Goal: Task Accomplishment & Management: Use online tool/utility

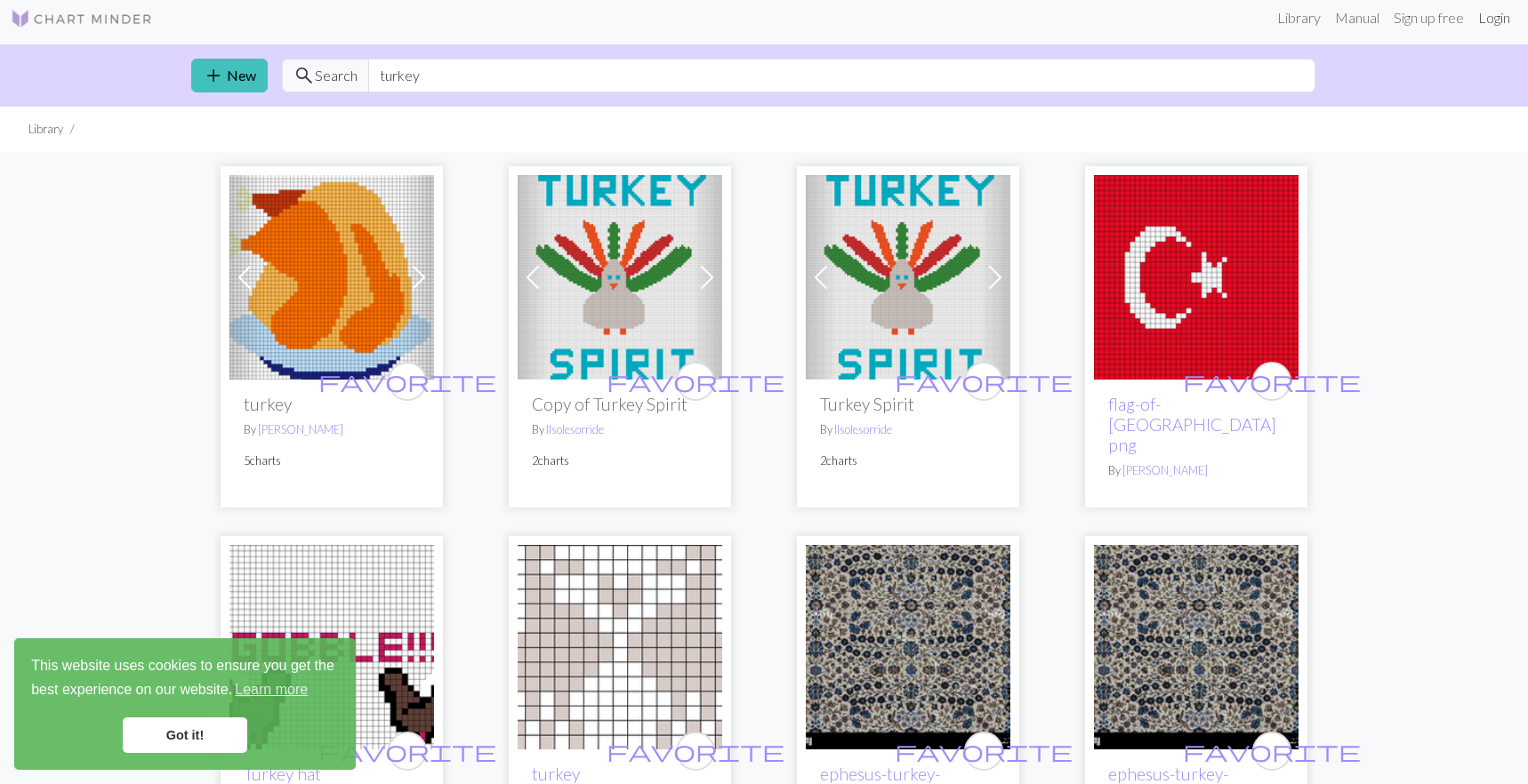
click at [1493, 17] on link "Login" at bounding box center [1494, 17] width 46 height 35
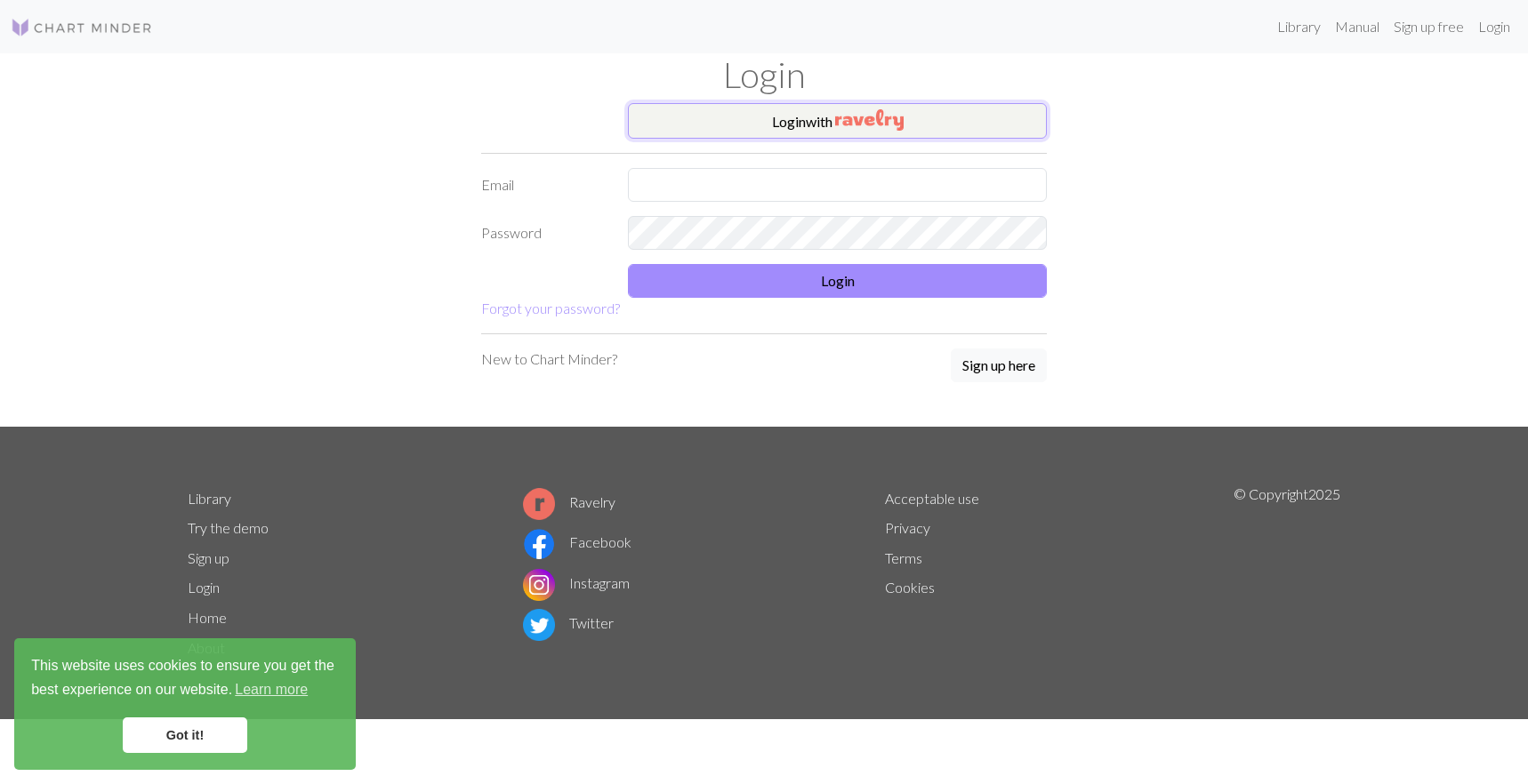
click at [780, 124] on button "Login with" at bounding box center [838, 120] width 419 height 35
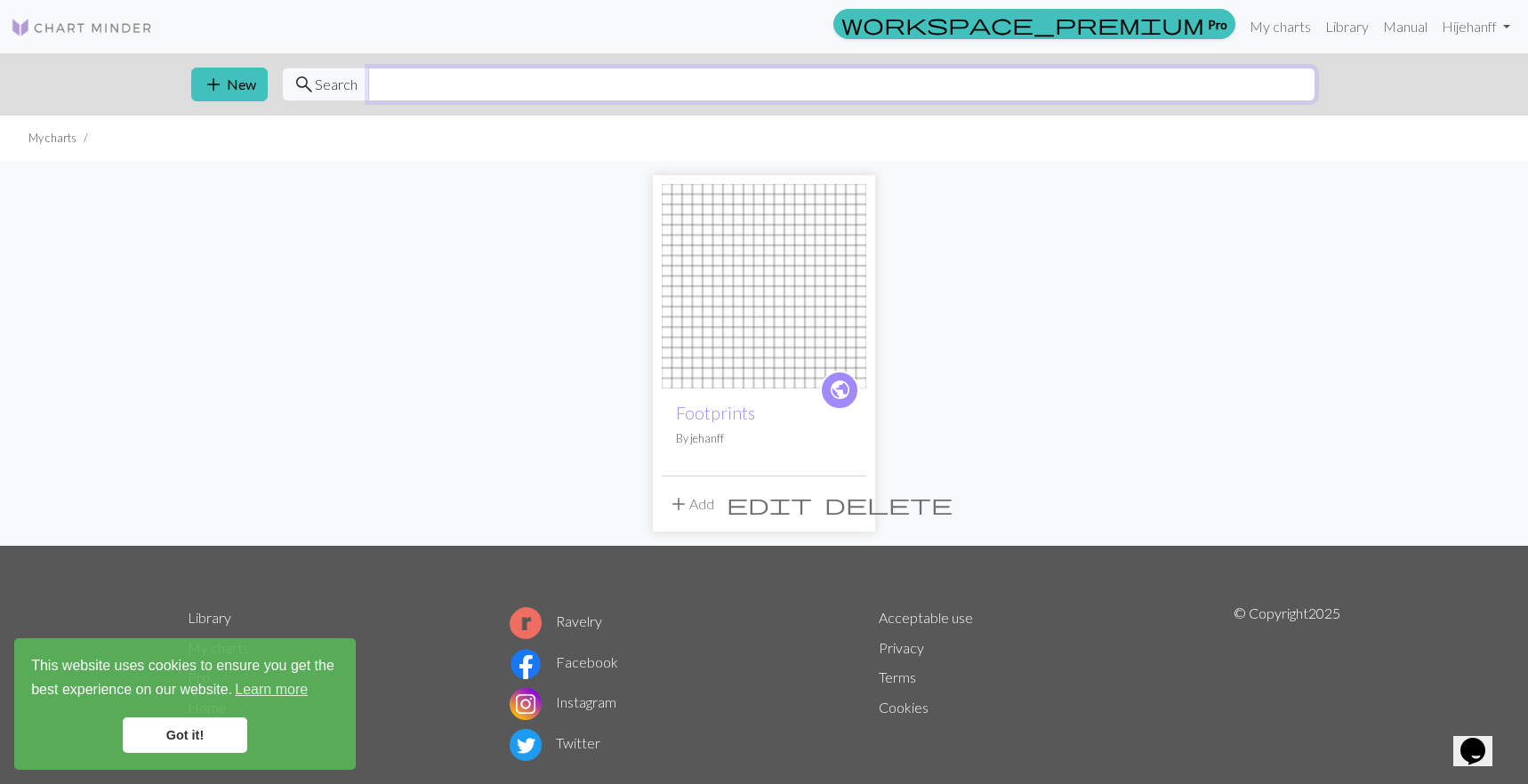
click at [433, 89] on input "text" at bounding box center [841, 84] width 947 height 33
click at [242, 92] on button "add New" at bounding box center [230, 84] width 77 height 33
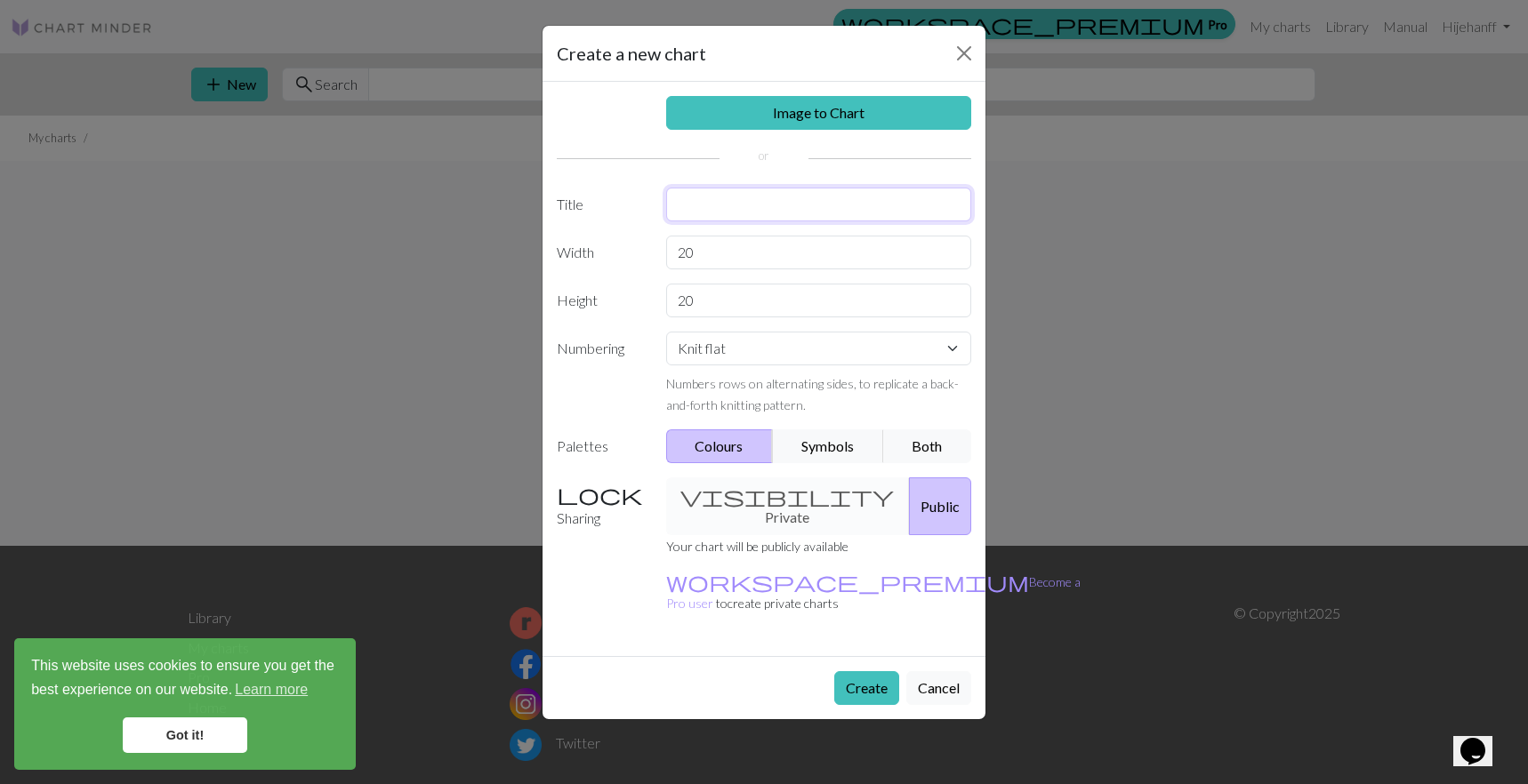
click at [787, 210] on input "text" at bounding box center [819, 204] width 306 height 33
type input "[GEOGRAPHIC_DATA]"
click at [727, 254] on input "20" at bounding box center [819, 252] width 306 height 33
type input "24"
drag, startPoint x: 722, startPoint y: 305, endPoint x: 652, endPoint y: 305, distance: 70.0
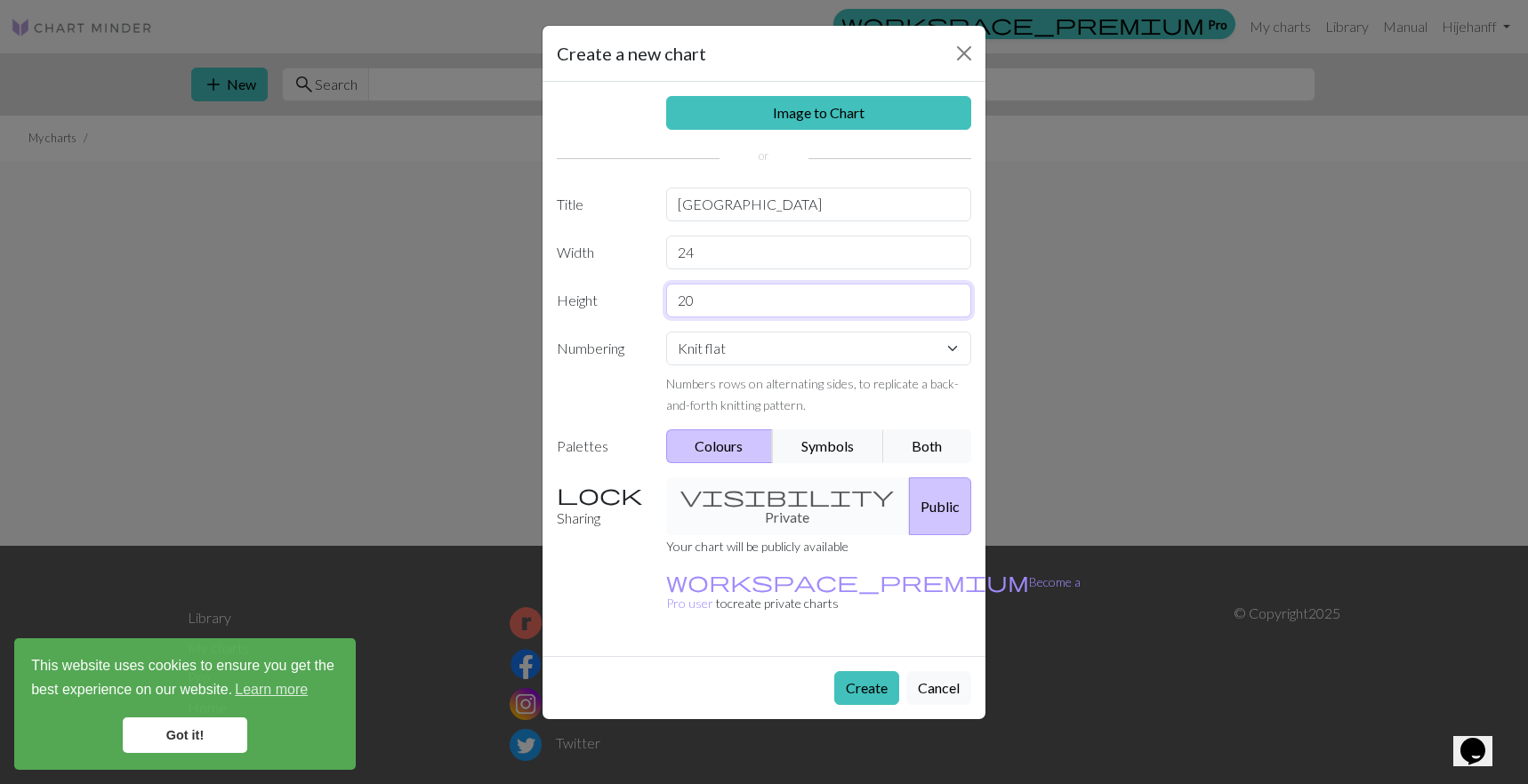
click at [652, 305] on div "Height 20" at bounding box center [764, 300] width 436 height 33
type input "36"
click at [861, 671] on button "Create" at bounding box center [867, 687] width 65 height 33
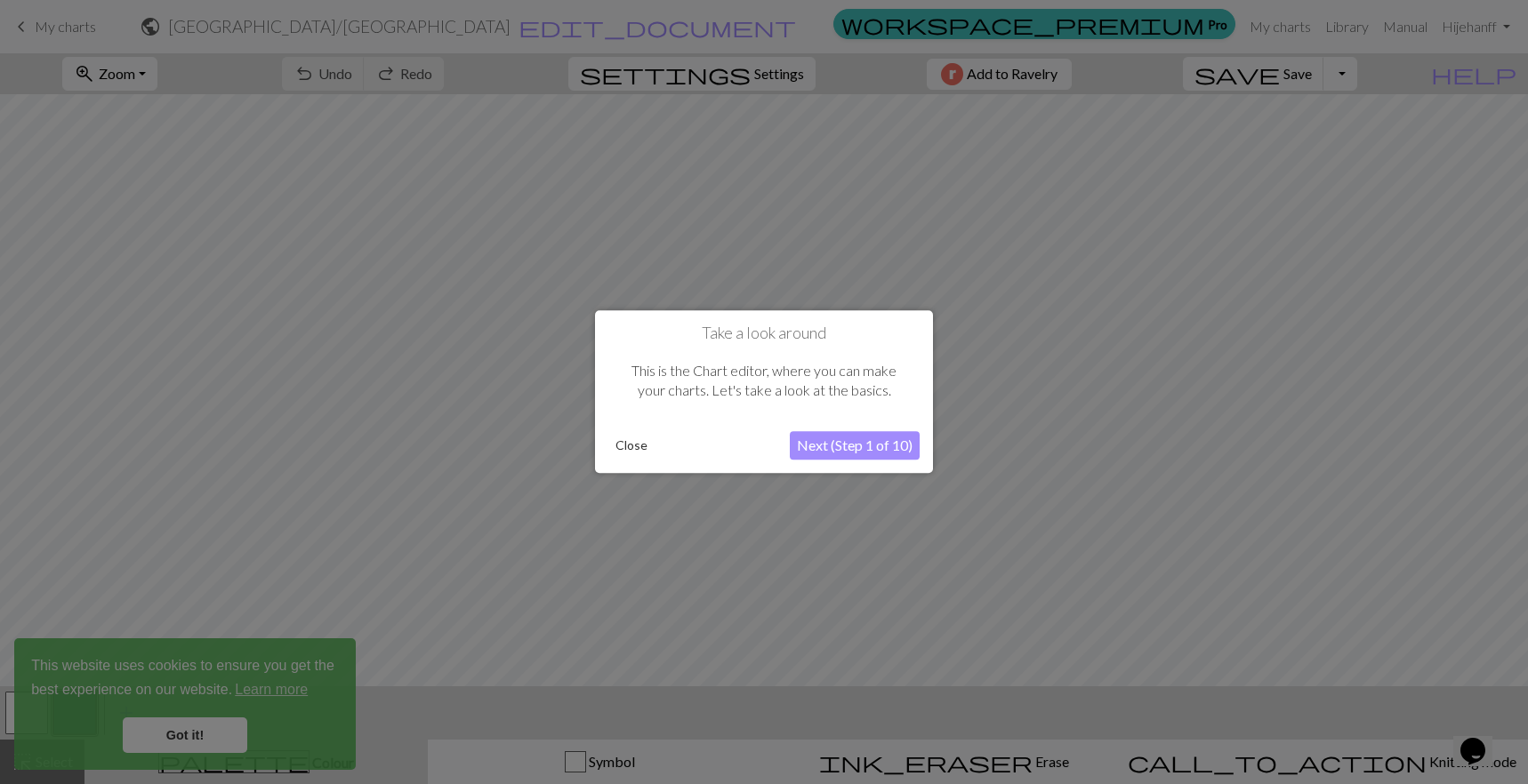
click at [834, 452] on button "Next (Step 1 of 10)" at bounding box center [855, 445] width 130 height 28
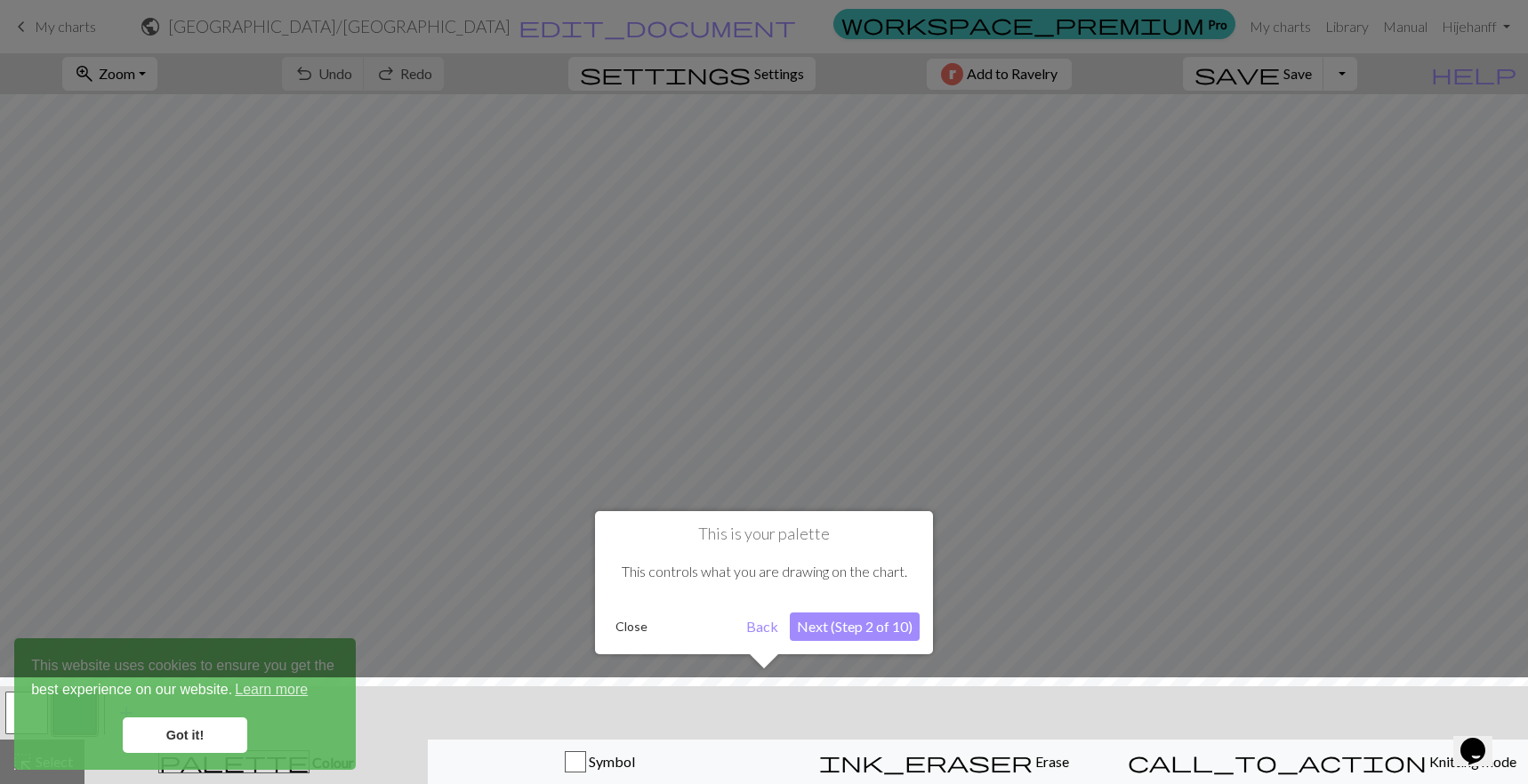
click at [839, 632] on button "Next (Step 2 of 10)" at bounding box center [855, 626] width 130 height 28
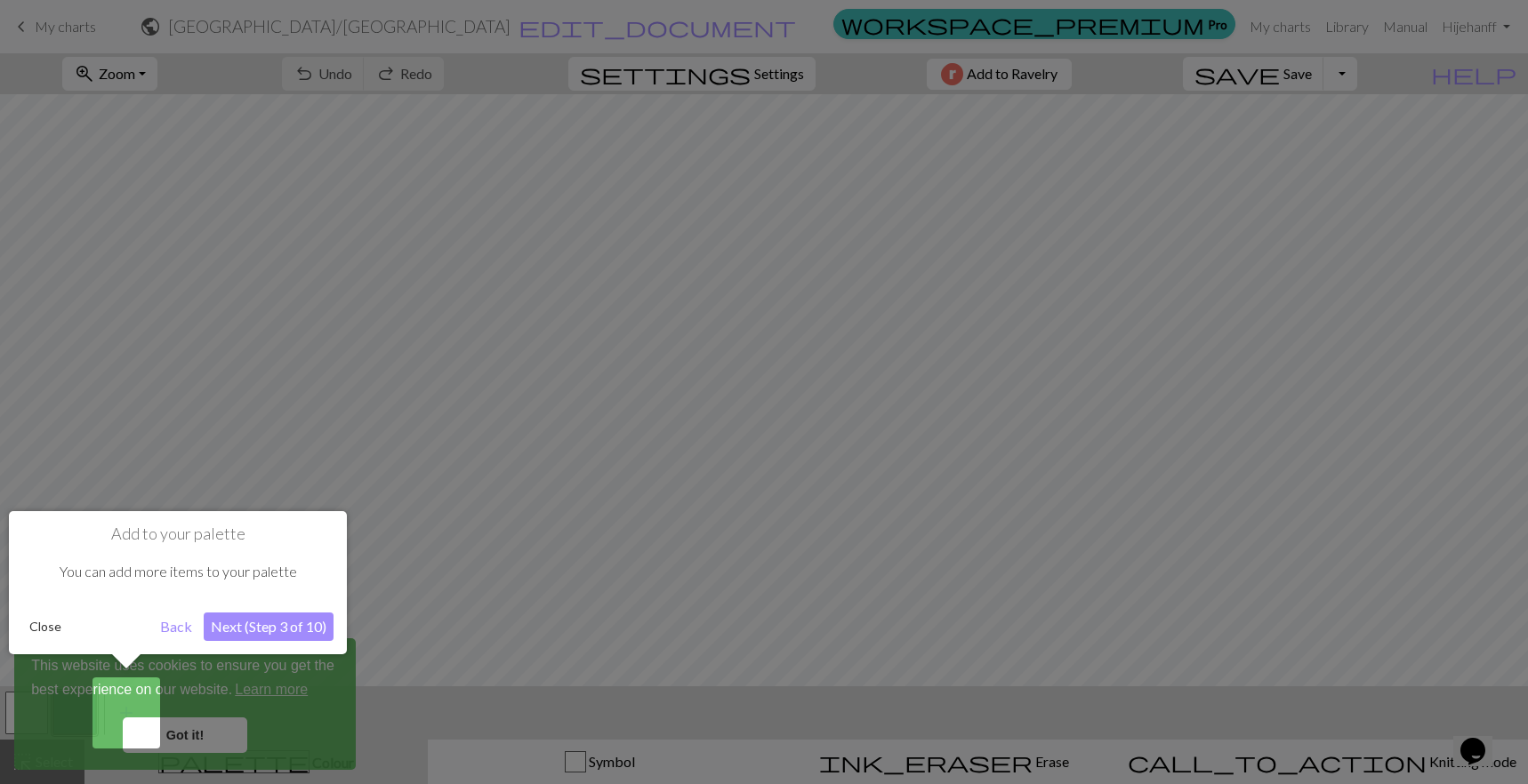
click at [281, 622] on button "Next (Step 3 of 10)" at bounding box center [268, 626] width 130 height 28
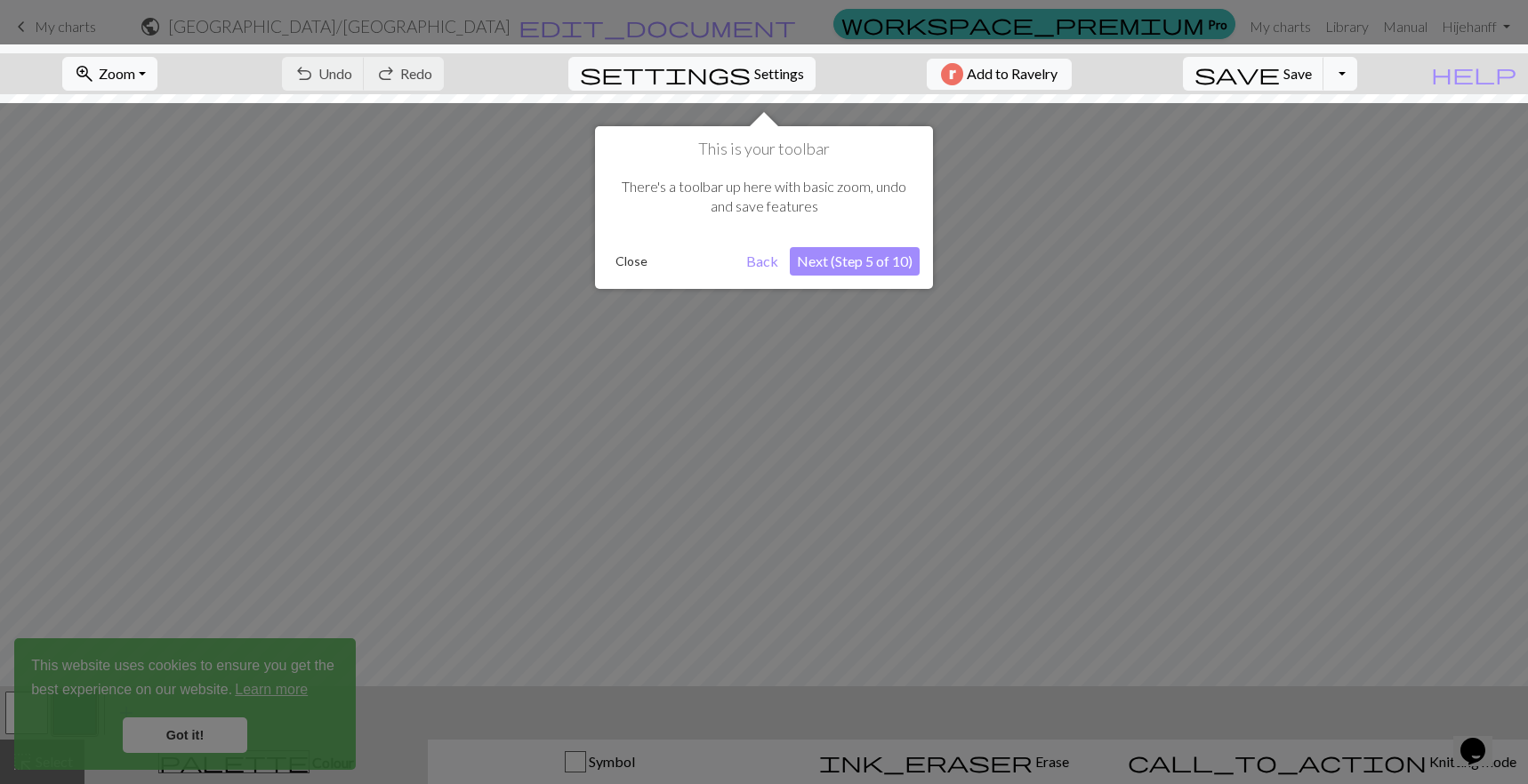
click at [860, 261] on button "Next (Step 5 of 10)" at bounding box center [855, 261] width 130 height 28
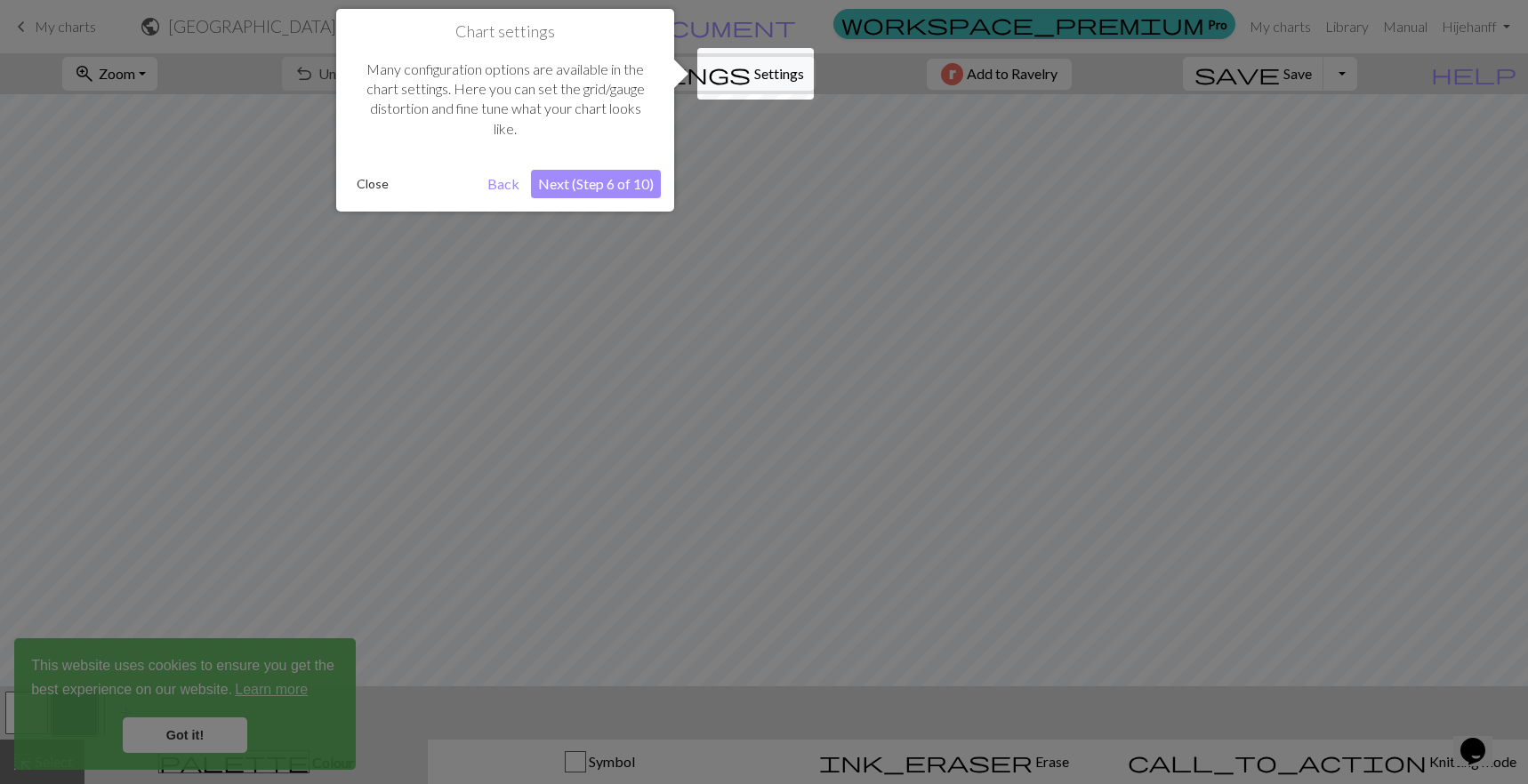
click at [596, 178] on button "Next (Step 6 of 10)" at bounding box center [596, 183] width 130 height 28
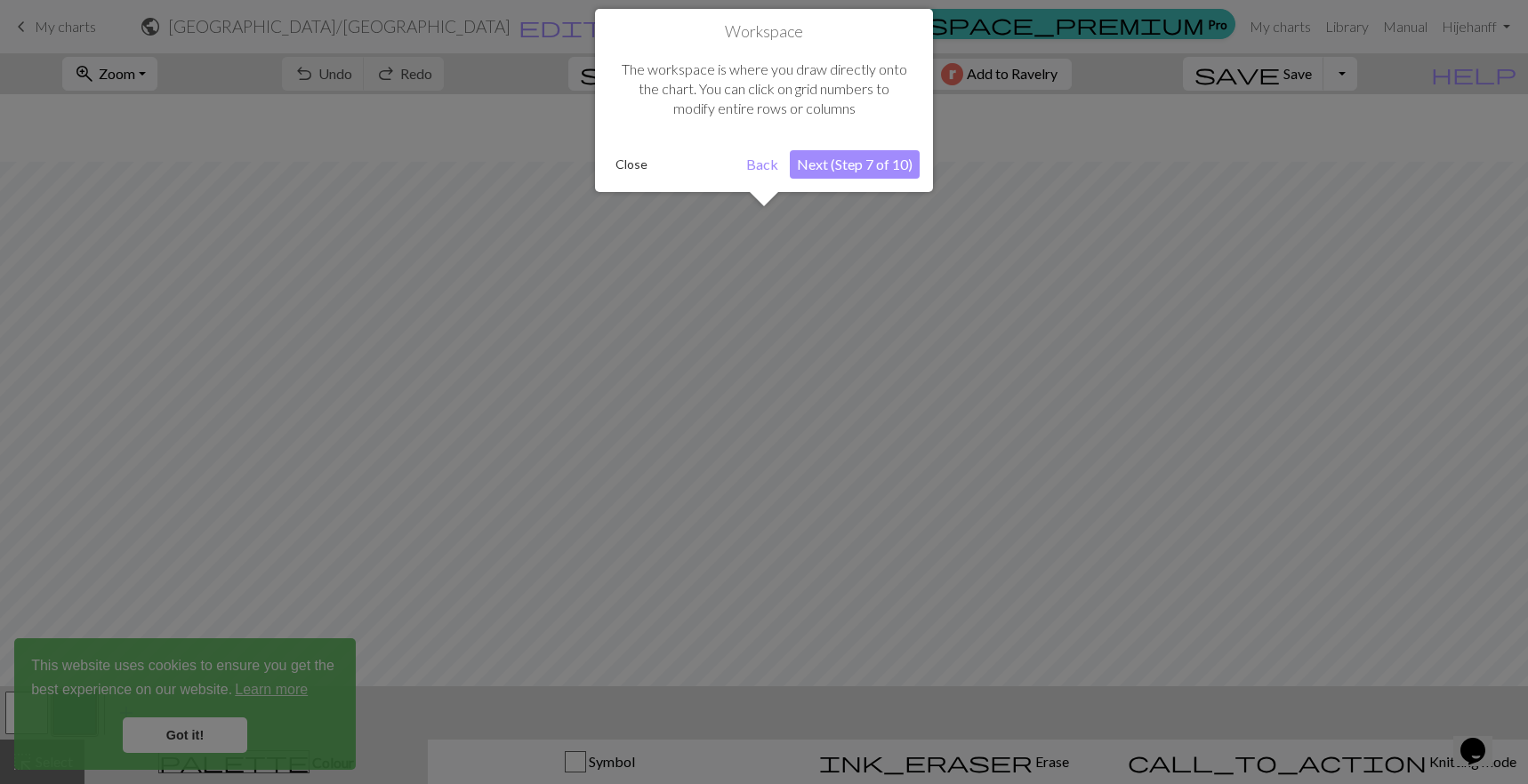
scroll to position [68, 0]
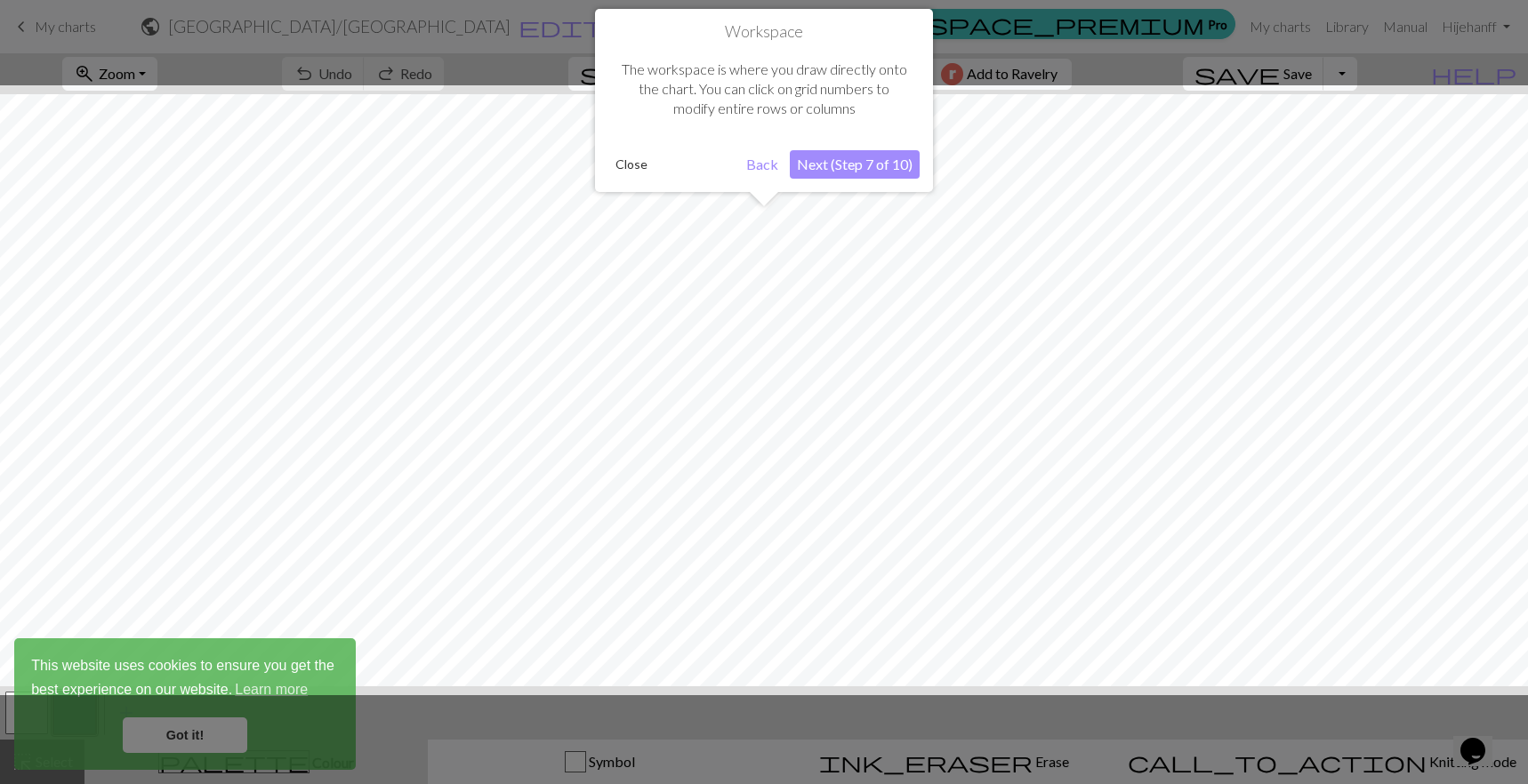
click at [848, 176] on button "Next (Step 7 of 10)" at bounding box center [855, 163] width 130 height 28
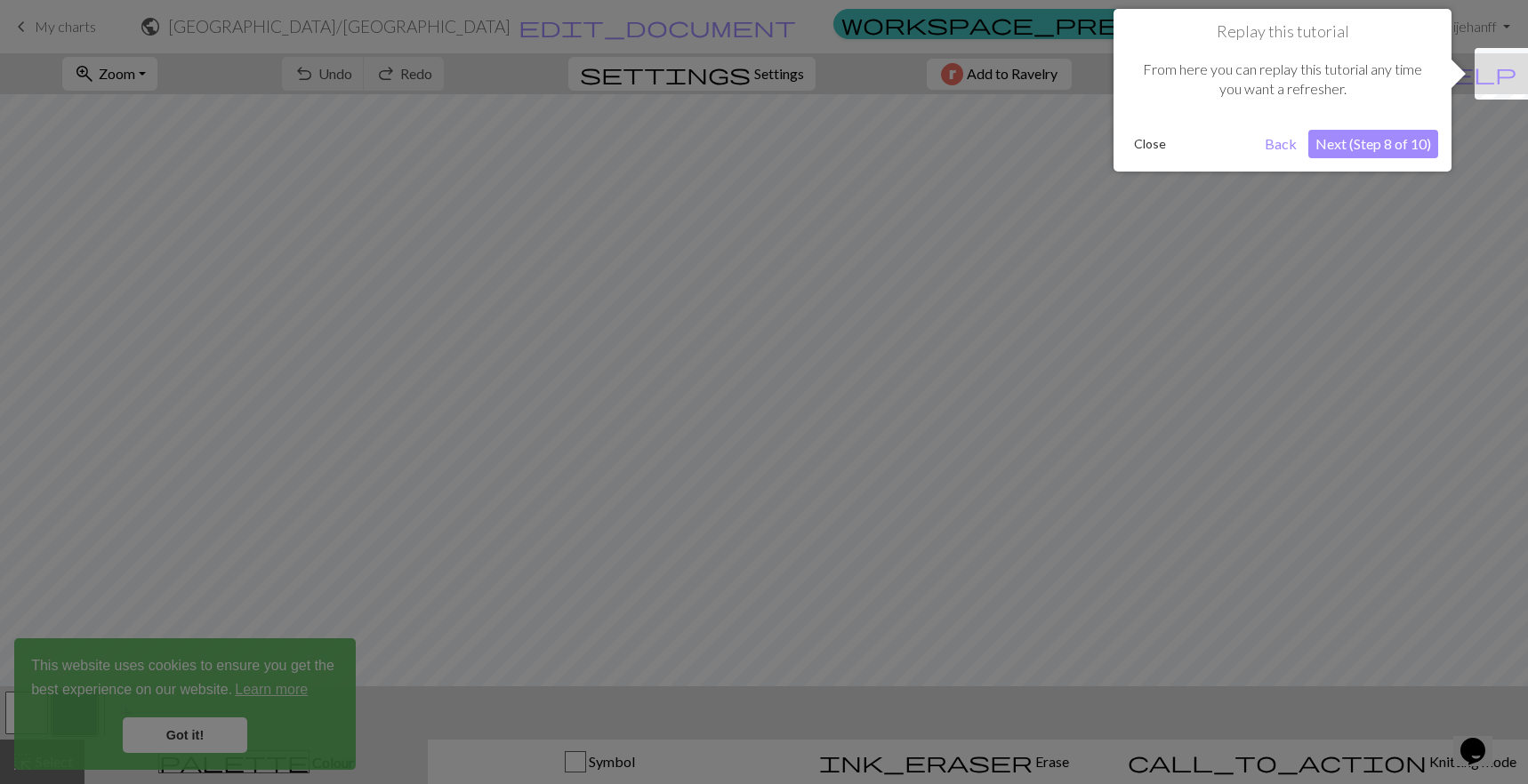
click at [1386, 152] on button "Next (Step 8 of 10)" at bounding box center [1373, 144] width 130 height 28
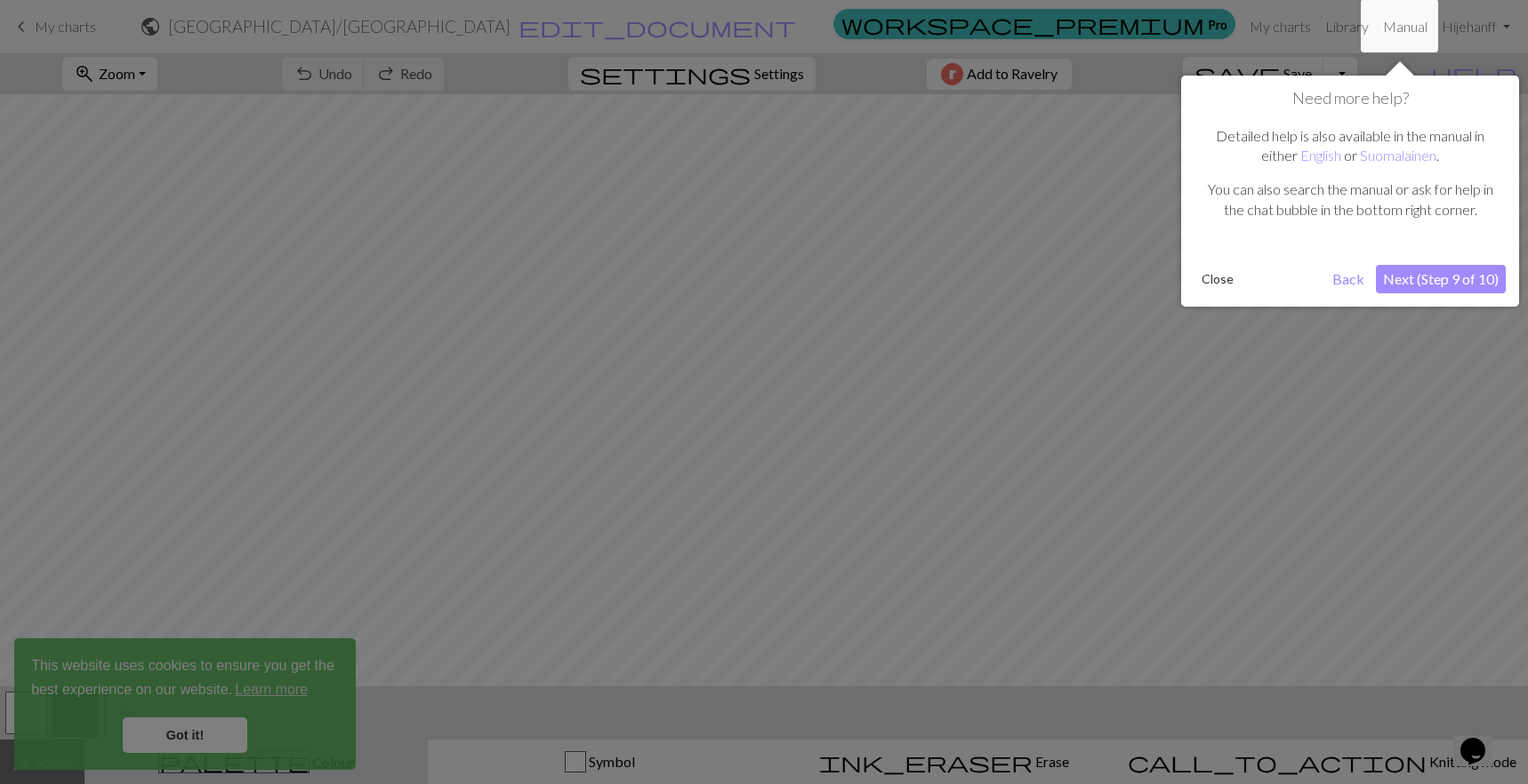
click at [1447, 283] on button "Next (Step 9 of 10)" at bounding box center [1441, 278] width 130 height 28
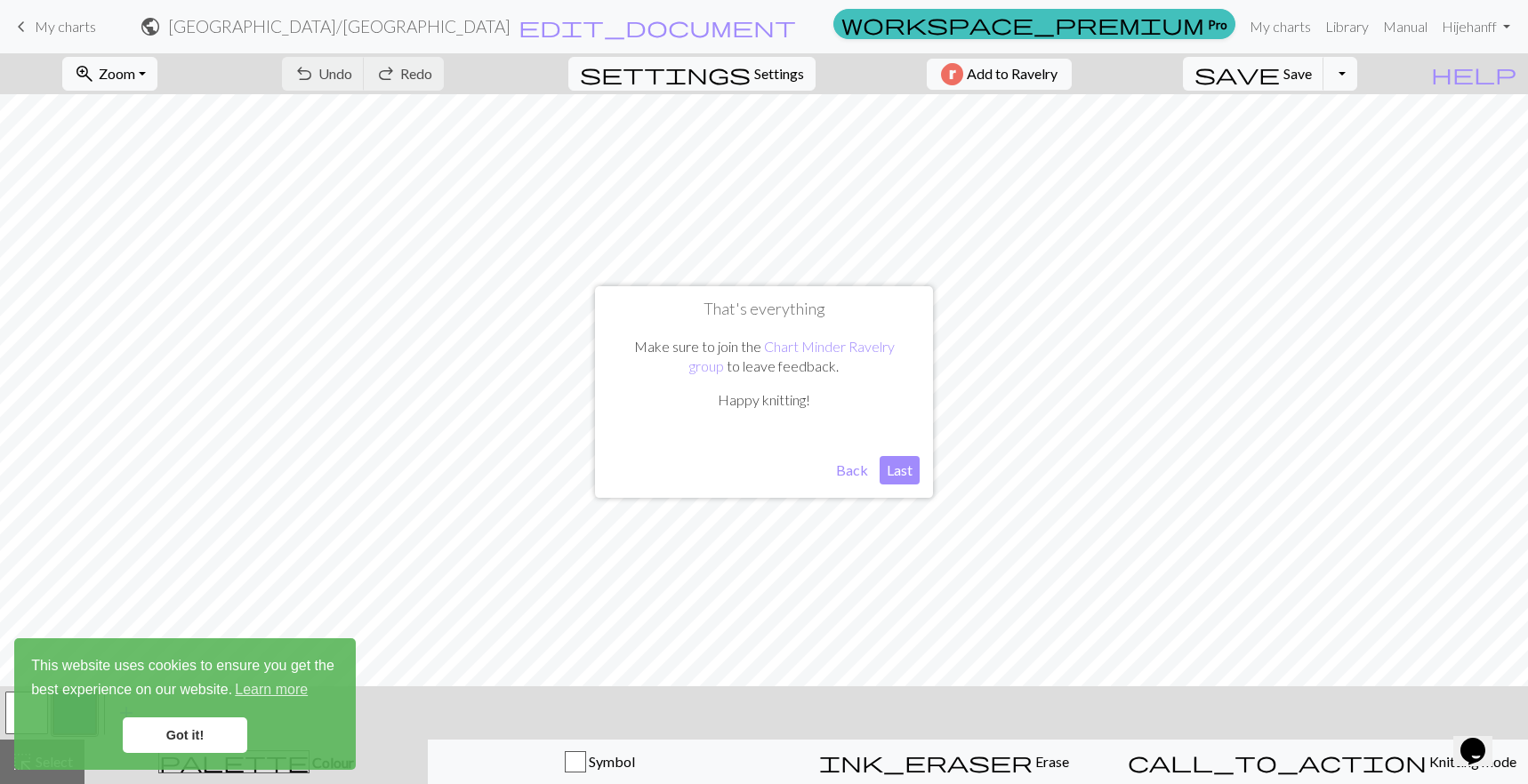
click at [897, 478] on button "Last" at bounding box center [899, 470] width 40 height 28
click at [167, 736] on link "Got it!" at bounding box center [185, 734] width 125 height 35
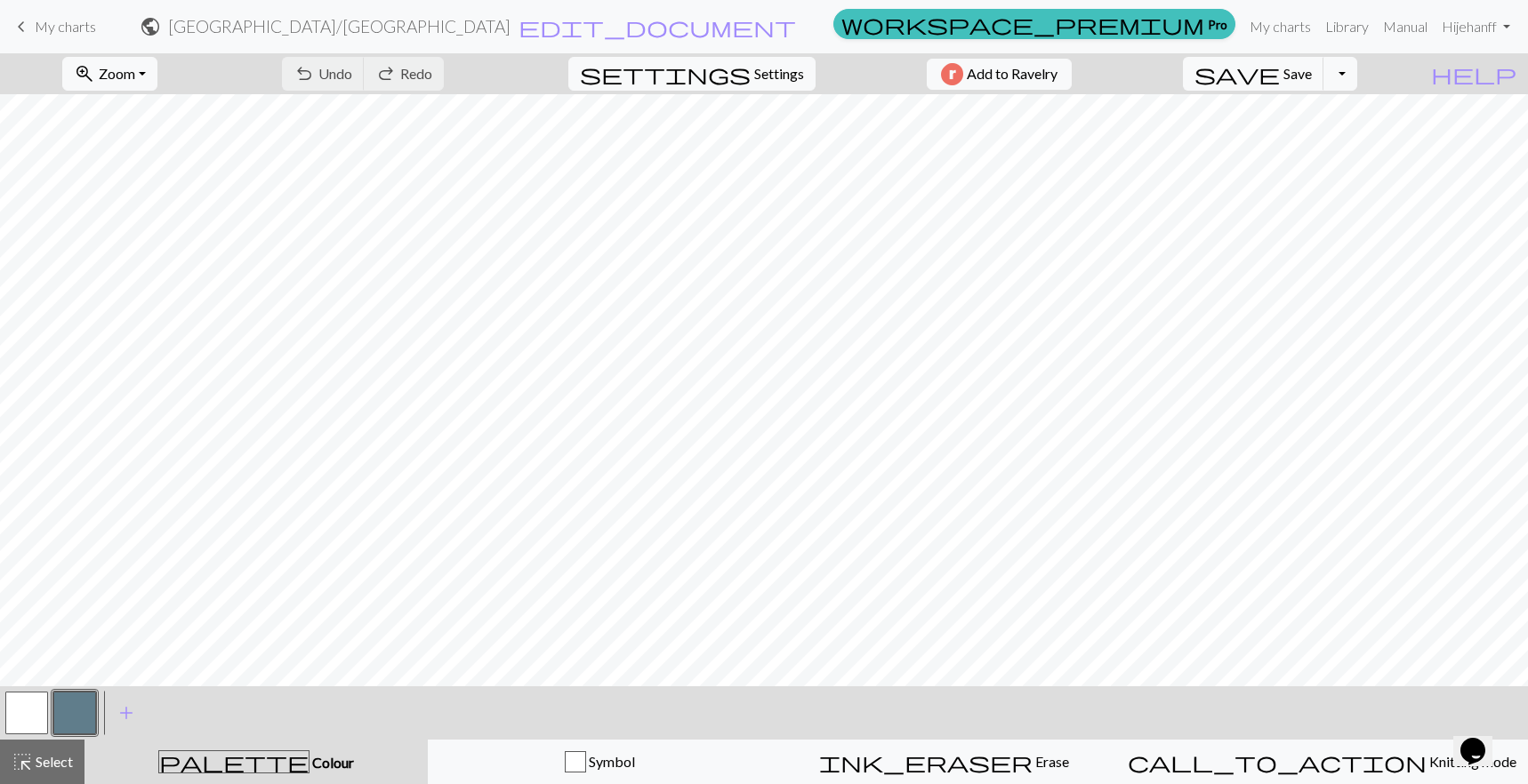
click at [309, 767] on span "Colour" at bounding box center [331, 762] width 44 height 17
click at [234, 765] on span "palette" at bounding box center [233, 762] width 149 height 25
click at [121, 713] on span "add" at bounding box center [127, 714] width 22 height 25
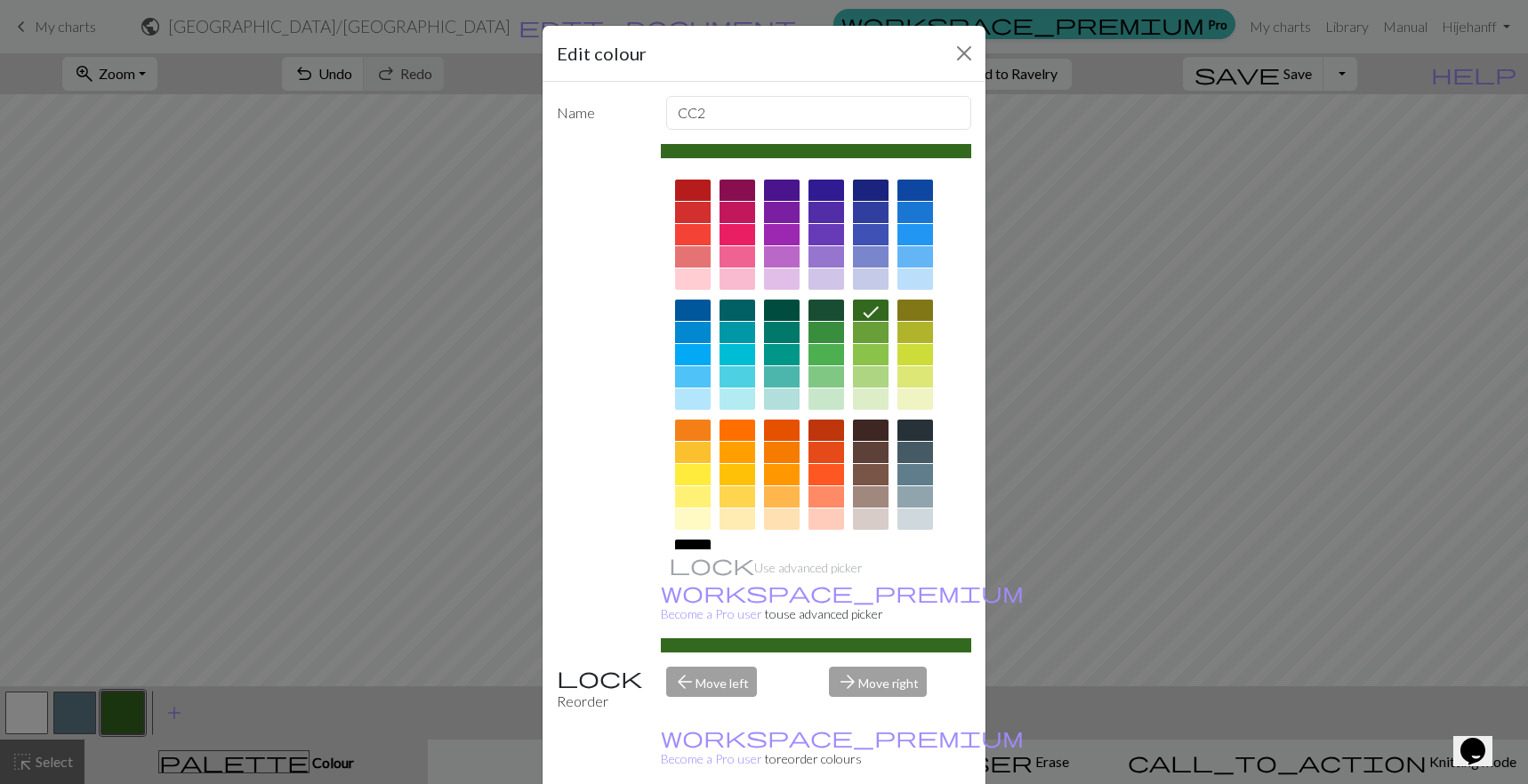
click at [827, 430] on div at bounding box center [826, 431] width 35 height 22
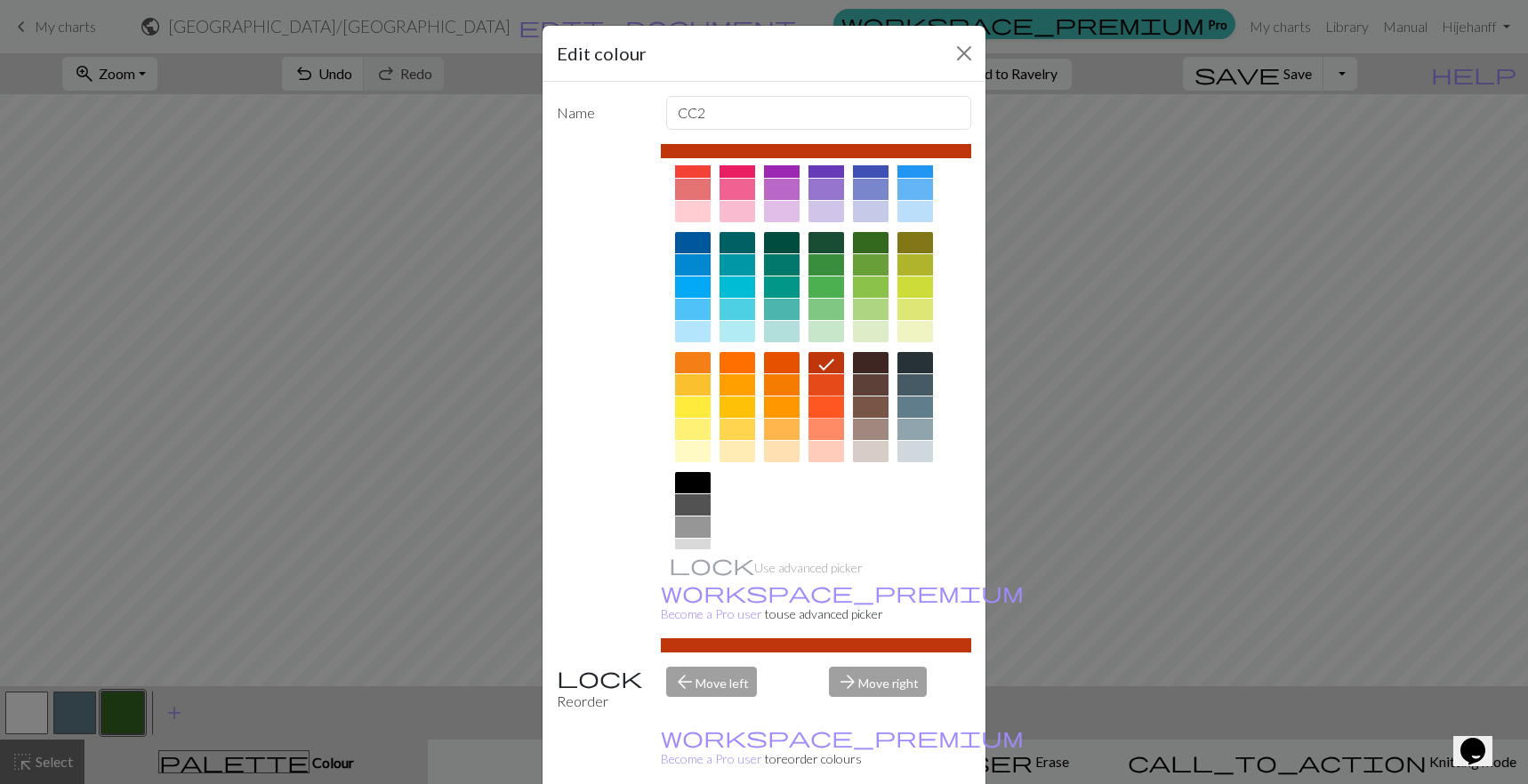
click at [825, 408] on div at bounding box center [826, 407] width 35 height 22
click at [780, 407] on div at bounding box center [781, 407] width 35 height 22
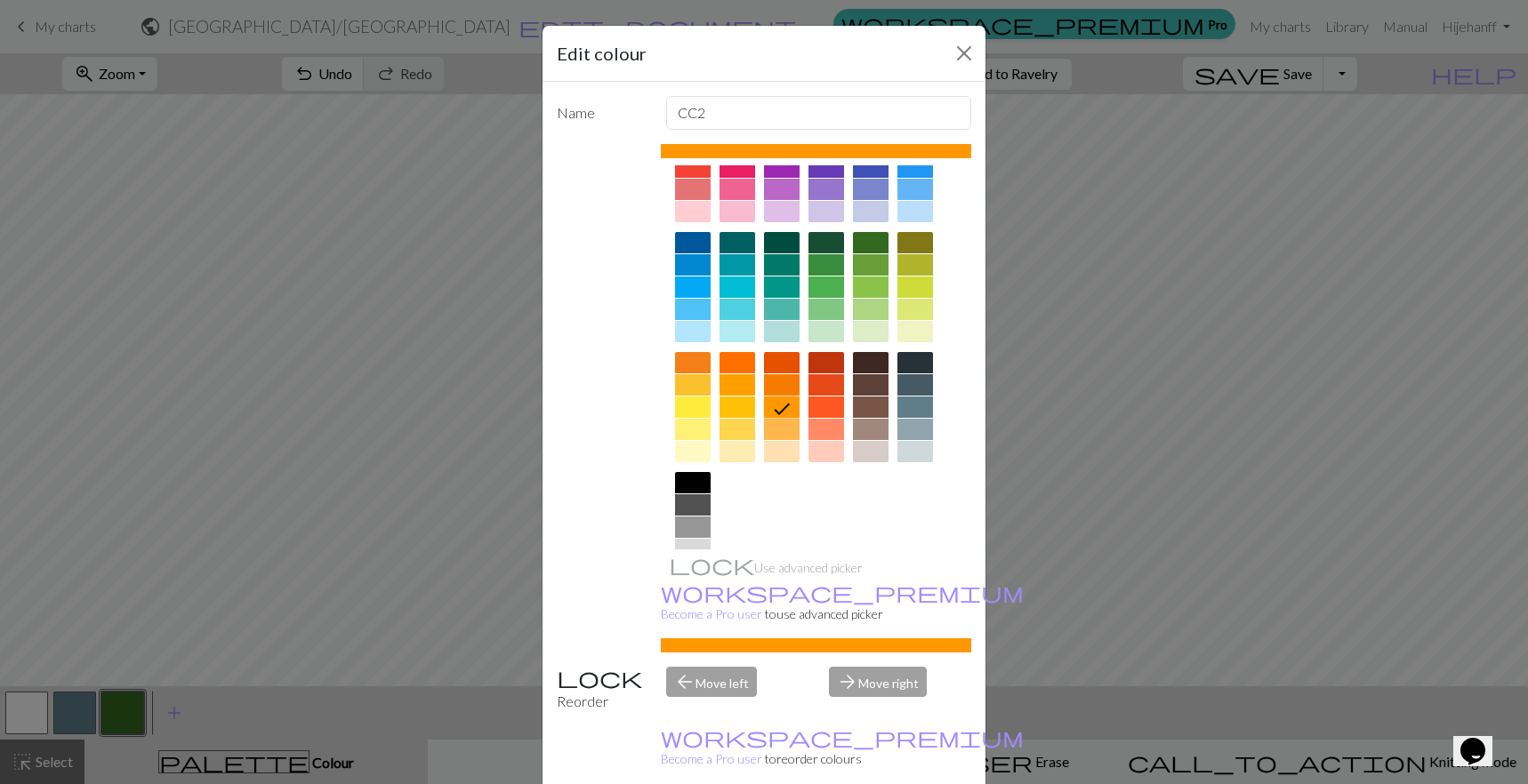
click at [826, 359] on div at bounding box center [826, 363] width 35 height 22
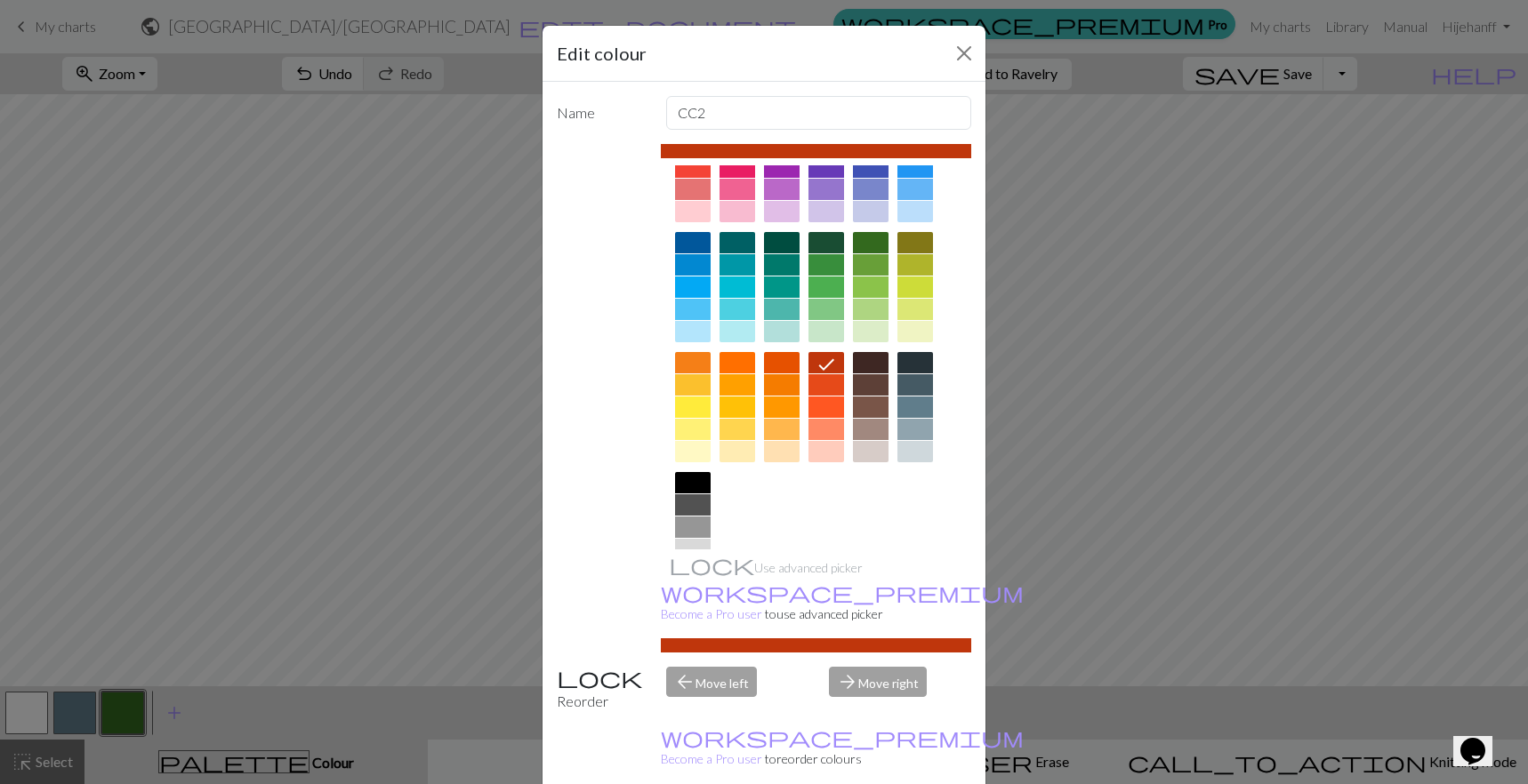
click at [876, 667] on div "arrow_forward Move right" at bounding box center [899, 689] width 164 height 45
click at [876, 667] on div "arrow_forward Move right" at bounding box center [899, 689] width 164 height 45
click at [739, 667] on div "arrow_back Move left" at bounding box center [736, 689] width 164 height 45
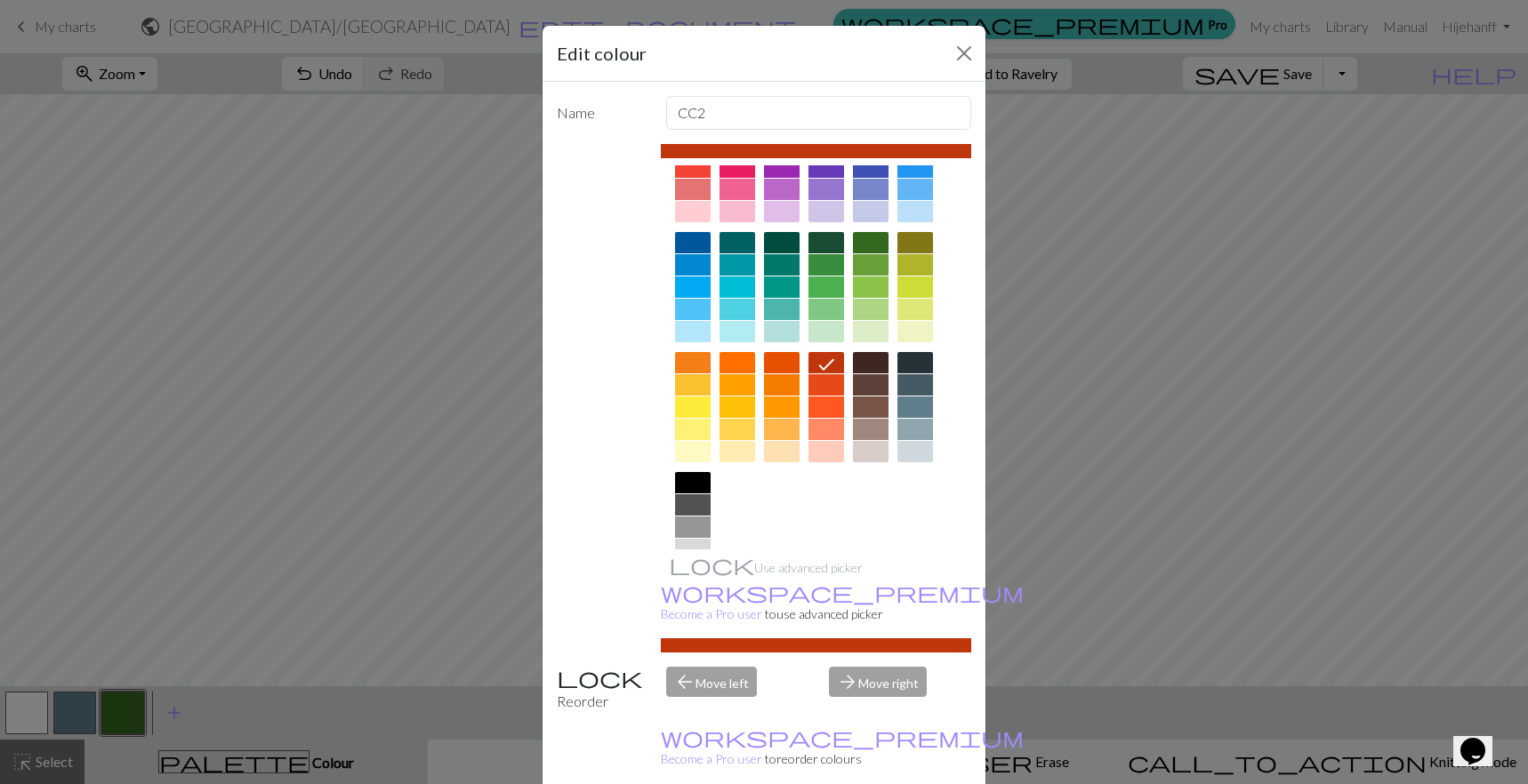
click at [739, 667] on div "arrow_back Move left" at bounding box center [736, 689] width 164 height 45
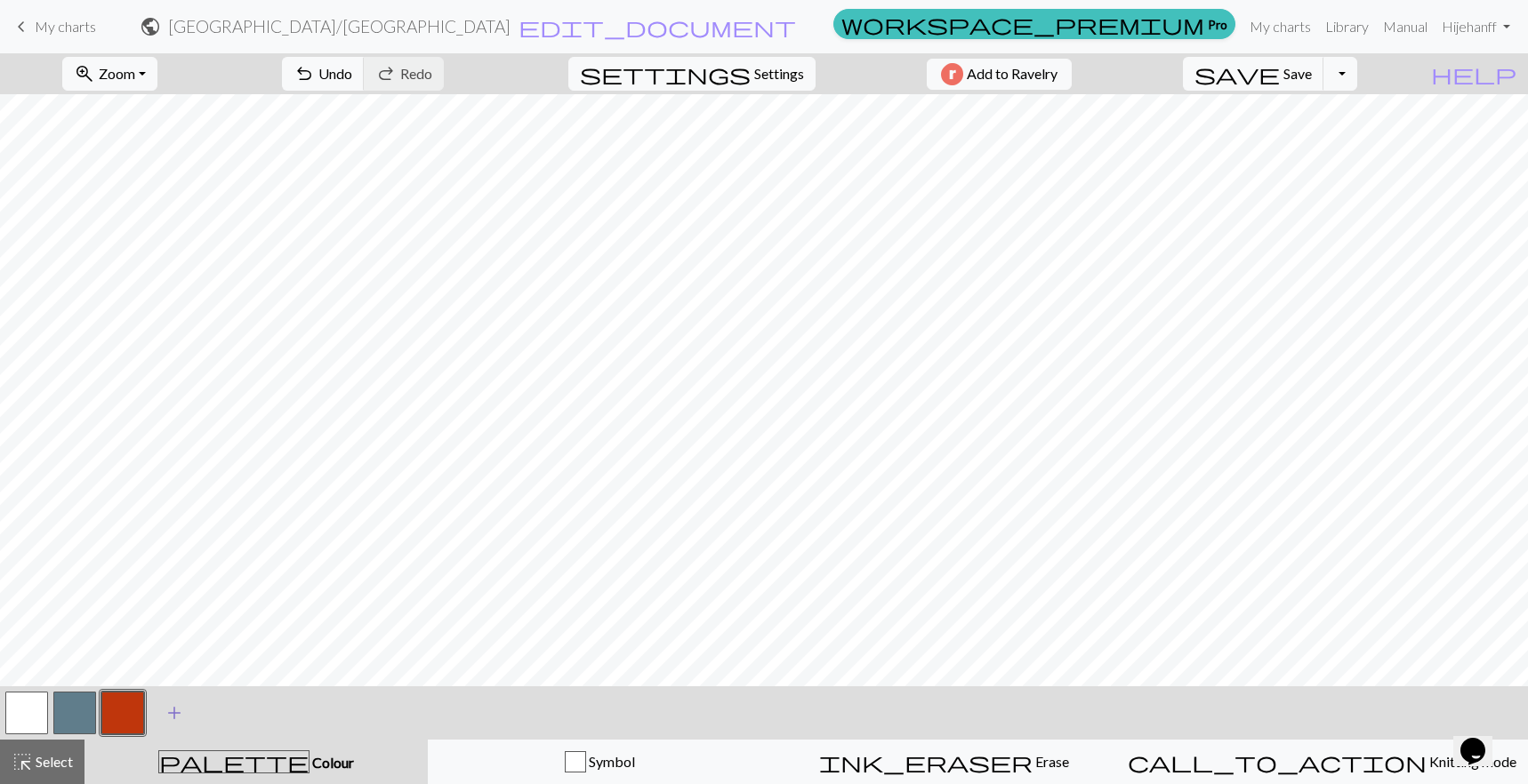
click at [174, 715] on span "add" at bounding box center [174, 714] width 22 height 25
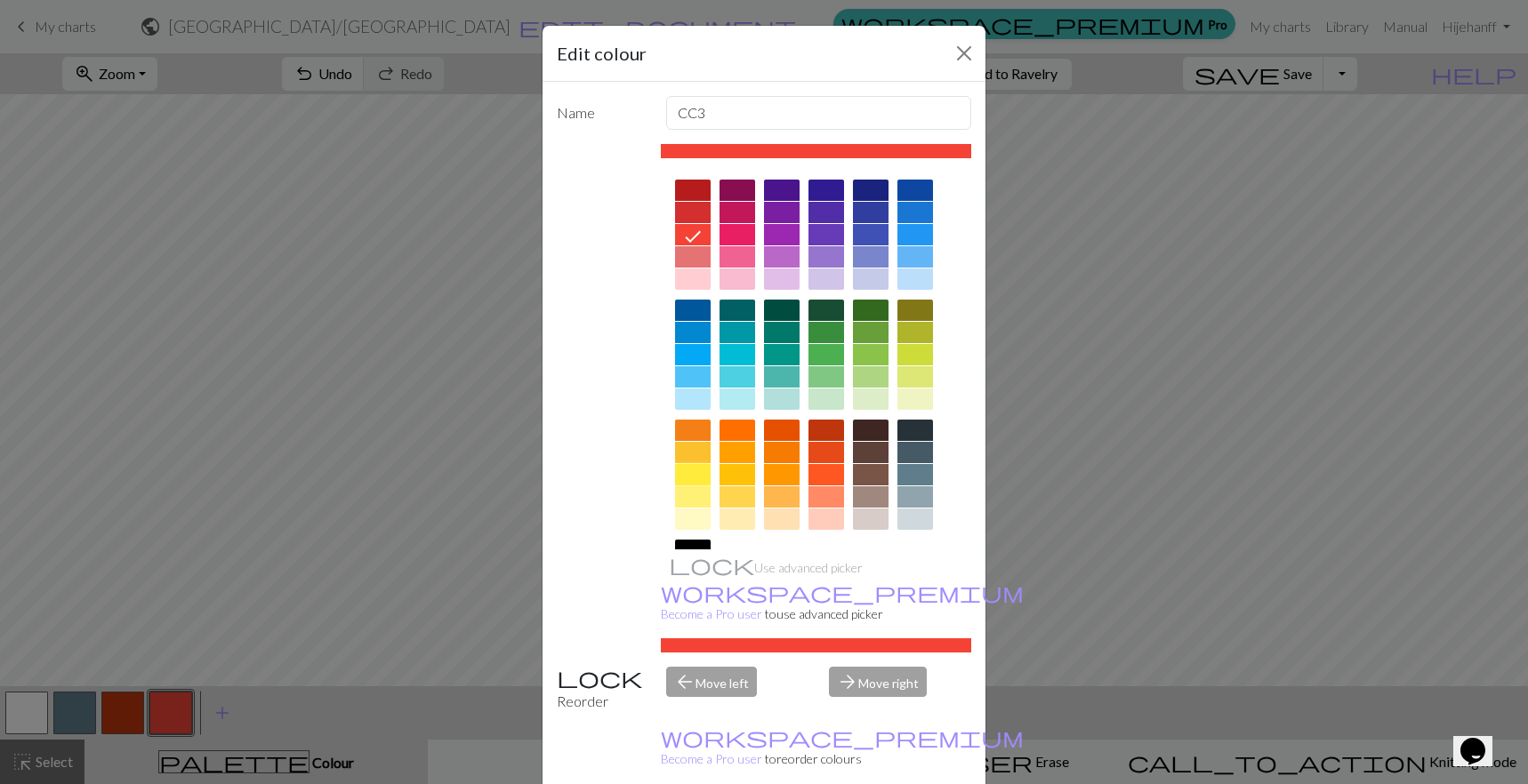
click at [693, 473] on div at bounding box center [692, 475] width 35 height 22
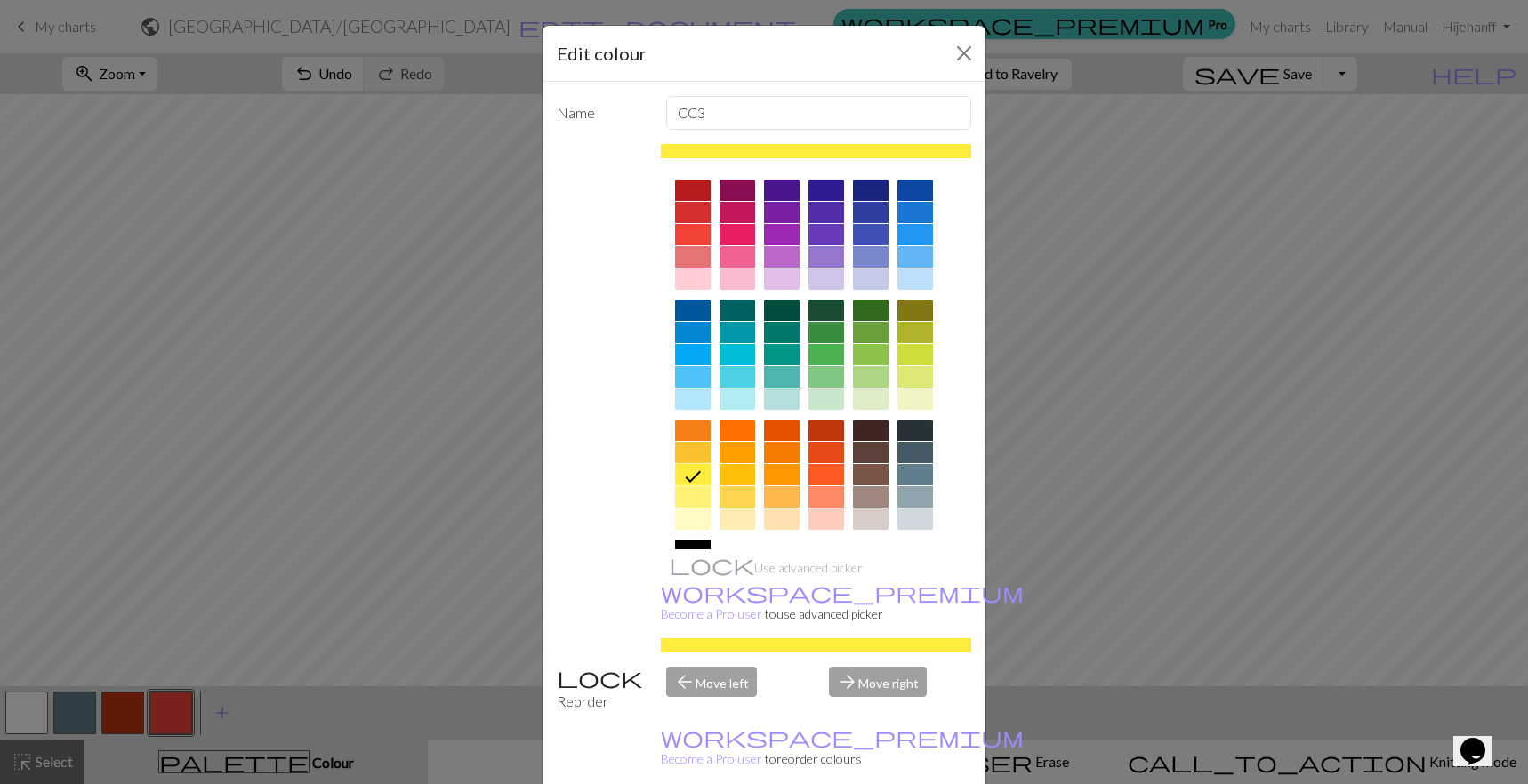
click at [449, 468] on div "Edit colour Name CC3 Use advanced picker workspace_premium Become a Pro user to…" at bounding box center [764, 392] width 1528 height 784
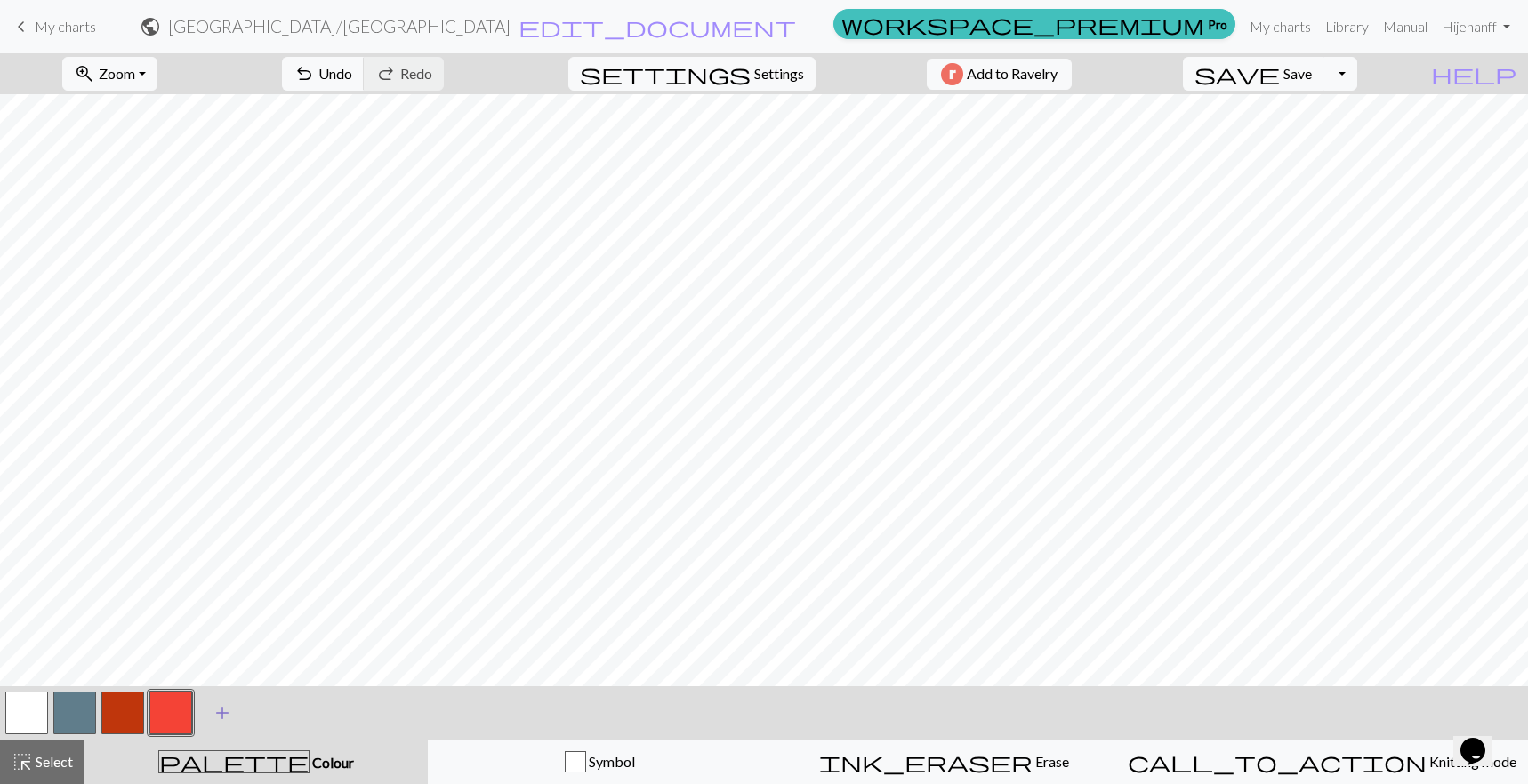
click at [229, 714] on span "add" at bounding box center [222, 714] width 22 height 25
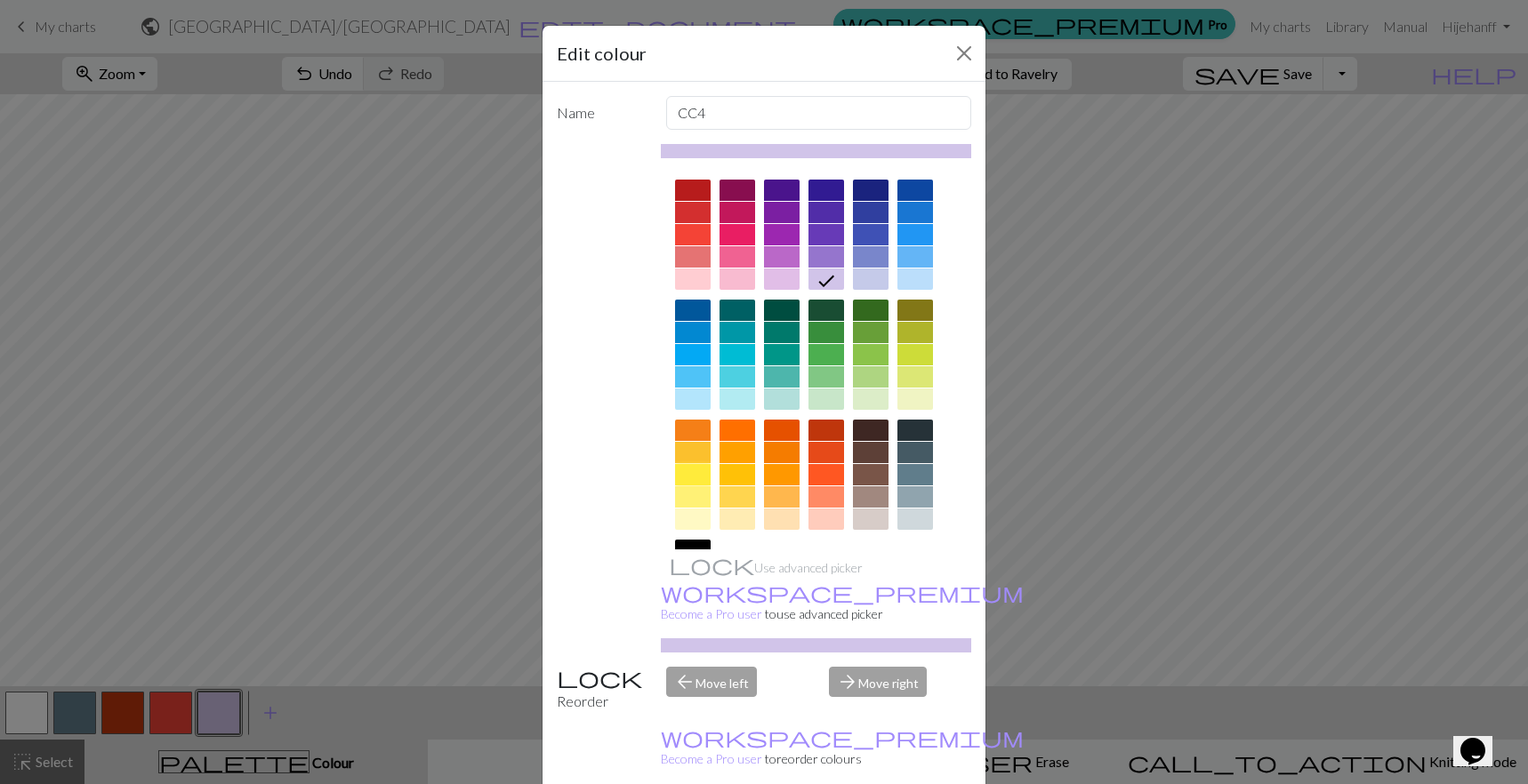
click at [691, 474] on div at bounding box center [692, 475] width 35 height 22
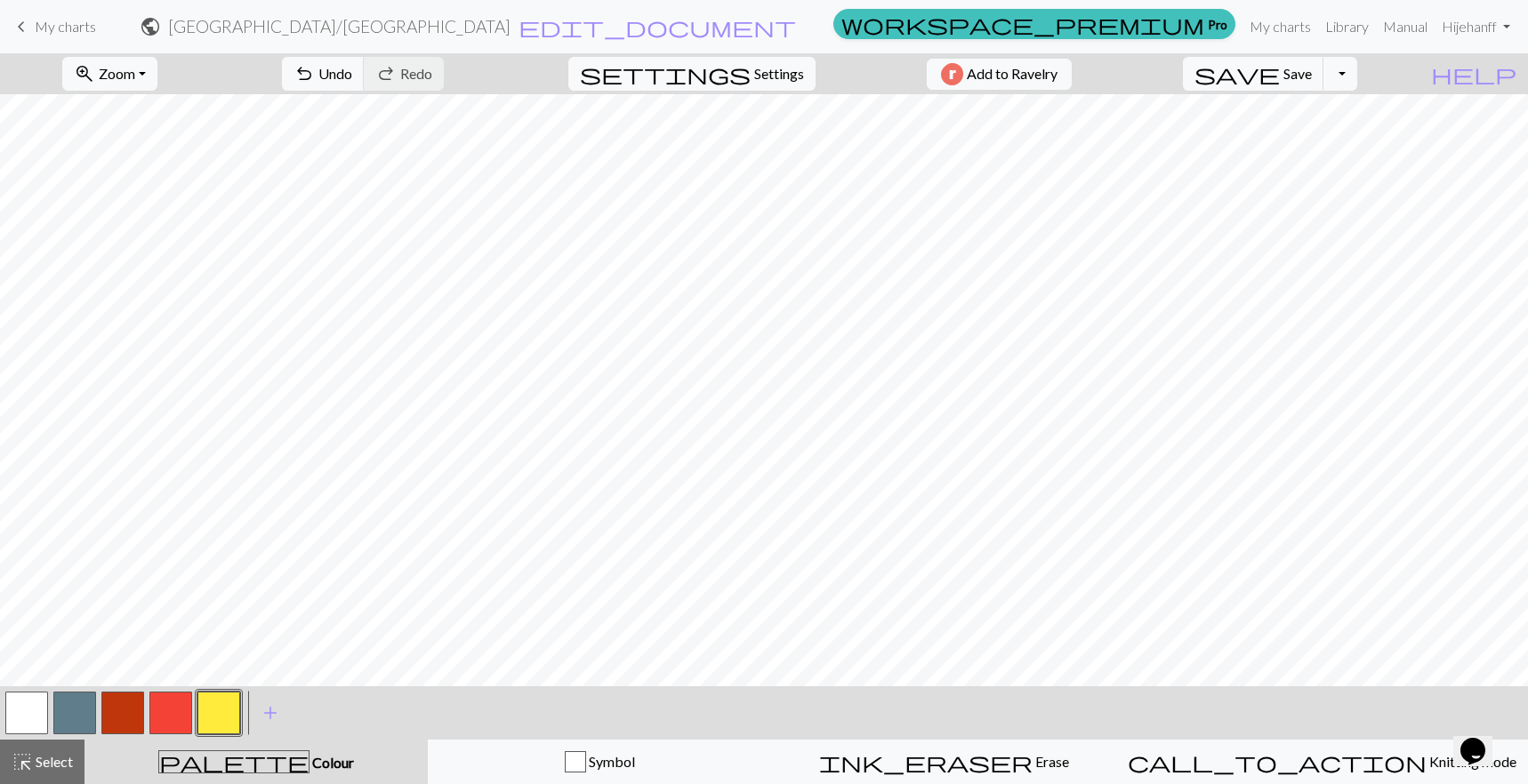
click at [110, 721] on button "button" at bounding box center [122, 713] width 42 height 42
click at [265, 710] on span "add" at bounding box center [270, 714] width 22 height 25
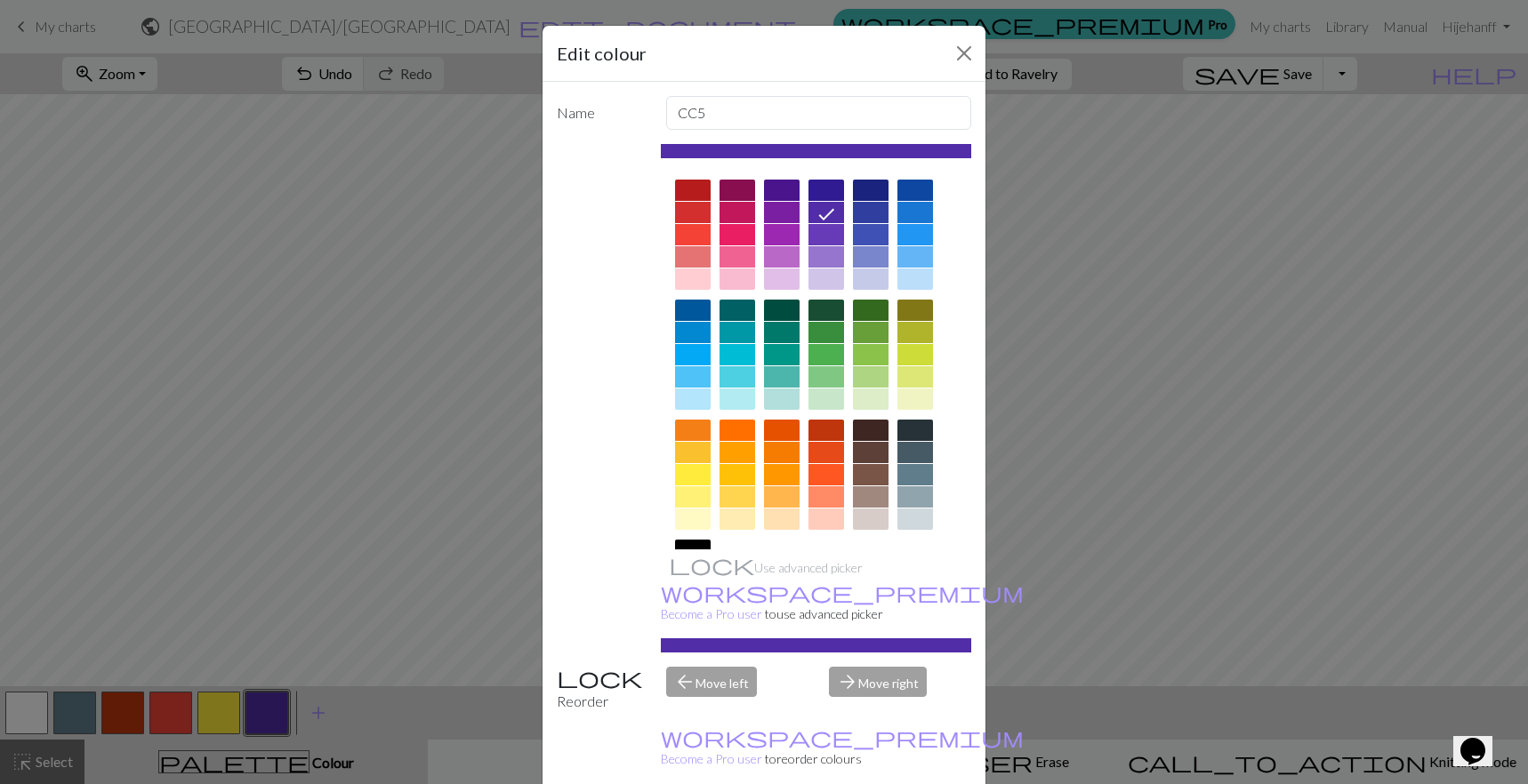
click at [685, 229] on div at bounding box center [692, 235] width 35 height 22
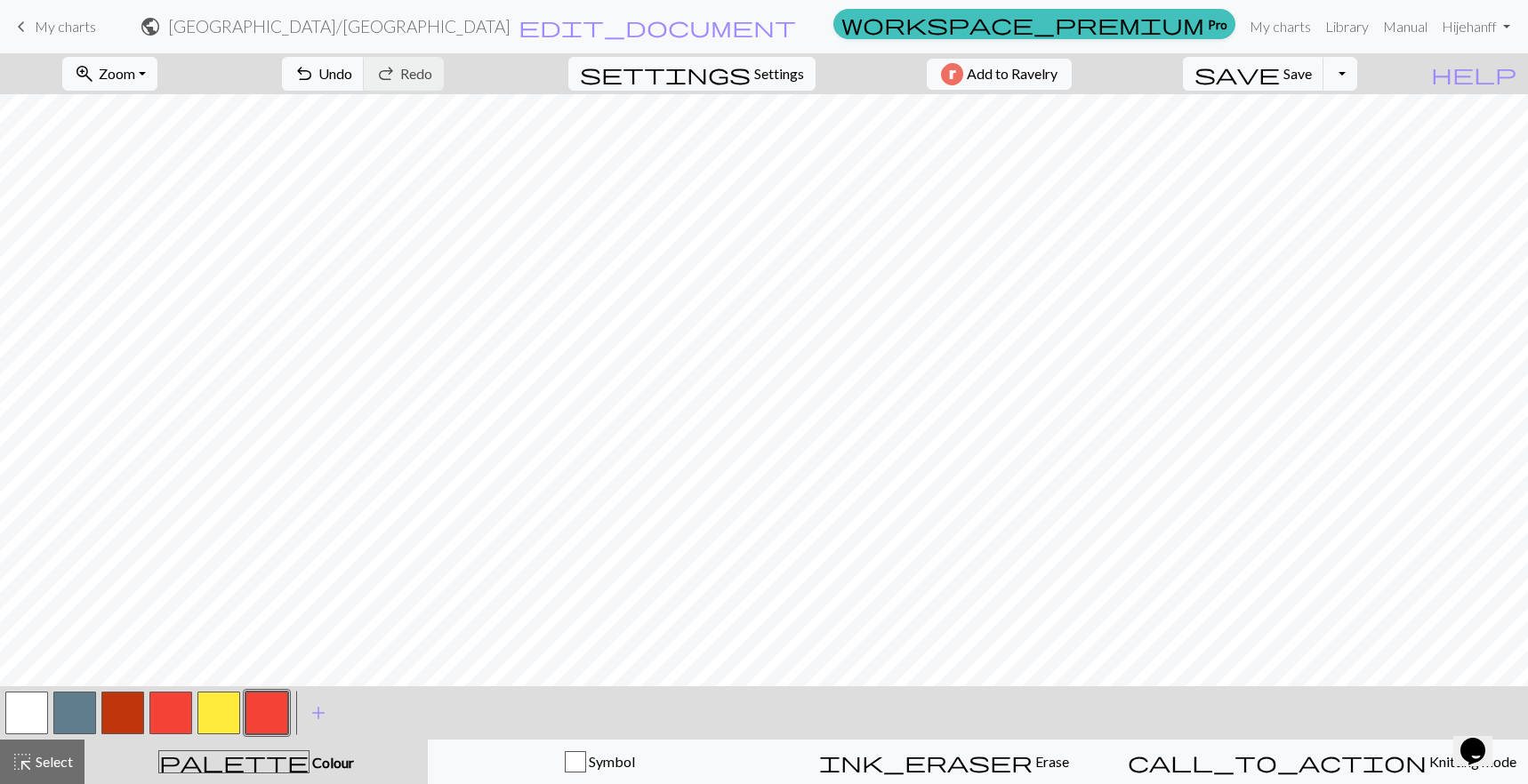
click at [166, 711] on button "button" at bounding box center [170, 713] width 42 height 42
click at [317, 714] on span "add" at bounding box center [319, 714] width 22 height 25
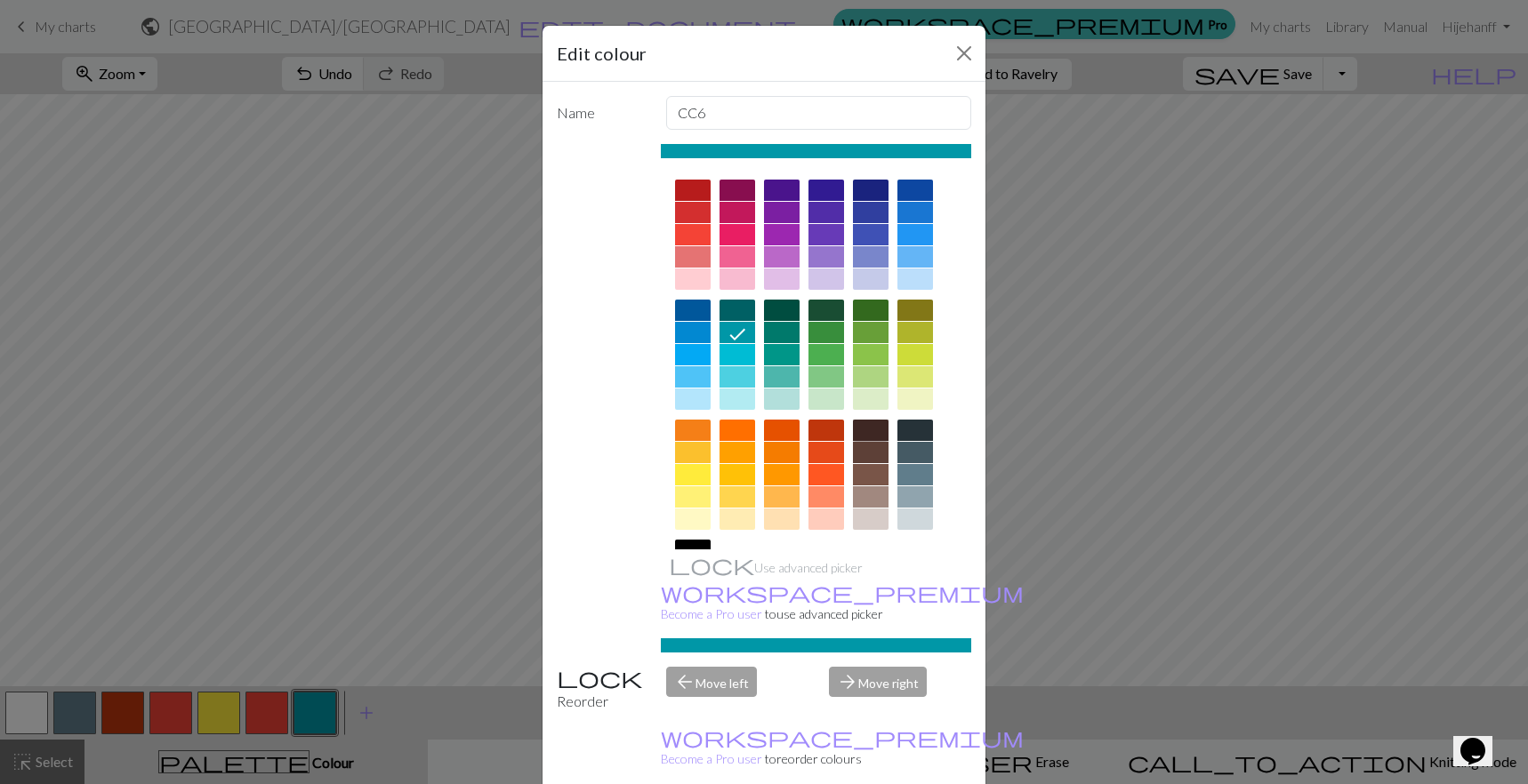
click at [874, 426] on div at bounding box center [870, 431] width 35 height 22
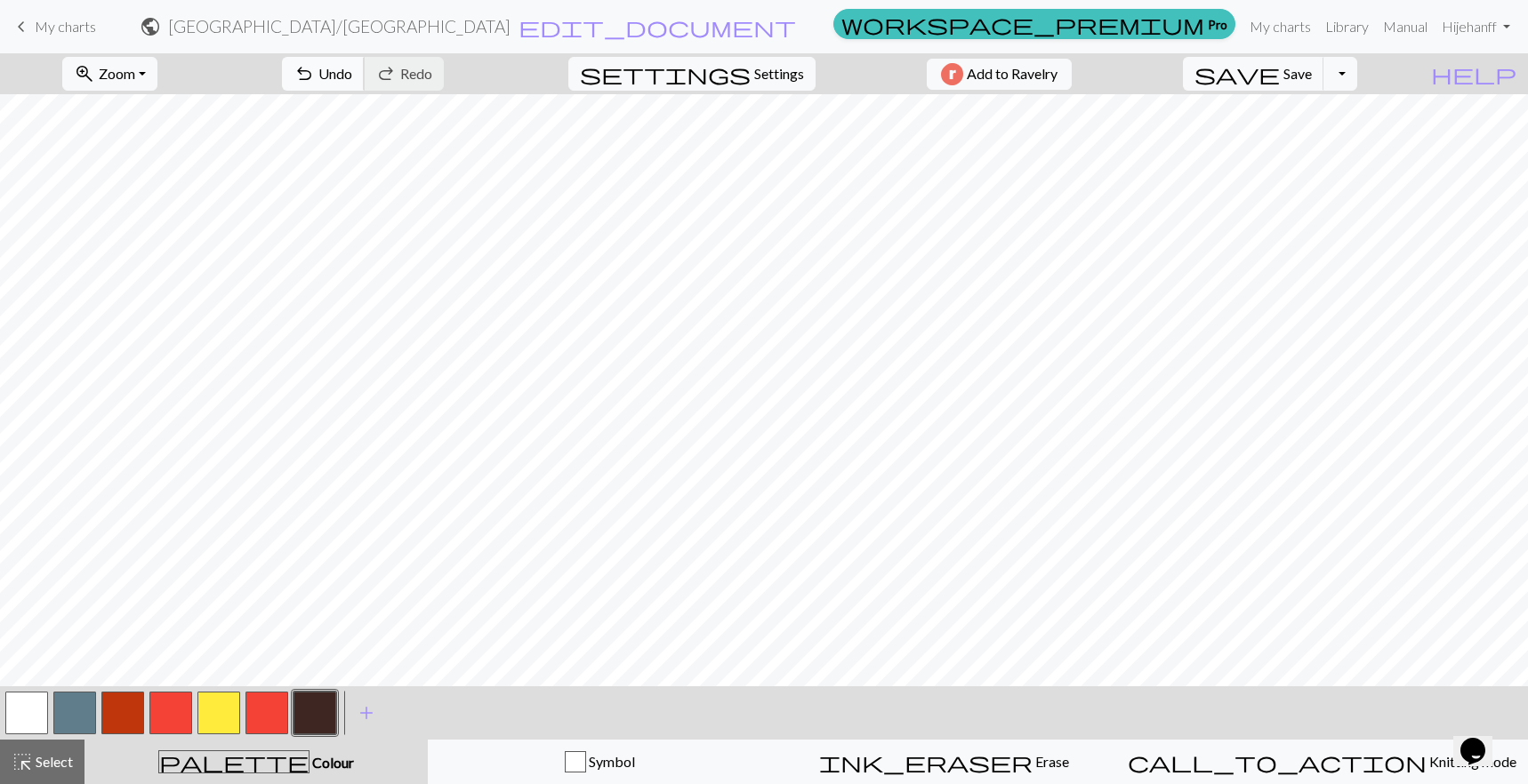
click at [365, 72] on button "undo Undo Undo" at bounding box center [323, 73] width 83 height 33
click at [352, 65] on span "Undo" at bounding box center [334, 73] width 33 height 17
click at [122, 716] on button "button" at bounding box center [122, 713] width 42 height 42
click at [311, 716] on button "button" at bounding box center [314, 713] width 42 height 42
click at [118, 697] on button "button" at bounding box center [122, 713] width 42 height 42
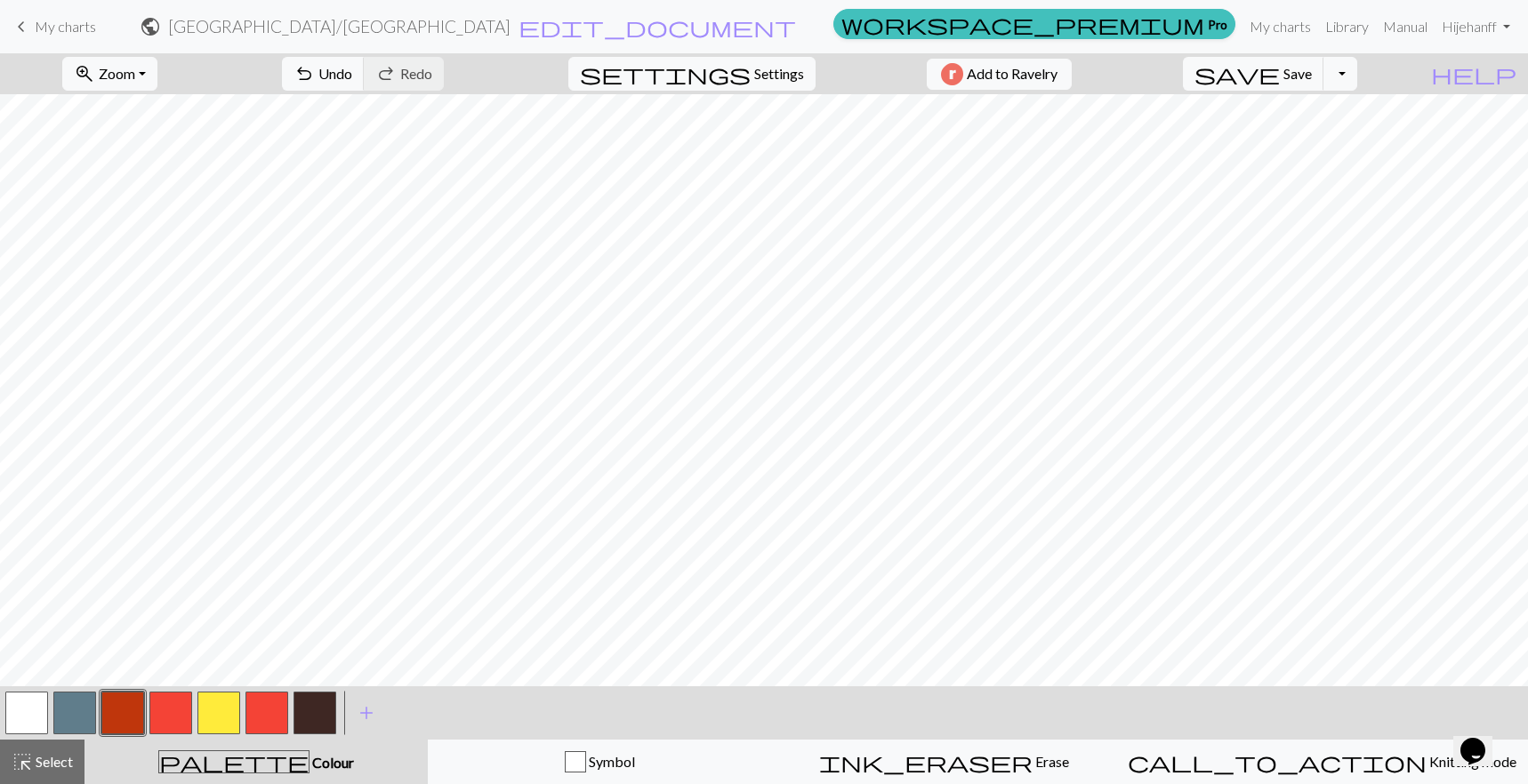
click at [316, 724] on button "button" at bounding box center [314, 713] width 42 height 42
click at [1357, 64] on button "Toggle Dropdown" at bounding box center [1339, 73] width 33 height 33
click at [1317, 145] on button "save_alt Download" at bounding box center [1209, 141] width 294 height 28
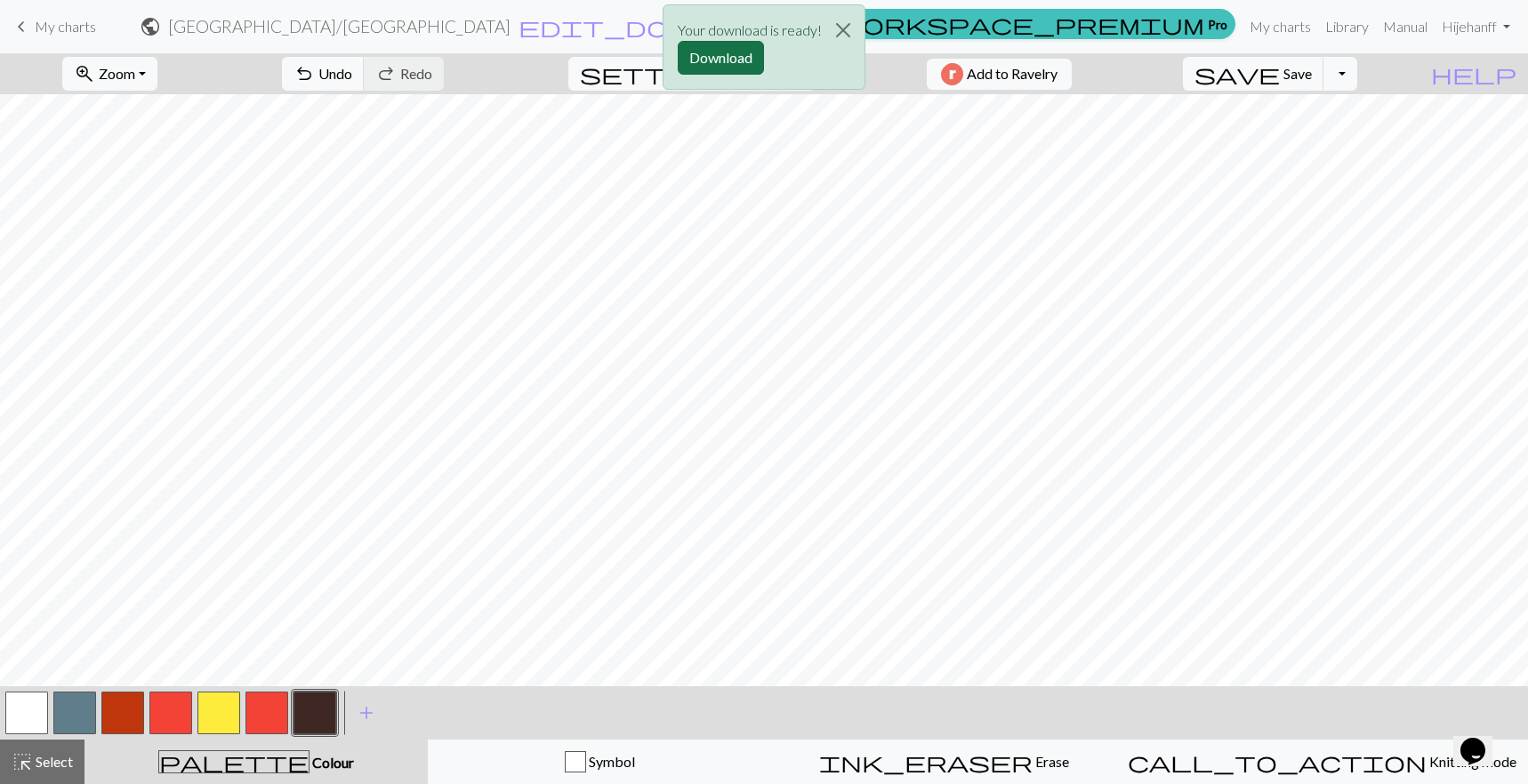
click at [716, 61] on button "Download" at bounding box center [720, 57] width 86 height 33
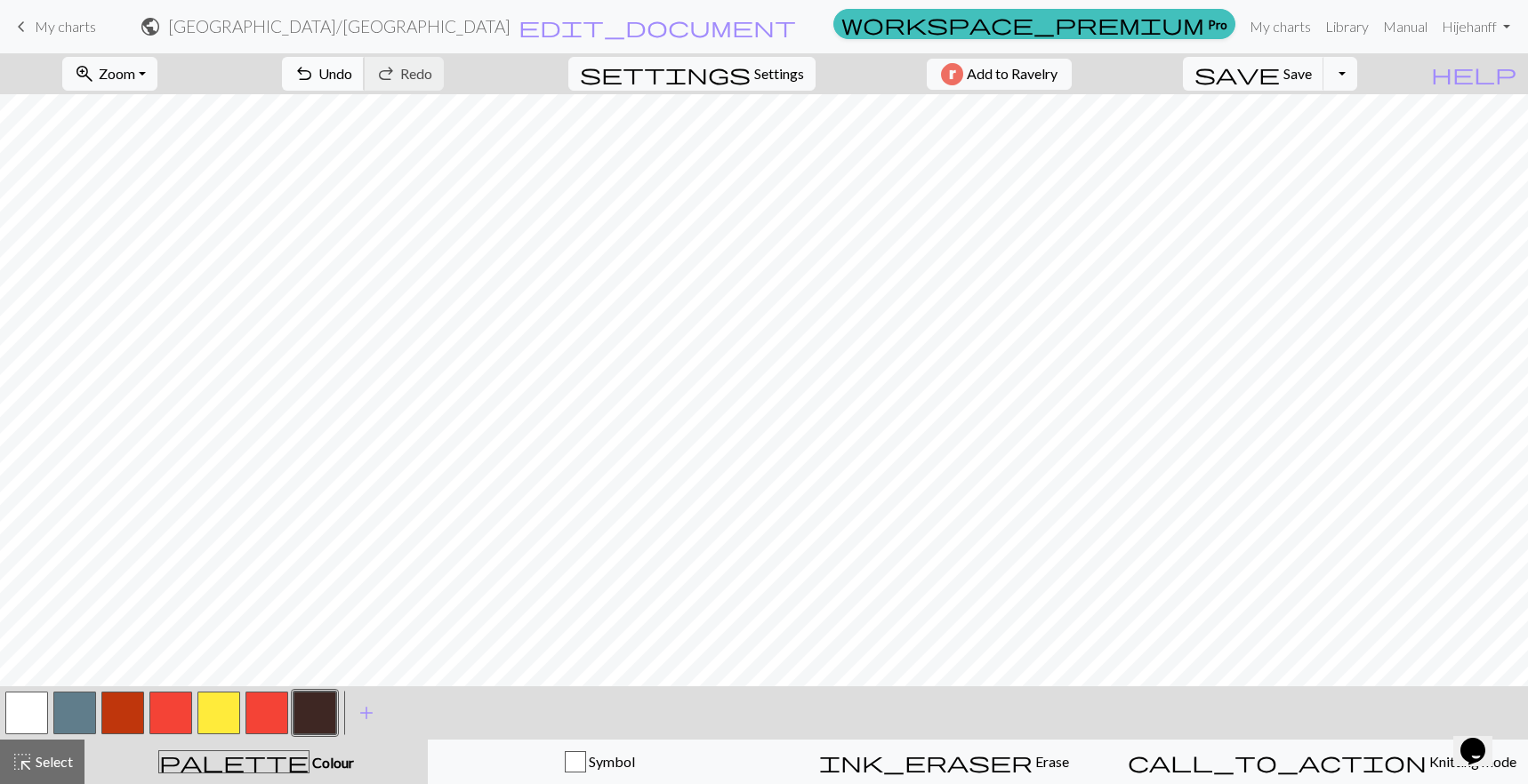
click at [365, 72] on button "undo Undo Undo" at bounding box center [323, 73] width 83 height 33
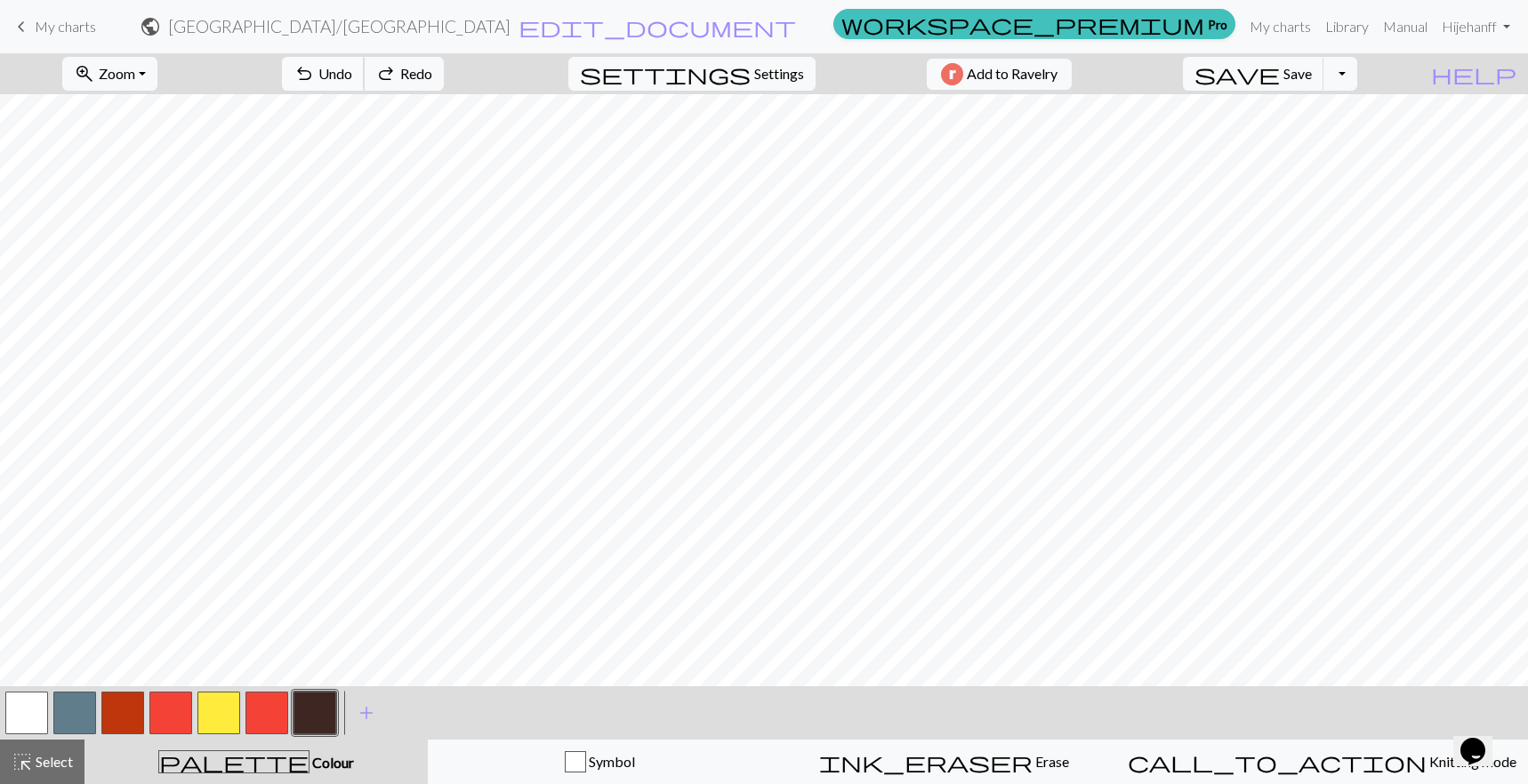
click at [365, 72] on button "undo Undo Undo" at bounding box center [323, 73] width 83 height 33
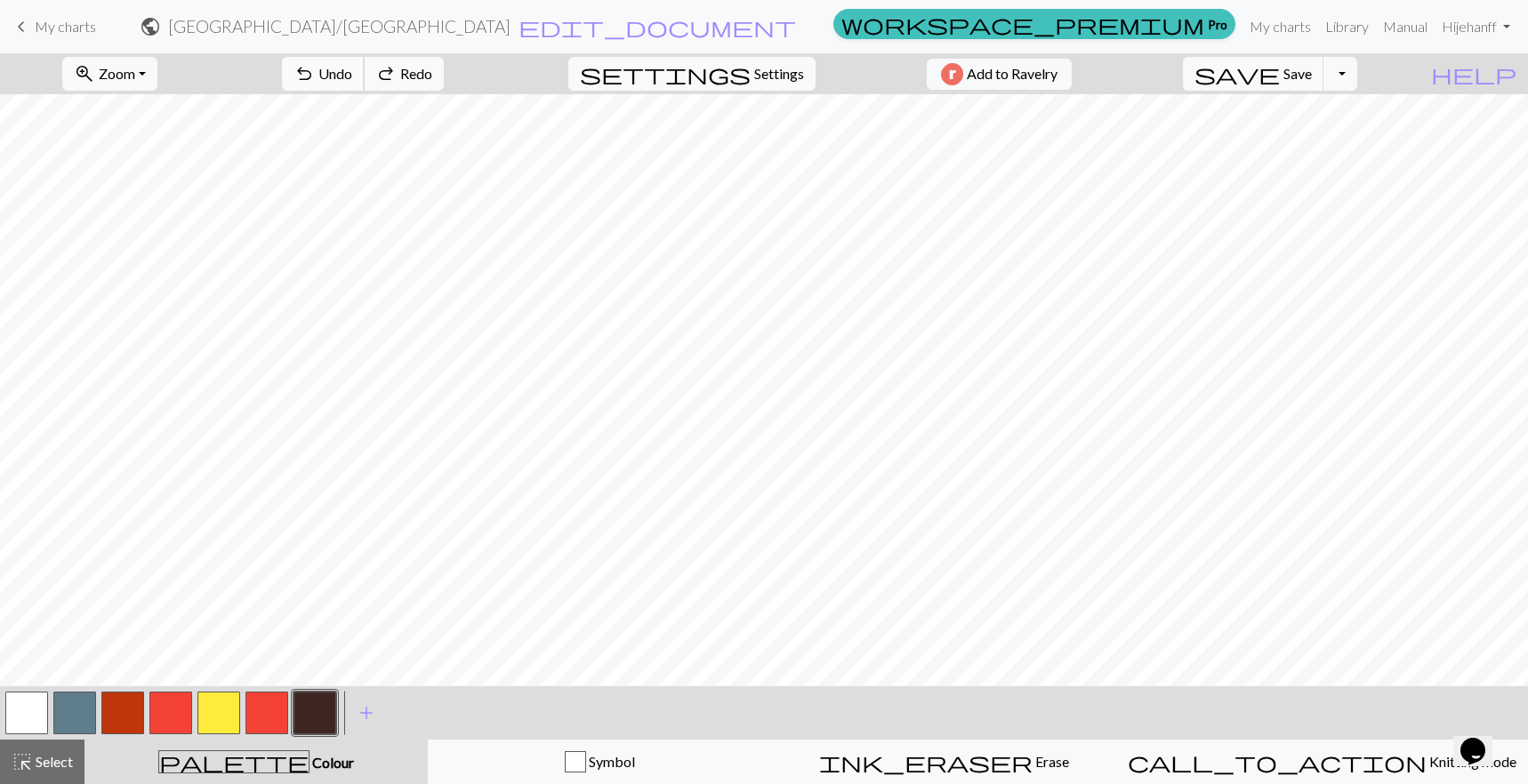
click at [365, 72] on button "undo Undo Undo" at bounding box center [323, 73] width 83 height 33
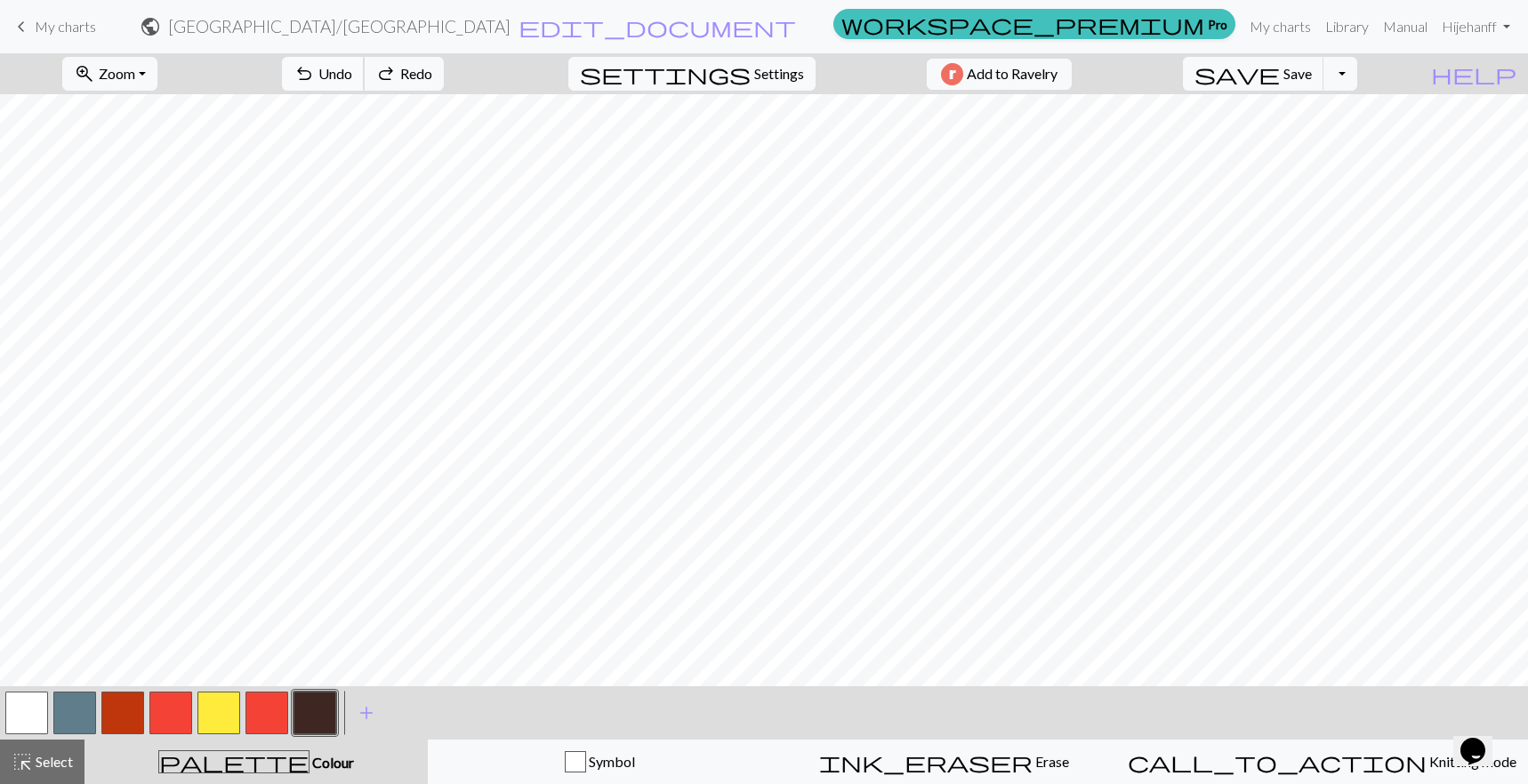
click at [365, 72] on button "undo Undo Undo" at bounding box center [323, 73] width 83 height 33
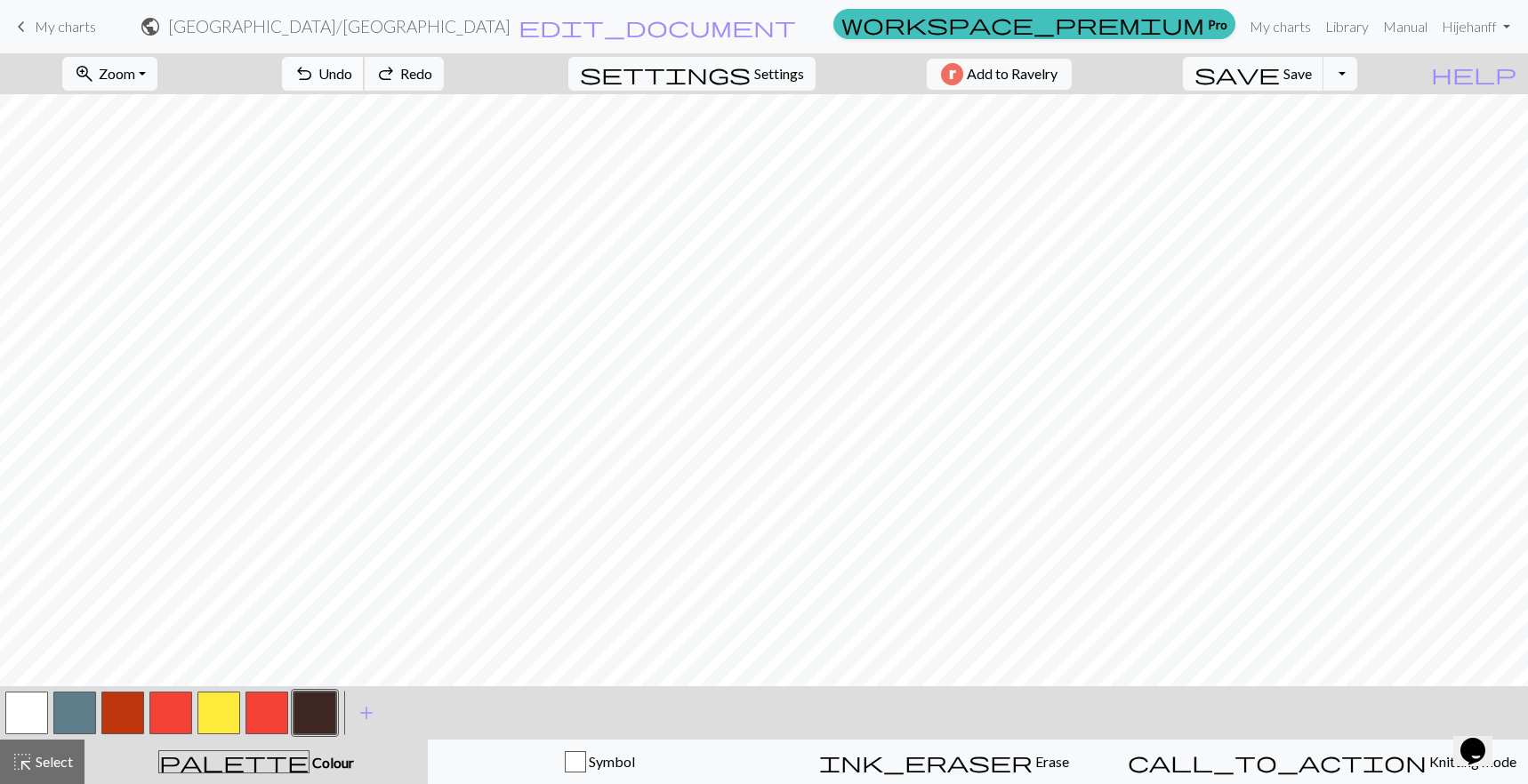
click at [365, 72] on button "undo Undo Undo" at bounding box center [323, 73] width 83 height 33
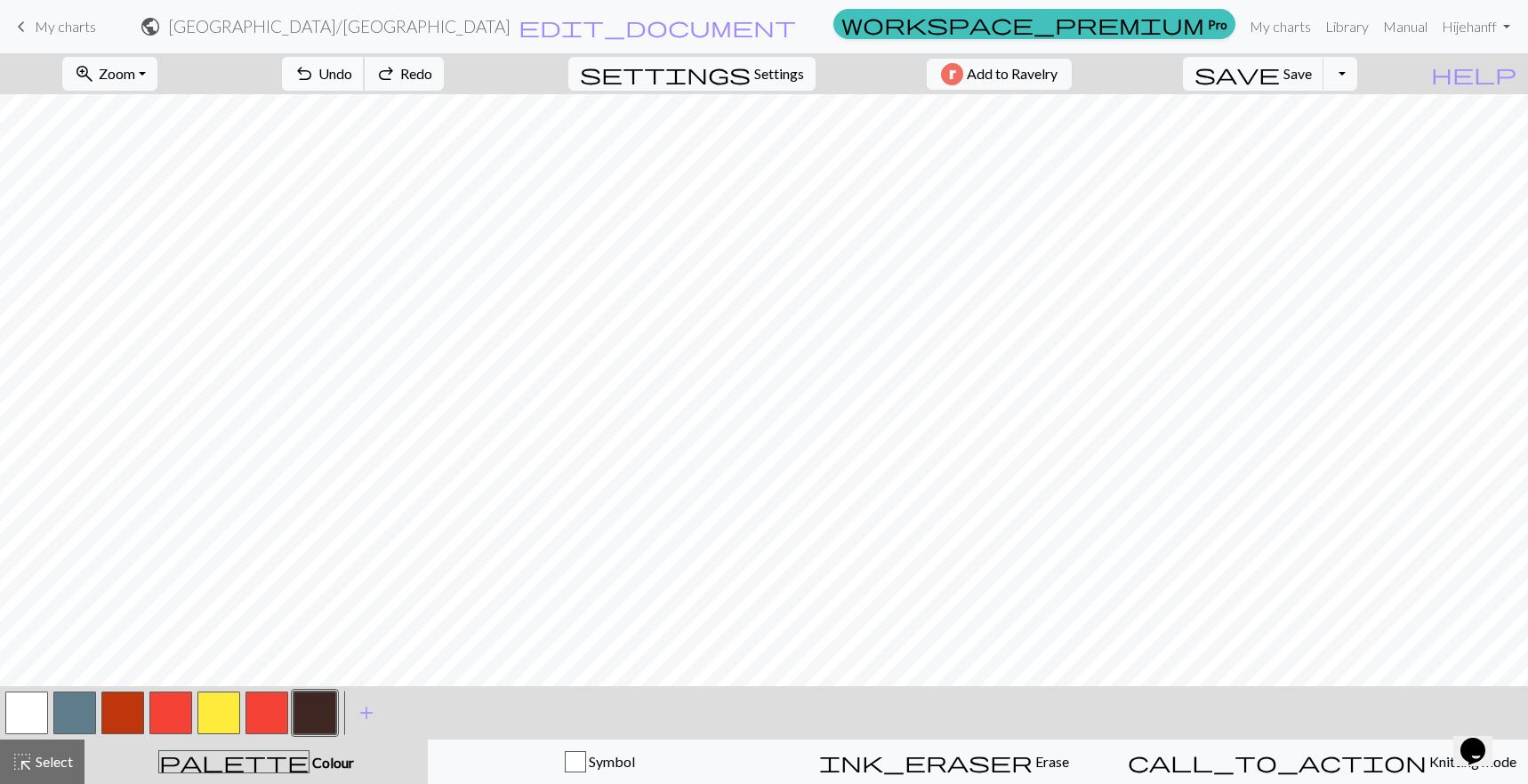
click at [365, 72] on button "undo Undo Undo" at bounding box center [323, 73] width 83 height 33
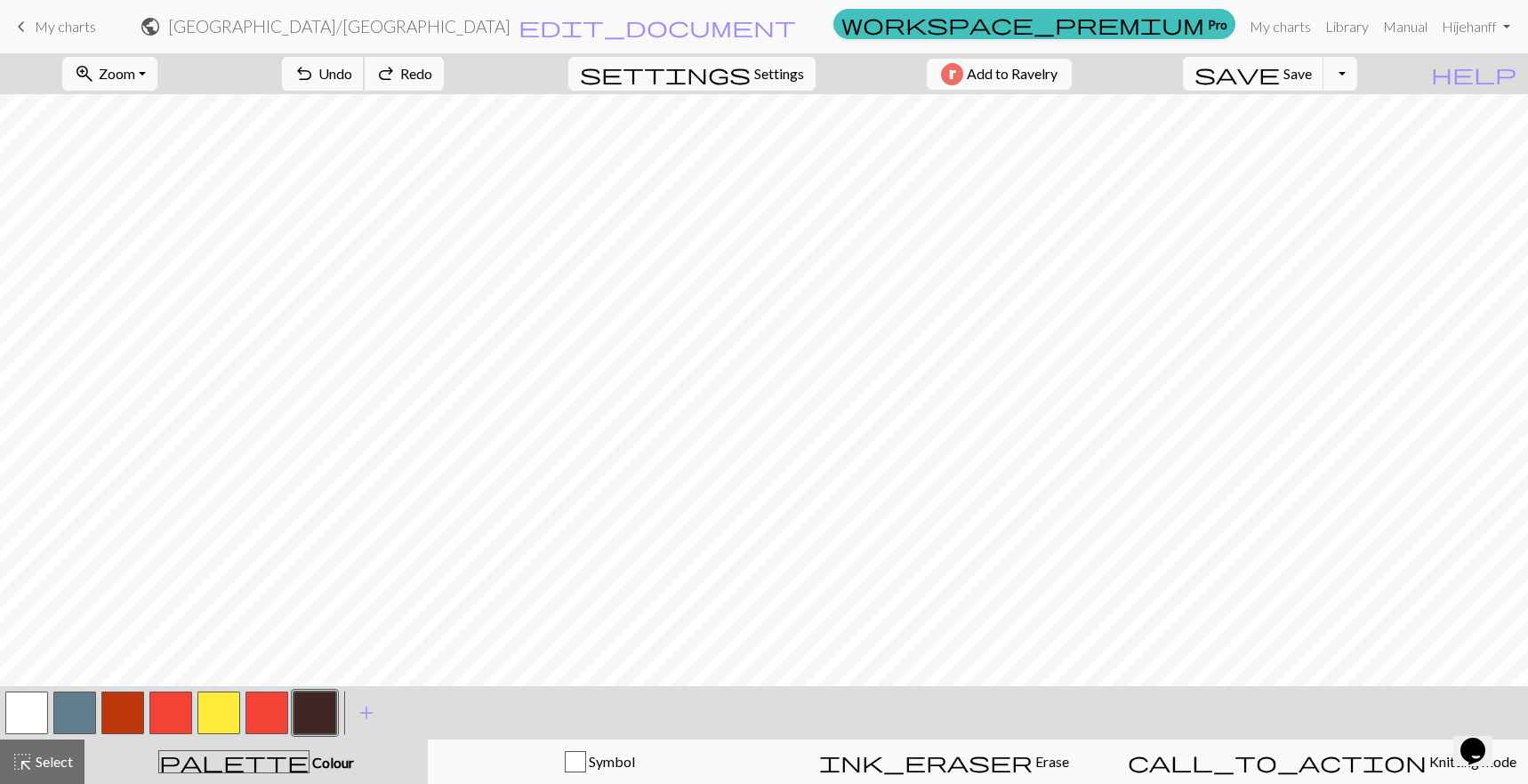
click at [365, 72] on button "undo Undo Undo" at bounding box center [323, 73] width 83 height 33
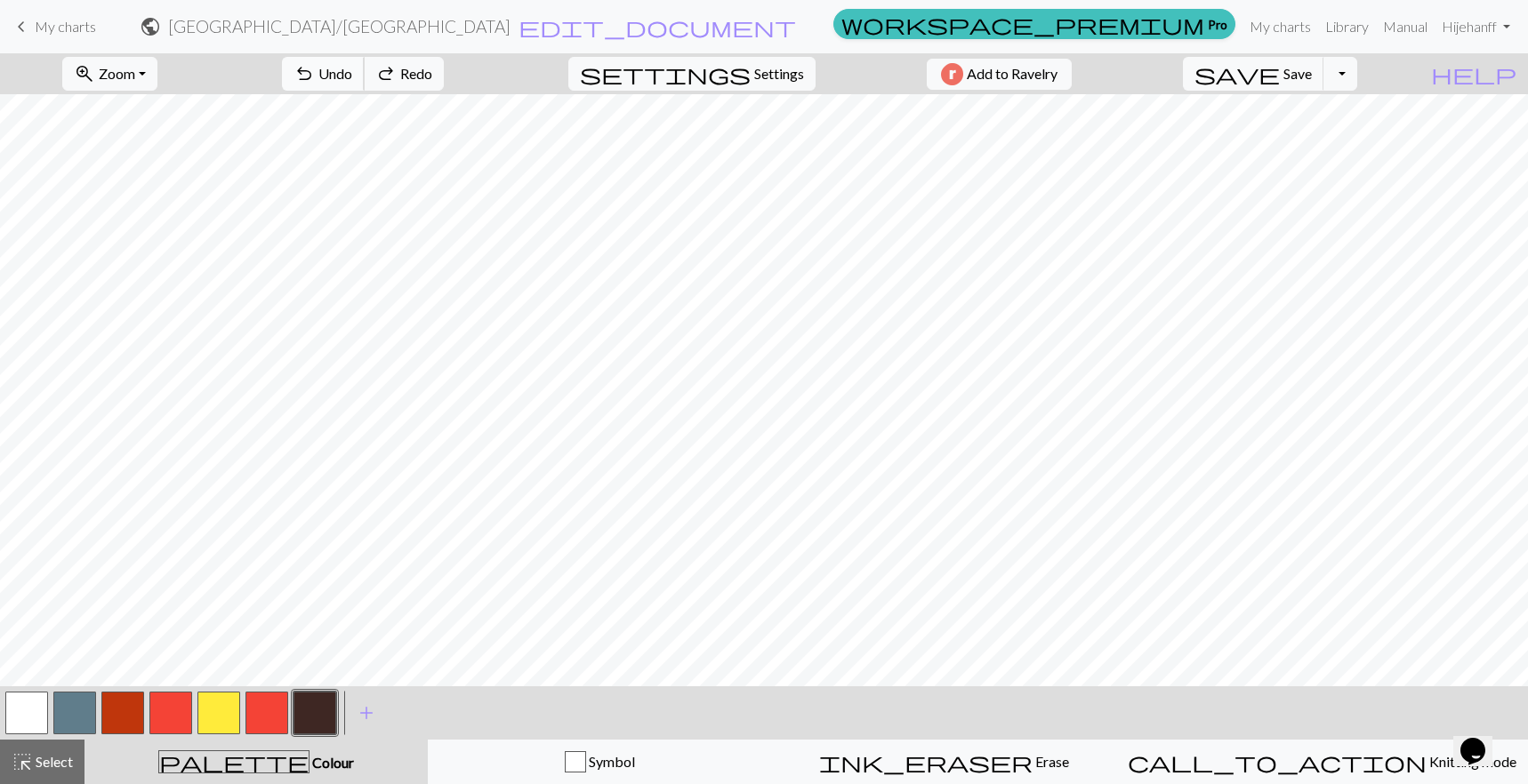
click at [365, 72] on button "undo Undo Undo" at bounding box center [323, 73] width 83 height 33
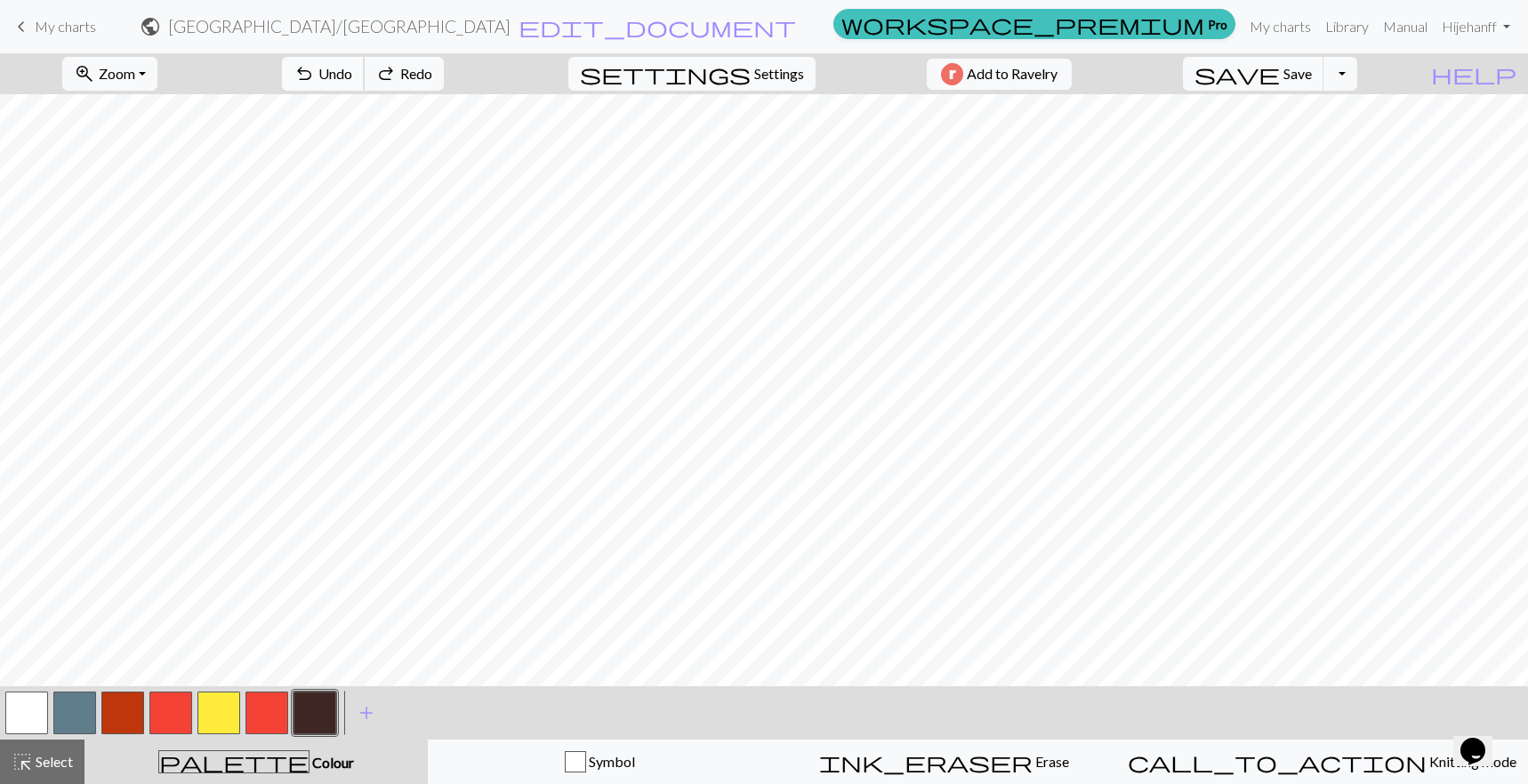
click at [365, 72] on button "undo Undo Undo" at bounding box center [323, 73] width 83 height 33
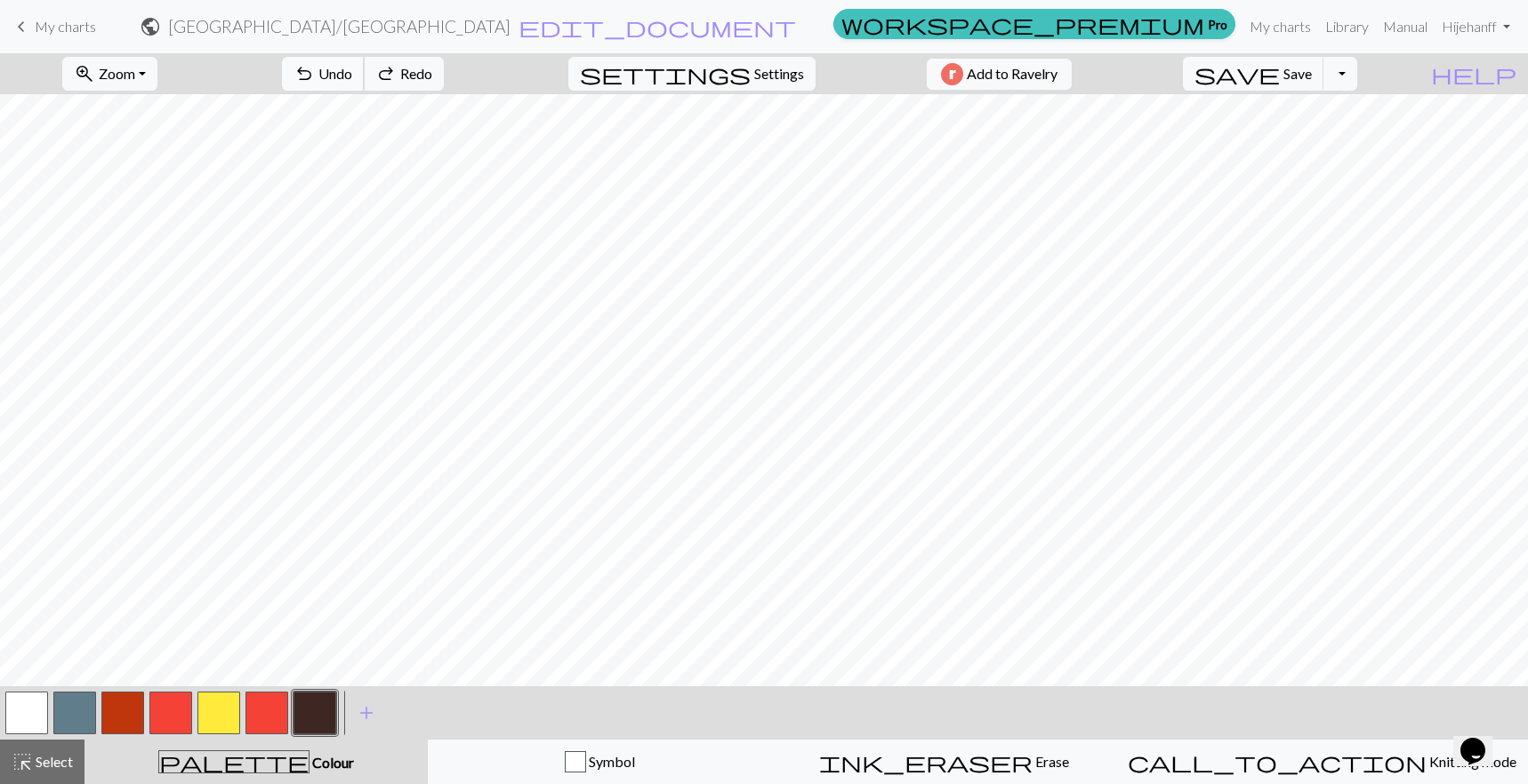
click at [365, 72] on button "undo Undo Undo" at bounding box center [323, 73] width 83 height 33
click at [398, 72] on div "undo Undo Undo redo Redo Redo" at bounding box center [362, 73] width 189 height 41
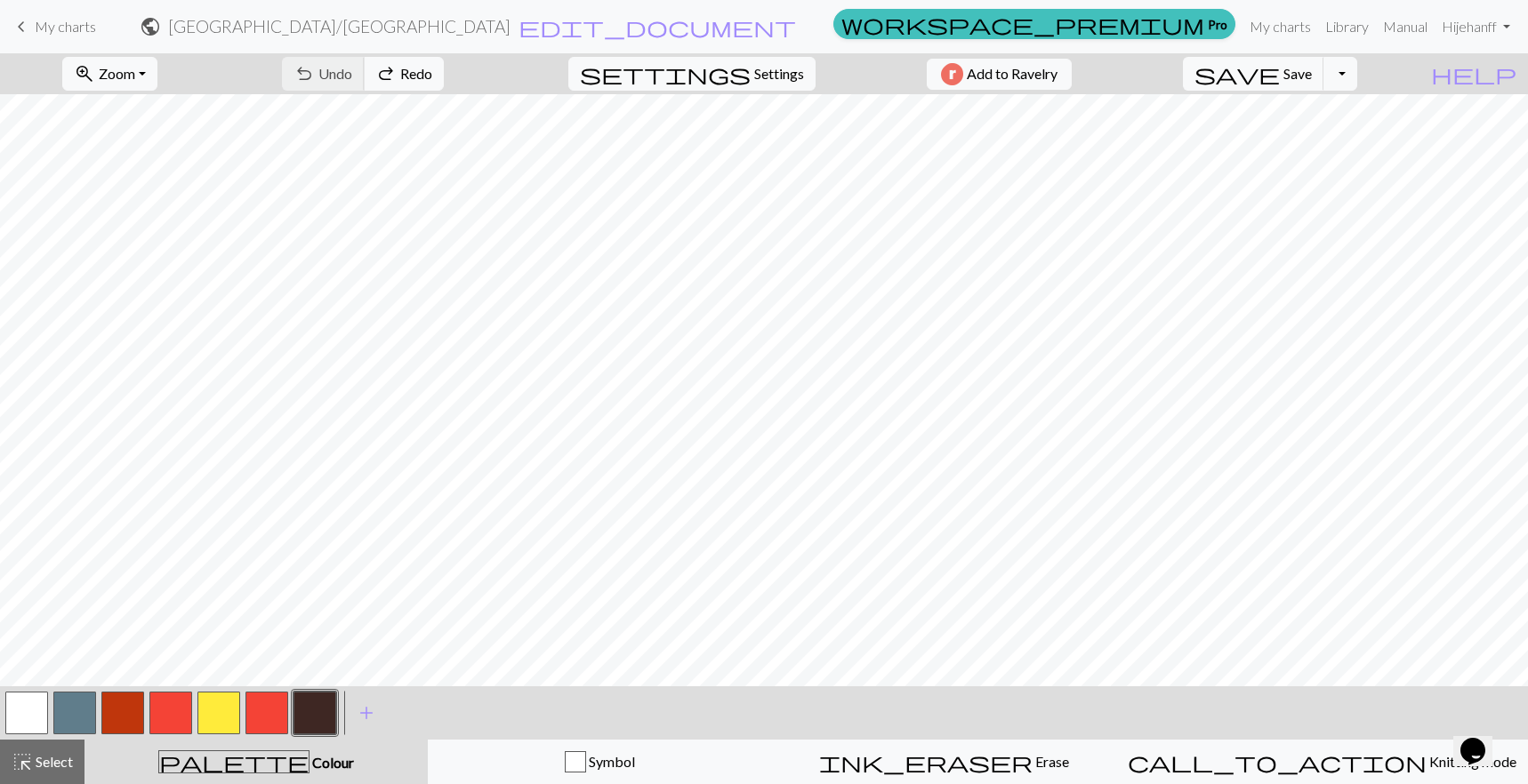
click at [398, 72] on div "undo Undo Undo redo Redo Redo" at bounding box center [362, 73] width 189 height 41
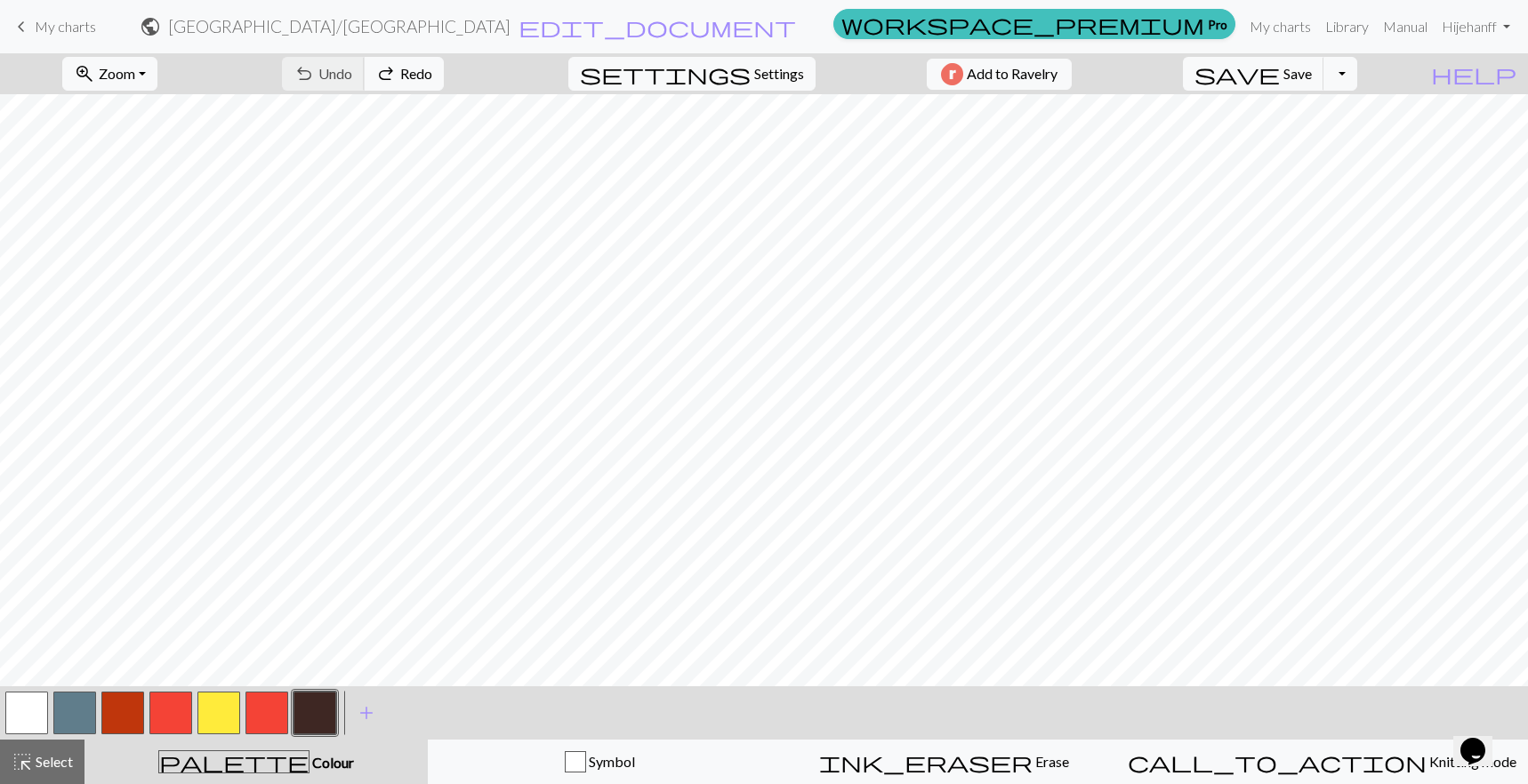
click at [398, 72] on div "undo Undo Undo redo Redo Redo" at bounding box center [362, 73] width 189 height 41
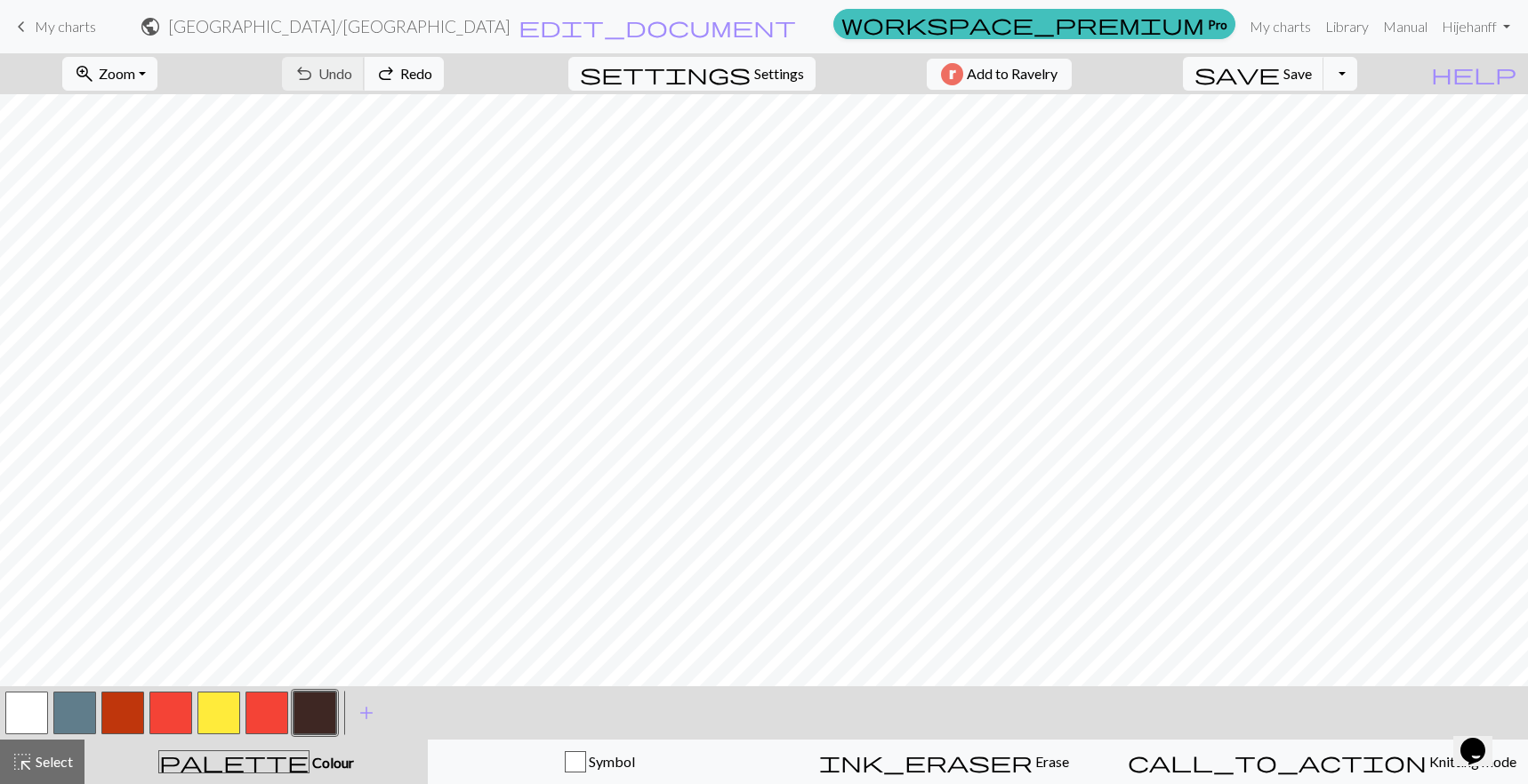
click at [398, 72] on div "undo Undo Undo redo Redo Redo" at bounding box center [362, 73] width 189 height 41
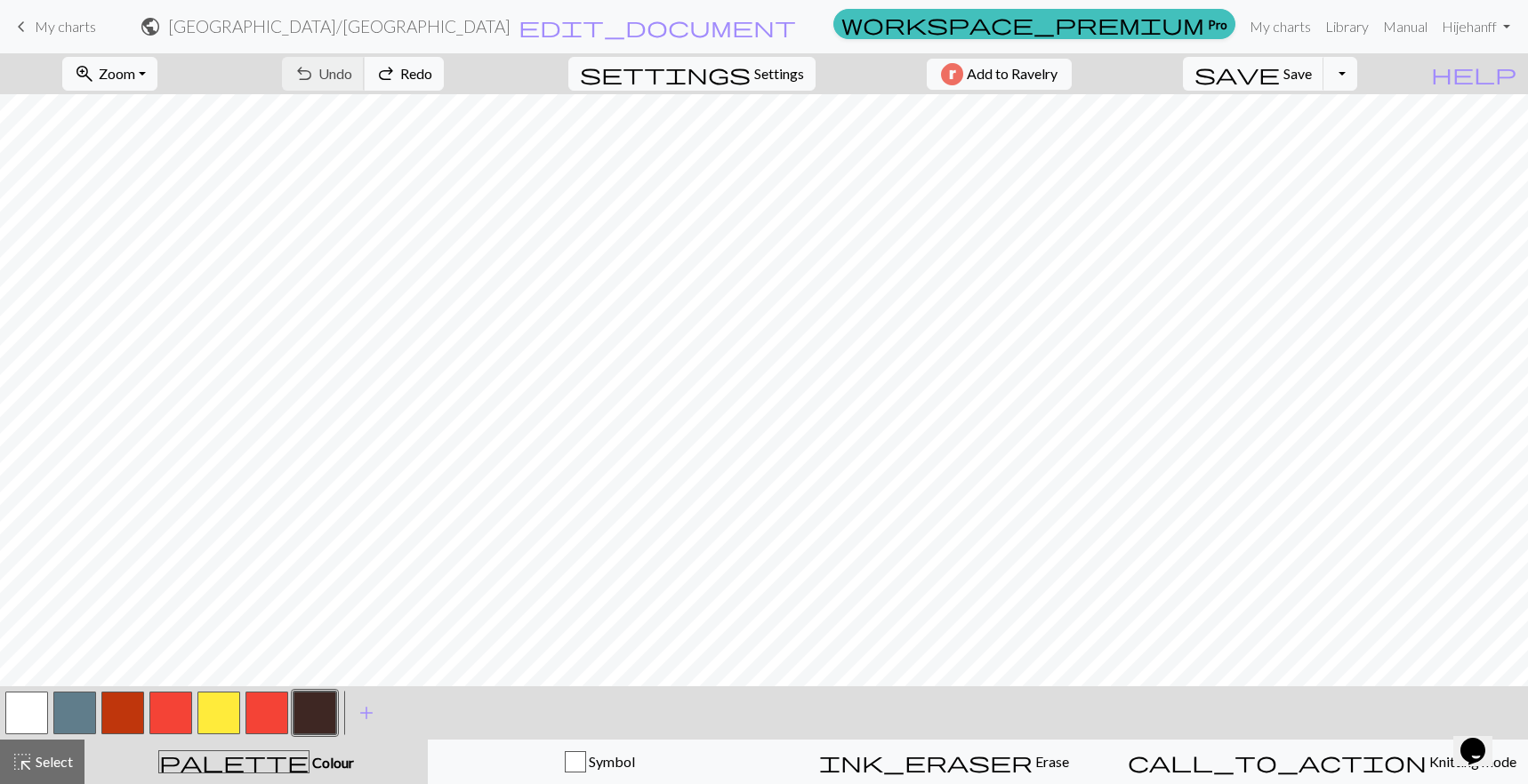
click at [398, 72] on div "undo Undo Undo redo Redo Redo" at bounding box center [362, 73] width 189 height 41
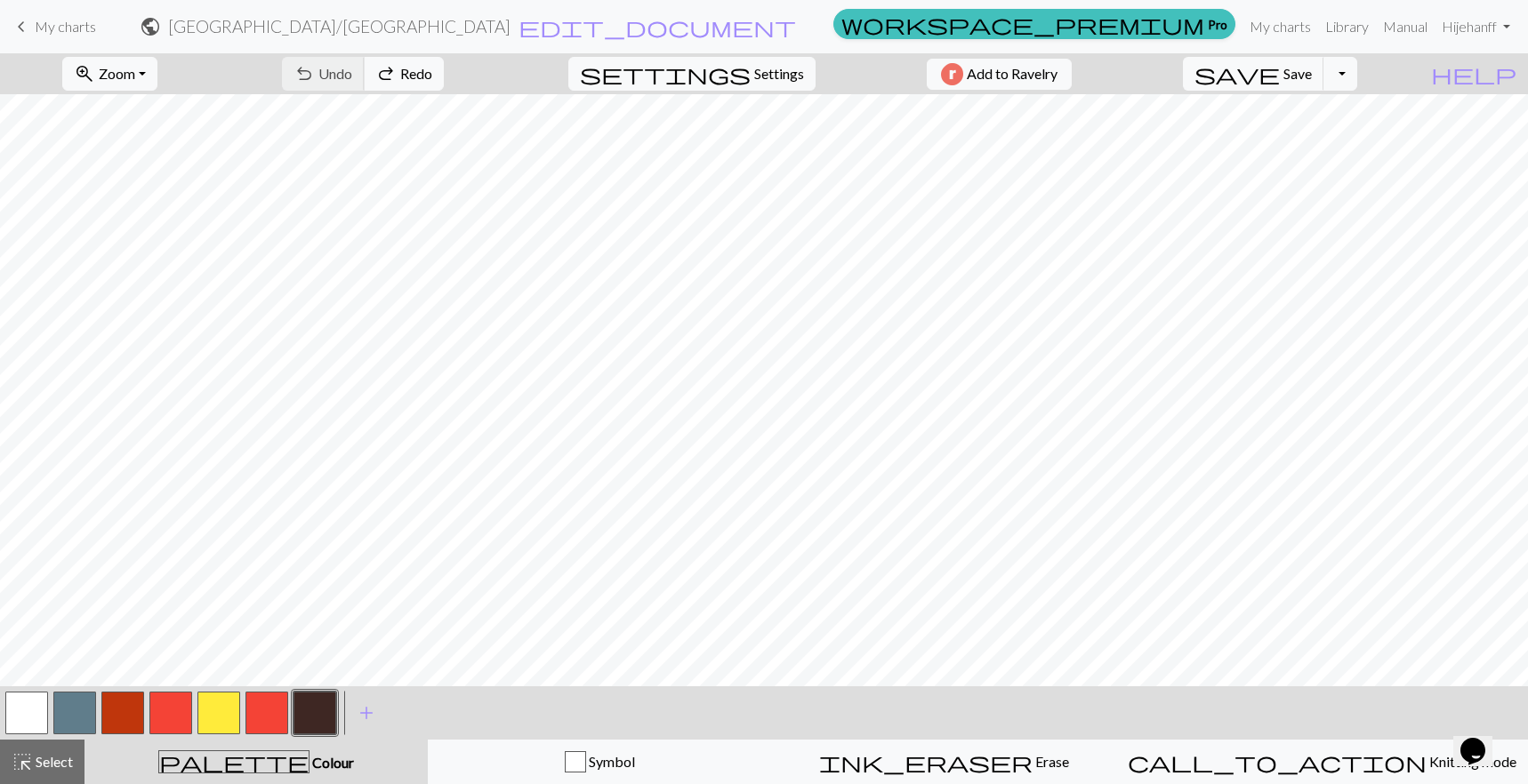
click at [398, 72] on div "undo Undo Undo redo Redo Redo" at bounding box center [362, 73] width 189 height 41
click at [404, 73] on div "undo Undo Undo redo Redo Redo" at bounding box center [362, 73] width 189 height 41
click at [45, 761] on span "Select" at bounding box center [52, 761] width 40 height 17
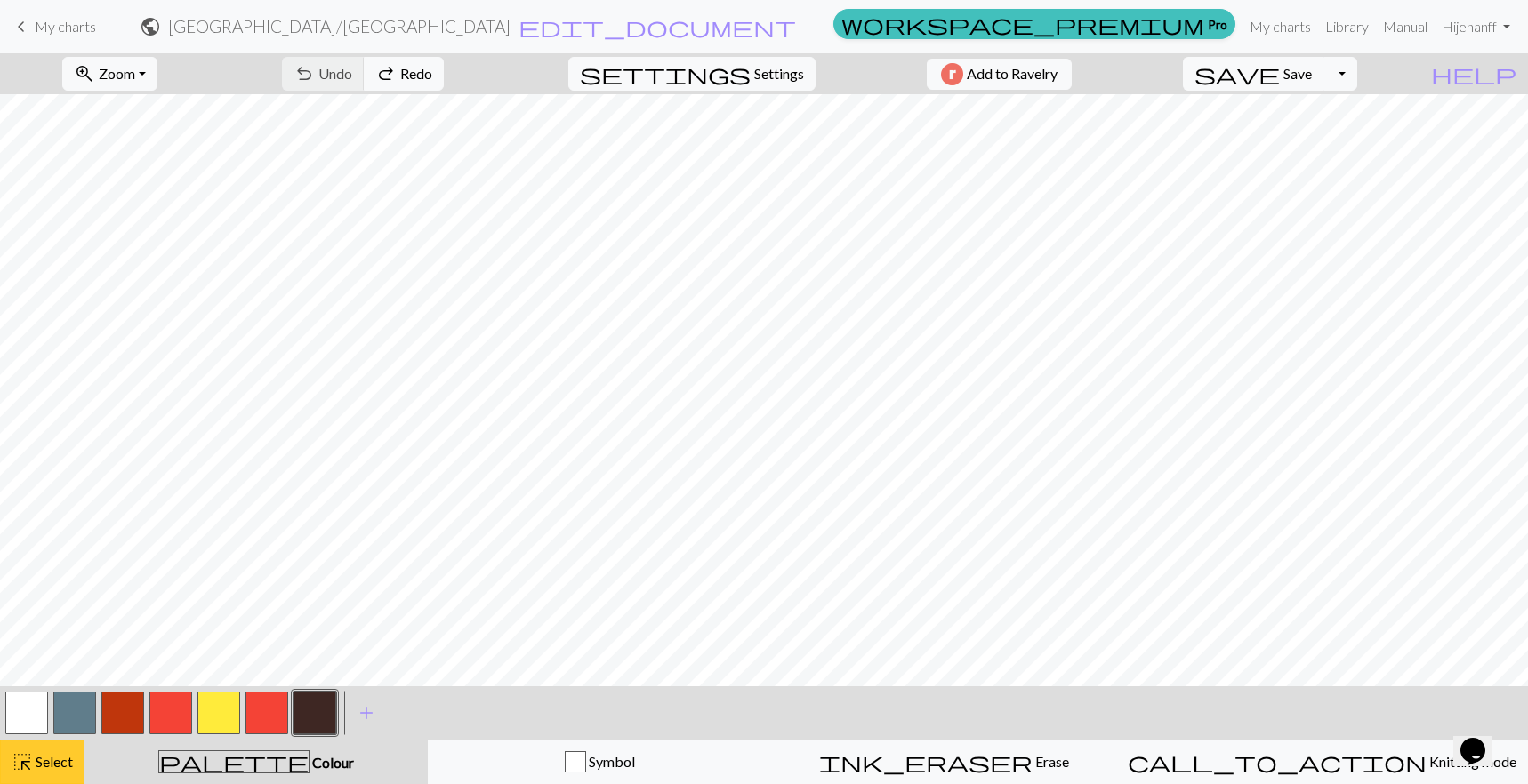
click at [45, 761] on span "Select" at bounding box center [52, 761] width 40 height 17
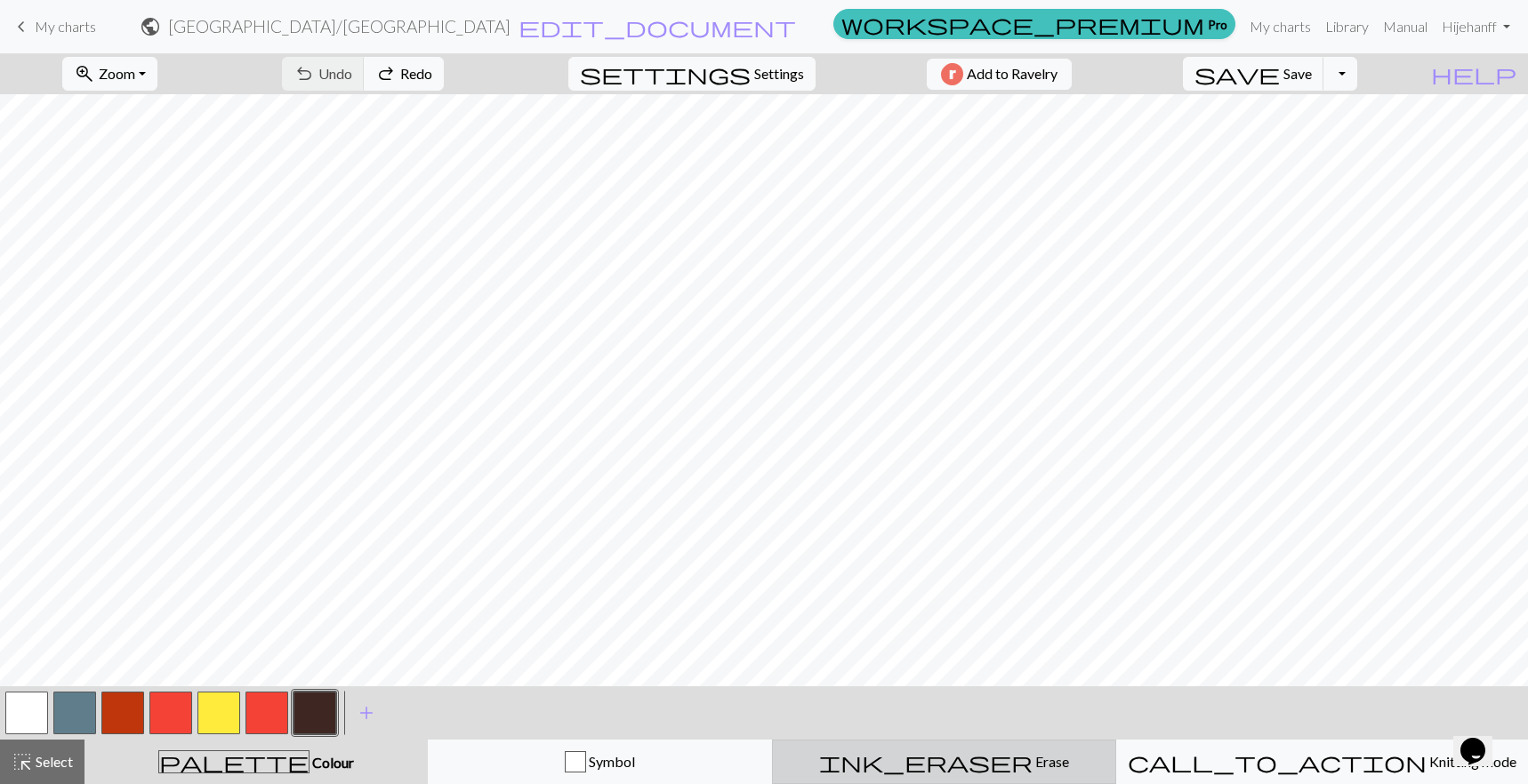
click at [1033, 761] on span "Erase" at bounding box center [1051, 761] width 36 height 17
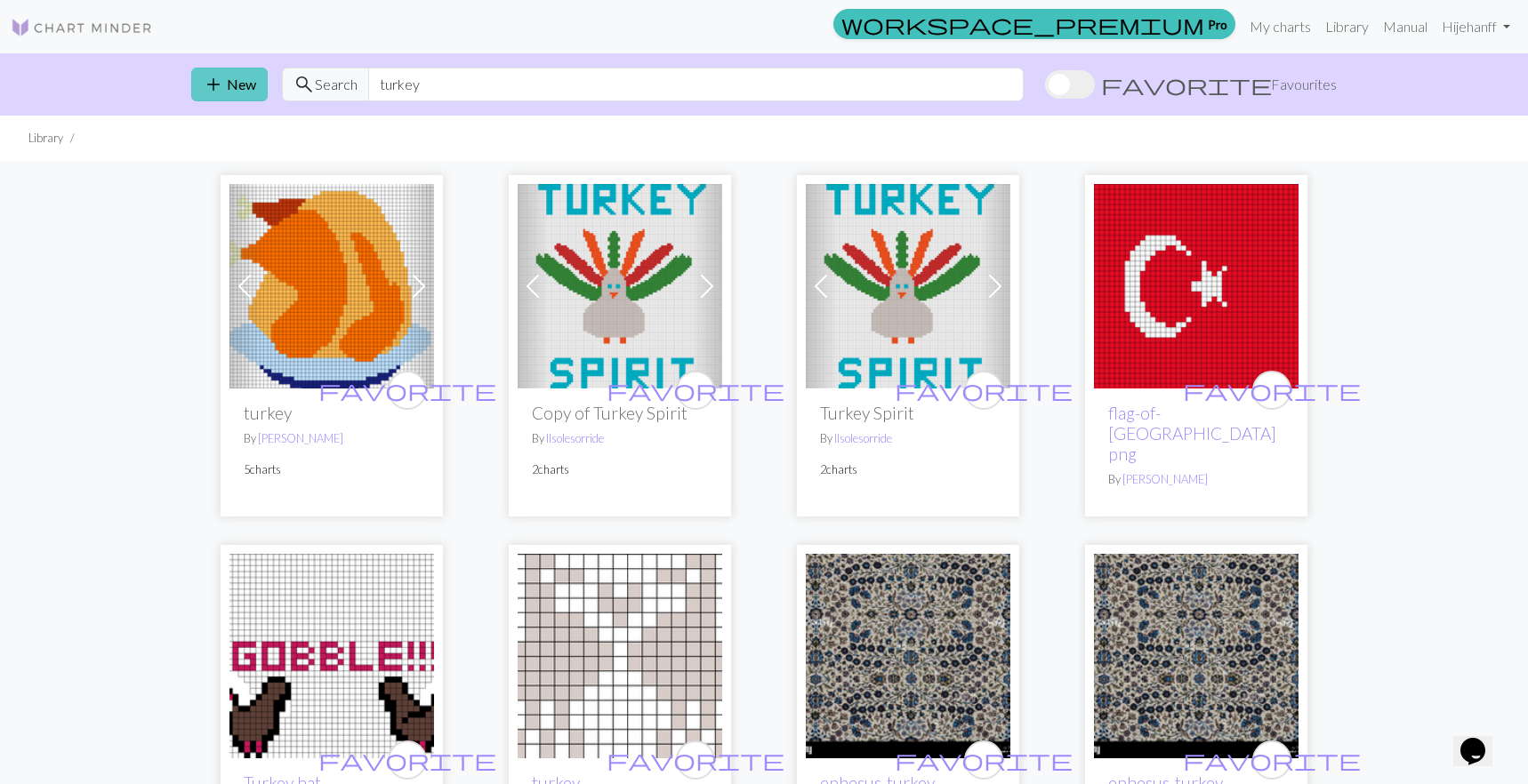
click at [233, 85] on button "add New" at bounding box center [230, 84] width 77 height 33
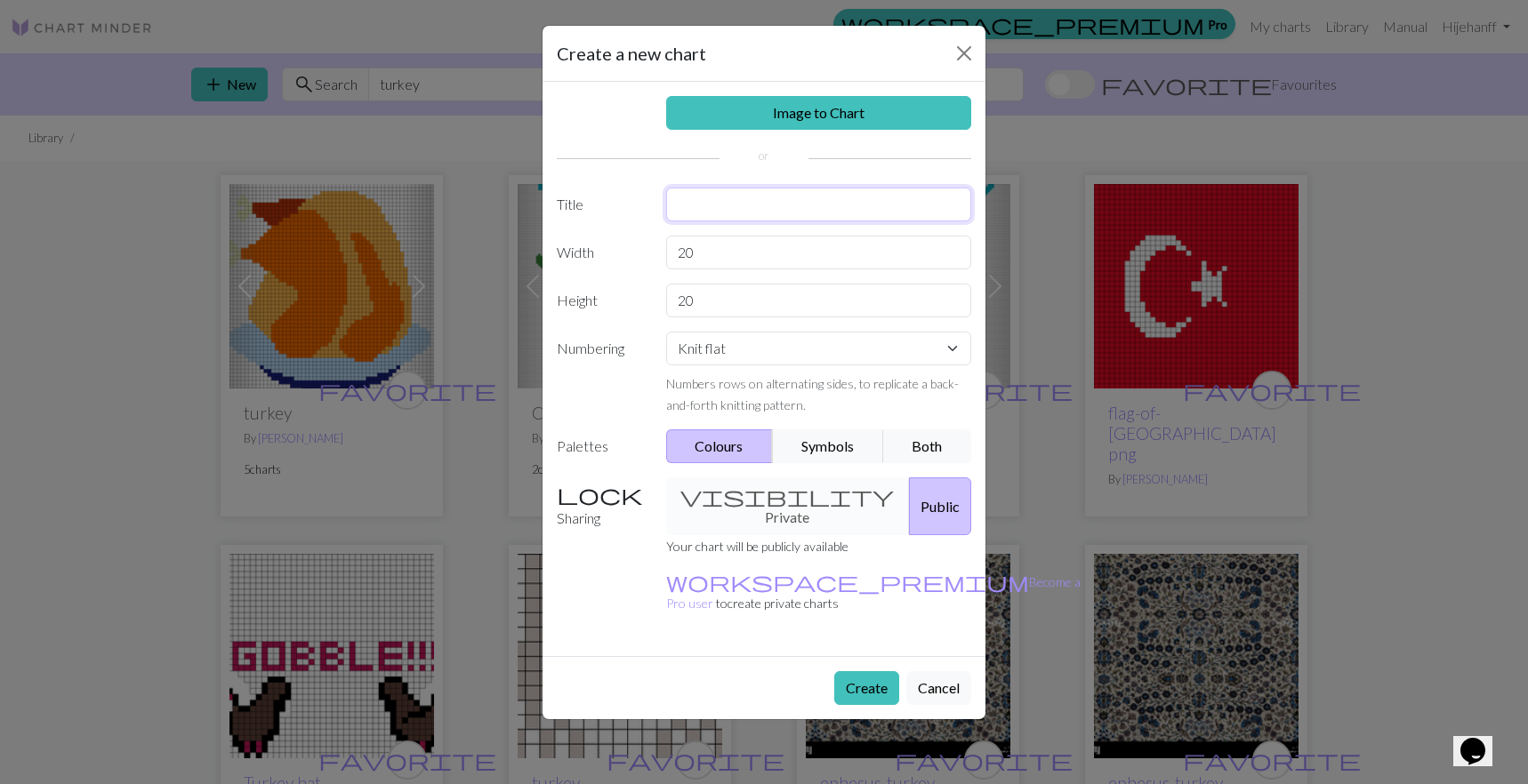
click at [764, 208] on input "text" at bounding box center [819, 204] width 306 height 33
type input "Turkey Trott"
drag, startPoint x: 700, startPoint y: 254, endPoint x: 657, endPoint y: 255, distance: 43.0
click at [657, 255] on div "20" at bounding box center [819, 252] width 327 height 33
type input "24"
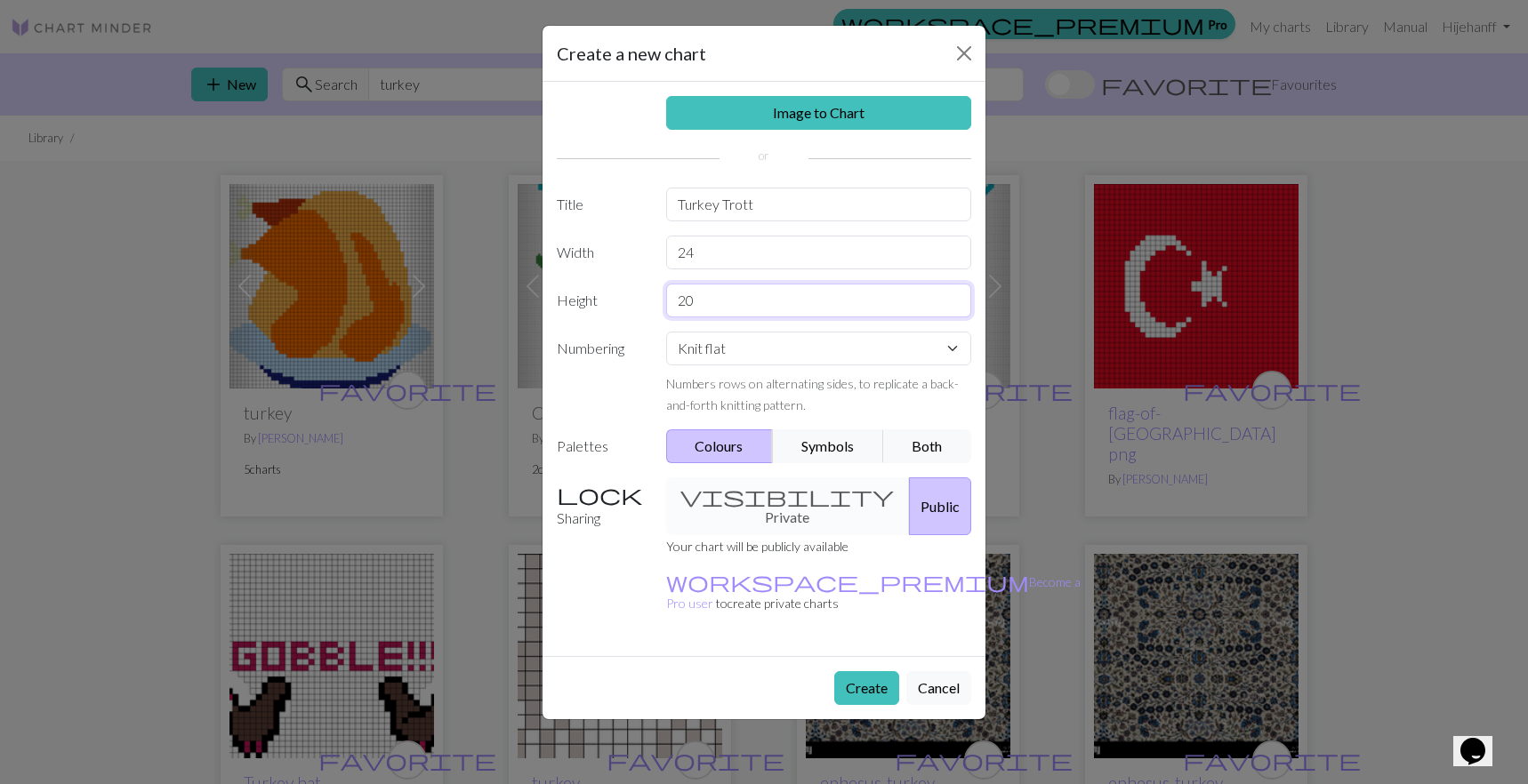
drag, startPoint x: 712, startPoint y: 303, endPoint x: 611, endPoint y: 303, distance: 101.0
click at [611, 303] on div "Height 20" at bounding box center [764, 300] width 436 height 33
type input "36"
click at [869, 671] on button "Create" at bounding box center [867, 687] width 65 height 33
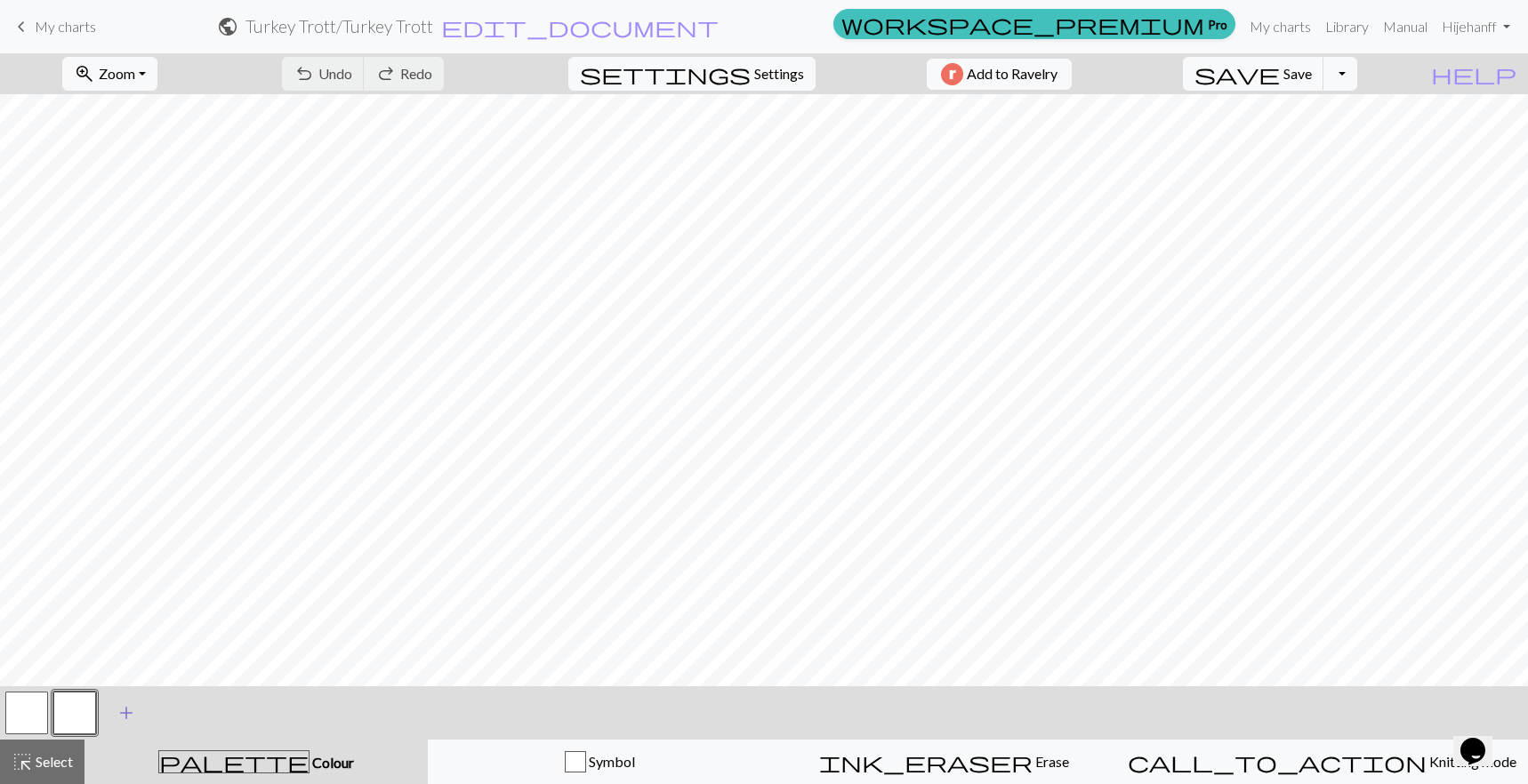
click at [124, 708] on span "add" at bounding box center [127, 714] width 22 height 25
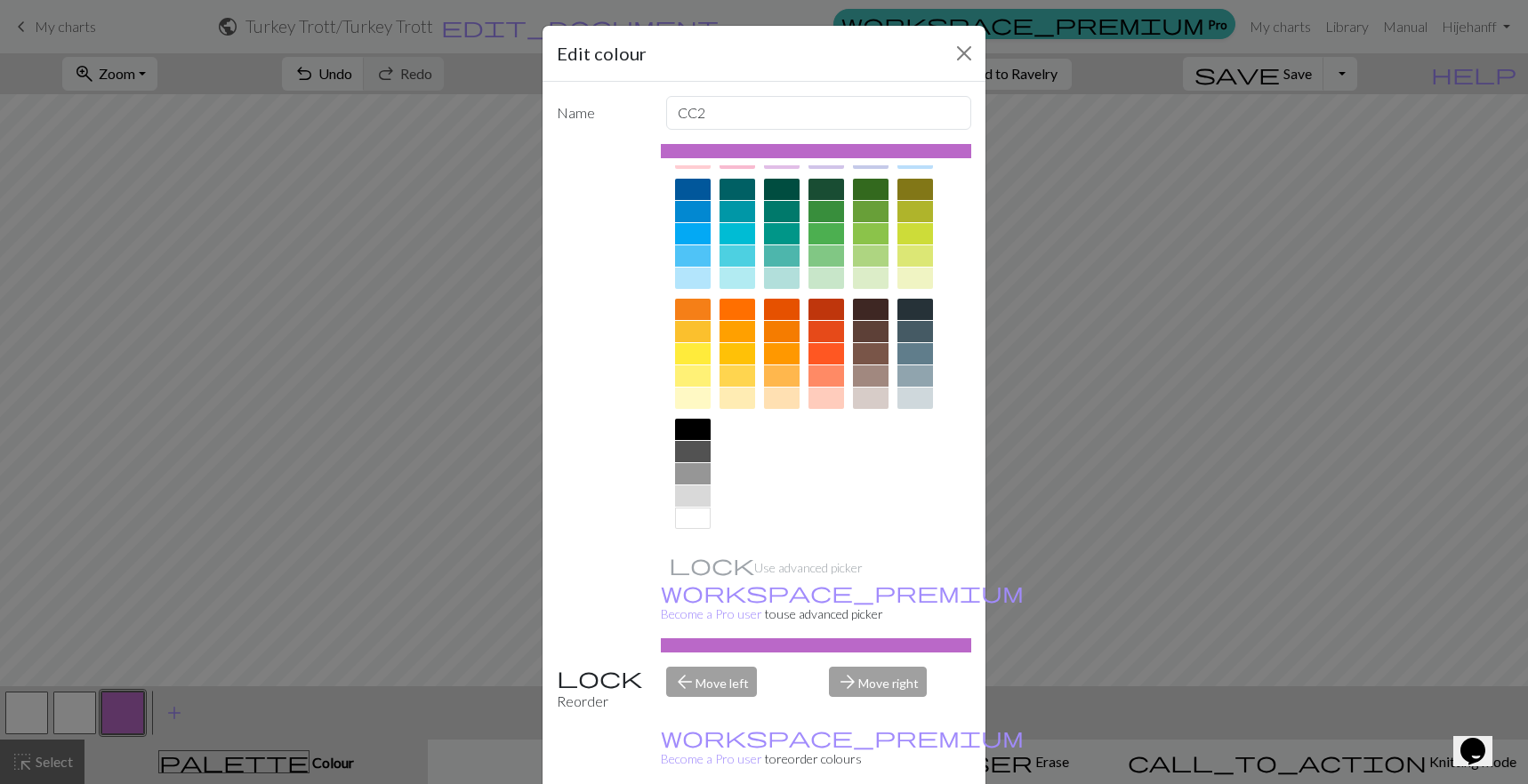
scroll to position [120, 0]
click at [820, 309] on div at bounding box center [826, 311] width 35 height 22
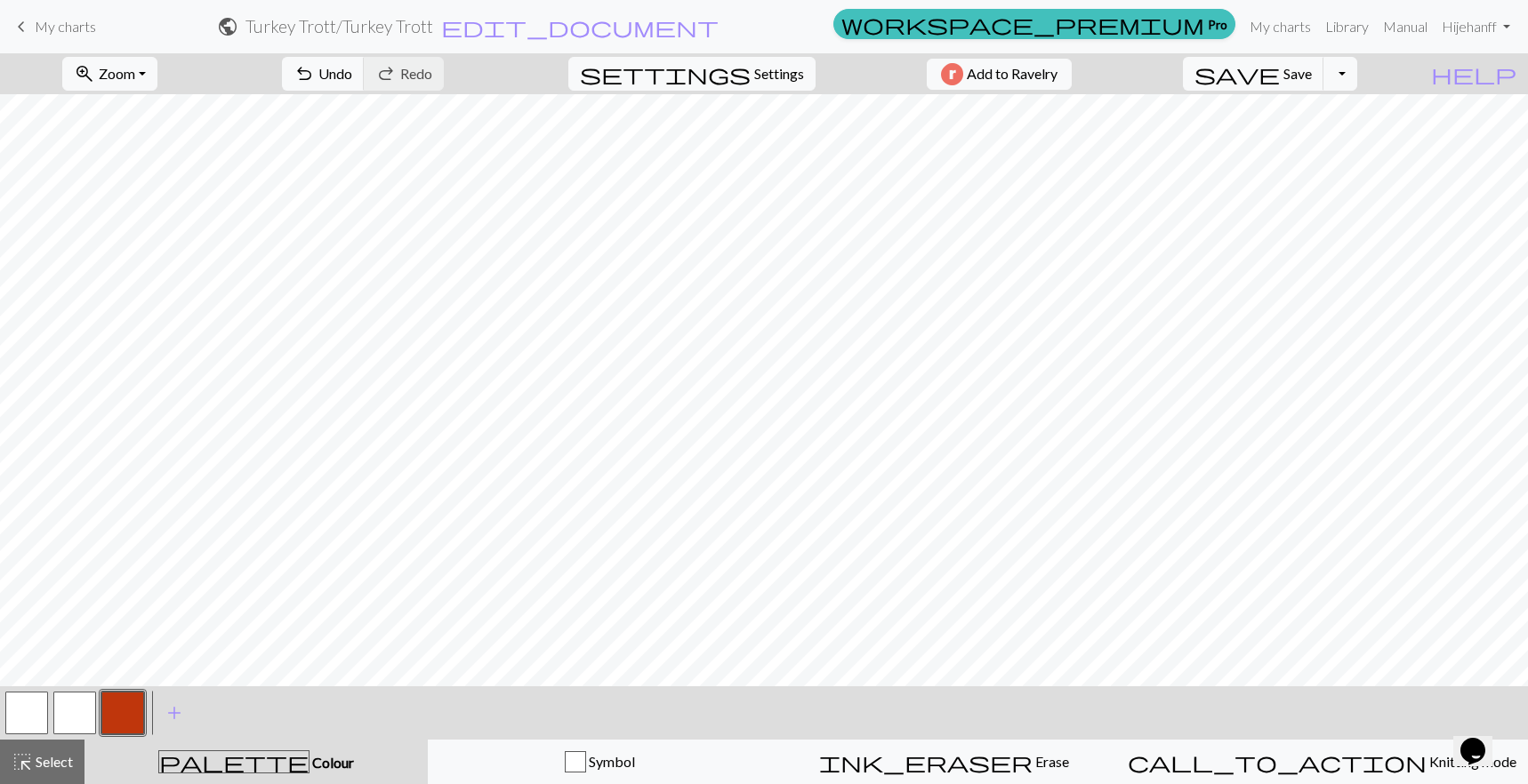
click at [47, 30] on span "My charts" at bounding box center [65, 26] width 61 height 17
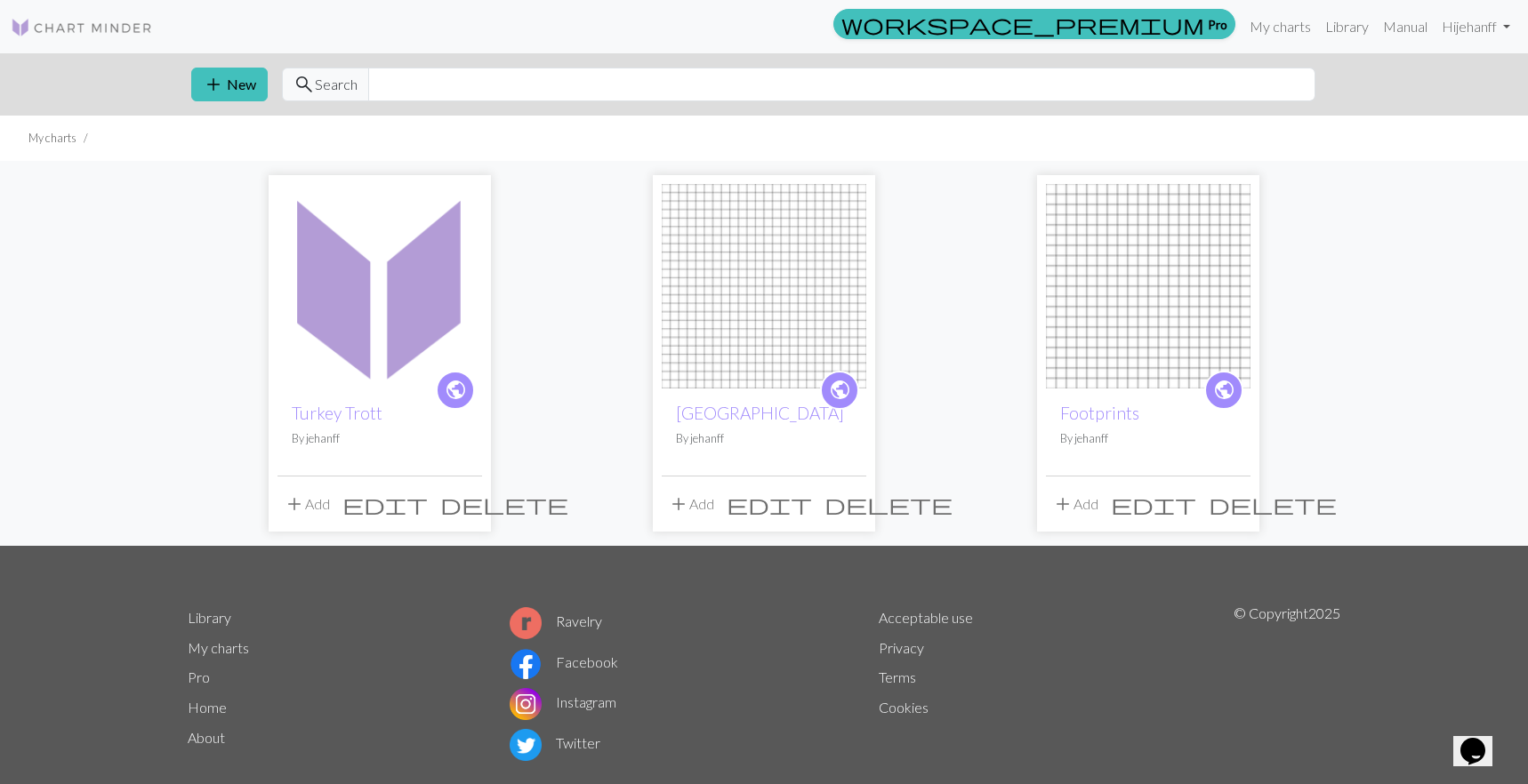
click at [854, 505] on span "delete" at bounding box center [888, 504] width 128 height 25
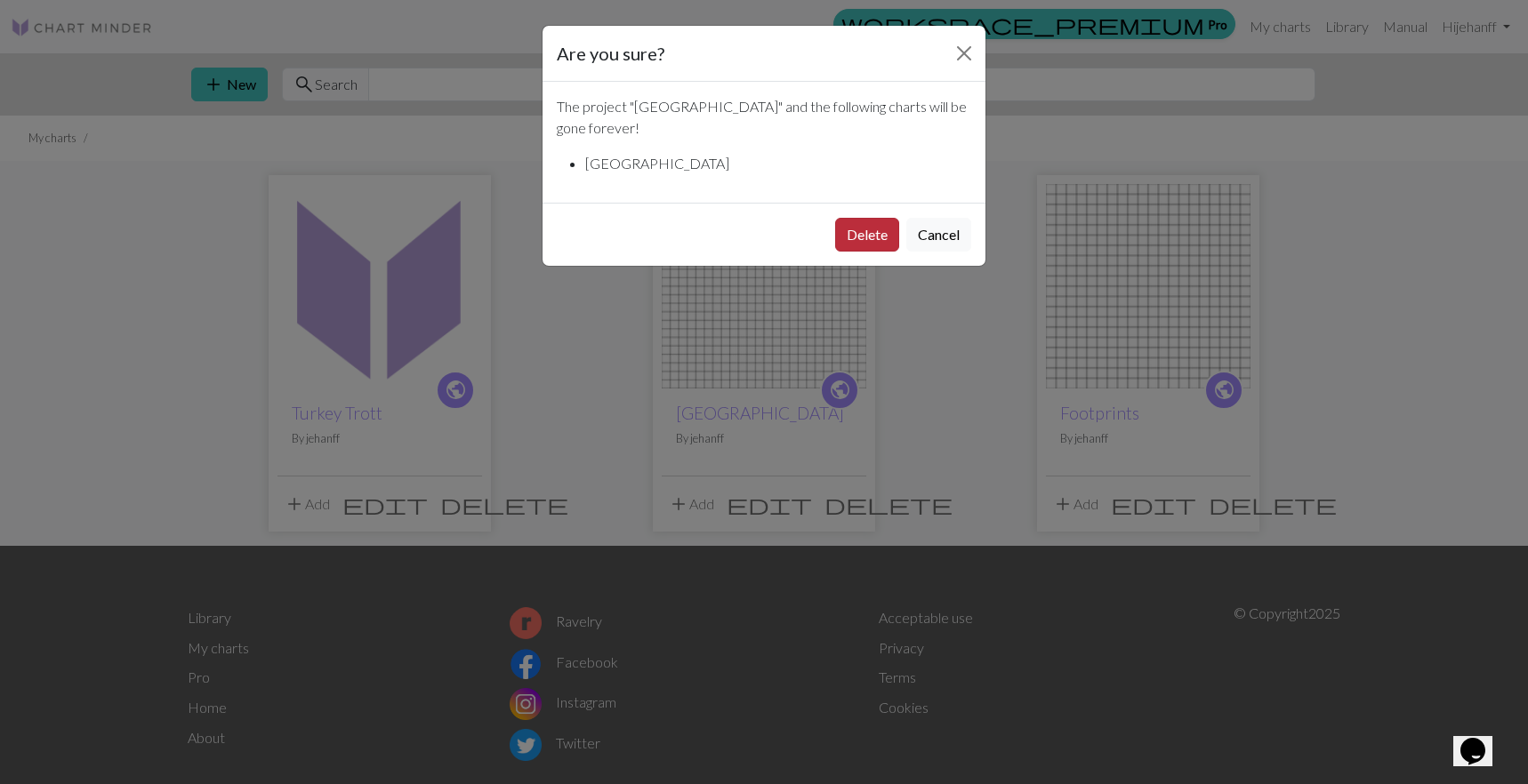
click at [849, 218] on button "Delete" at bounding box center [867, 234] width 64 height 33
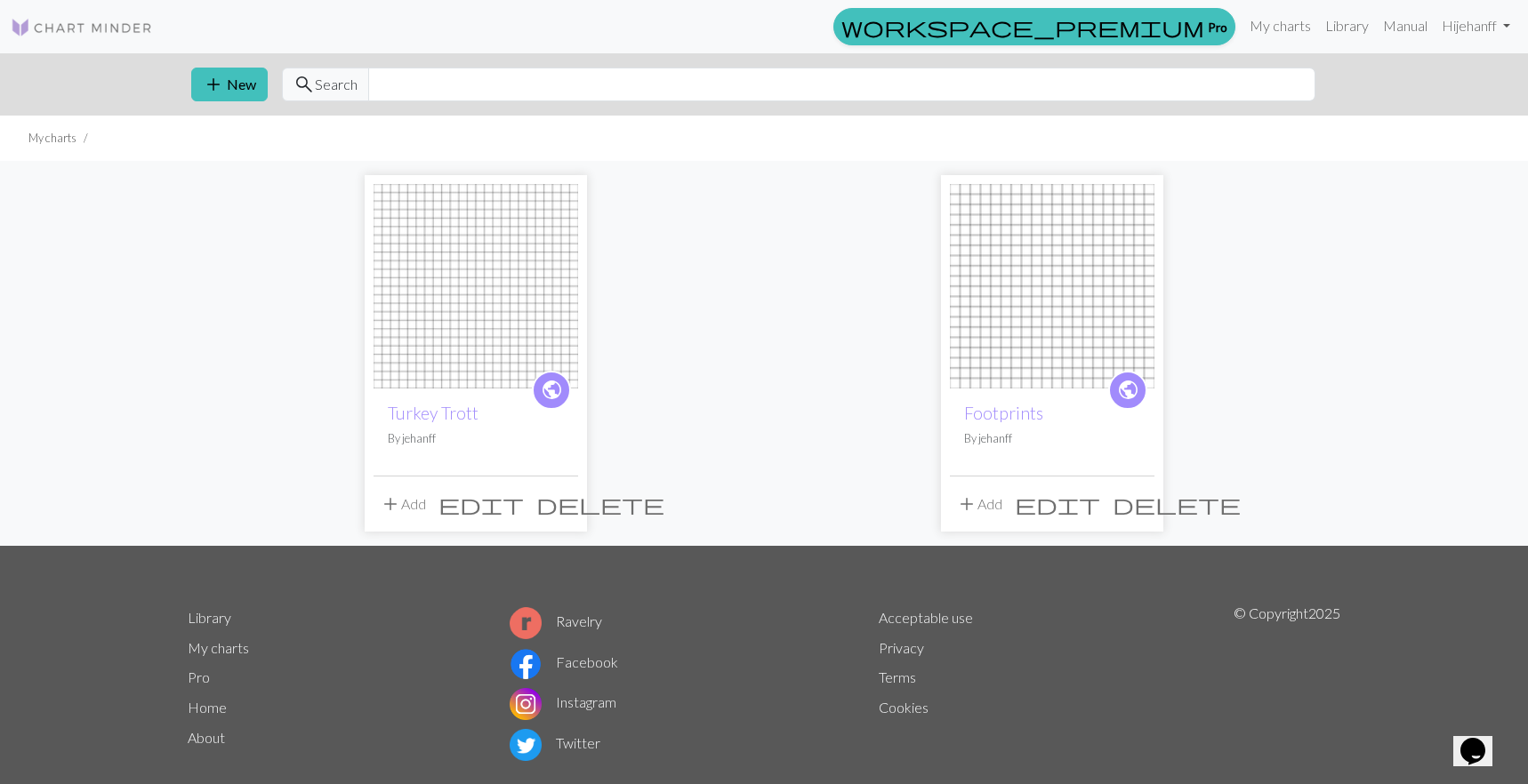
click at [482, 316] on img at bounding box center [475, 286] width 204 height 204
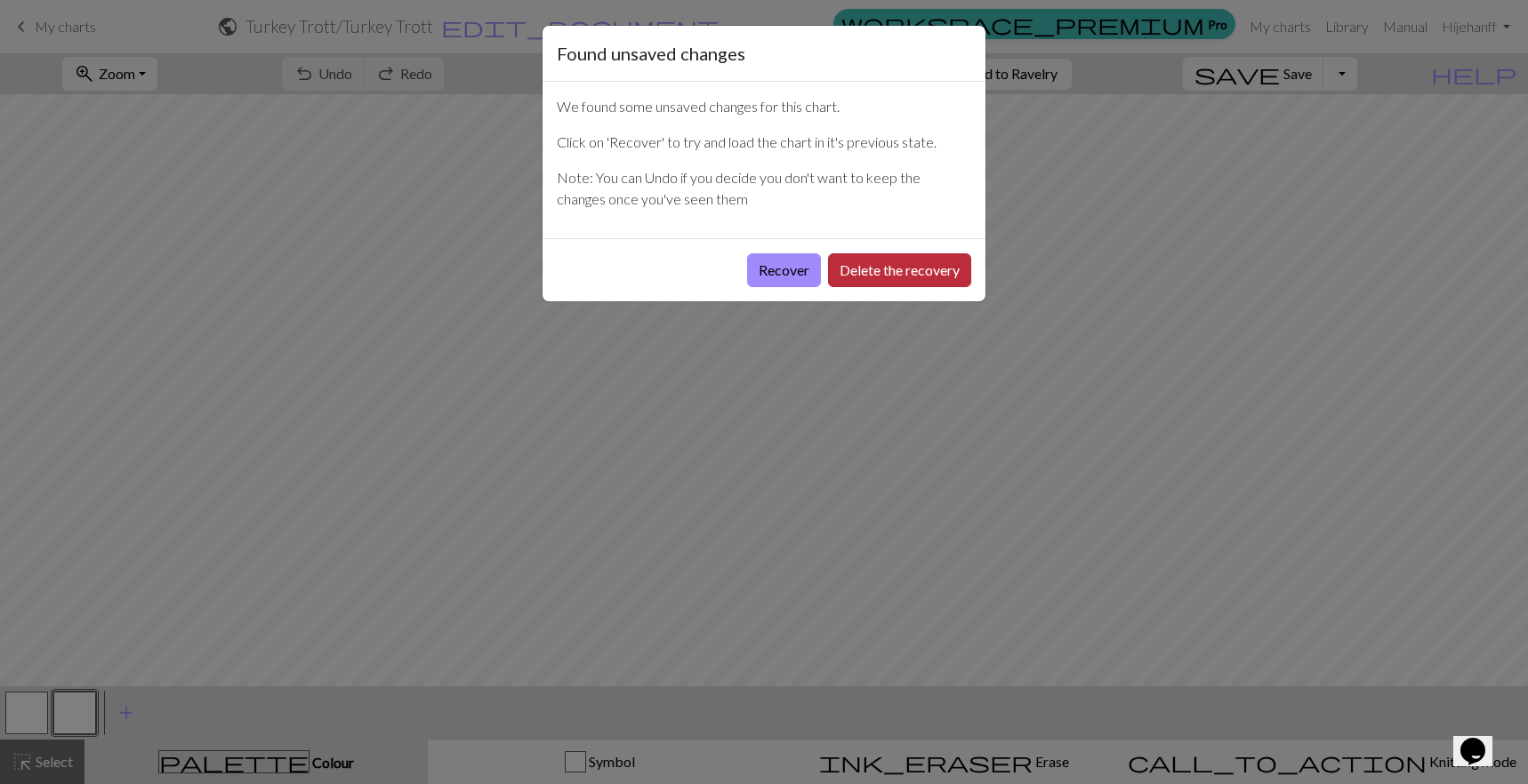
click at [875, 275] on button "Delete the recovery" at bounding box center [899, 269] width 143 height 33
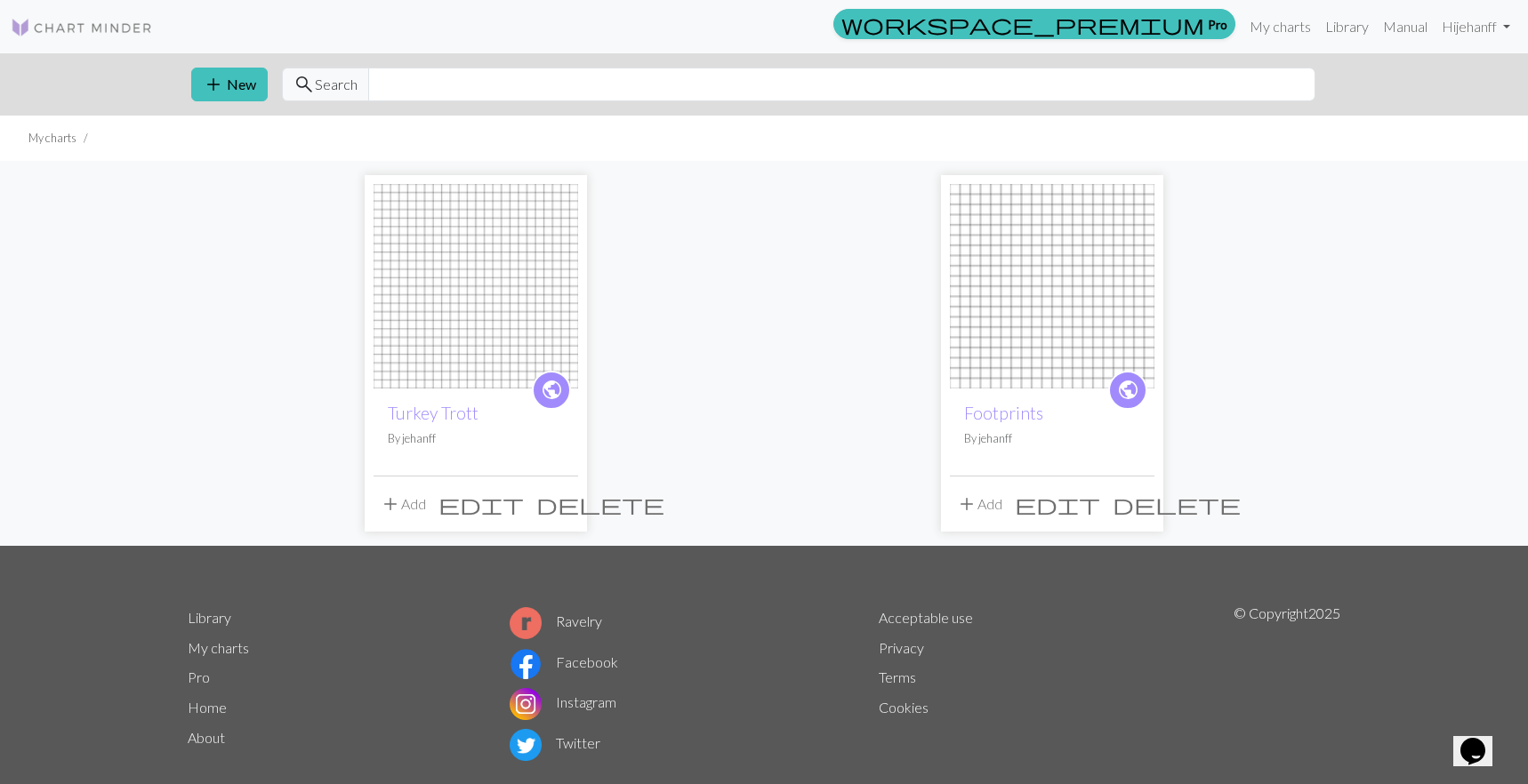
click at [560, 503] on span "delete" at bounding box center [600, 504] width 128 height 25
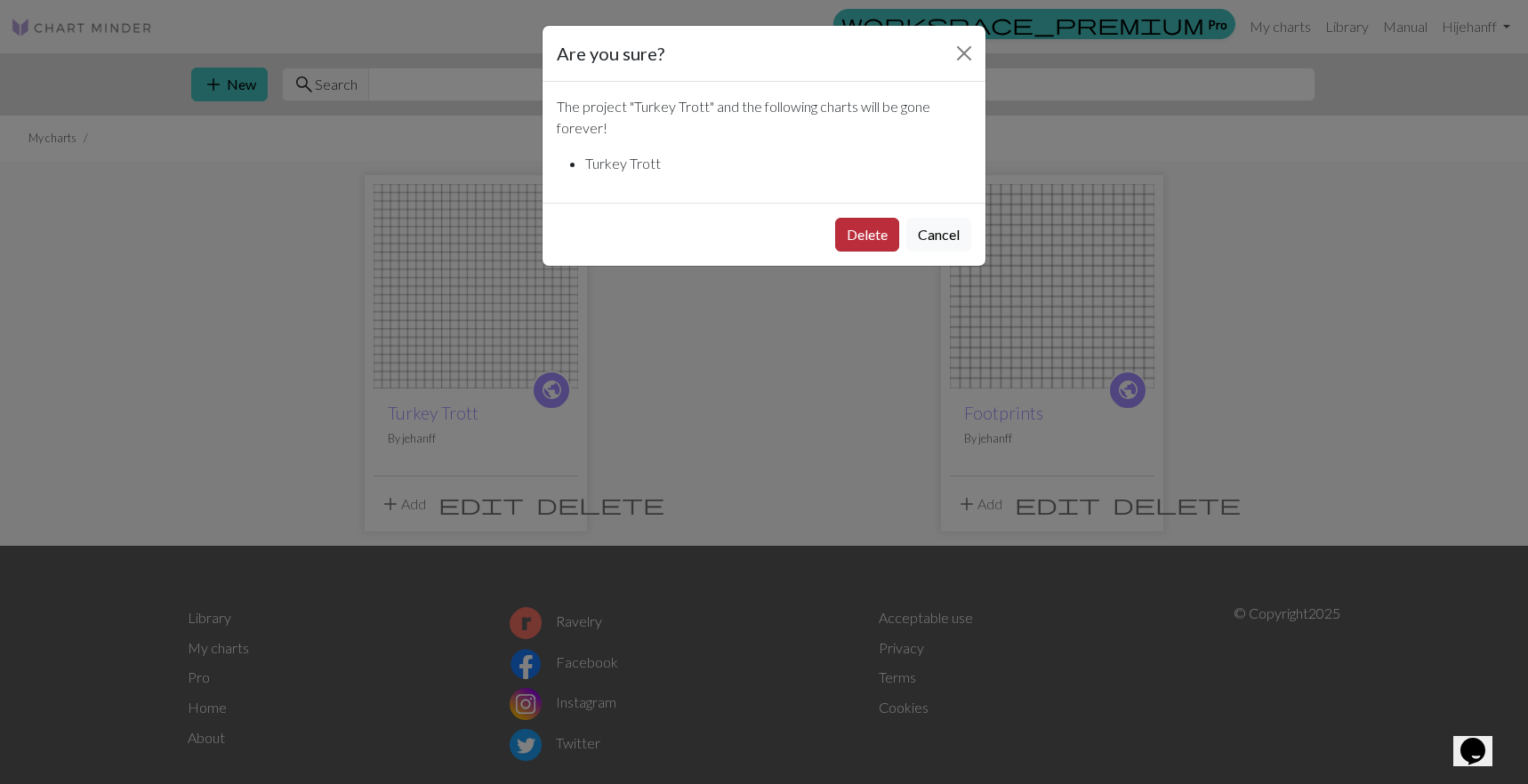
click at [864, 240] on button "Delete" at bounding box center [867, 234] width 64 height 33
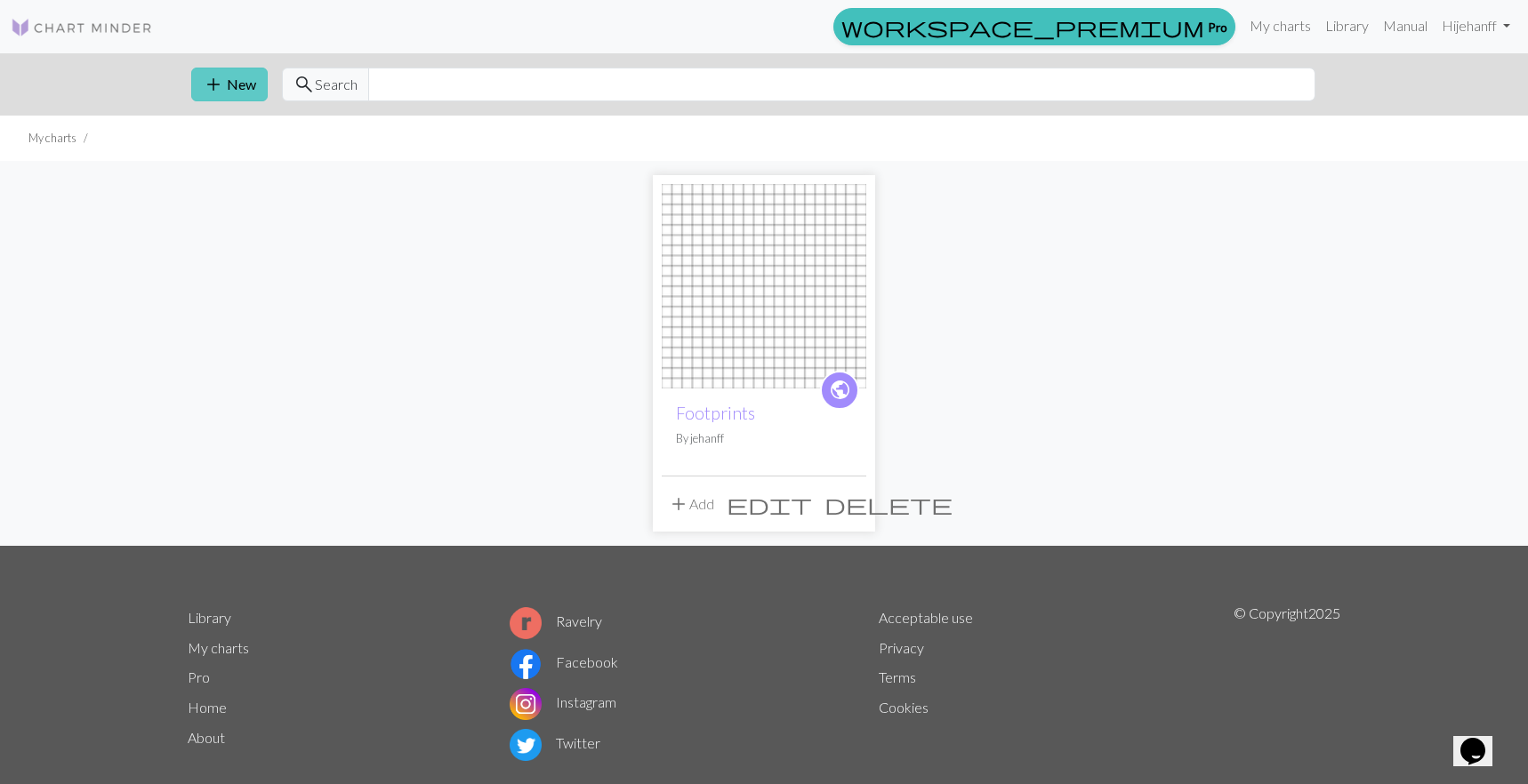
click at [222, 85] on span "add" at bounding box center [213, 85] width 22 height 25
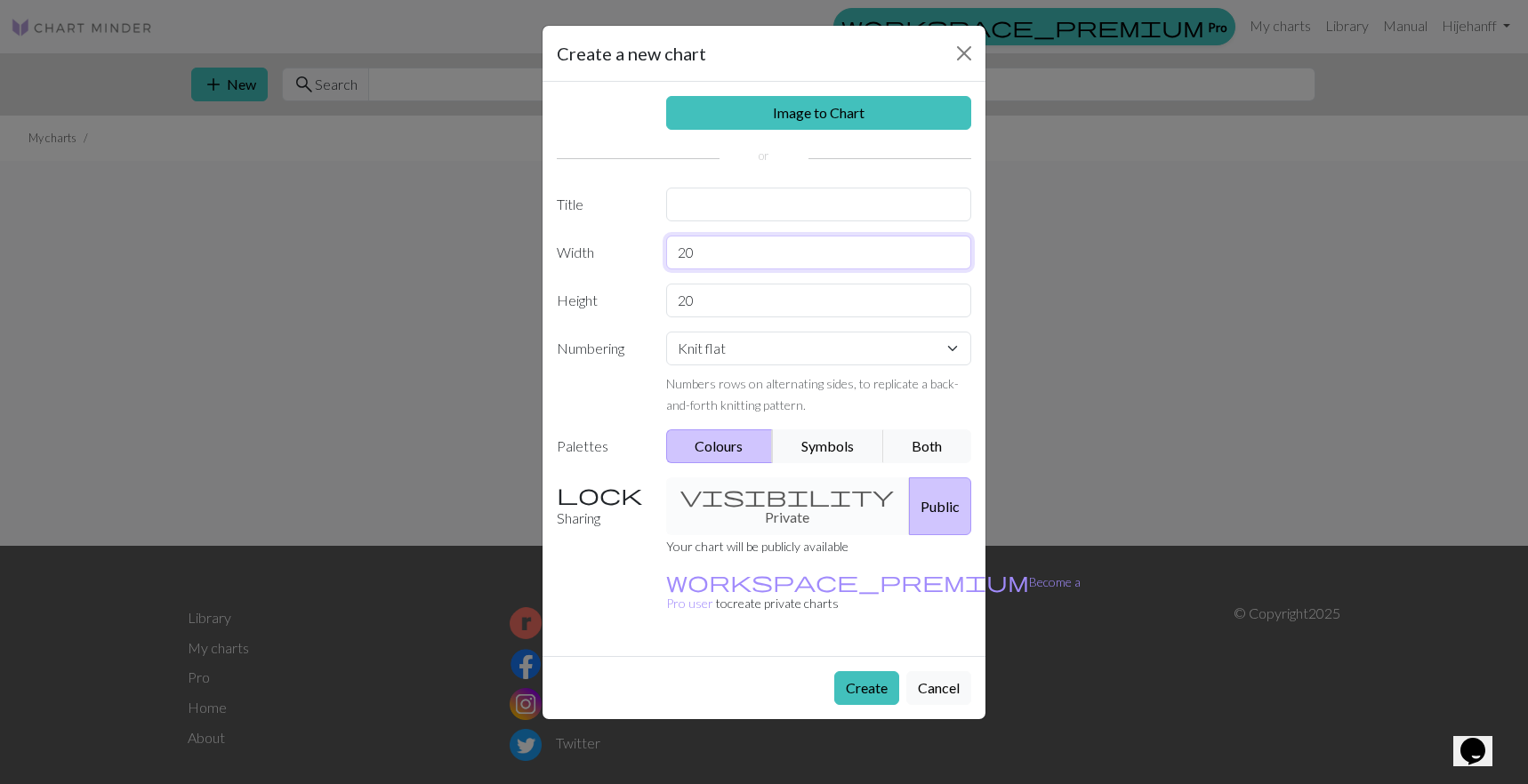
drag, startPoint x: 735, startPoint y: 252, endPoint x: 650, endPoint y: 256, distance: 85.1
click at [650, 256] on div "Width 20" at bounding box center [764, 252] width 436 height 33
type input "24"
drag, startPoint x: 701, startPoint y: 306, endPoint x: 669, endPoint y: 307, distance: 32.0
click at [669, 307] on input "20" at bounding box center [819, 300] width 306 height 33
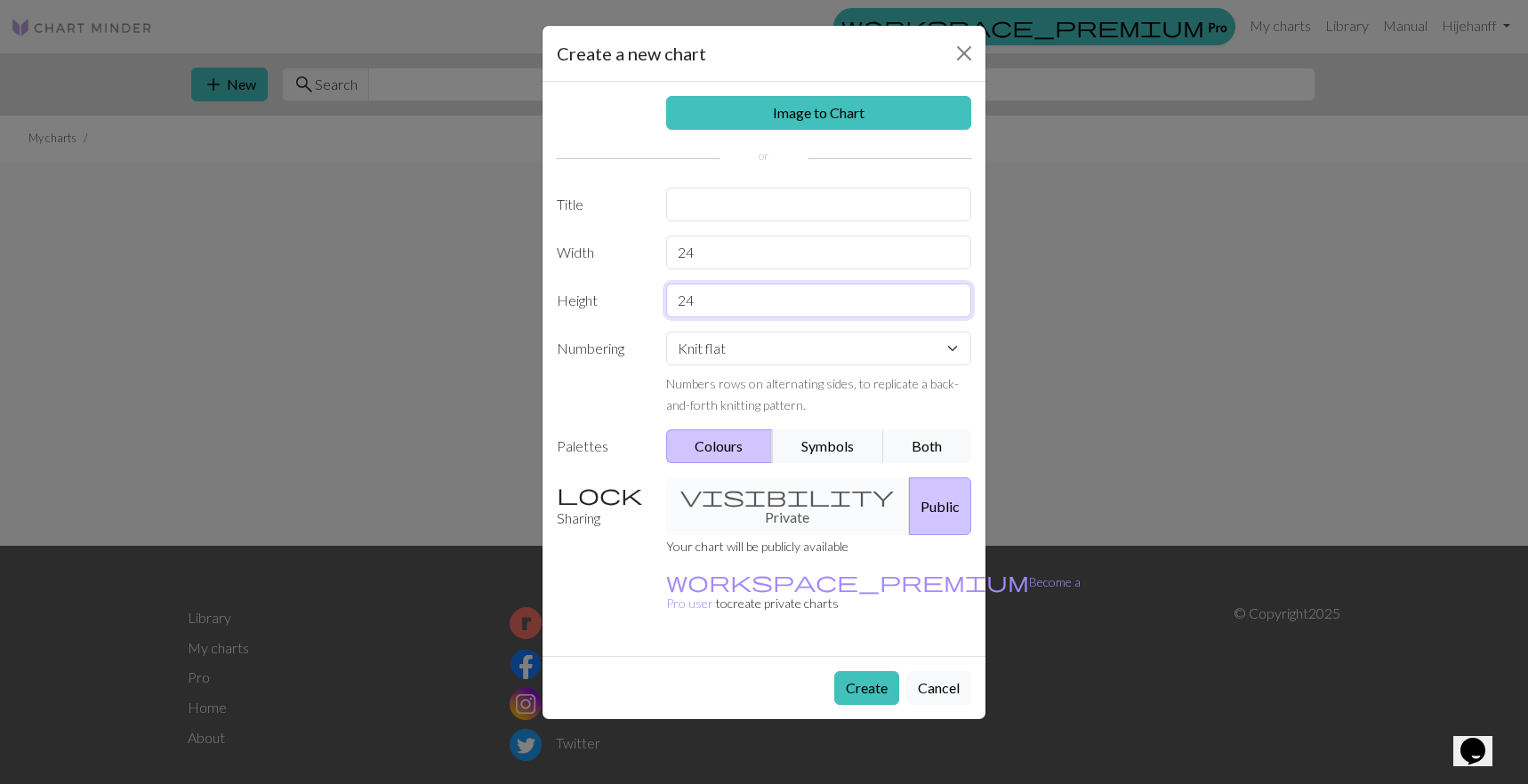
type input "24"
click at [693, 204] on input "text" at bounding box center [819, 204] width 306 height 33
type input "Turkey Trott"
click at [774, 117] on link "Image to Chart" at bounding box center [819, 112] width 306 height 33
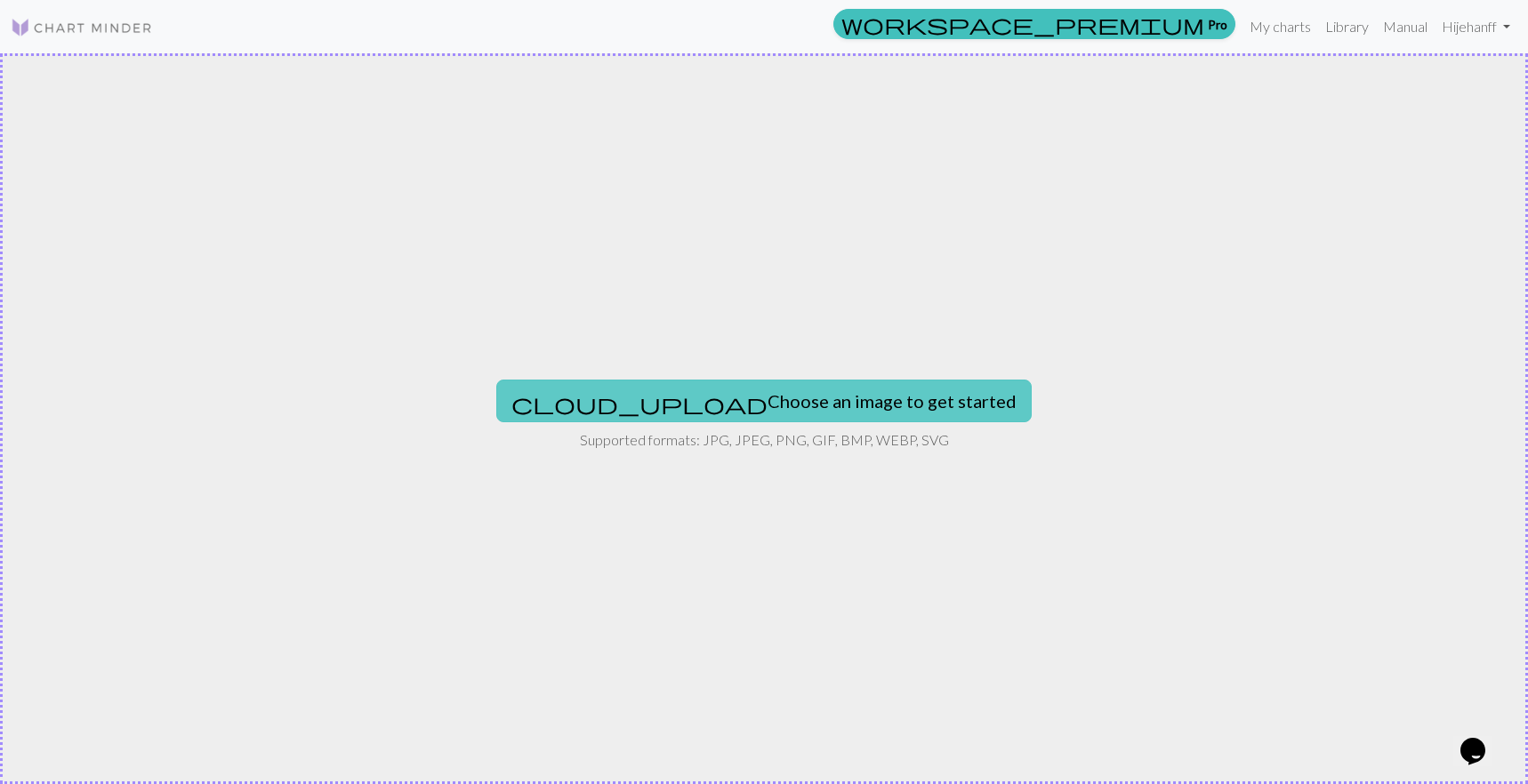
click at [756, 415] on button "cloud_upload Choose an image to get started" at bounding box center [764, 400] width 535 height 42
click at [710, 407] on button "cloud_upload Choose an image to get started" at bounding box center [764, 400] width 535 height 42
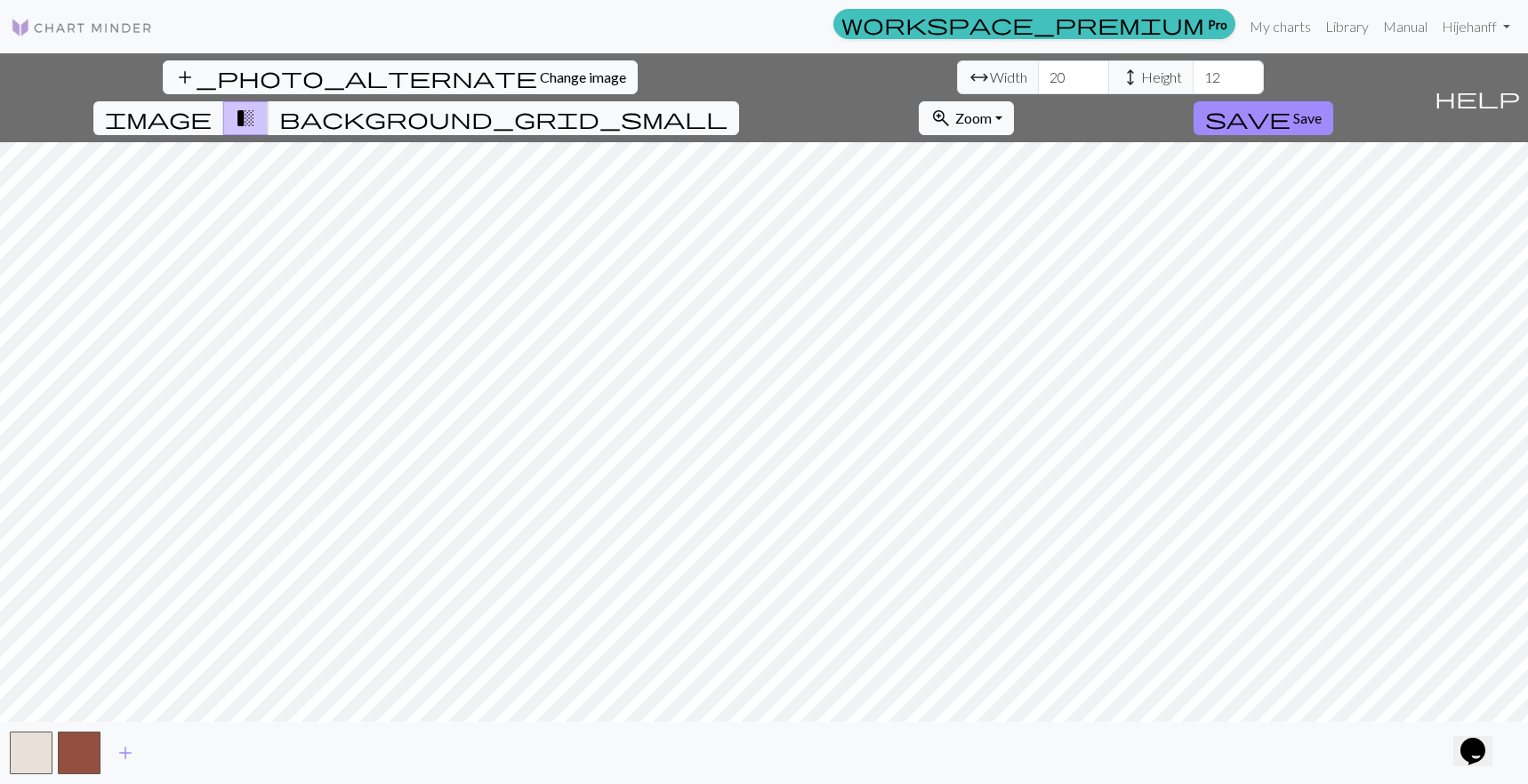
click at [539, 79] on span "Change image" at bounding box center [582, 77] width 86 height 17
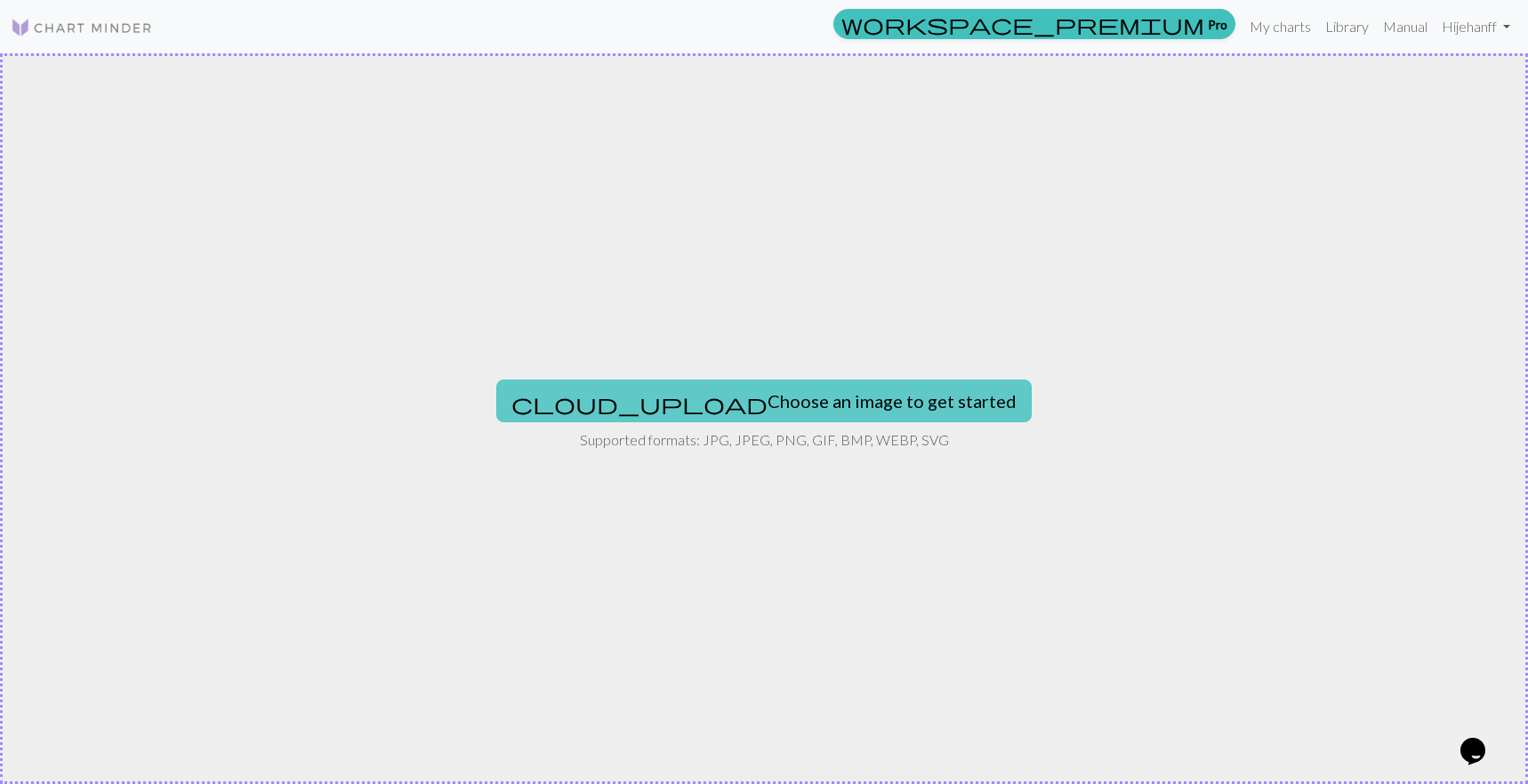
click at [778, 397] on button "cloud_upload Choose an image to get started" at bounding box center [764, 400] width 535 height 42
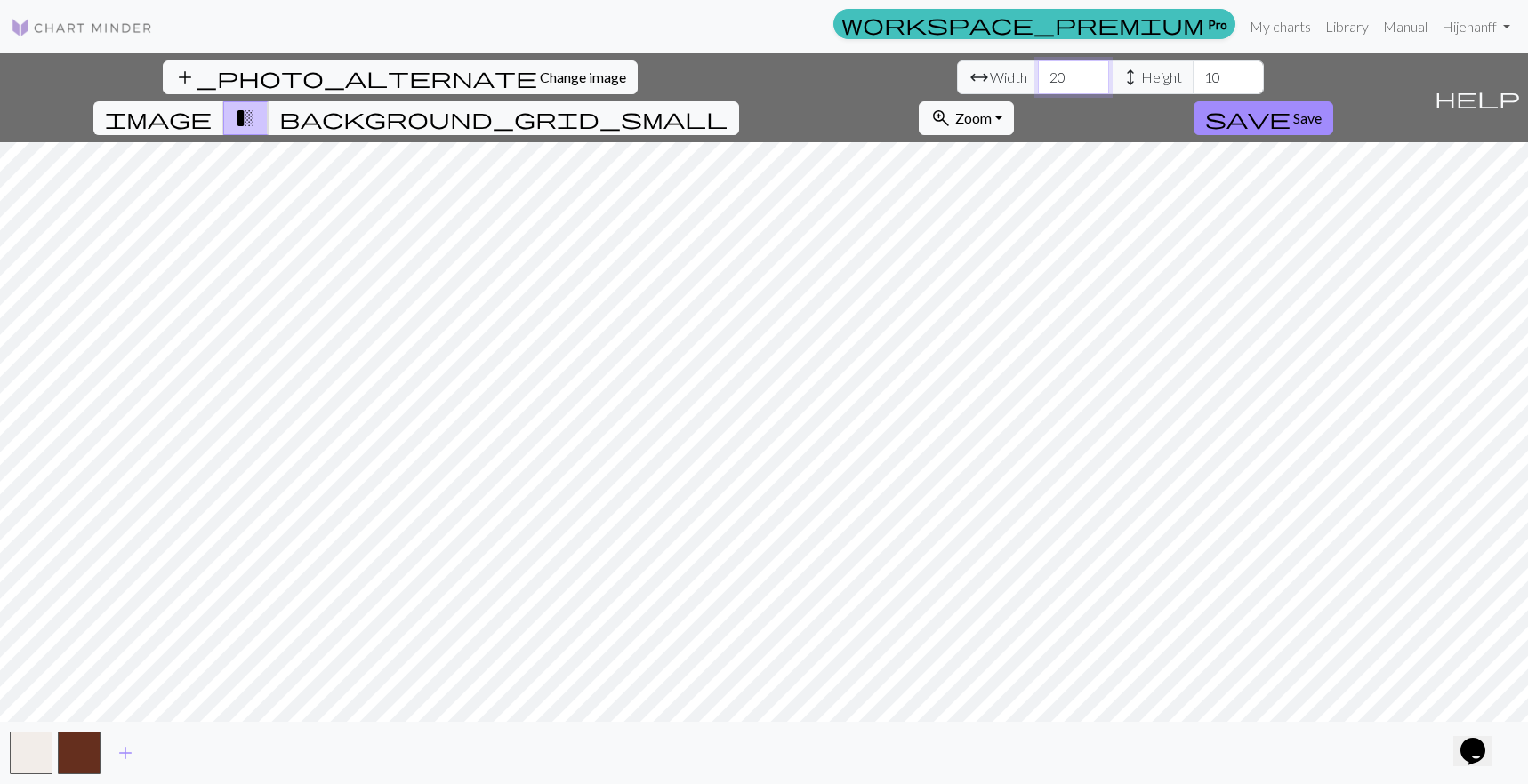
click at [1038, 73] on input "20" at bounding box center [1073, 77] width 71 height 33
click at [1038, 73] on input "21" at bounding box center [1073, 77] width 71 height 33
click at [1038, 73] on input "22" at bounding box center [1073, 77] width 71 height 33
click at [1038, 73] on input "23" at bounding box center [1073, 77] width 71 height 33
type input "24"
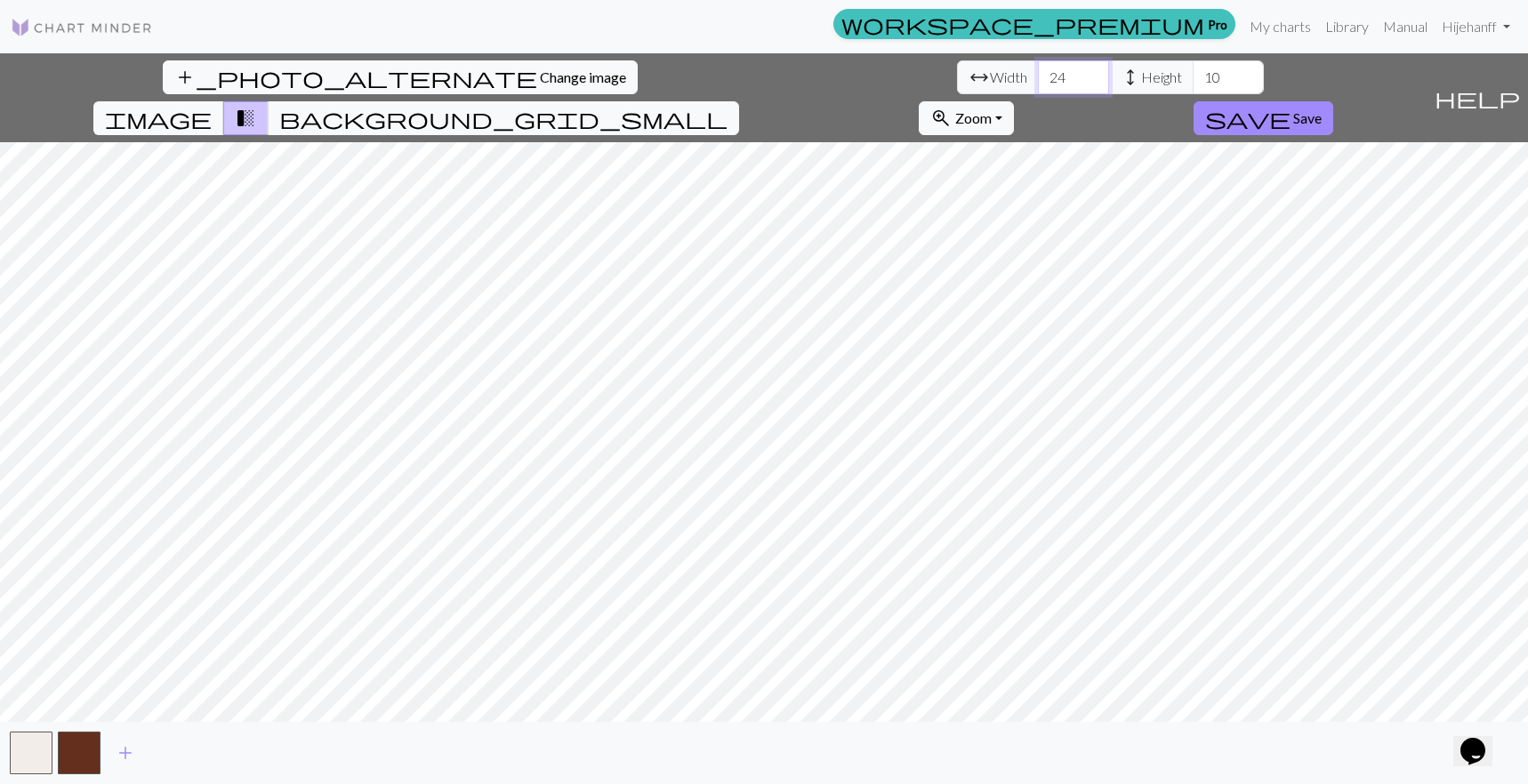
click at [1038, 73] on input "24" at bounding box center [1073, 77] width 71 height 33
click at [1193, 73] on input "11" at bounding box center [1228, 77] width 71 height 33
click at [1193, 73] on input "12" at bounding box center [1228, 77] width 71 height 33
click at [1193, 73] on input "13" at bounding box center [1228, 77] width 71 height 33
click at [1193, 73] on input "14" at bounding box center [1228, 77] width 71 height 33
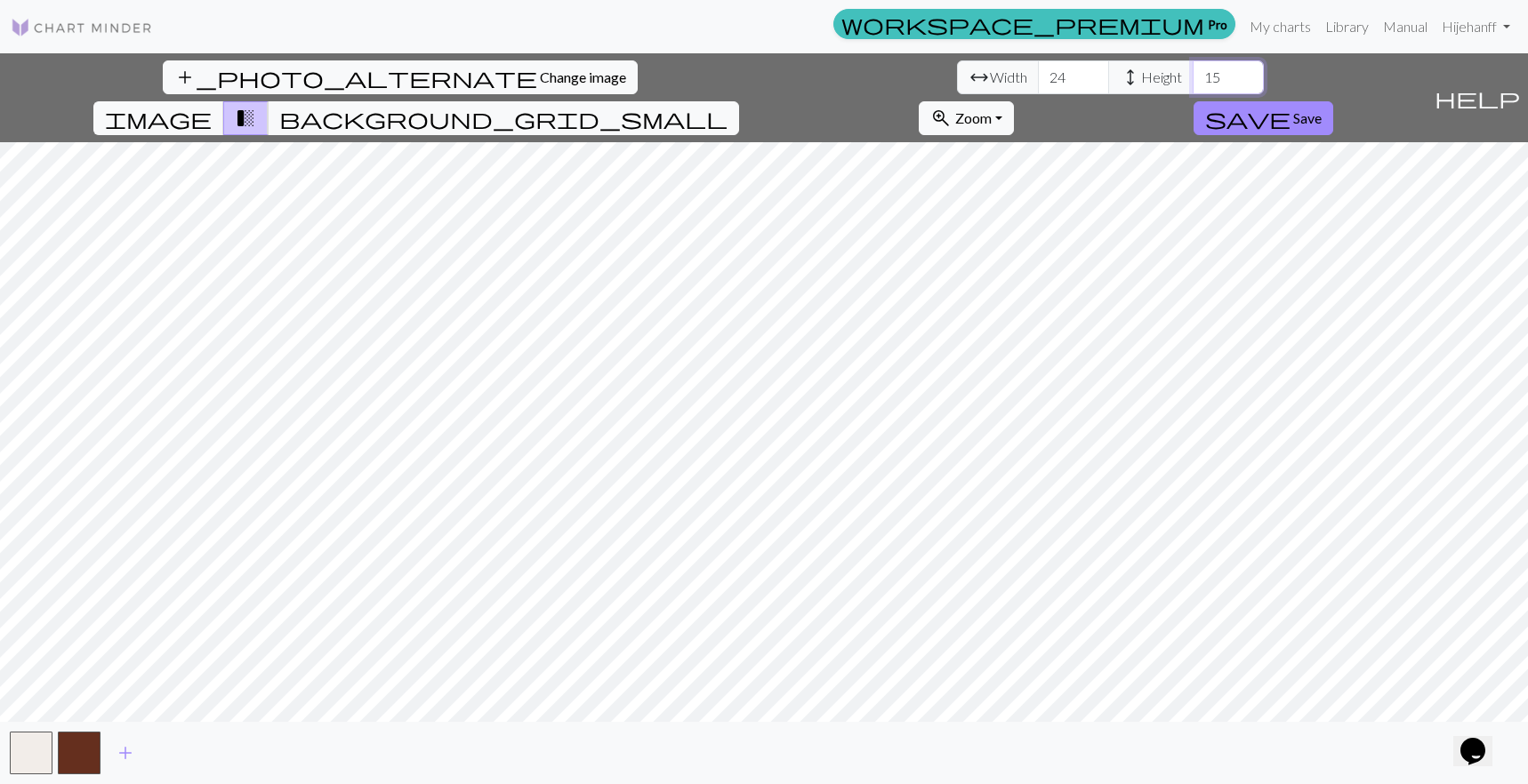
click at [1193, 73] on input "15" at bounding box center [1228, 77] width 71 height 33
click at [1193, 73] on input "16" at bounding box center [1228, 77] width 71 height 33
click at [1193, 73] on input "17" at bounding box center [1228, 77] width 71 height 33
click at [1193, 73] on input "18" at bounding box center [1228, 77] width 71 height 33
click at [1193, 73] on input "19" at bounding box center [1228, 77] width 71 height 33
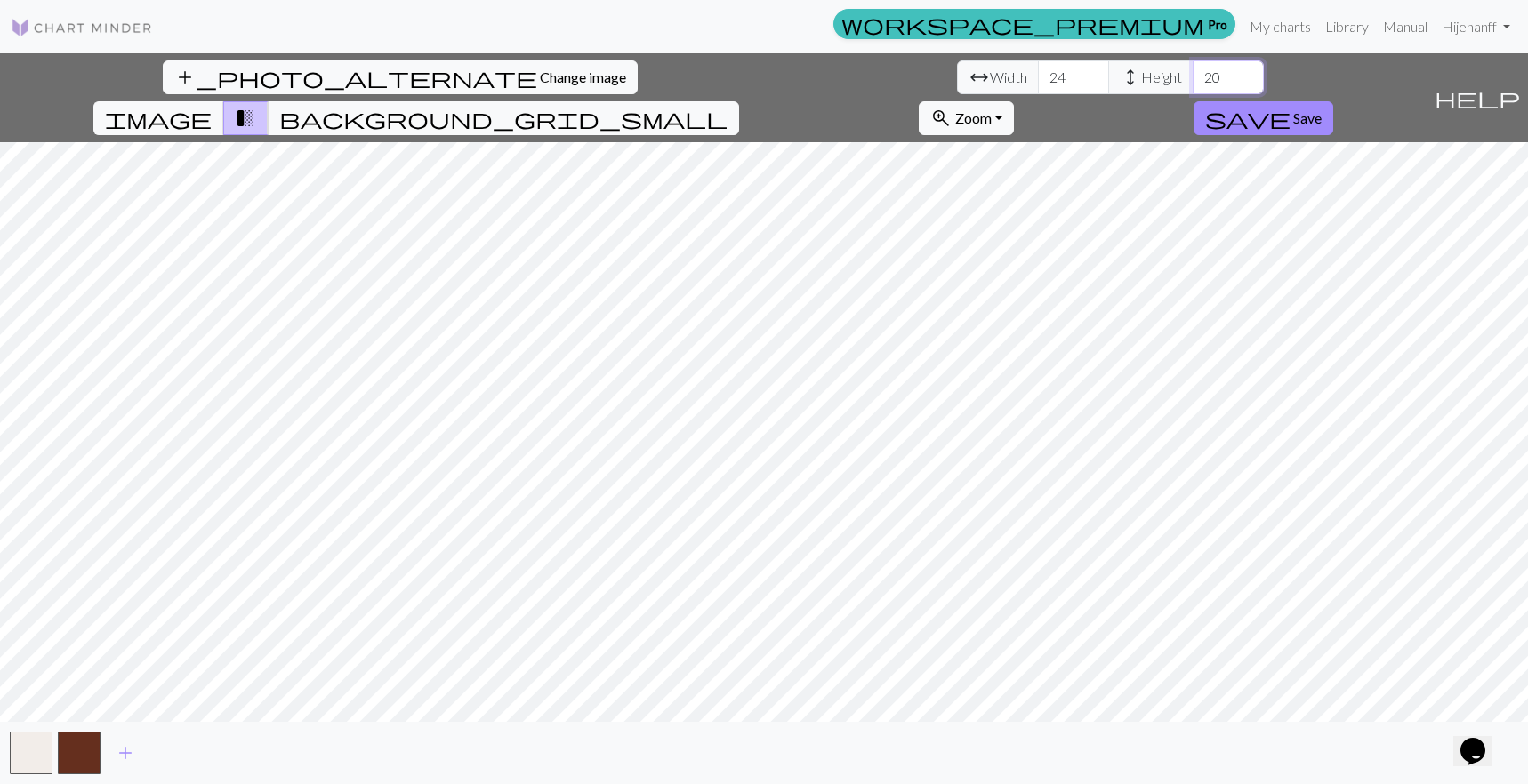
click at [1193, 73] on input "20" at bounding box center [1228, 77] width 71 height 33
click at [1193, 73] on input "21" at bounding box center [1228, 77] width 71 height 33
click at [1193, 73] on input "22" at bounding box center [1228, 77] width 71 height 33
click at [1193, 73] on input "23" at bounding box center [1228, 77] width 71 height 33
click at [1193, 73] on input "24" at bounding box center [1228, 77] width 71 height 33
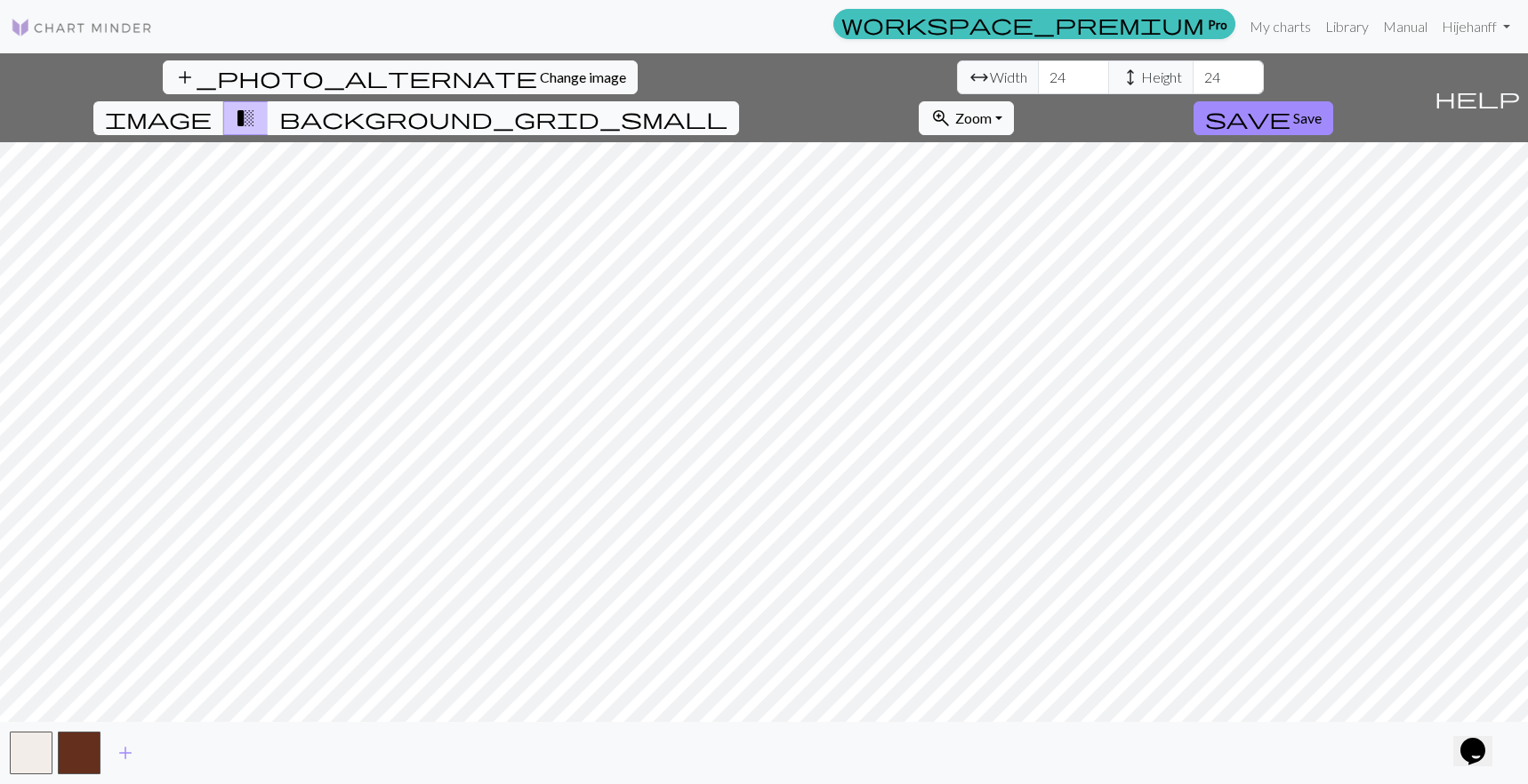
click at [727, 106] on span "background_grid_small" at bounding box center [503, 118] width 448 height 25
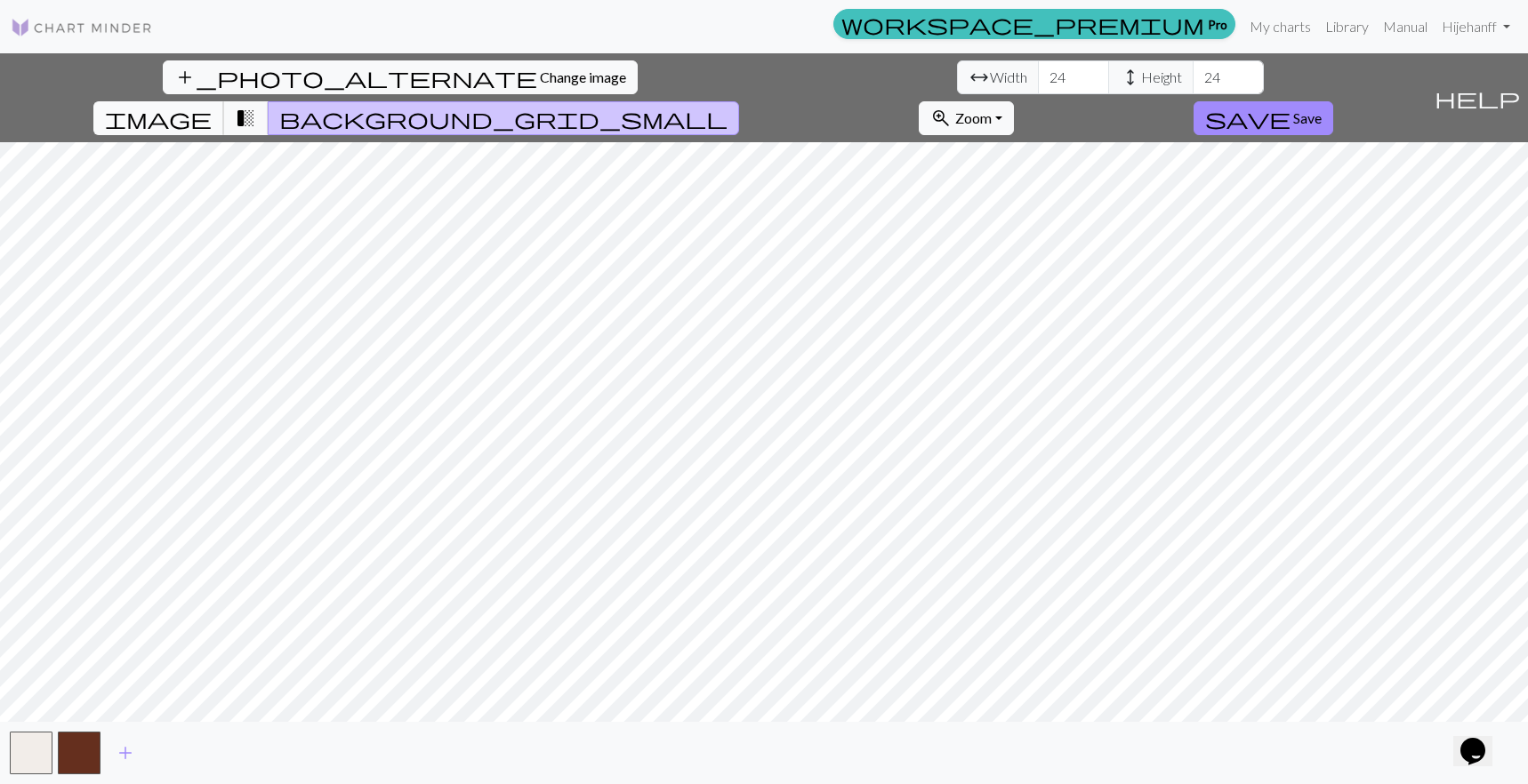
click at [211, 106] on span "image" at bounding box center [158, 118] width 107 height 25
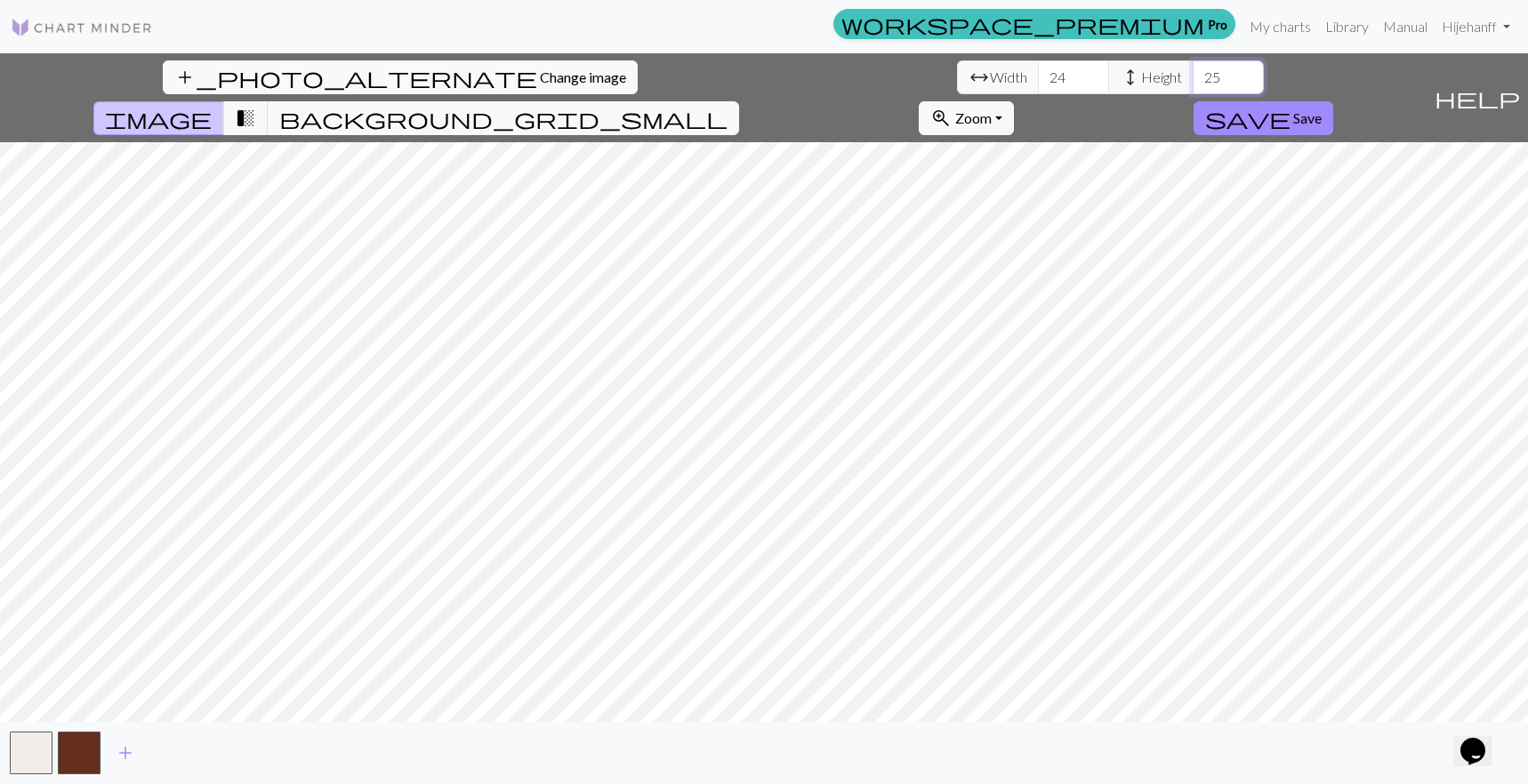
click at [1193, 73] on input "25" at bounding box center [1228, 77] width 71 height 33
click at [1193, 73] on input "26" at bounding box center [1228, 77] width 71 height 33
click at [1193, 73] on input "27" at bounding box center [1228, 77] width 71 height 33
click at [1193, 73] on input "28" at bounding box center [1228, 77] width 71 height 33
click at [1193, 73] on input "29" at bounding box center [1228, 77] width 71 height 33
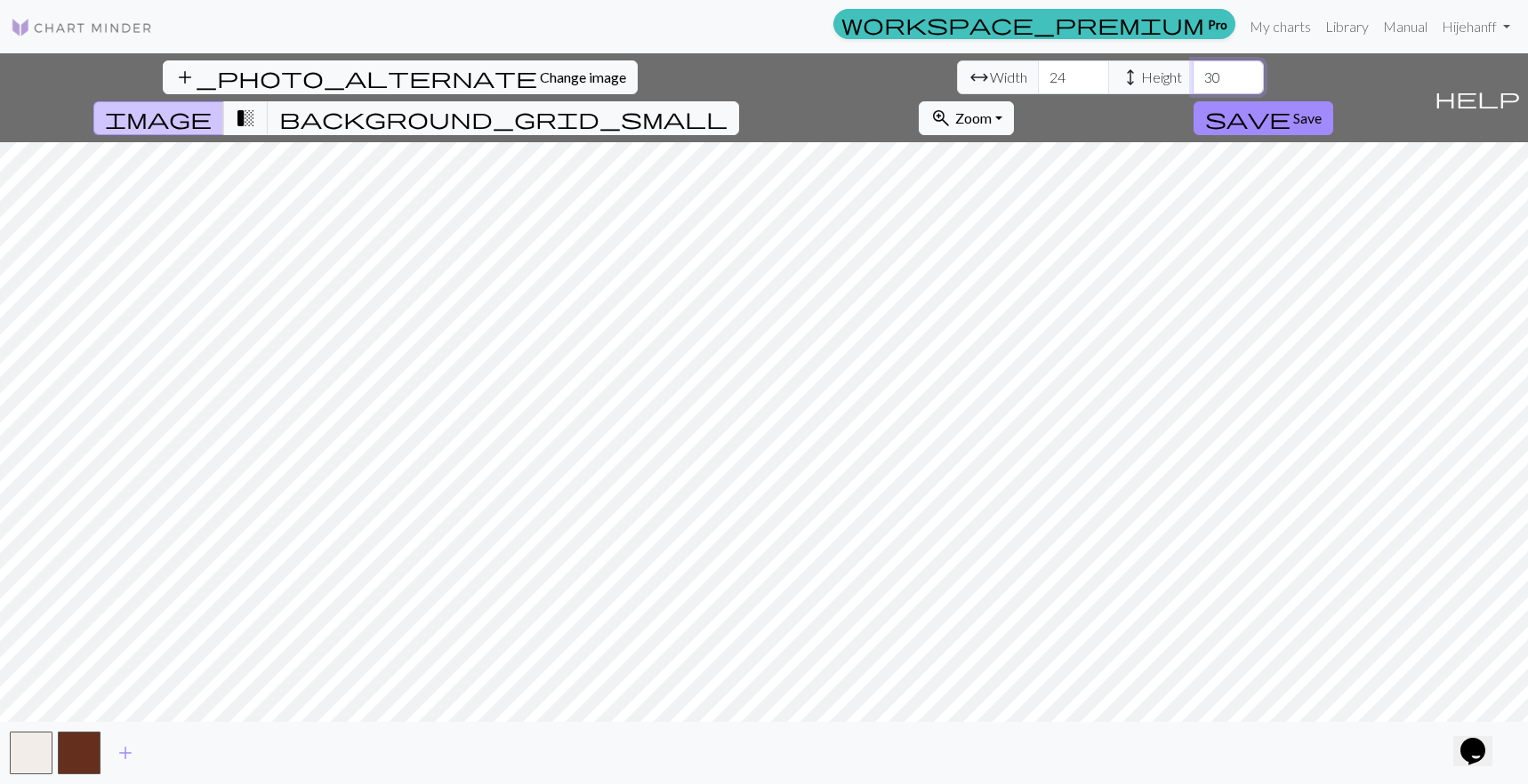
click at [1193, 73] on input "30" at bounding box center [1228, 77] width 71 height 33
click at [1193, 86] on input "29" at bounding box center [1228, 77] width 71 height 33
click at [1193, 86] on input "28" at bounding box center [1228, 77] width 71 height 33
click at [1193, 86] on input "27" at bounding box center [1228, 77] width 71 height 33
click at [1193, 86] on input "26" at bounding box center [1228, 77] width 71 height 33
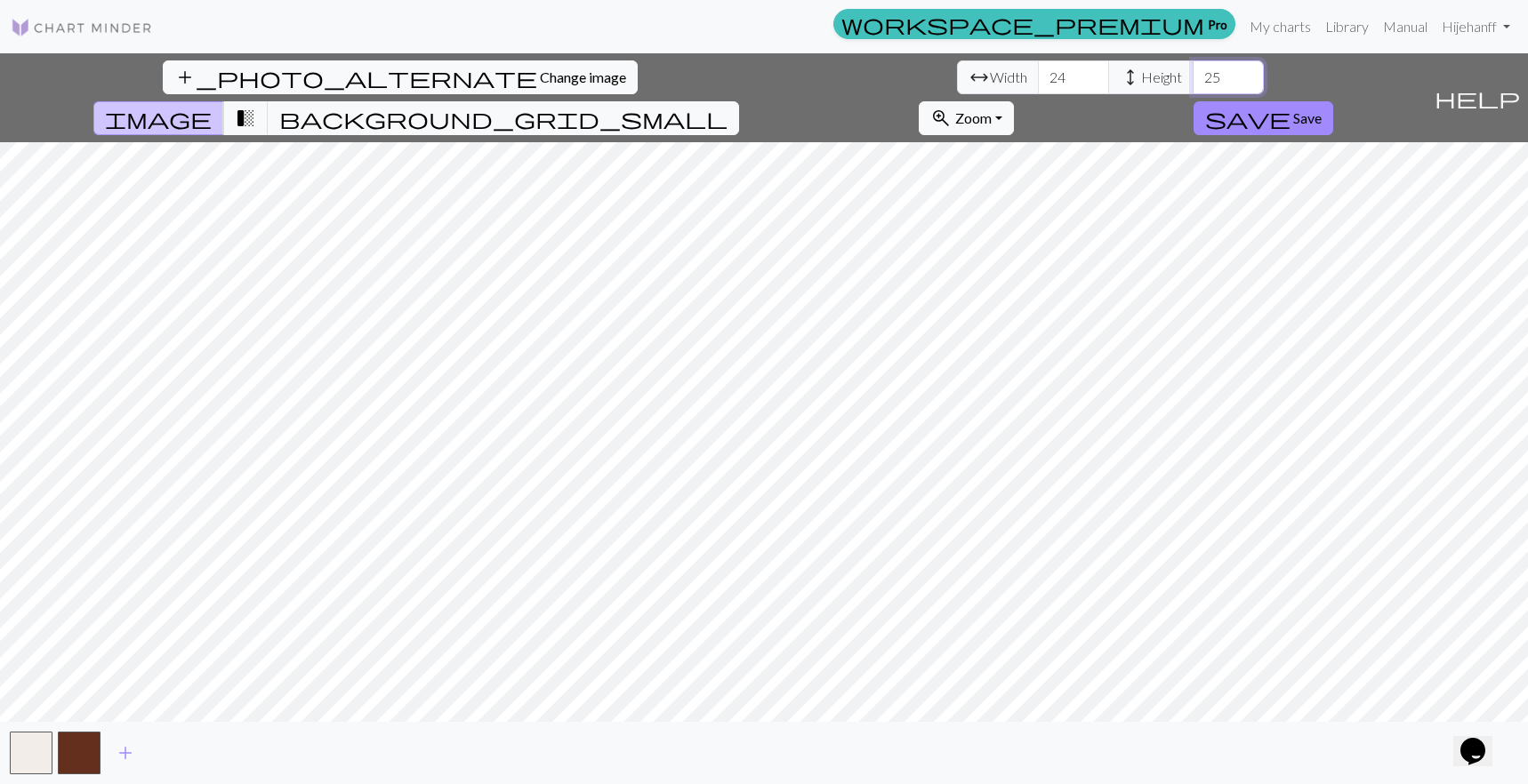
click at [1193, 86] on input "25" at bounding box center [1228, 77] width 71 height 33
type input "24"
click at [1193, 86] on input "24" at bounding box center [1228, 77] width 71 height 33
click at [73, 752] on button "button" at bounding box center [79, 752] width 42 height 42
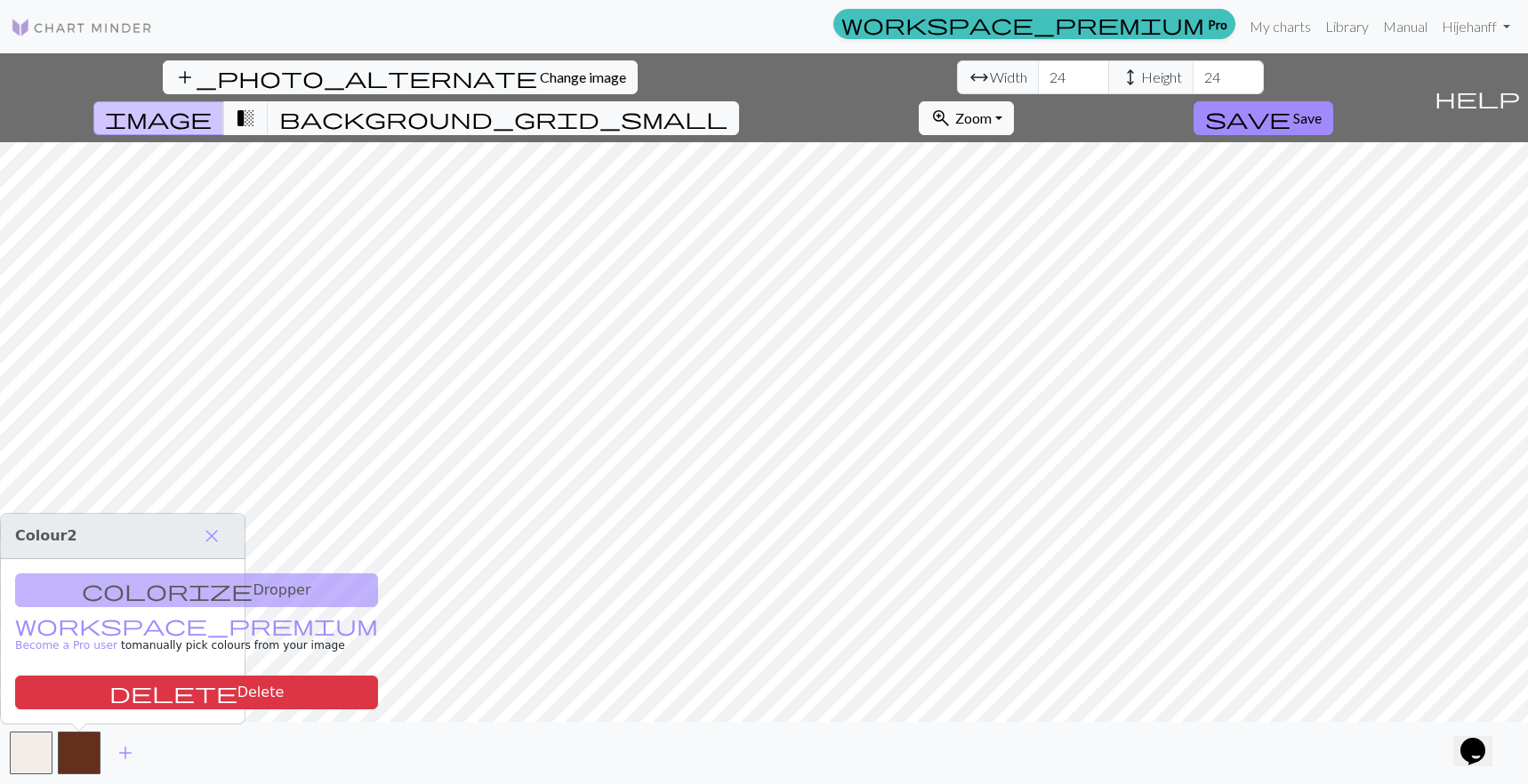
click at [125, 591] on div "colorize Dropper workspace_premium Become a Pro user to manually pick colours f…" at bounding box center [123, 641] width 244 height 164
click at [126, 591] on div "colorize Dropper workspace_premium Become a Pro user to manually pick colours f…" at bounding box center [123, 641] width 244 height 164
click at [194, 764] on div "add" at bounding box center [764, 752] width 1528 height 62
click at [210, 534] on span "close" at bounding box center [211, 537] width 22 height 25
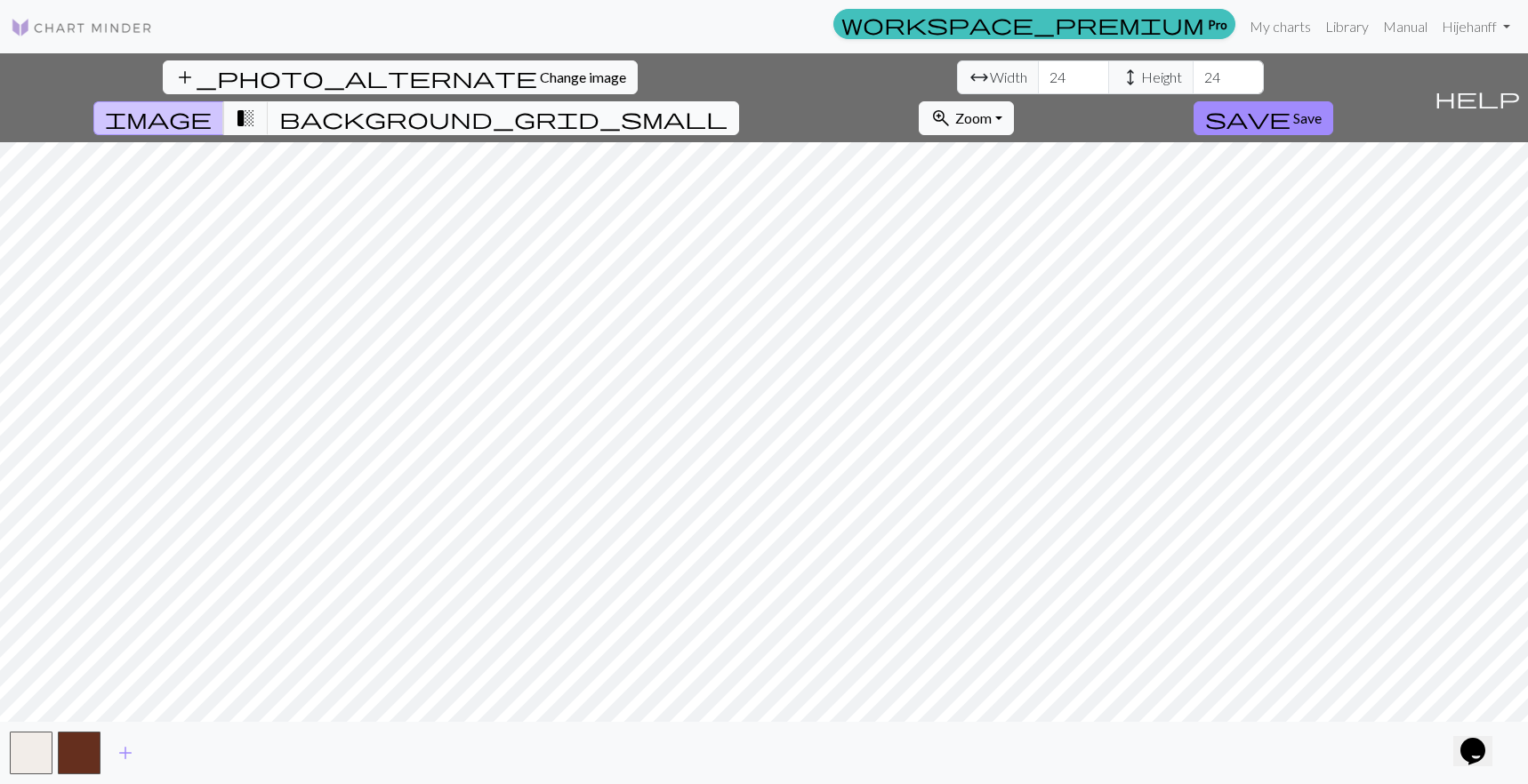
click at [727, 106] on span "background_grid_small" at bounding box center [503, 118] width 448 height 25
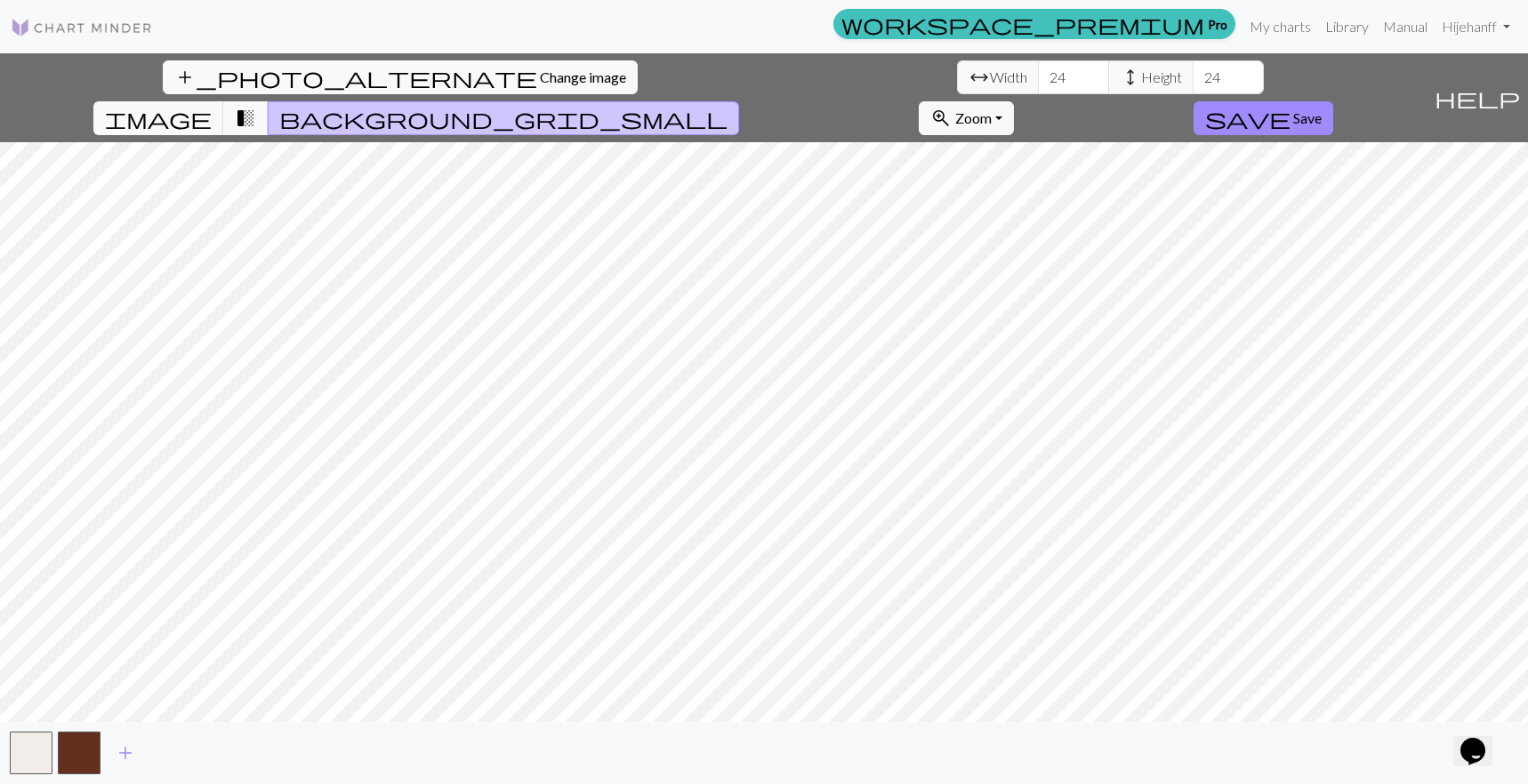
click at [727, 106] on span "background_grid_small" at bounding box center [503, 118] width 448 height 25
click at [256, 106] on span "transition_fade" at bounding box center [246, 118] width 22 height 25
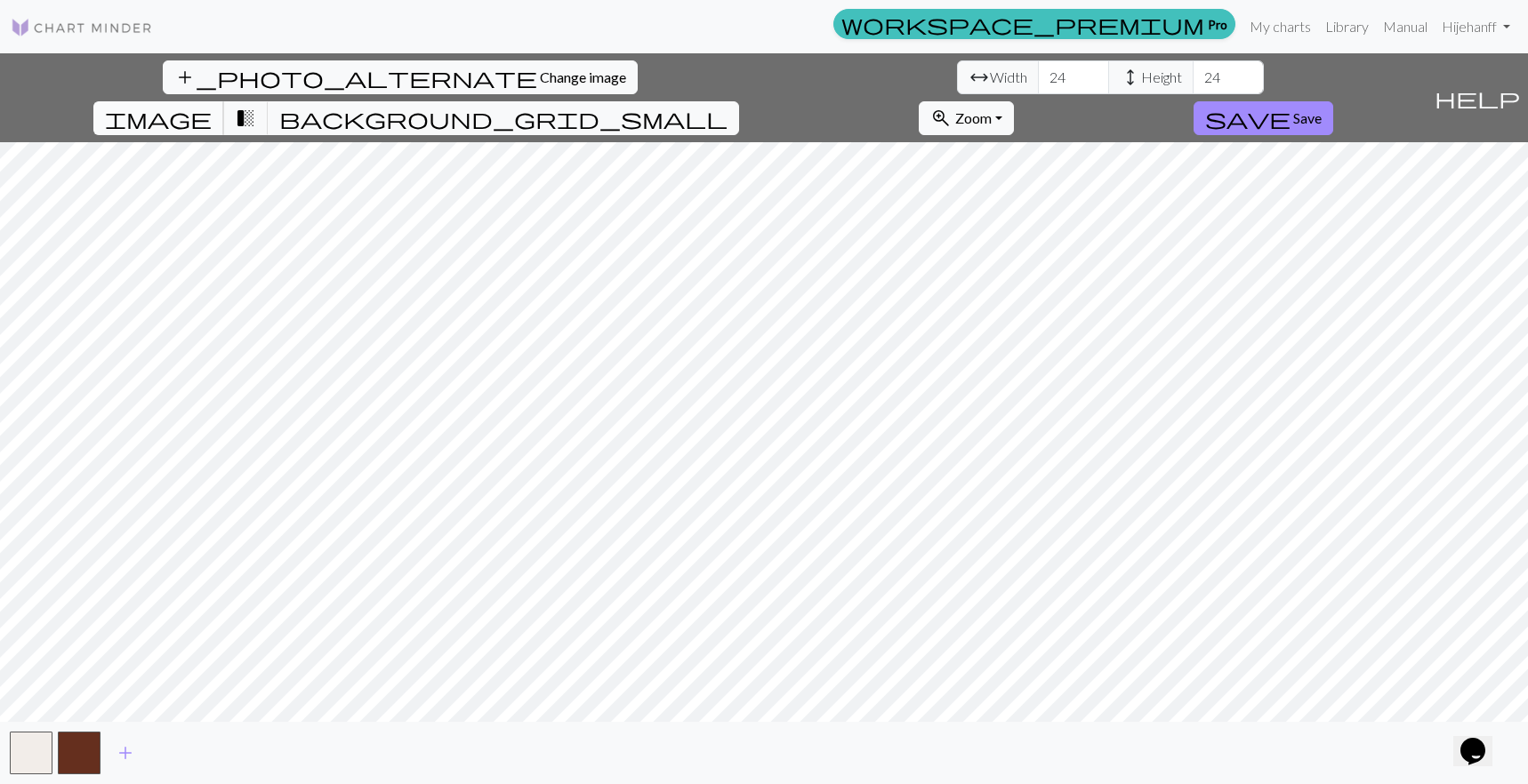
click at [211, 106] on span "image" at bounding box center [158, 118] width 107 height 25
click at [256, 106] on span "transition_fade" at bounding box center [246, 118] width 22 height 25
click at [123, 751] on span "add" at bounding box center [126, 753] width 22 height 25
click at [174, 748] on span "add" at bounding box center [173, 753] width 22 height 25
click at [222, 749] on span "add" at bounding box center [221, 753] width 22 height 25
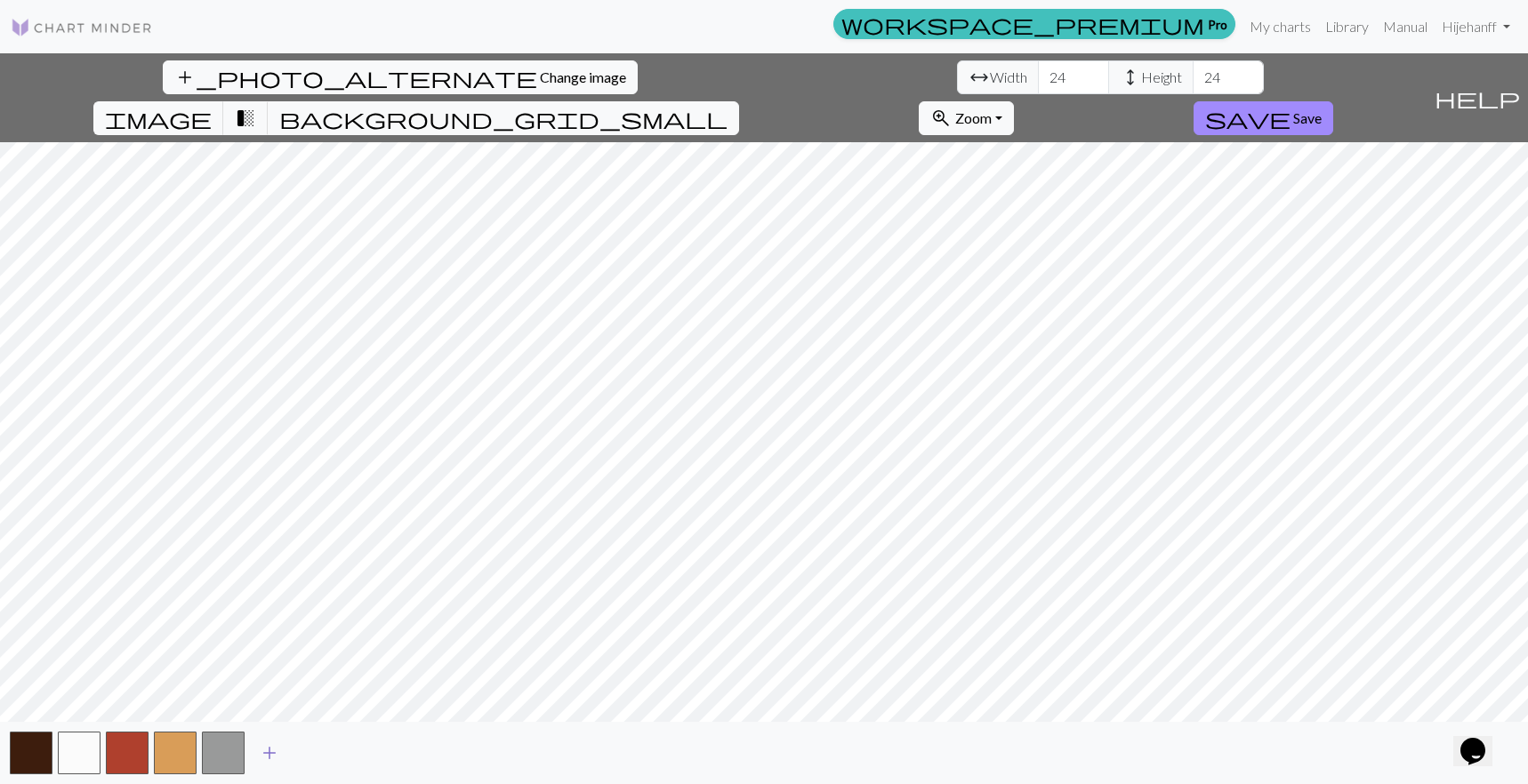
click at [271, 752] on span "add" at bounding box center [269, 753] width 22 height 25
click at [317, 755] on span "add" at bounding box center [318, 753] width 22 height 25
click at [370, 748] on span "add" at bounding box center [366, 753] width 22 height 25
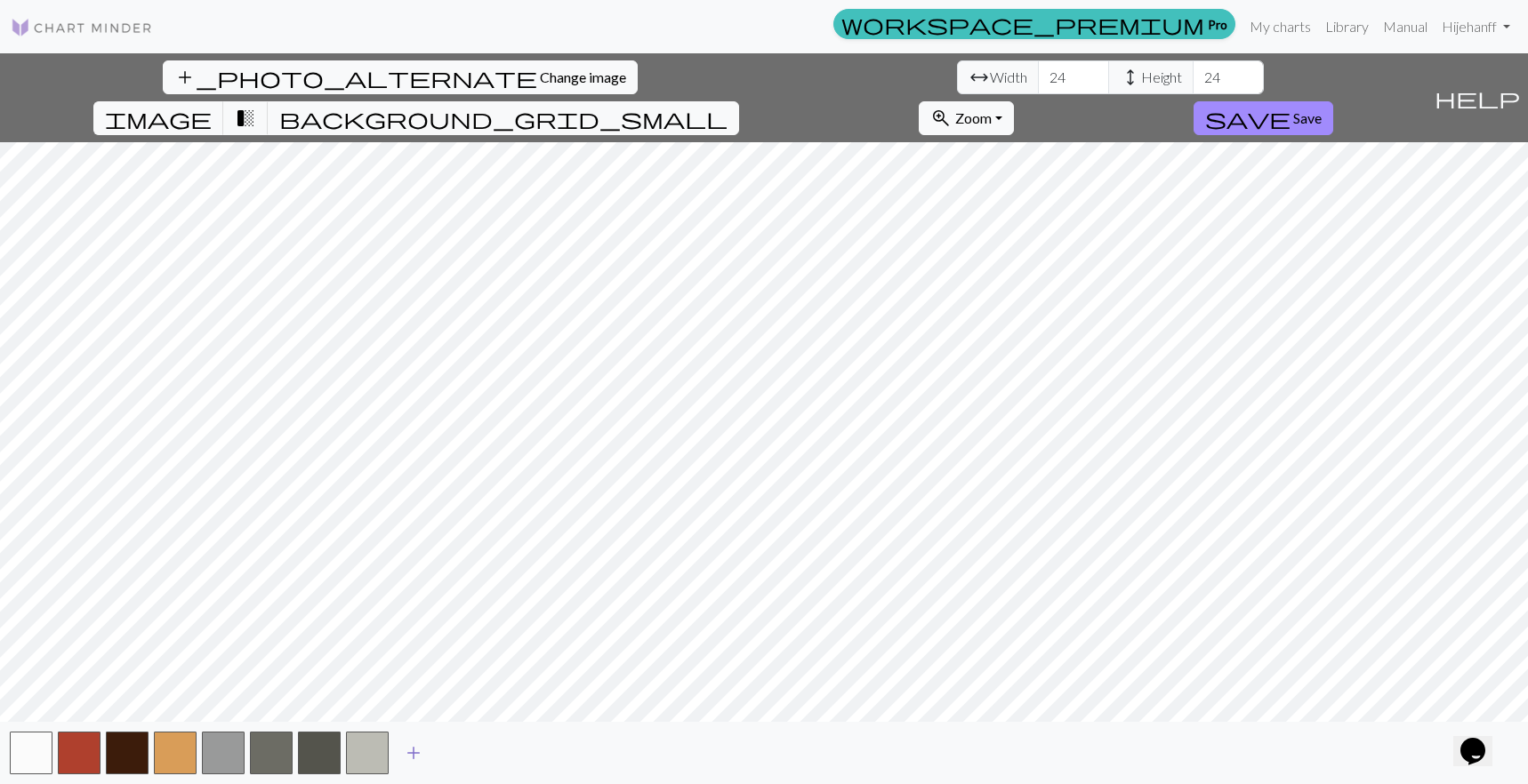
click at [420, 752] on span "add" at bounding box center [414, 753] width 22 height 25
click at [170, 752] on button "button" at bounding box center [174, 752] width 42 height 42
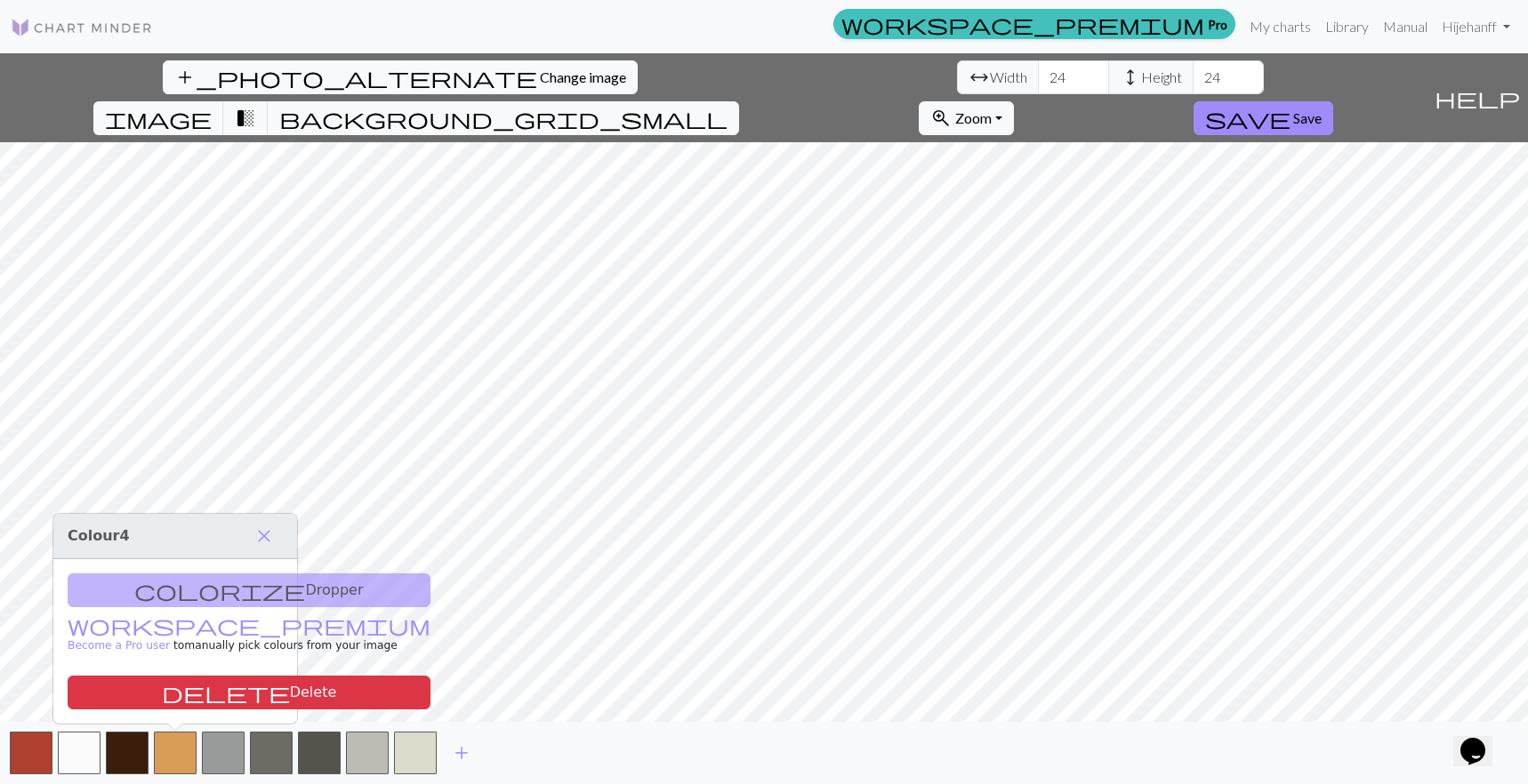
click at [182, 598] on div "colorize Dropper workspace_premium Become a Pro user to manually pick colours f…" at bounding box center [175, 641] width 244 height 164
click at [173, 592] on div "colorize Dropper workspace_premium Become a Pro user to manually pick colours f…" at bounding box center [175, 641] width 244 height 164
click at [183, 742] on button "button" at bounding box center [174, 752] width 42 height 42
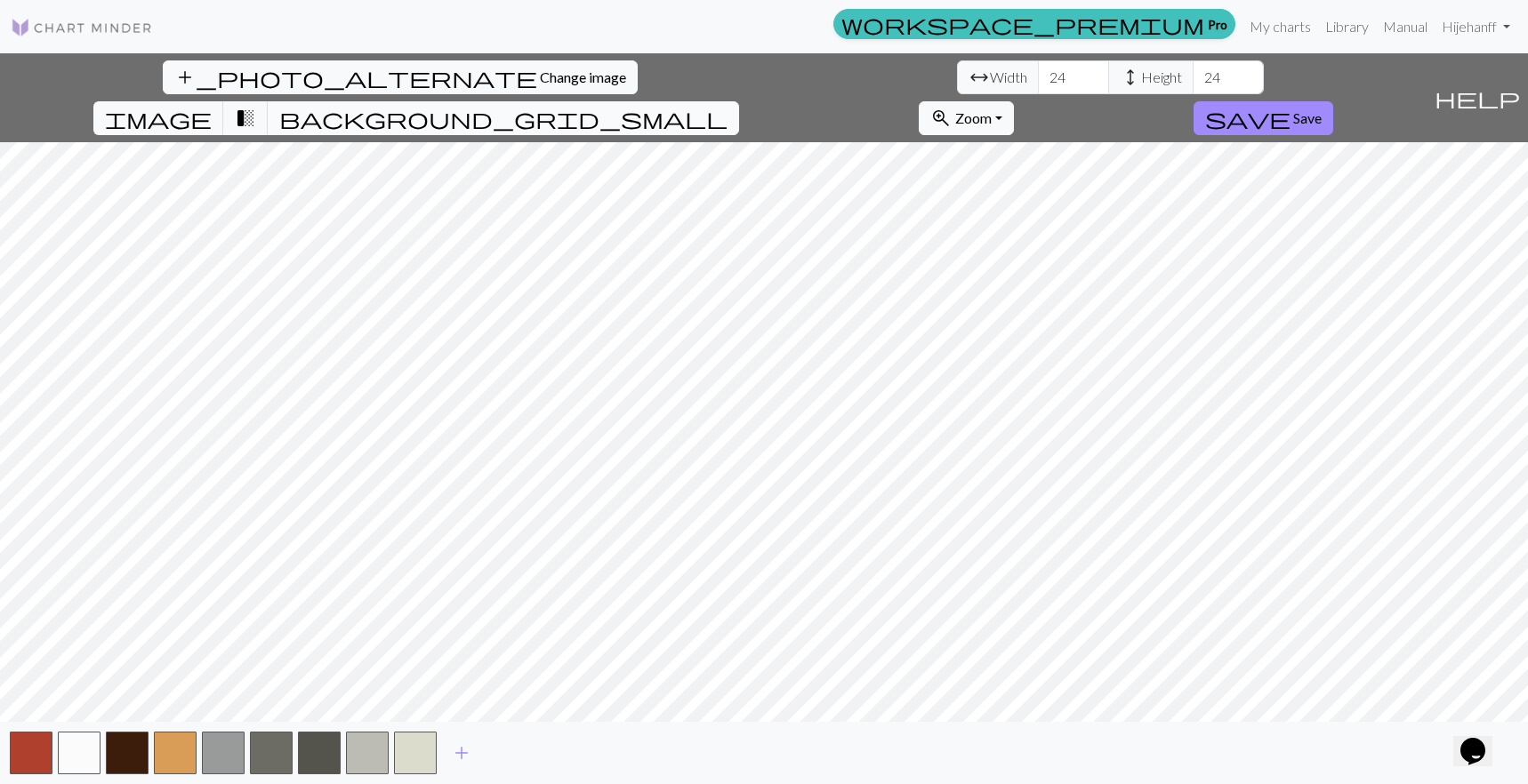
click at [727, 106] on span "background_grid_small" at bounding box center [503, 118] width 448 height 25
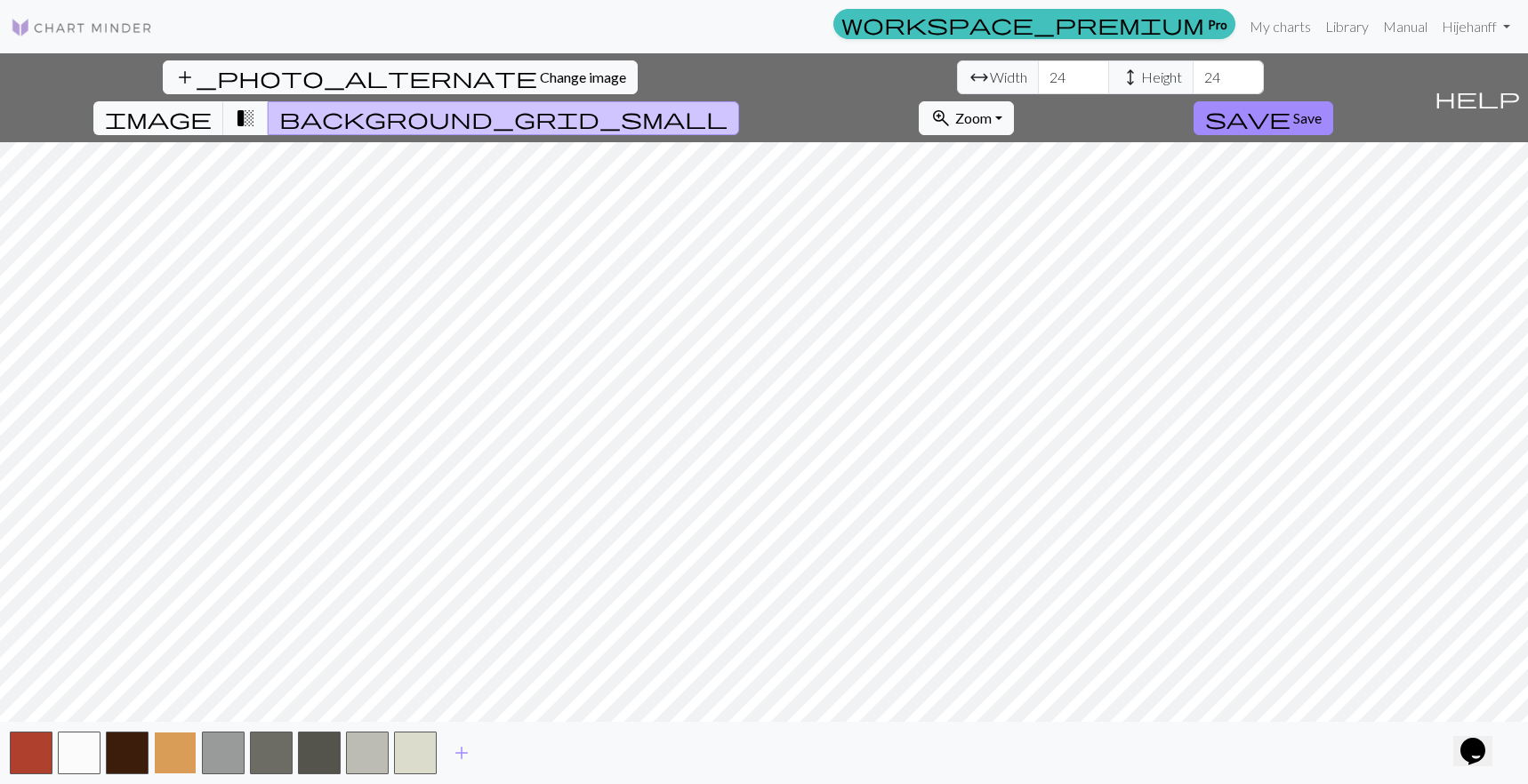
click at [173, 749] on button "button" at bounding box center [174, 752] width 42 height 42
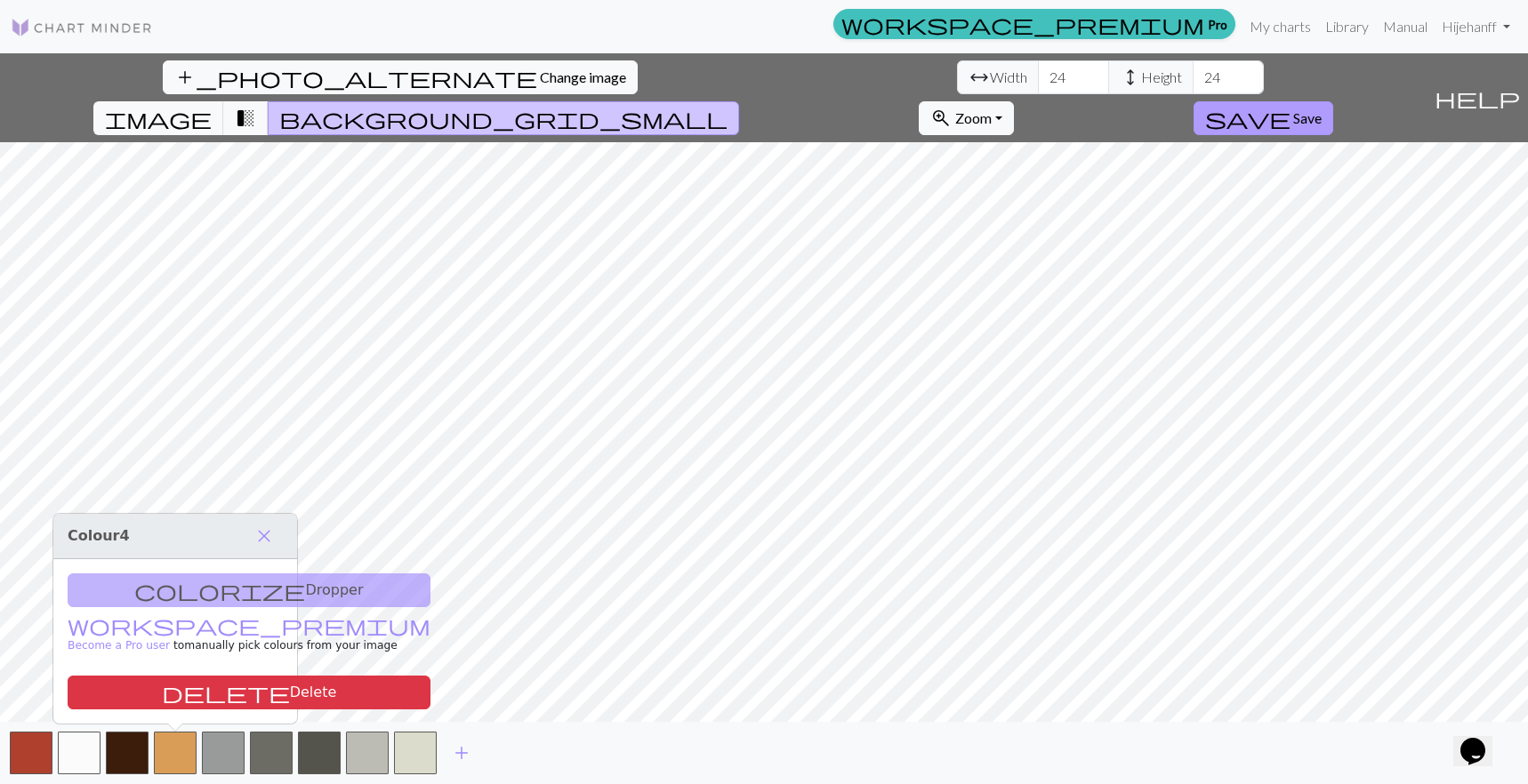
click at [1322, 109] on span "Save" at bounding box center [1307, 117] width 28 height 17
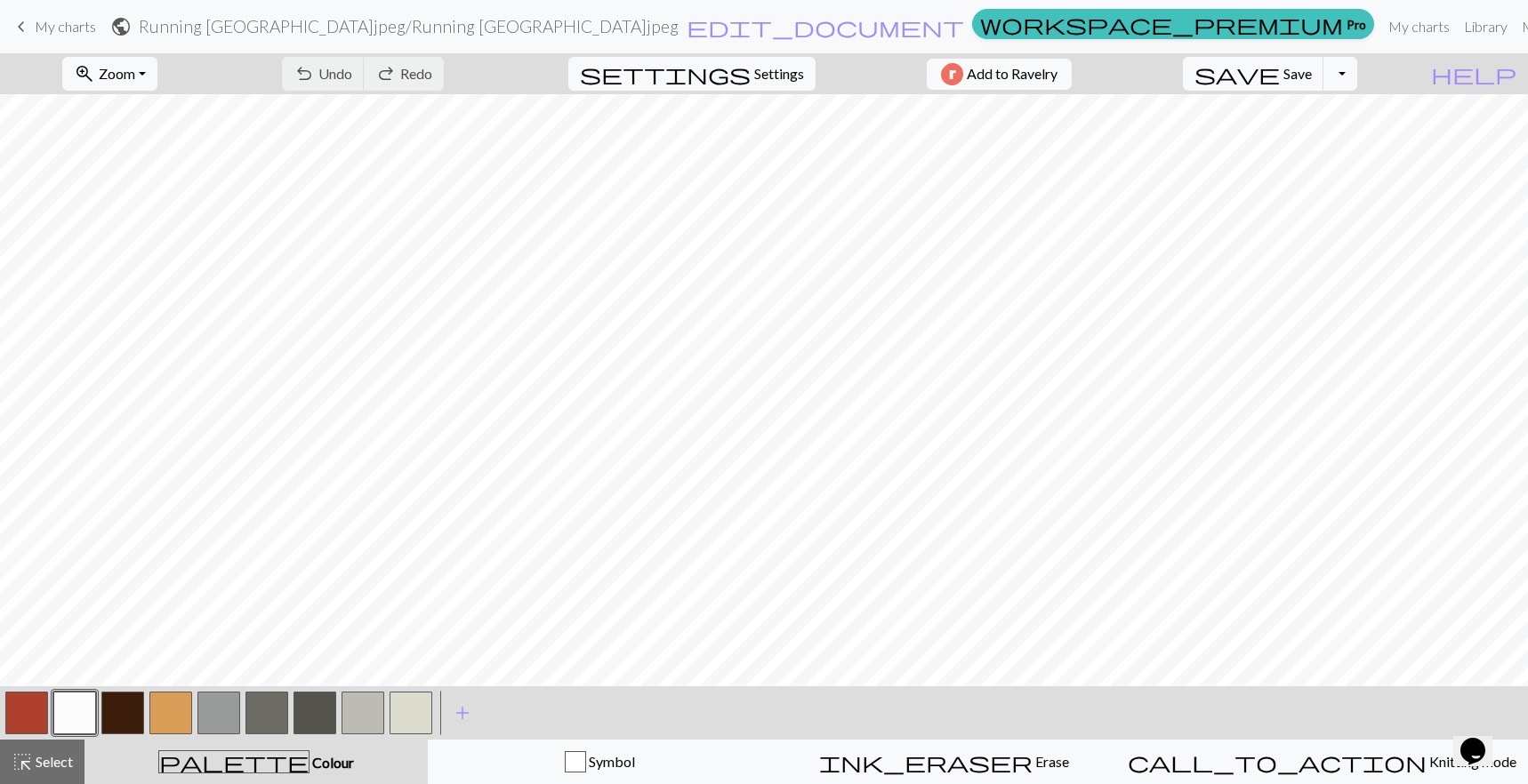
click at [1357, 74] on button "Toggle Dropdown" at bounding box center [1339, 73] width 33 height 33
click at [1311, 143] on button "save_alt Download" at bounding box center [1209, 141] width 294 height 28
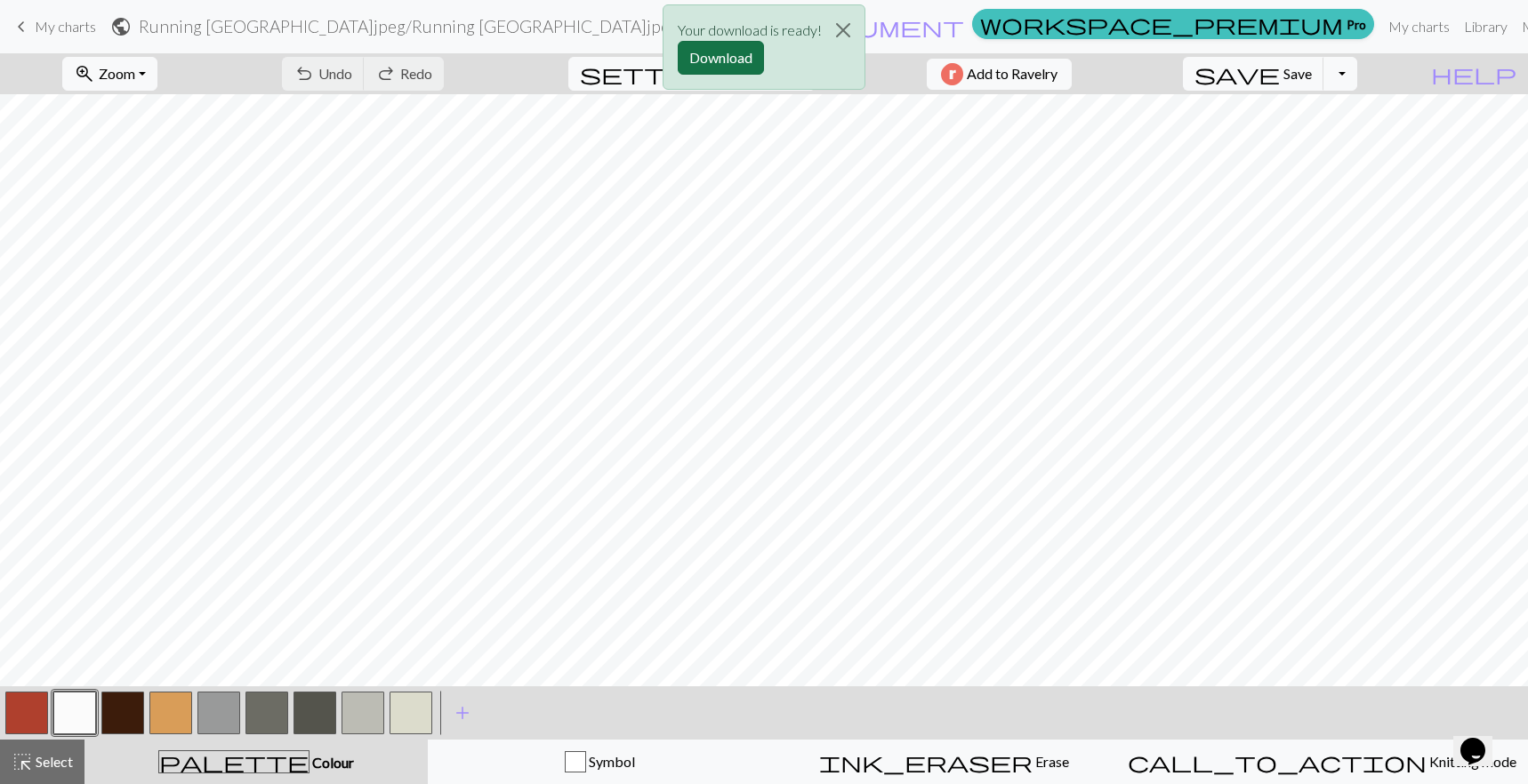
click at [716, 65] on button "Download" at bounding box center [720, 57] width 86 height 33
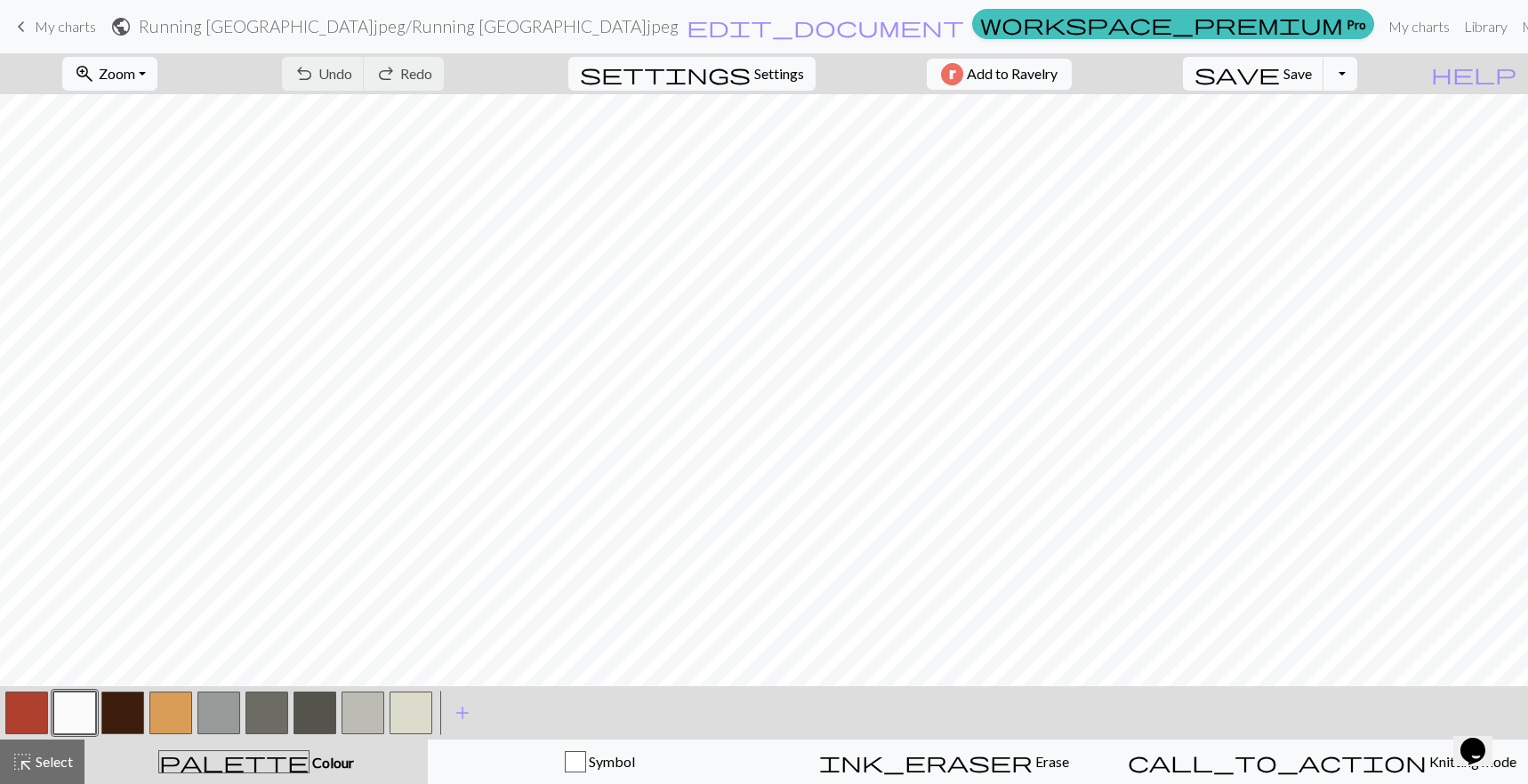
click at [53, 29] on span "My charts" at bounding box center [65, 26] width 61 height 17
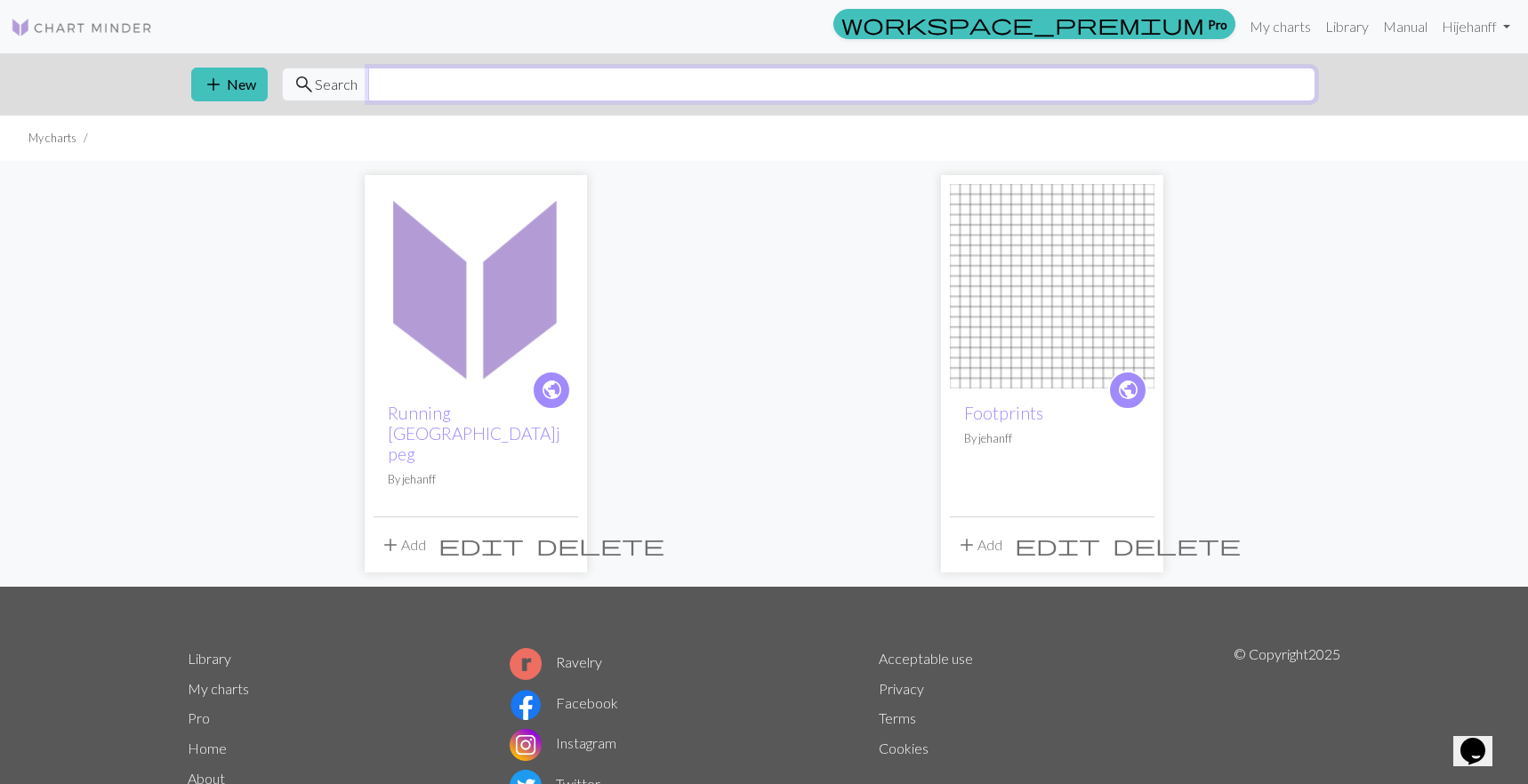
click at [580, 85] on input "text" at bounding box center [841, 84] width 947 height 33
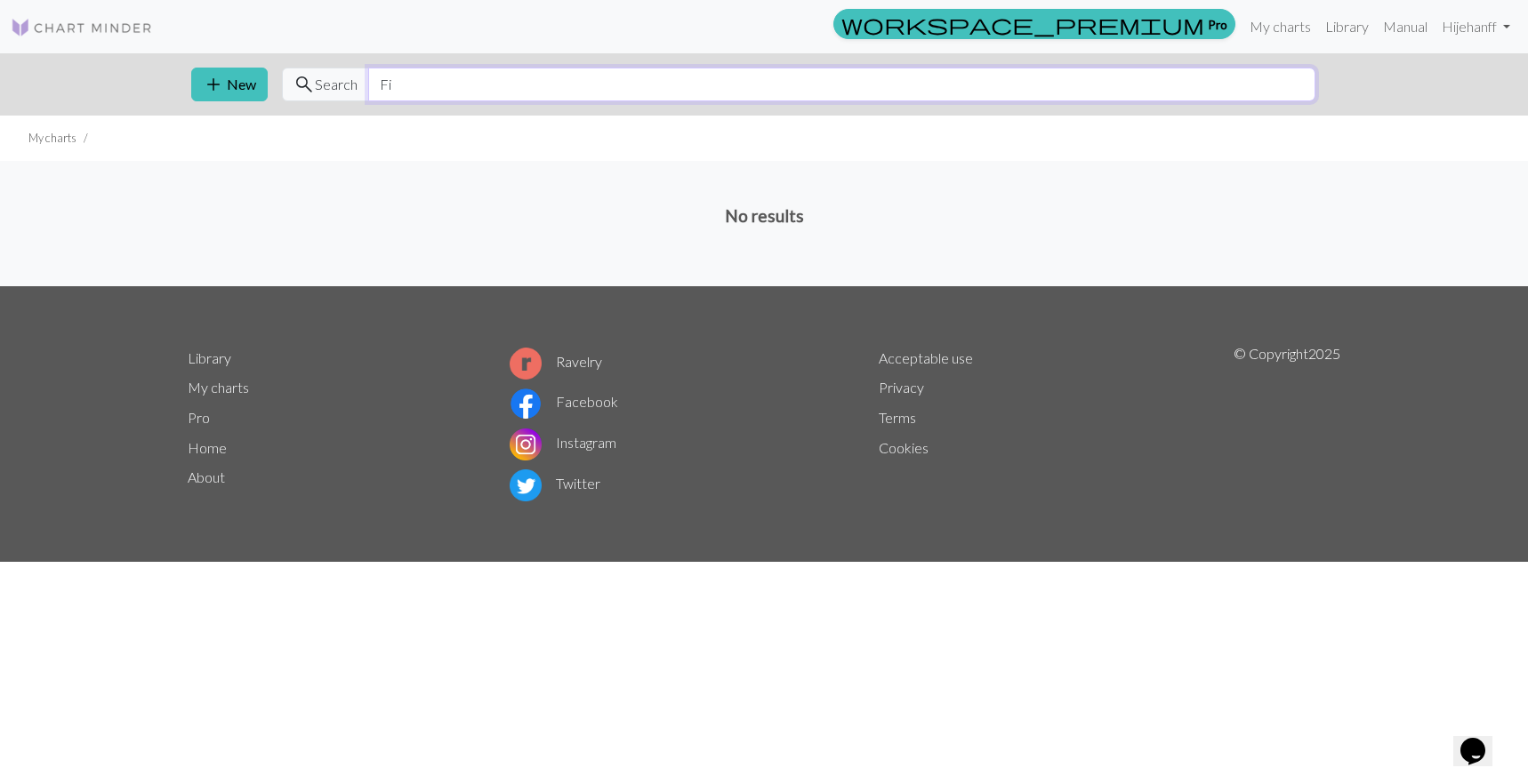
type input "F"
type input "Turkey trott"
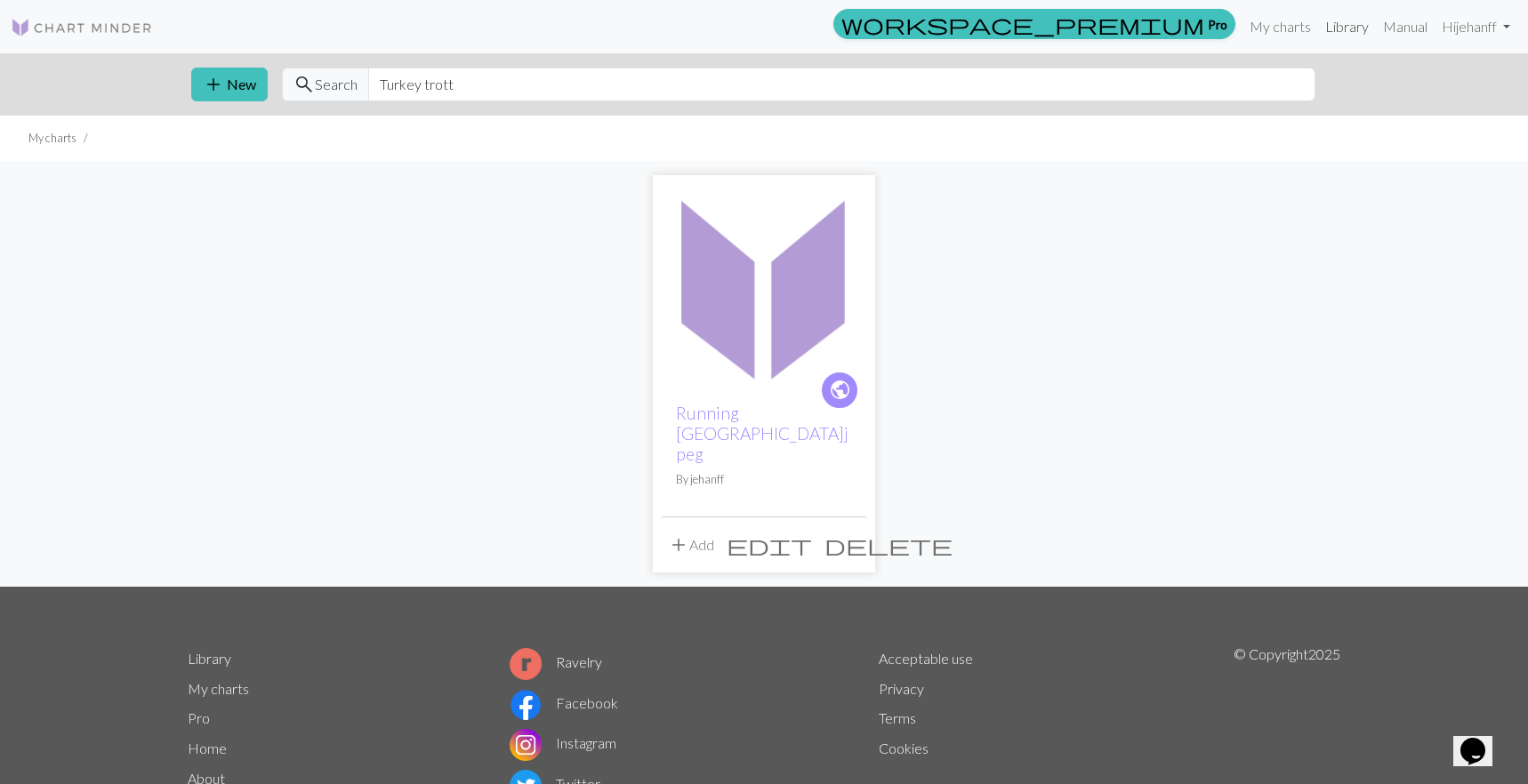
click at [1348, 26] on link "Library" at bounding box center [1347, 26] width 58 height 35
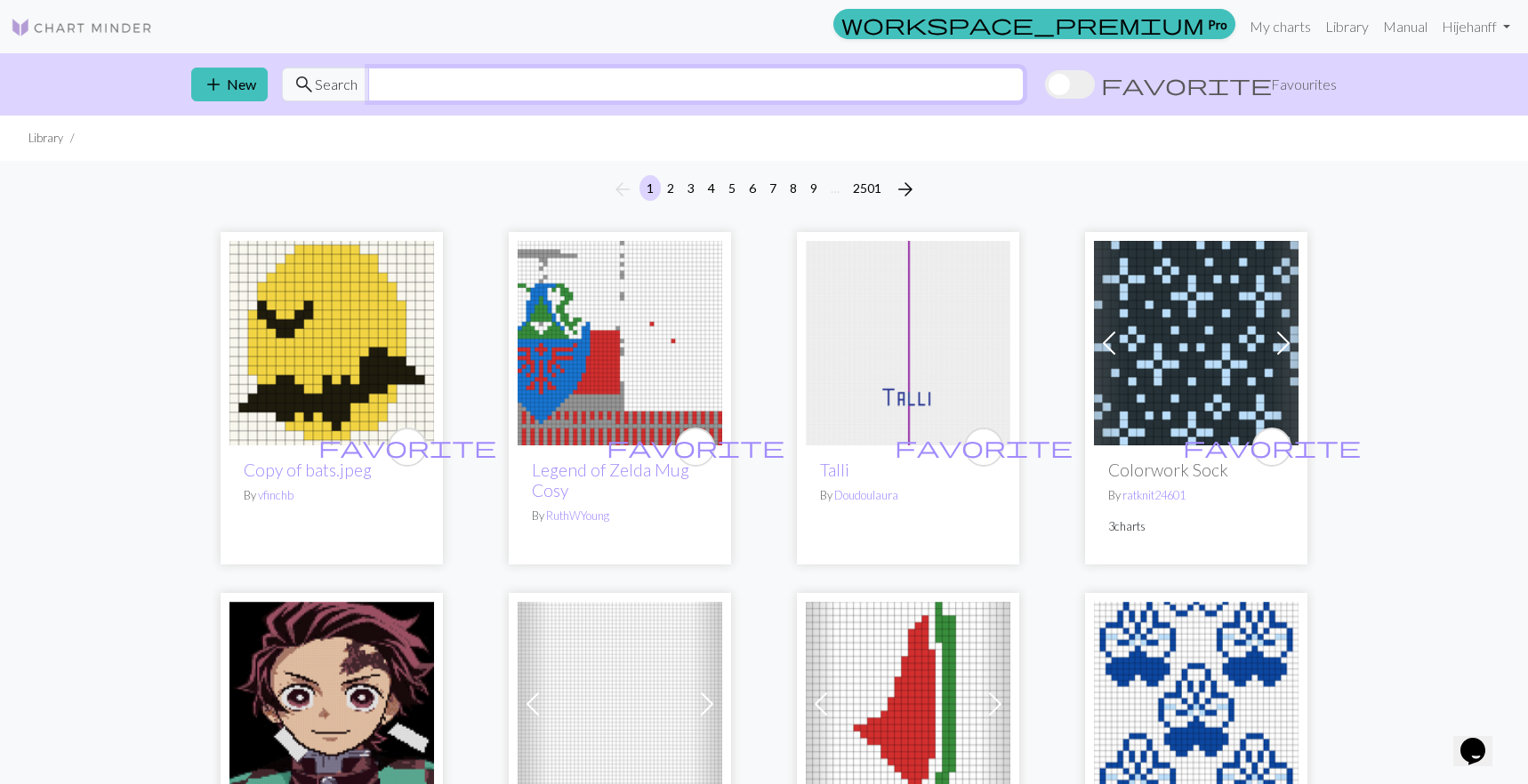
click at [426, 82] on input "text" at bounding box center [695, 84] width 655 height 33
type input "turkey trott"
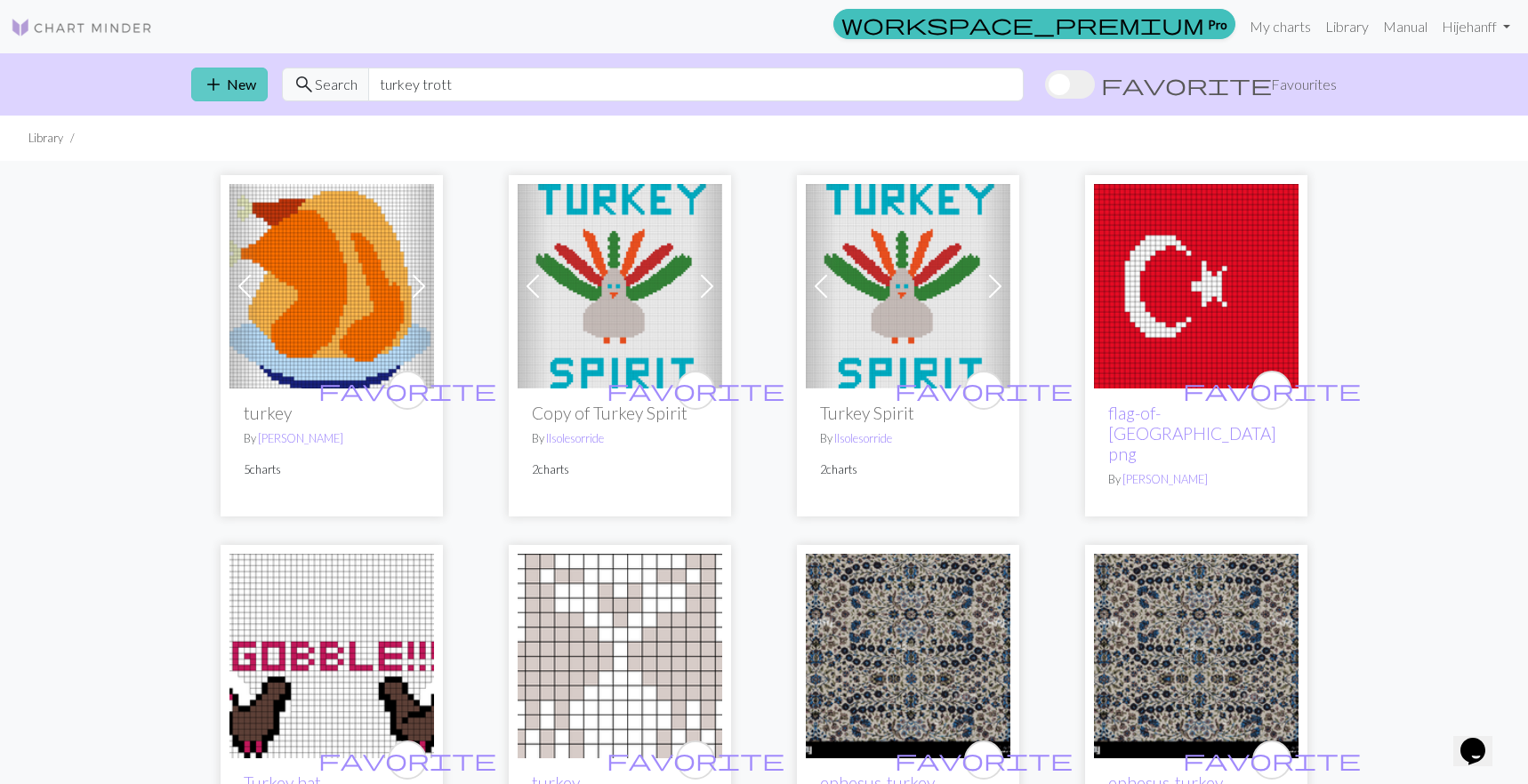
click at [229, 82] on button "add New" at bounding box center [230, 84] width 77 height 33
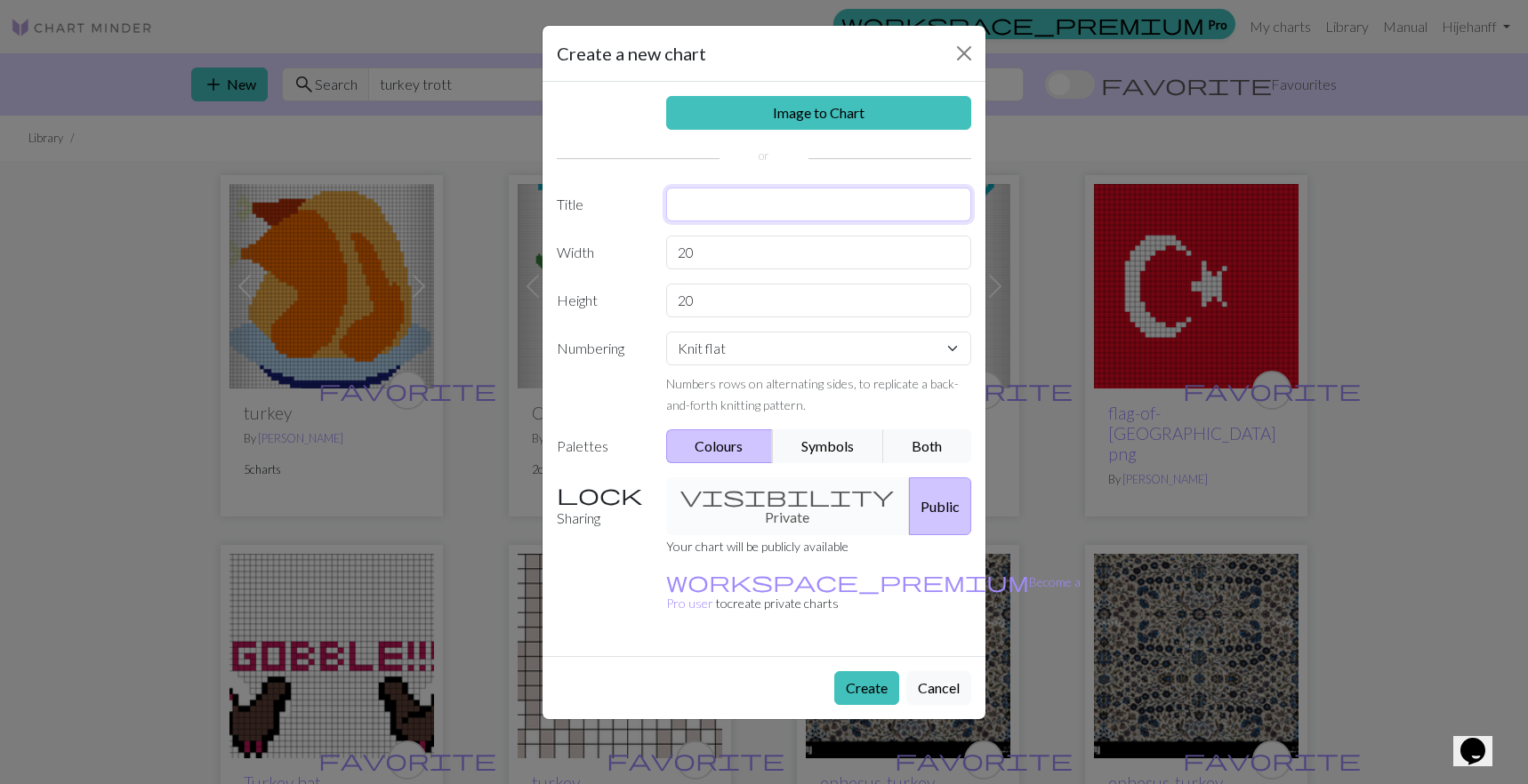
click at [759, 193] on input "text" at bounding box center [819, 204] width 306 height 33
type input "Turkey Trott"
type input "24"
click at [867, 671] on button "Create" at bounding box center [867, 687] width 65 height 33
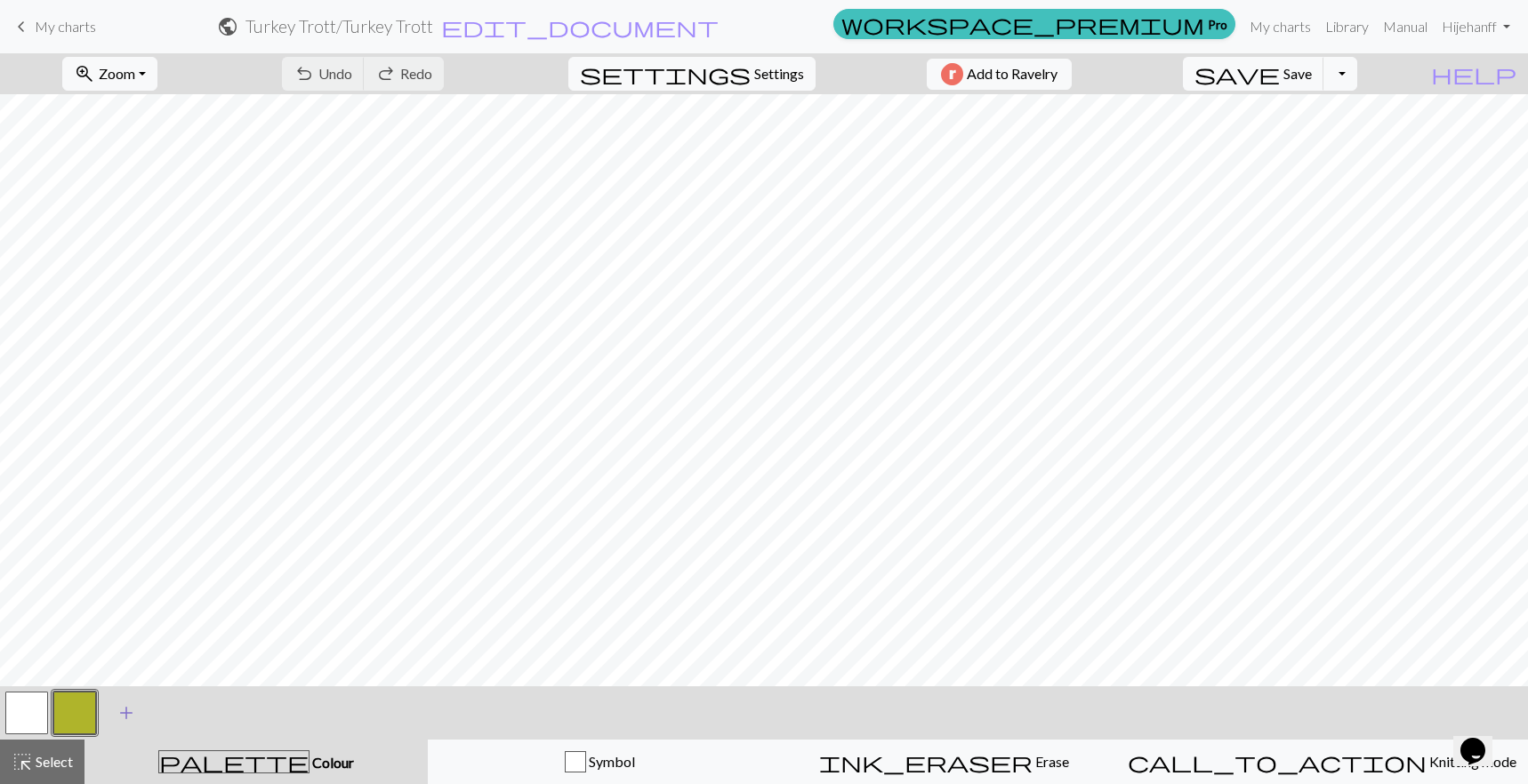
click at [128, 705] on span "add" at bounding box center [127, 714] width 22 height 25
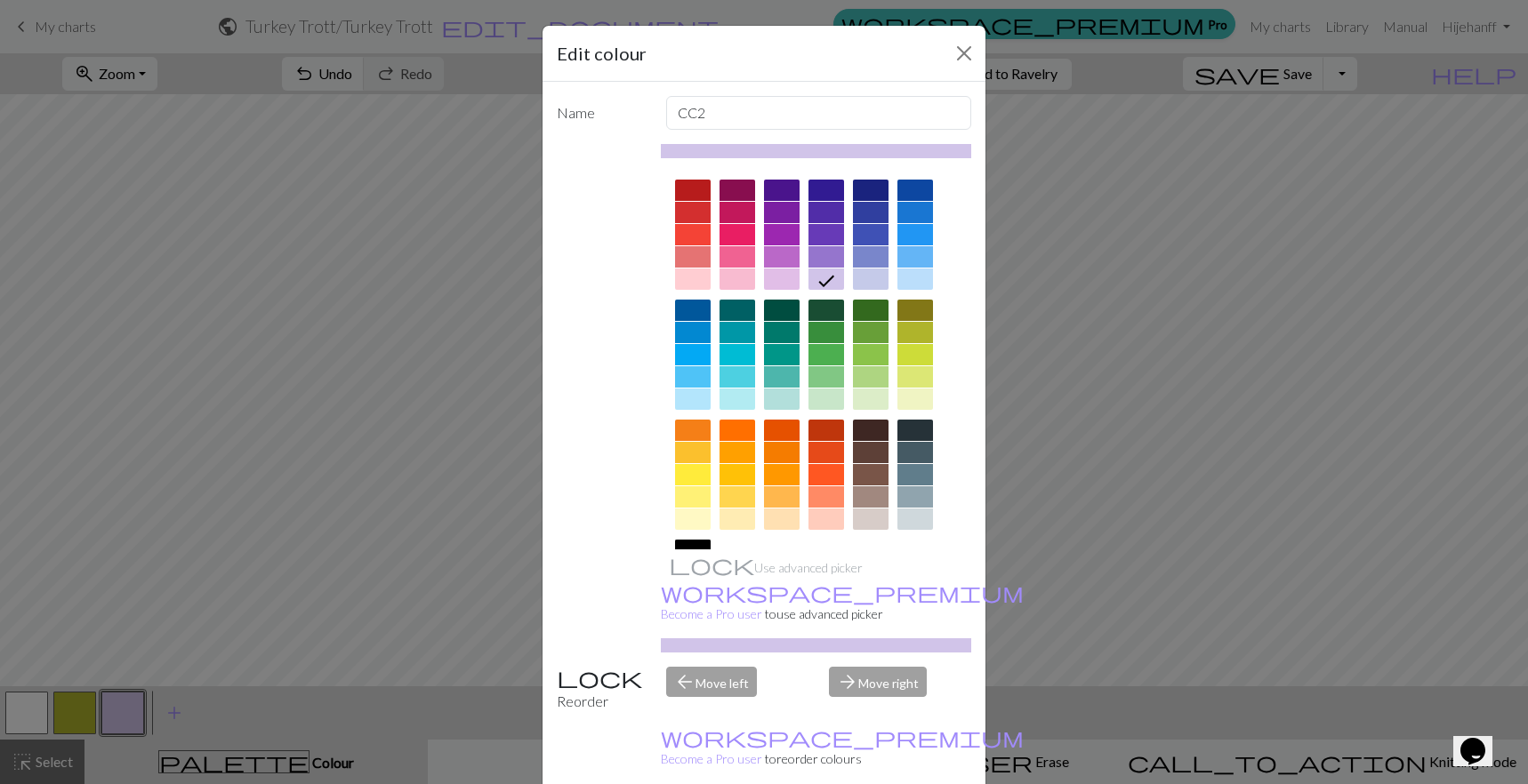
click at [698, 545] on div at bounding box center [692, 550] width 35 height 22
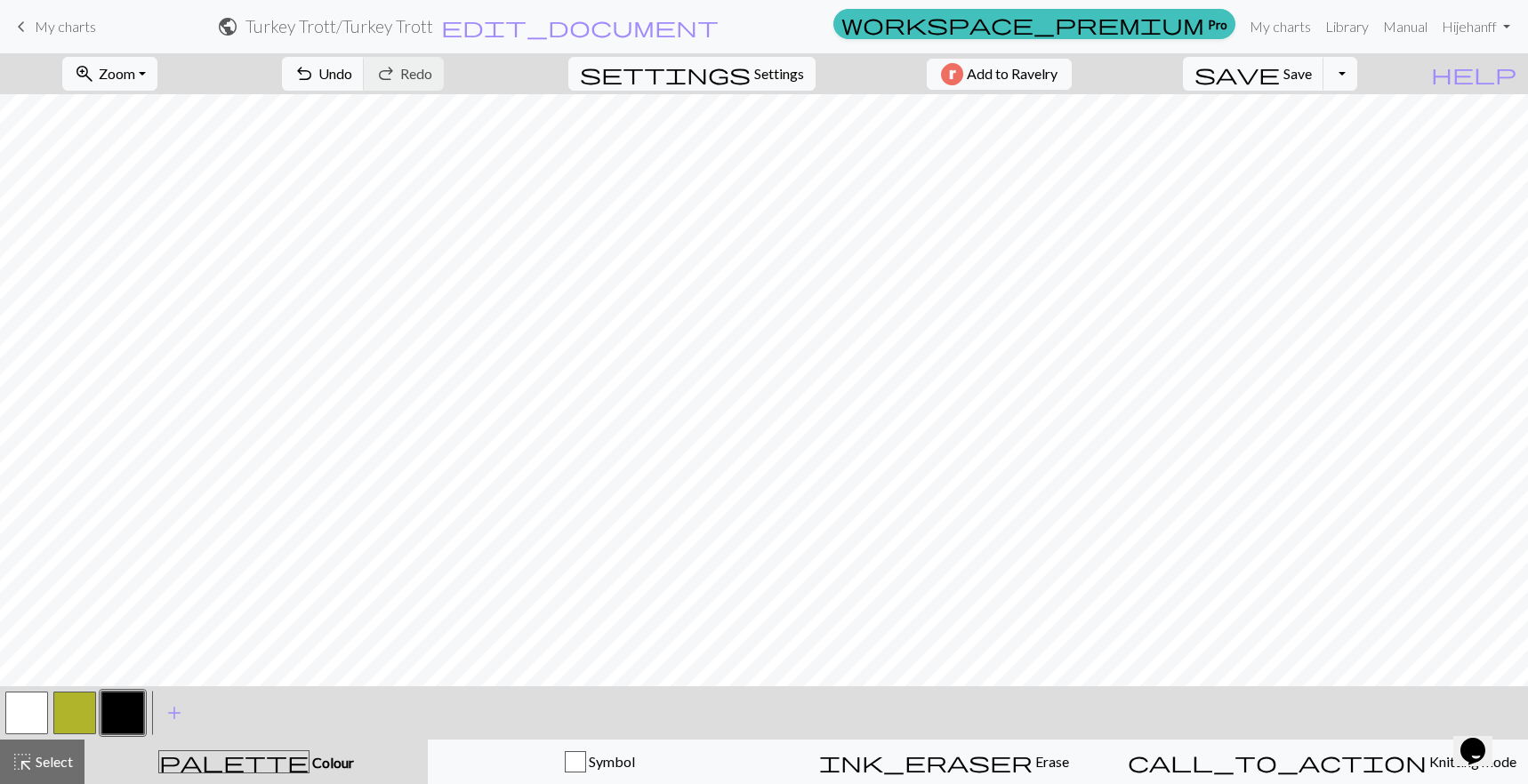
click at [28, 714] on button "button" at bounding box center [26, 713] width 42 height 42
click at [137, 705] on button "button" at bounding box center [122, 713] width 42 height 42
click at [26, 701] on button "button" at bounding box center [26, 713] width 42 height 42
click at [116, 712] on button "button" at bounding box center [122, 713] width 42 height 42
click at [26, 709] on button "button" at bounding box center [26, 713] width 42 height 42
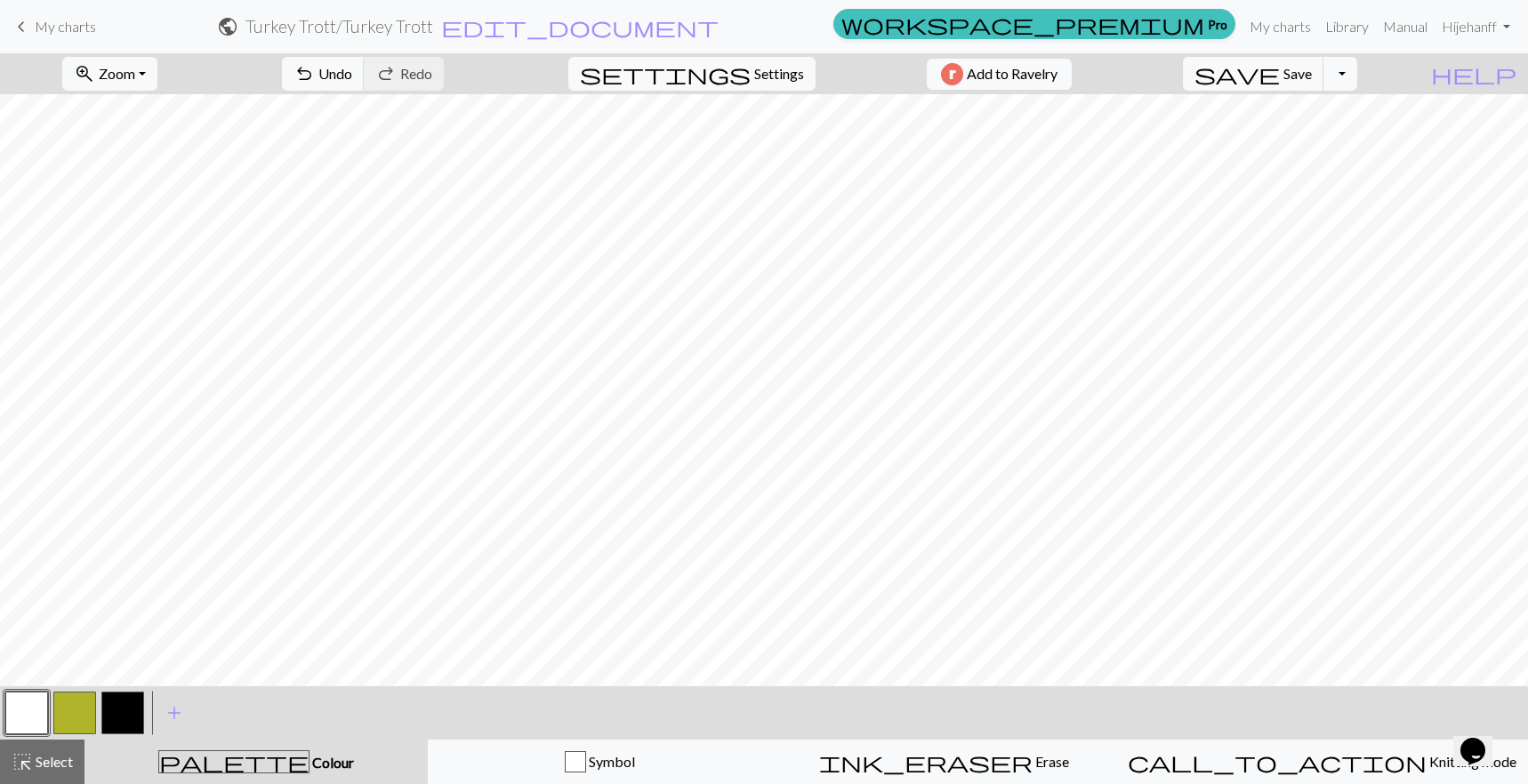
click at [121, 716] on button "button" at bounding box center [122, 713] width 42 height 42
click at [768, 74] on span "Settings" at bounding box center [779, 74] width 50 height 22
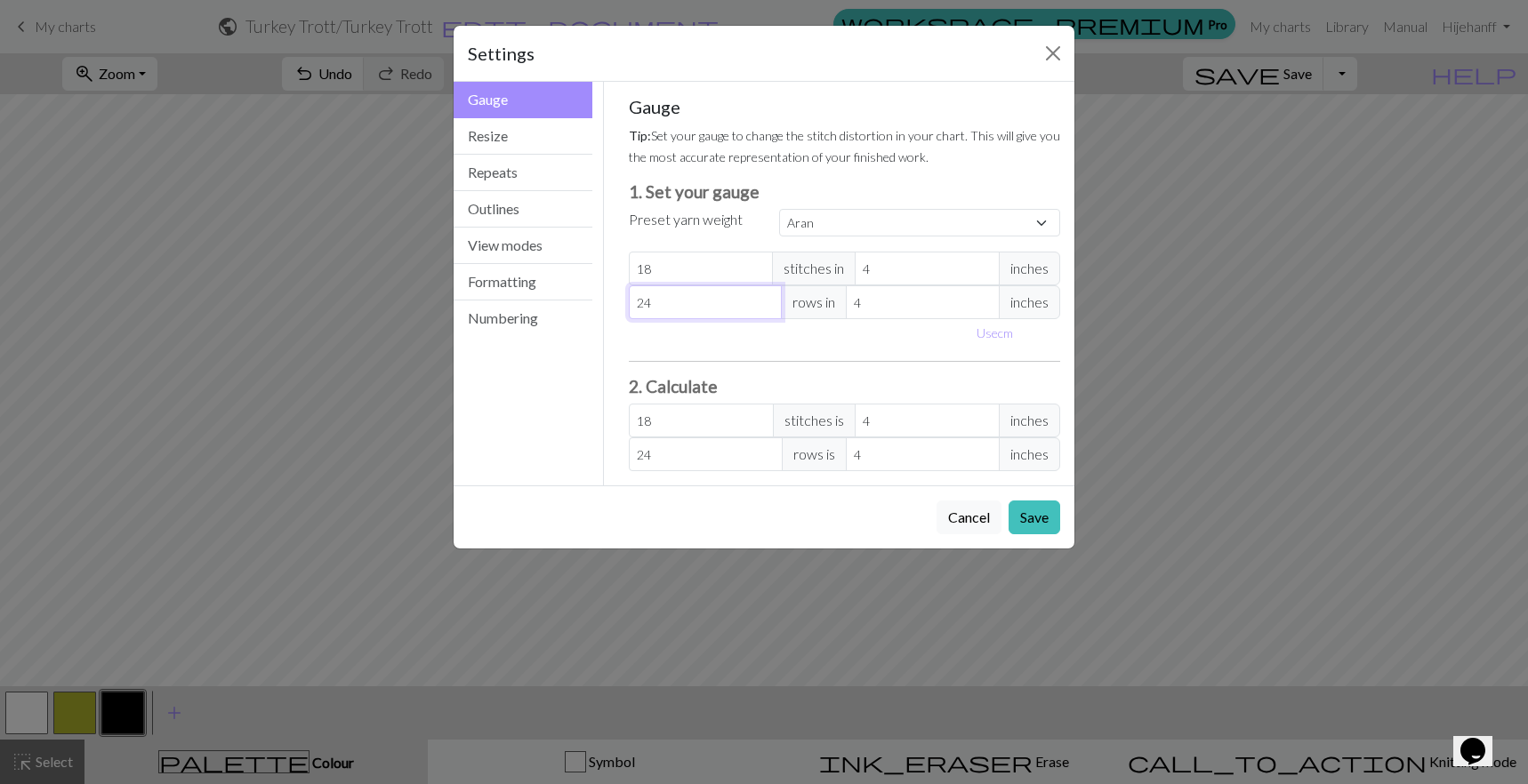
select select "custom"
type input "25"
click at [764, 297] on input "25" at bounding box center [706, 302] width 154 height 33
type input "26"
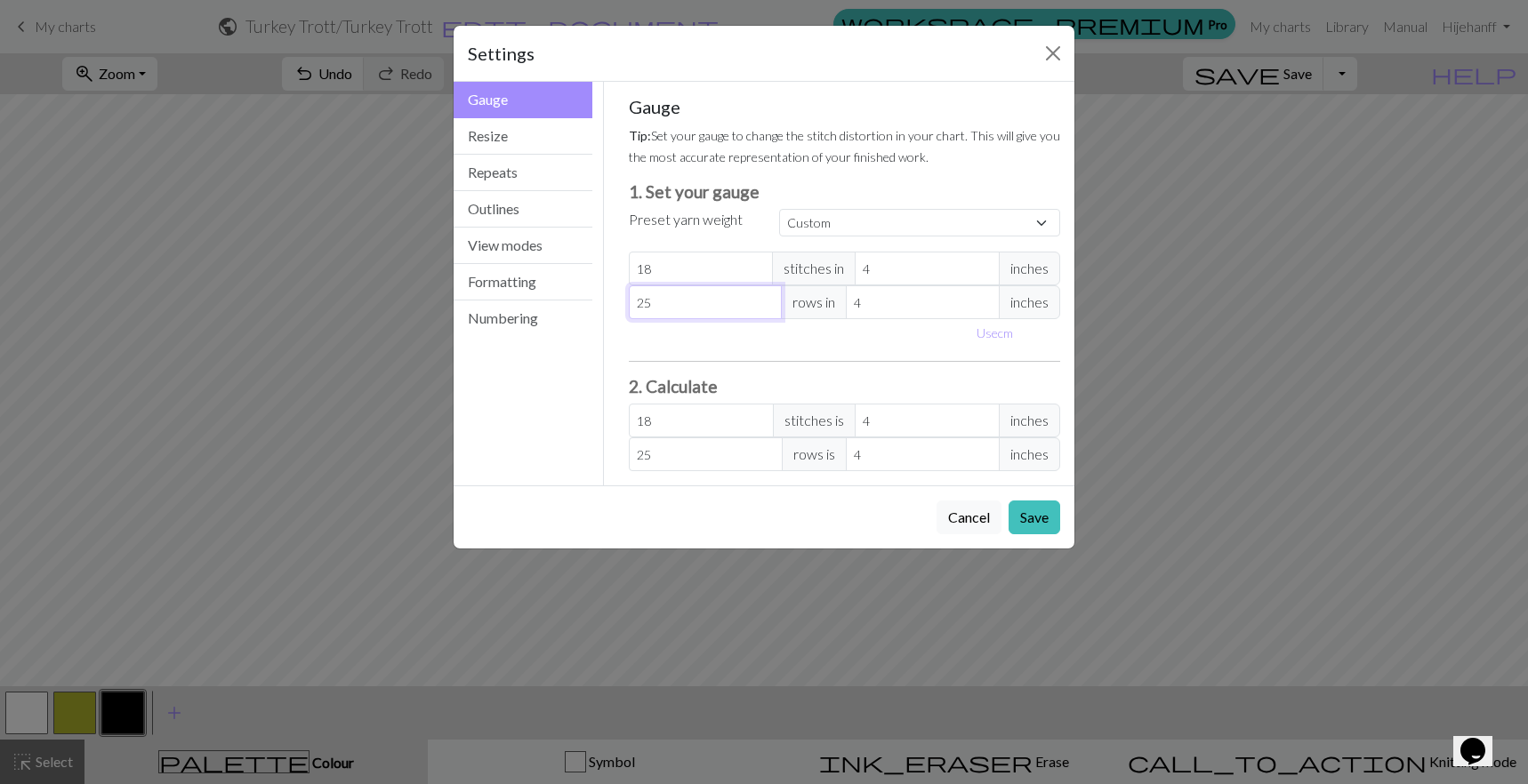
type input "26"
click at [764, 297] on input "26" at bounding box center [706, 302] width 154 height 33
type input "27"
click at [764, 297] on input "27" at bounding box center [706, 302] width 154 height 33
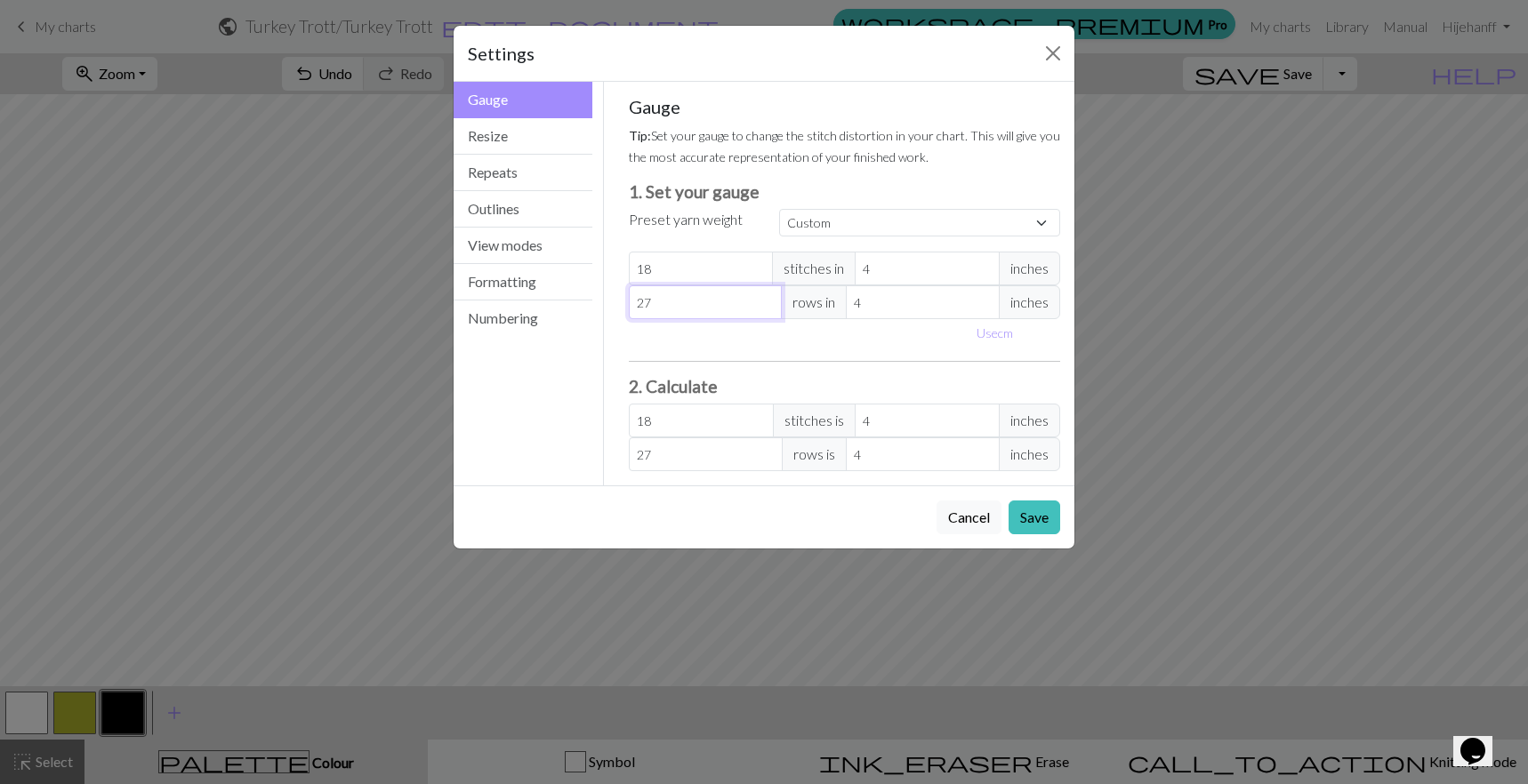
type input "28"
click at [764, 297] on input "28" at bounding box center [706, 302] width 154 height 33
type input "29"
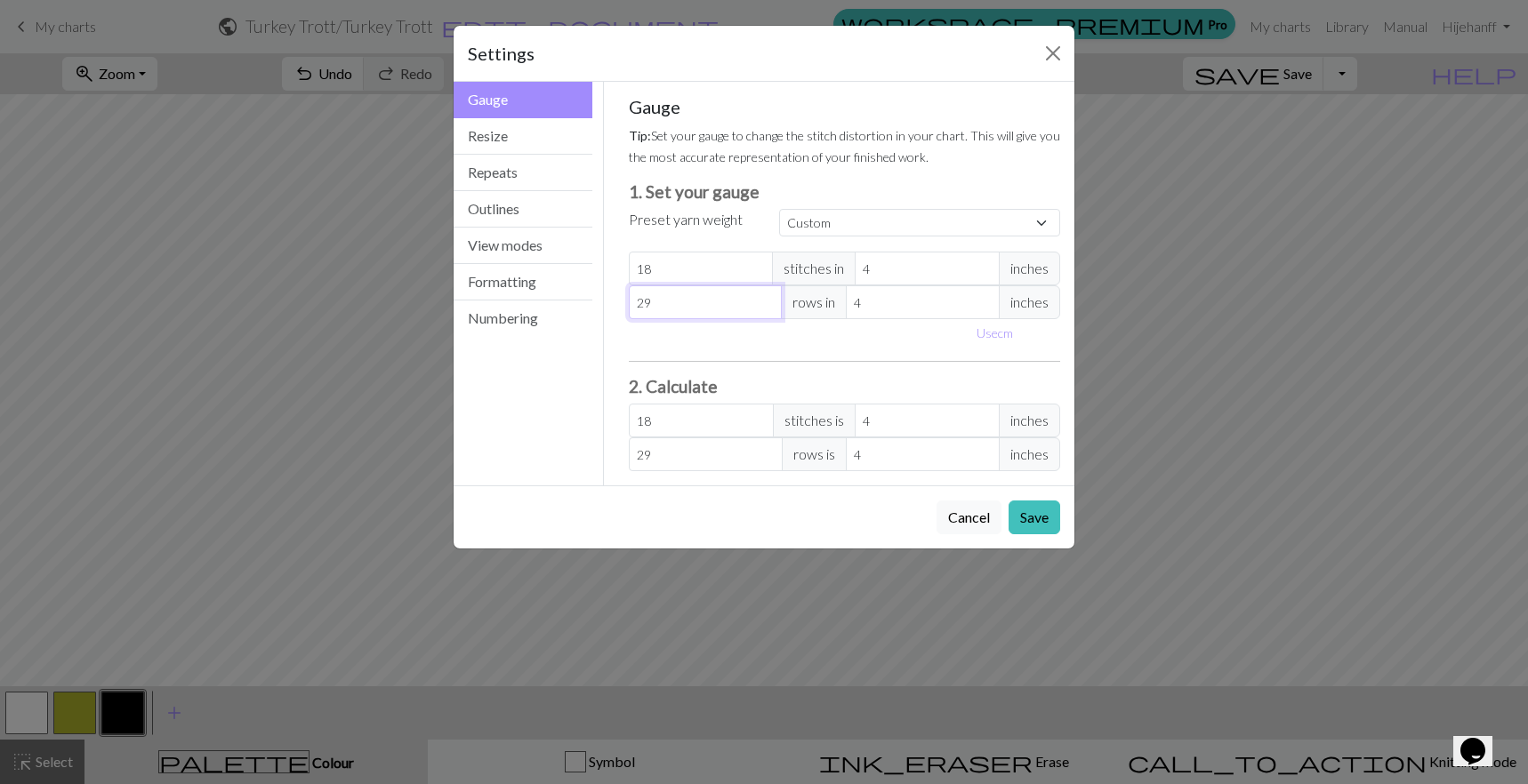
click at [764, 297] on input "29" at bounding box center [706, 302] width 154 height 33
type input "30"
click at [764, 297] on input "30" at bounding box center [706, 302] width 154 height 33
type input "31"
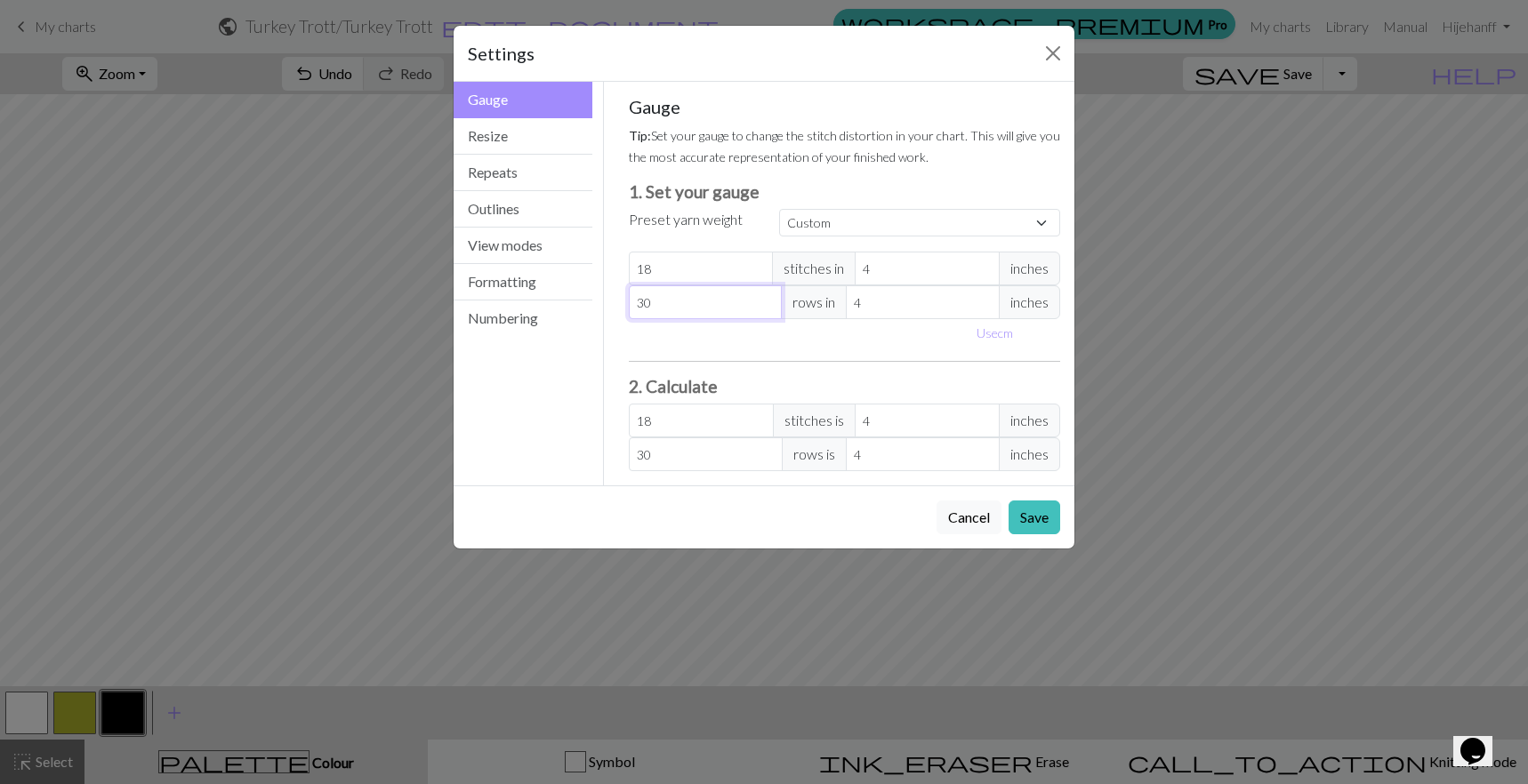
type input "31"
click at [764, 297] on input "31" at bounding box center [706, 302] width 154 height 33
type input "32"
click at [764, 297] on input "32" at bounding box center [706, 302] width 154 height 33
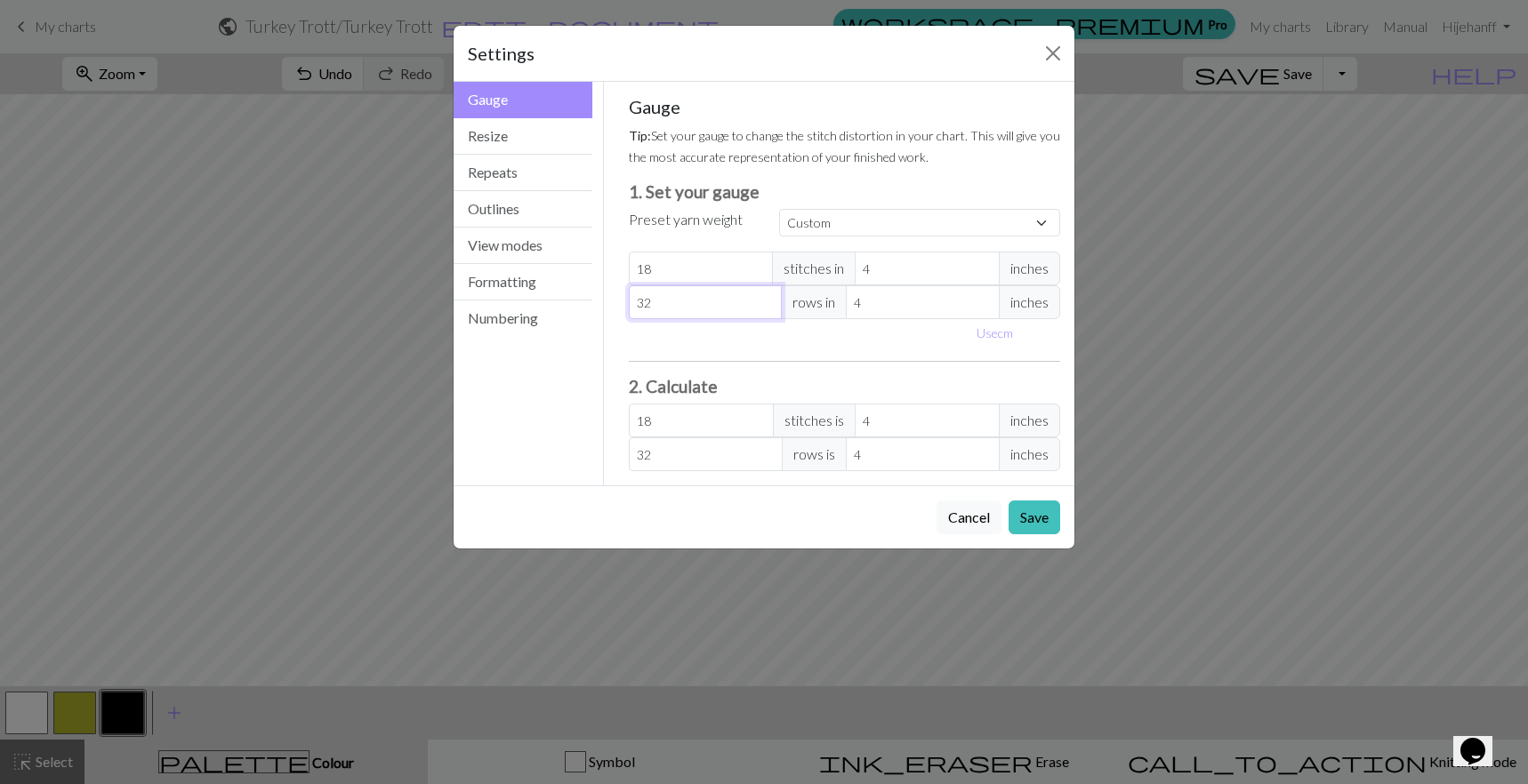
type input "33"
click at [764, 297] on input "33" at bounding box center [706, 302] width 154 height 33
type input "34"
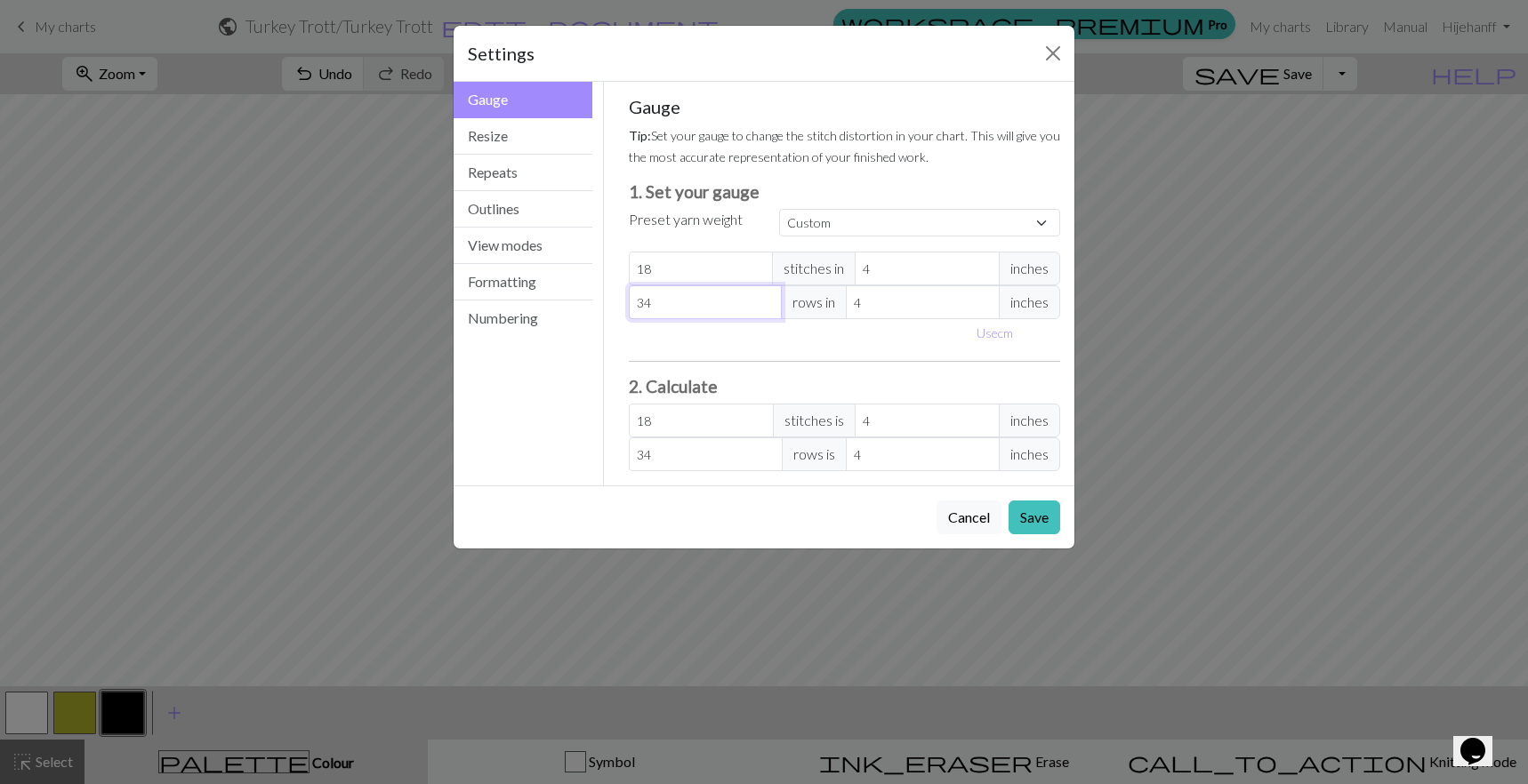
click at [764, 297] on input "34" at bounding box center [706, 302] width 154 height 33
type input "35"
click at [764, 297] on input "35" at bounding box center [706, 302] width 154 height 33
type input "36"
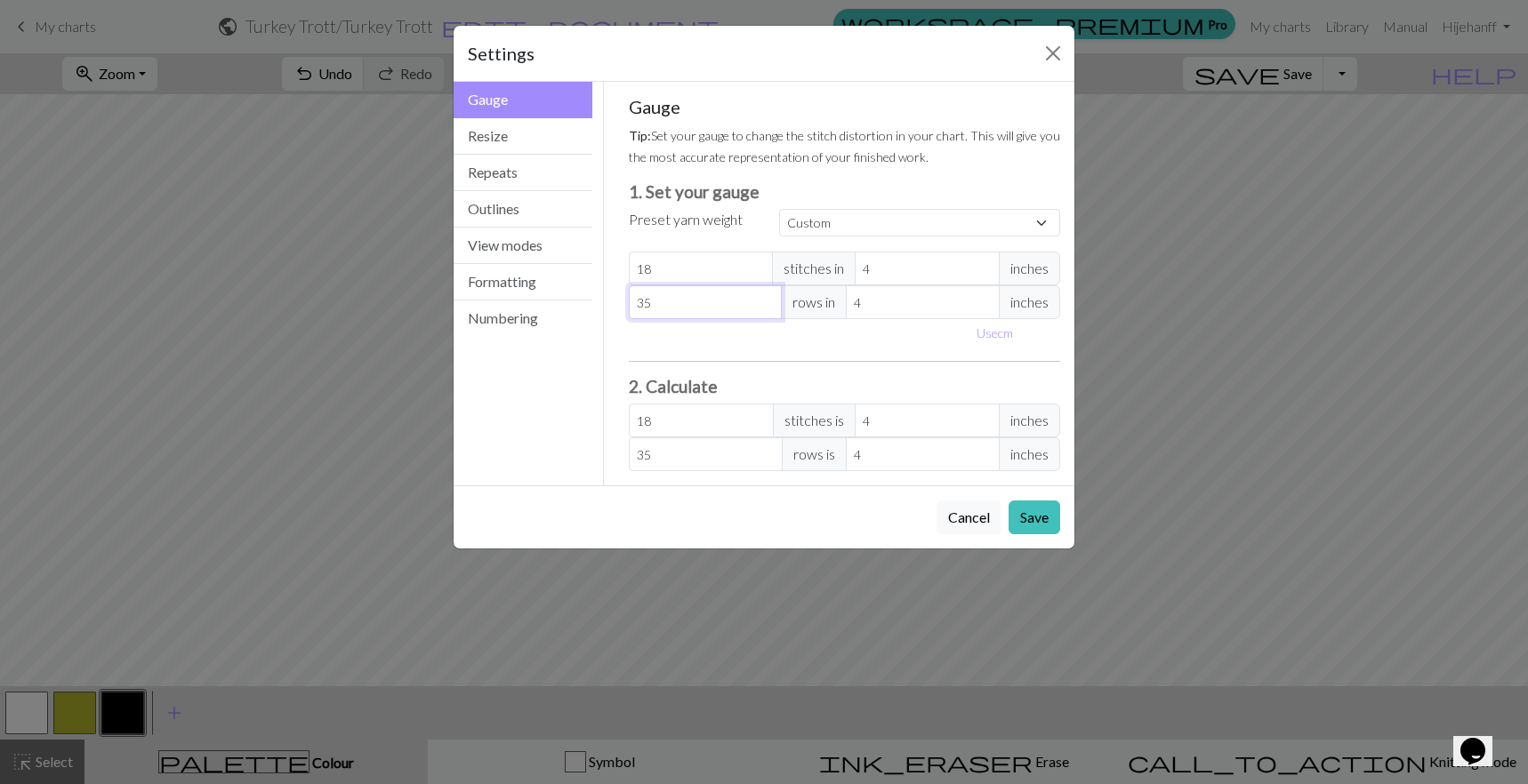
type input "36"
click at [764, 297] on input "36" at bounding box center [706, 302] width 154 height 33
type input "37"
click at [764, 297] on input "37" at bounding box center [706, 302] width 154 height 33
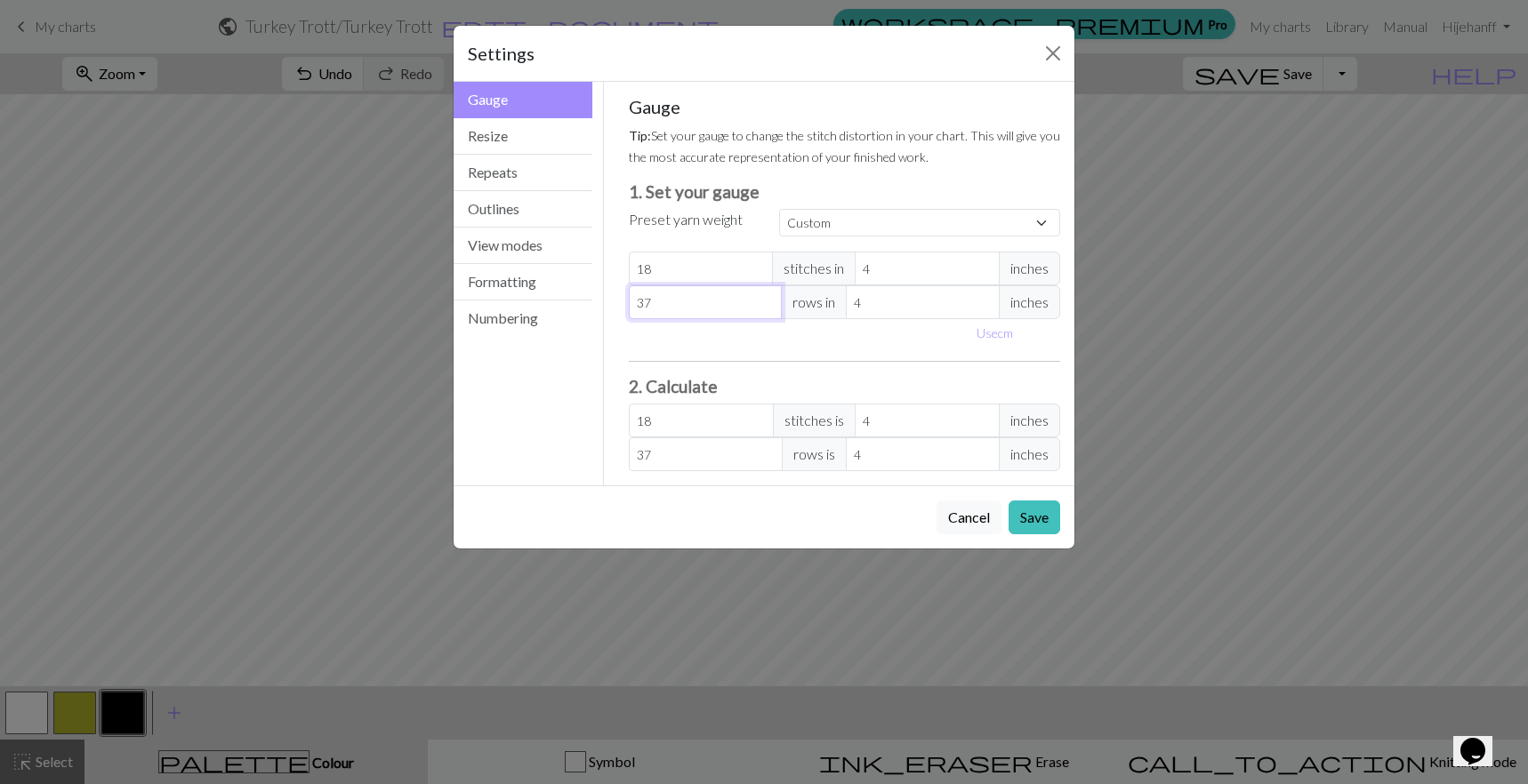
type input "38"
click at [764, 297] on input "38" at bounding box center [706, 302] width 154 height 33
type input "39"
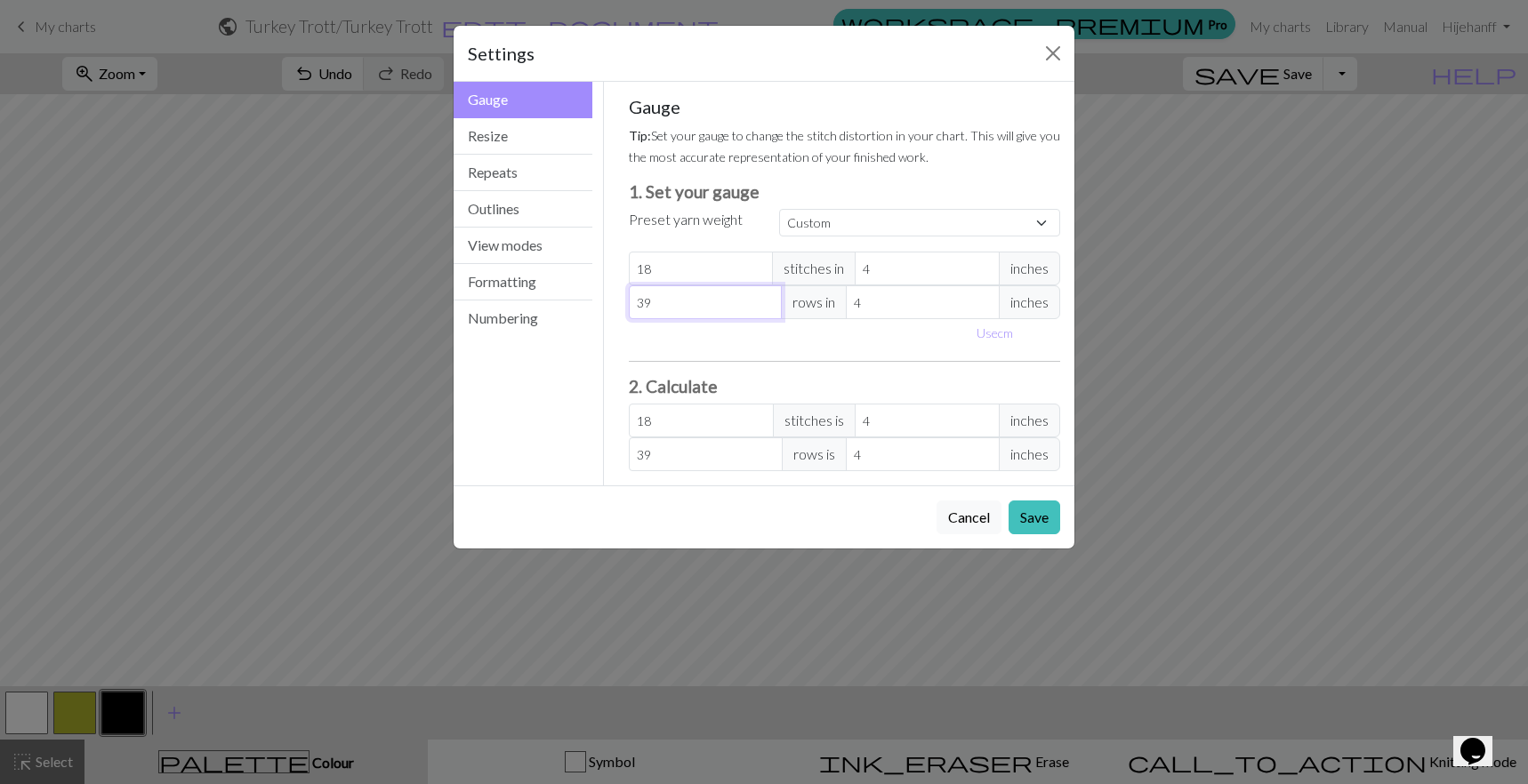
click at [764, 297] on input "39" at bounding box center [706, 302] width 154 height 33
type input "40"
click at [764, 297] on input "40" at bounding box center [706, 302] width 154 height 33
type input "41"
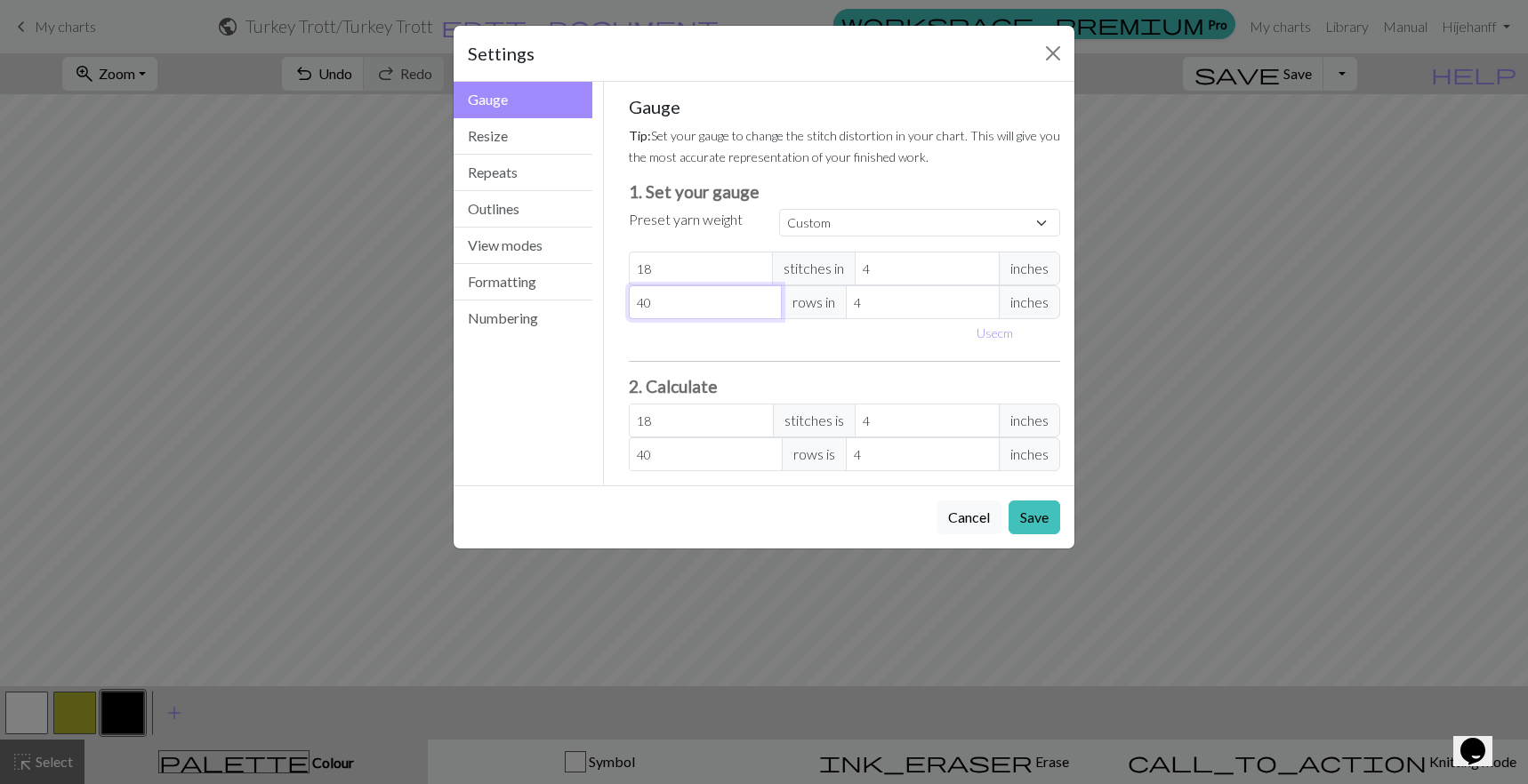
type input "41"
click at [764, 297] on input "41" at bounding box center [706, 302] width 154 height 33
type input "42"
click at [764, 297] on input "42" at bounding box center [706, 302] width 154 height 33
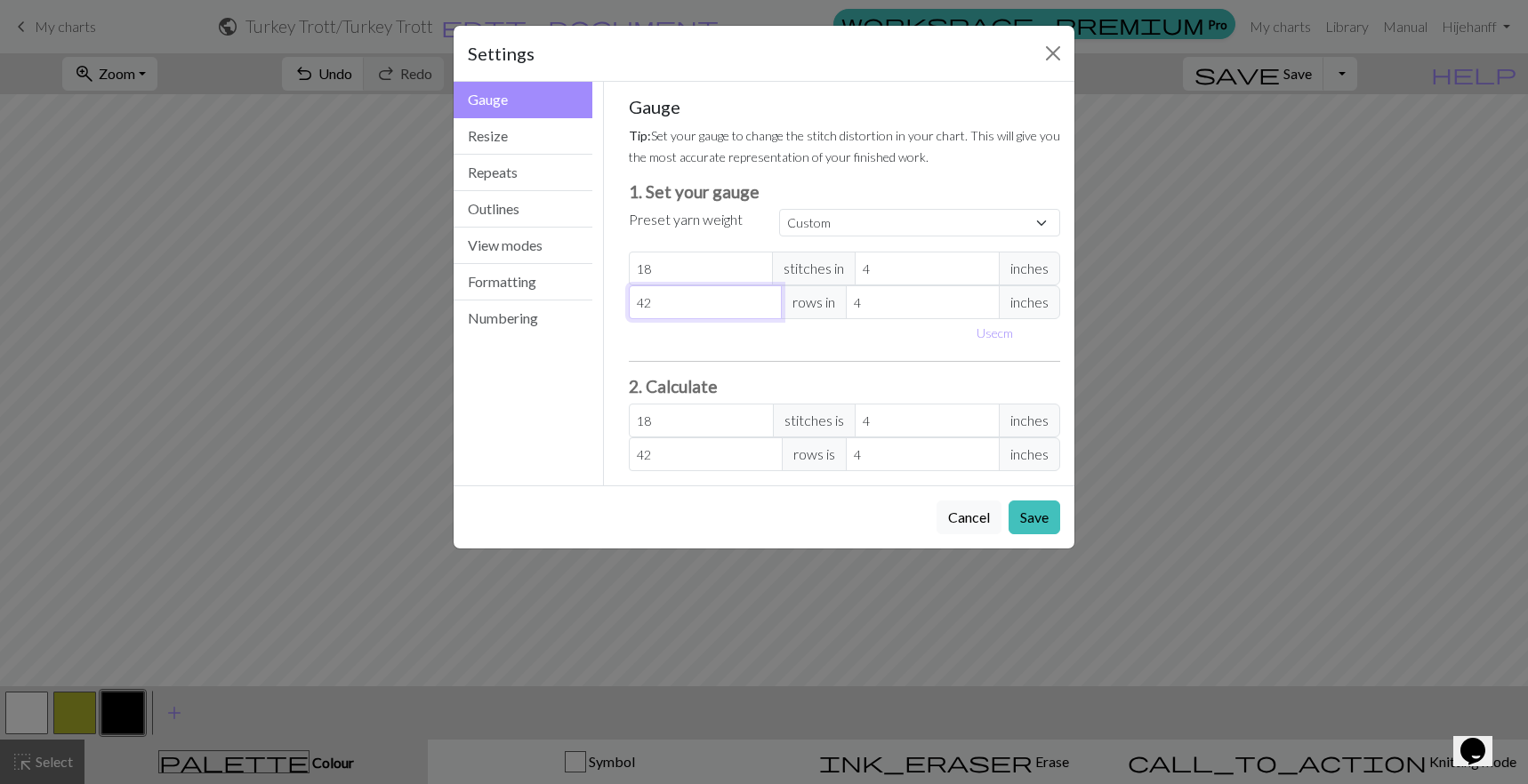
type input "43"
click at [764, 297] on input "43" at bounding box center [706, 302] width 154 height 33
type input "44"
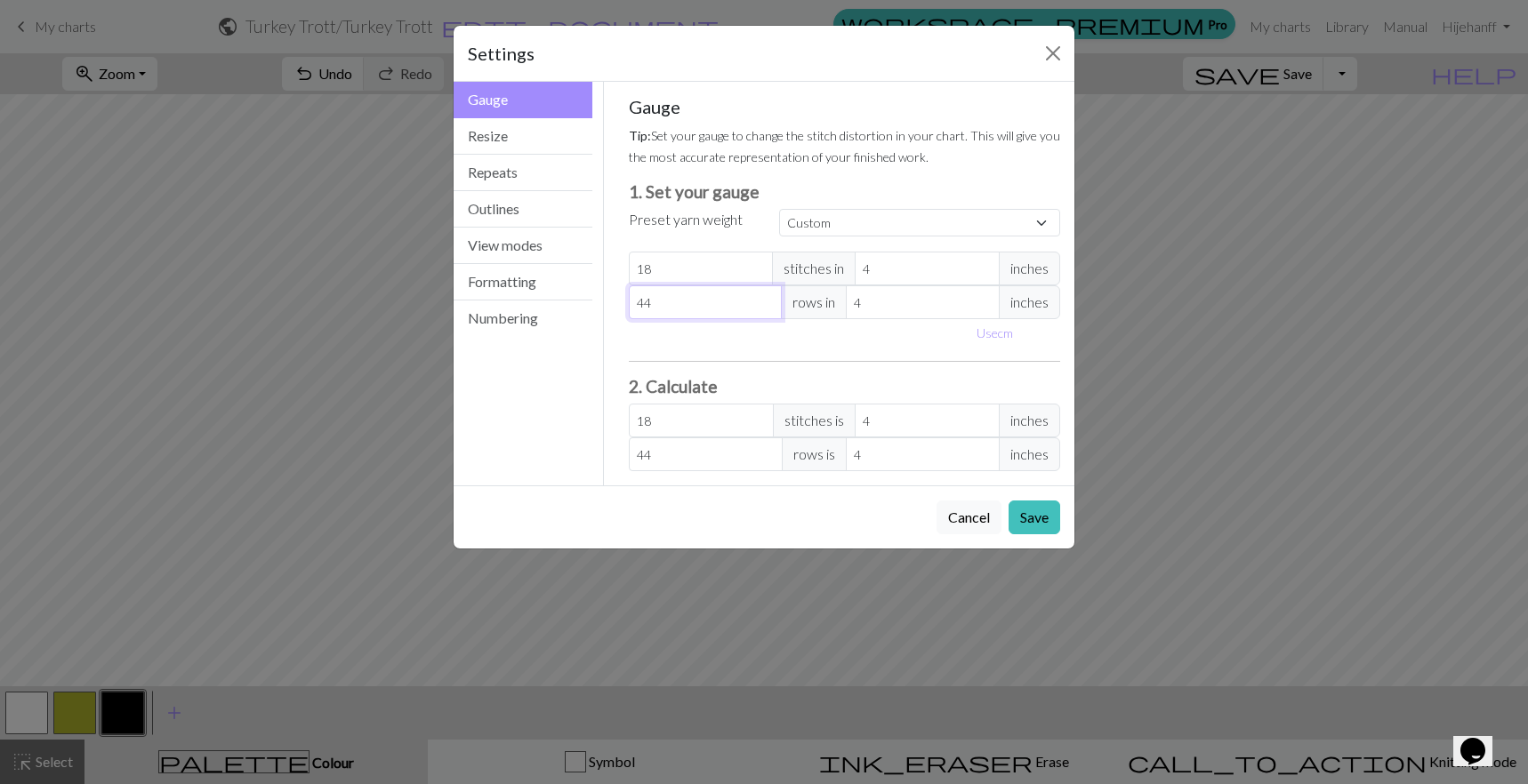
type input "44"
click at [764, 297] on input "44" at bounding box center [706, 302] width 154 height 33
click at [965, 513] on button "Cancel" at bounding box center [969, 517] width 65 height 33
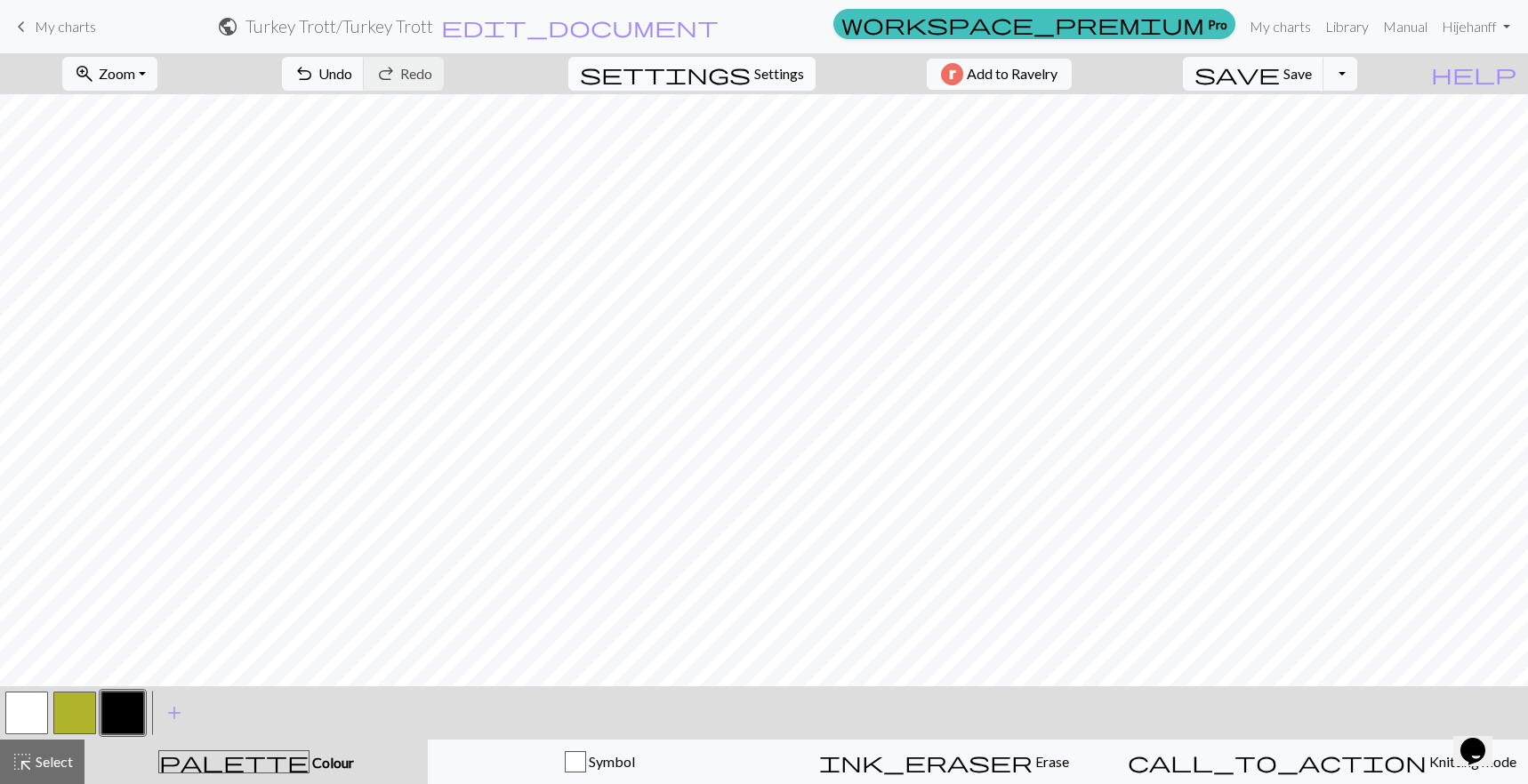
click at [759, 75] on span "Settings" at bounding box center [779, 74] width 50 height 22
select select "aran"
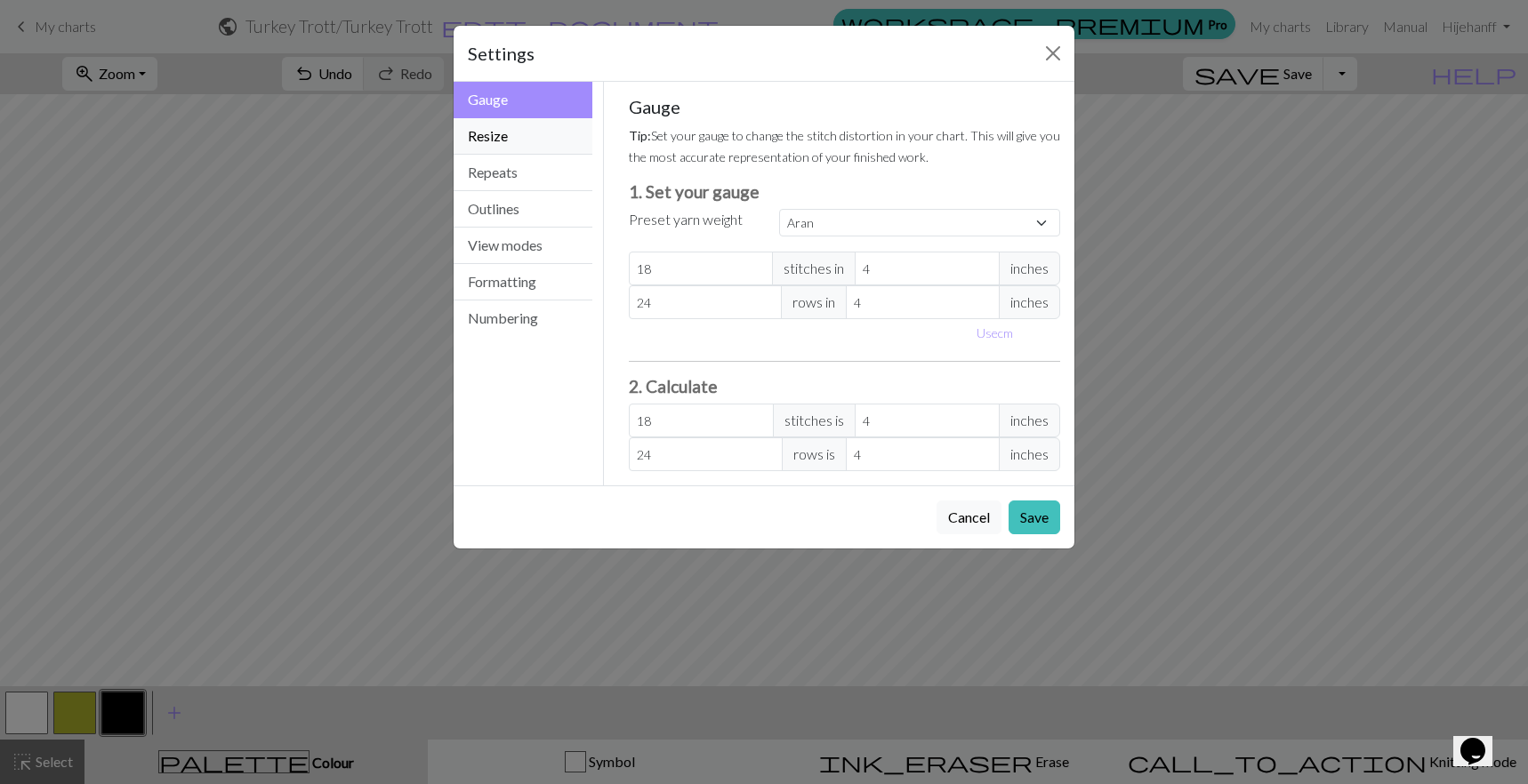
click at [495, 142] on button "Resize" at bounding box center [523, 136] width 139 height 36
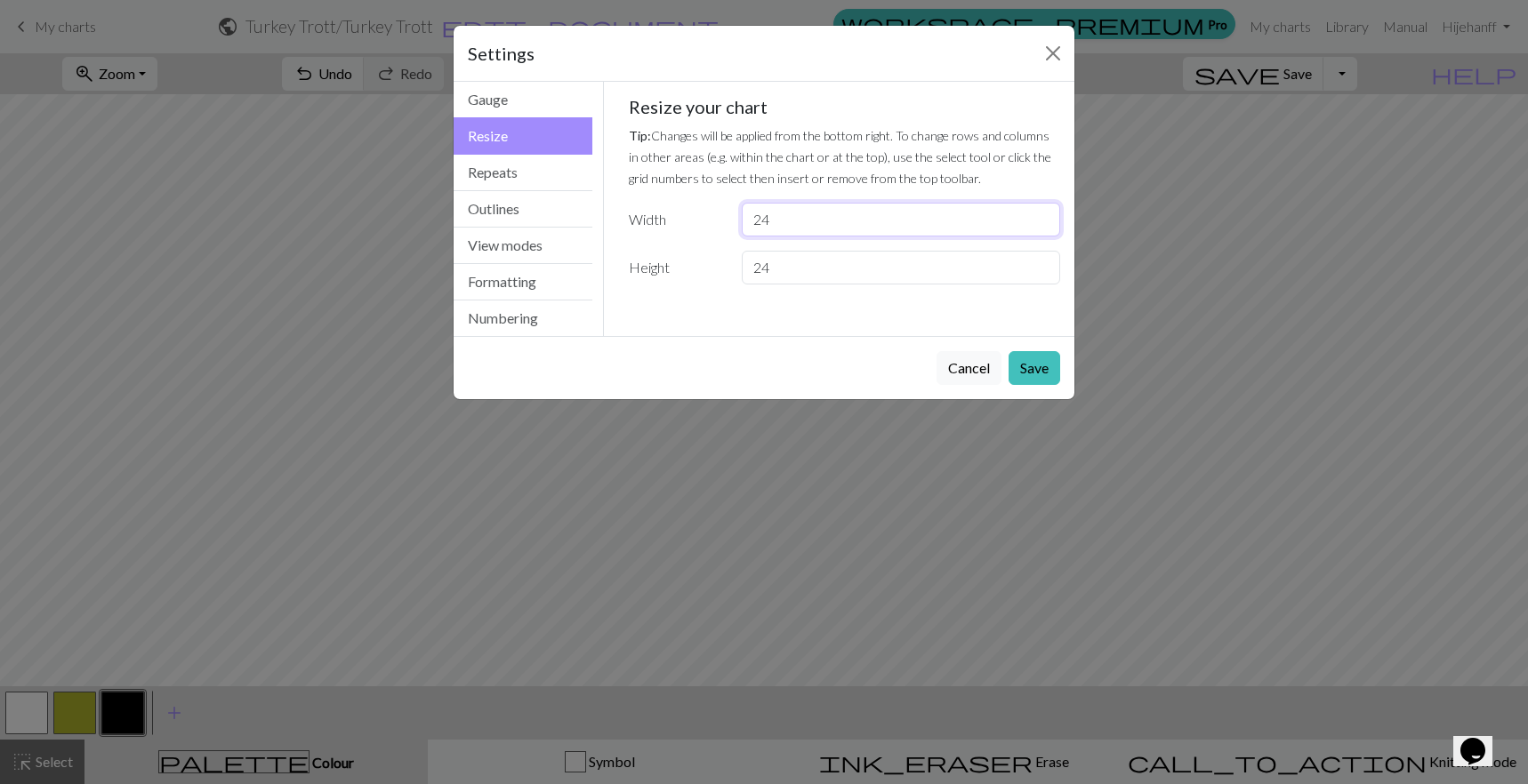
drag, startPoint x: 856, startPoint y: 228, endPoint x: 703, endPoint y: 229, distance: 153.0
click at [703, 229] on div "Width 24" at bounding box center [845, 219] width 454 height 33
type input "48"
click at [1045, 376] on button "Save" at bounding box center [1034, 368] width 52 height 33
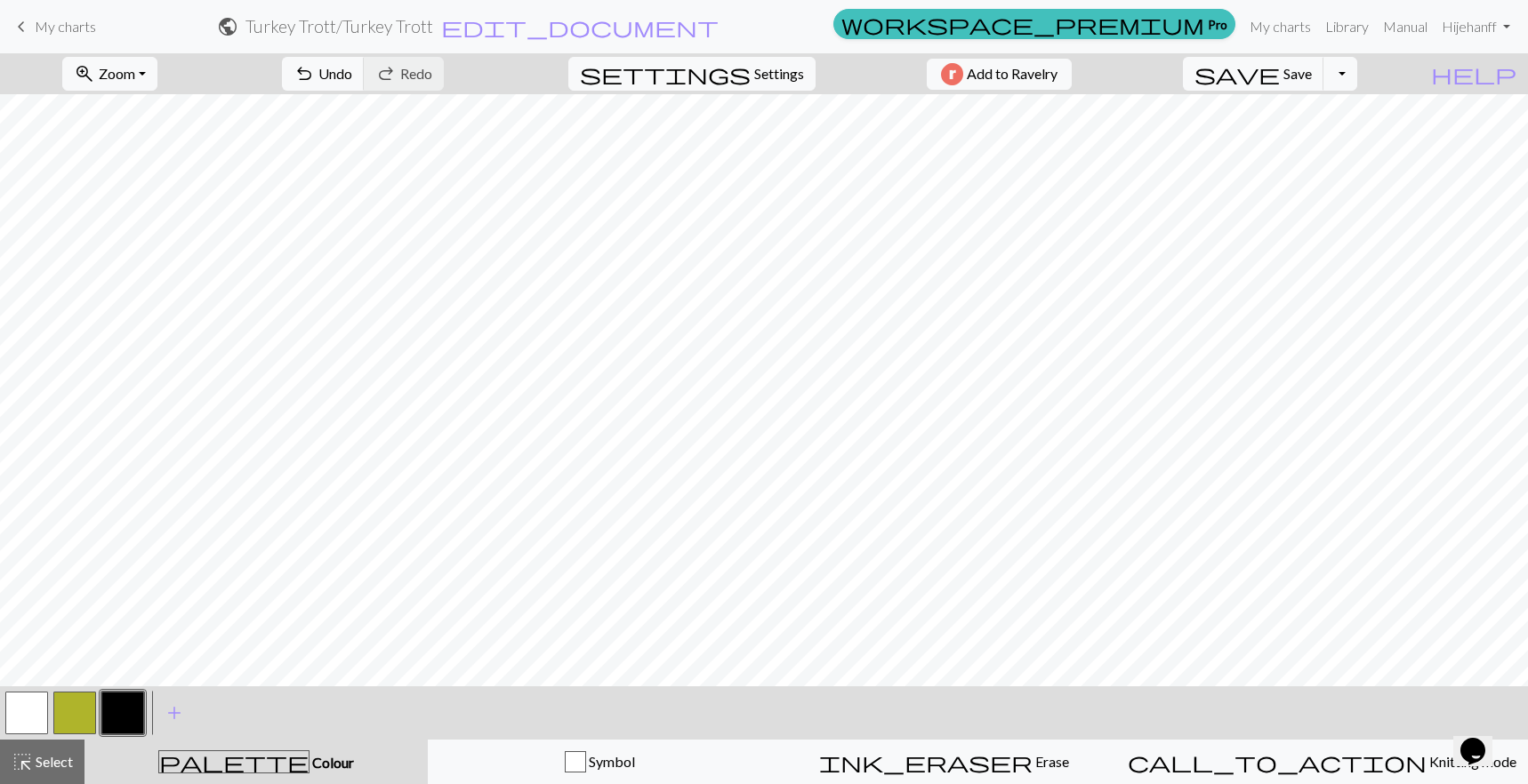
click at [34, 714] on button "button" at bounding box center [26, 713] width 42 height 42
click at [118, 715] on button "button" at bounding box center [122, 713] width 42 height 42
click at [22, 706] on button "button" at bounding box center [26, 713] width 42 height 42
click at [134, 708] on button "button" at bounding box center [122, 713] width 42 height 42
click at [31, 715] on button "button" at bounding box center [26, 713] width 42 height 42
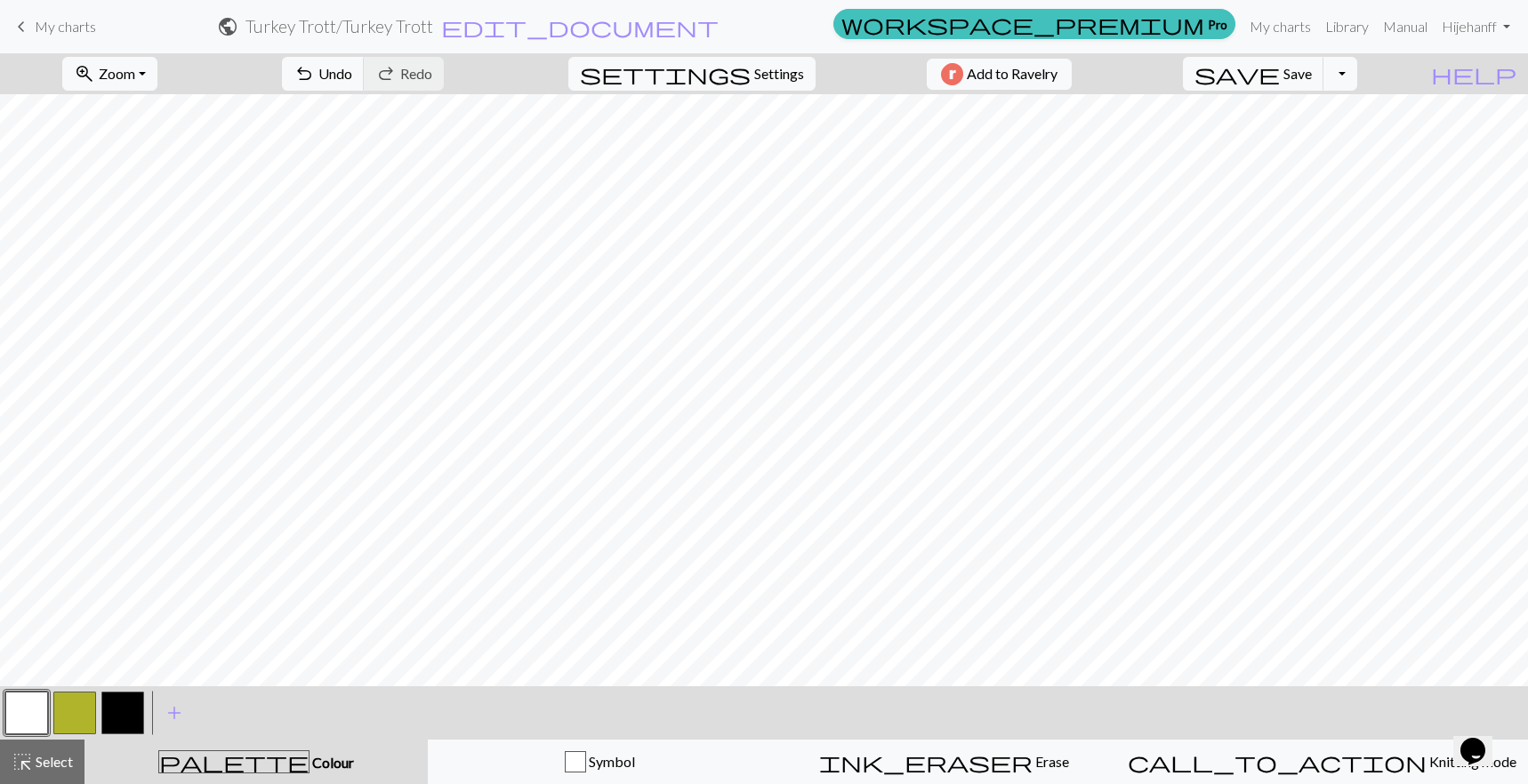
click at [119, 713] on button "button" at bounding box center [122, 713] width 42 height 42
click at [1357, 72] on button "Toggle Dropdown" at bounding box center [1339, 73] width 33 height 33
click at [1328, 139] on button "save_alt Download" at bounding box center [1209, 141] width 294 height 28
click at [745, 23] on div "Your download is ready! Download" at bounding box center [764, 51] width 202 height 104
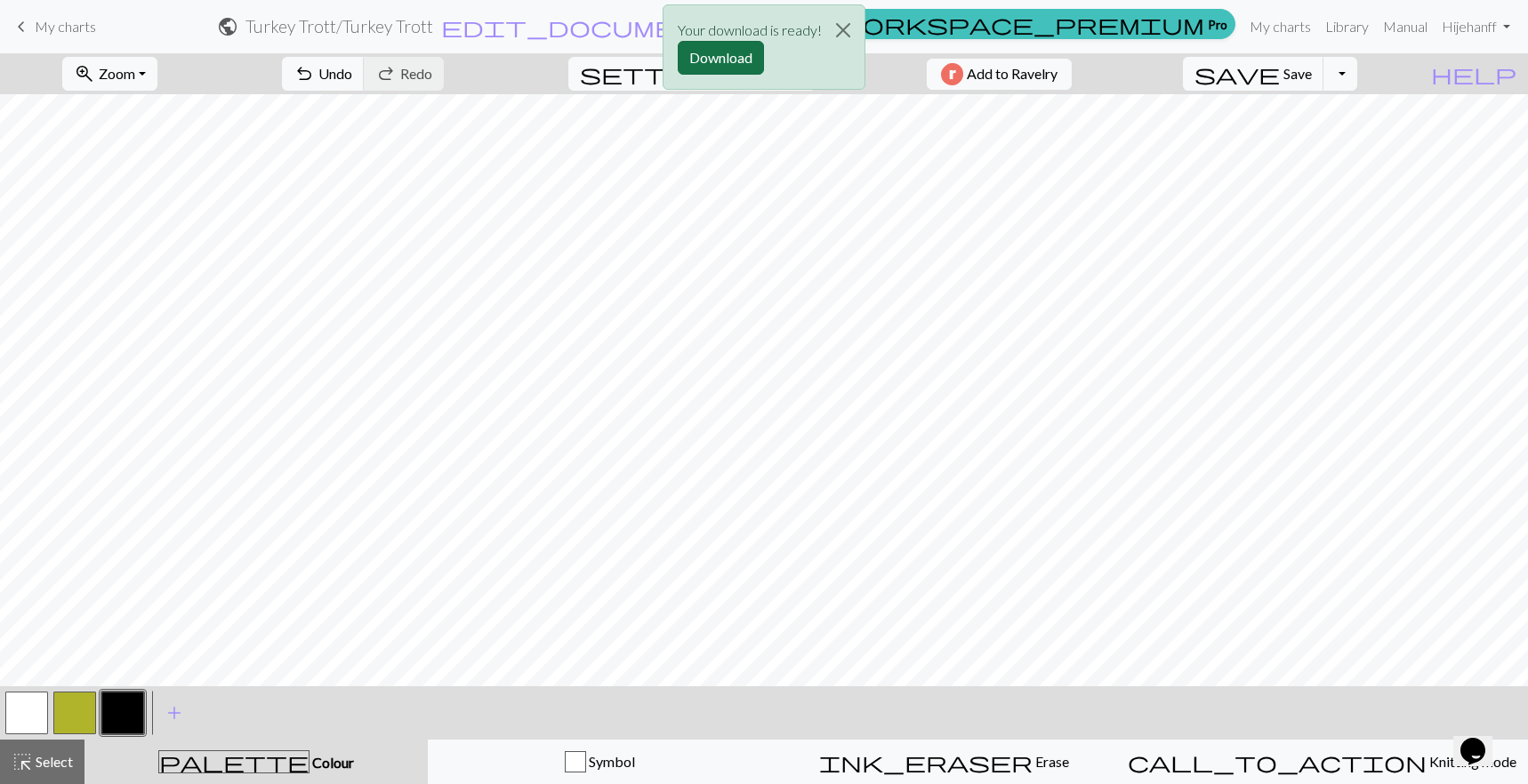
click at [717, 61] on button "Download" at bounding box center [720, 57] width 86 height 33
